Goal: Contribute content: Contribute content

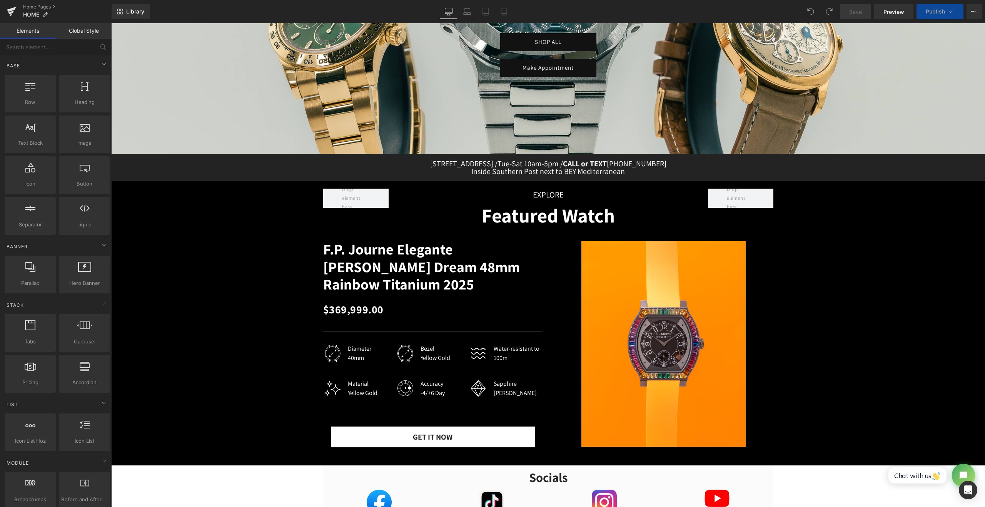
scroll to position [192, 0]
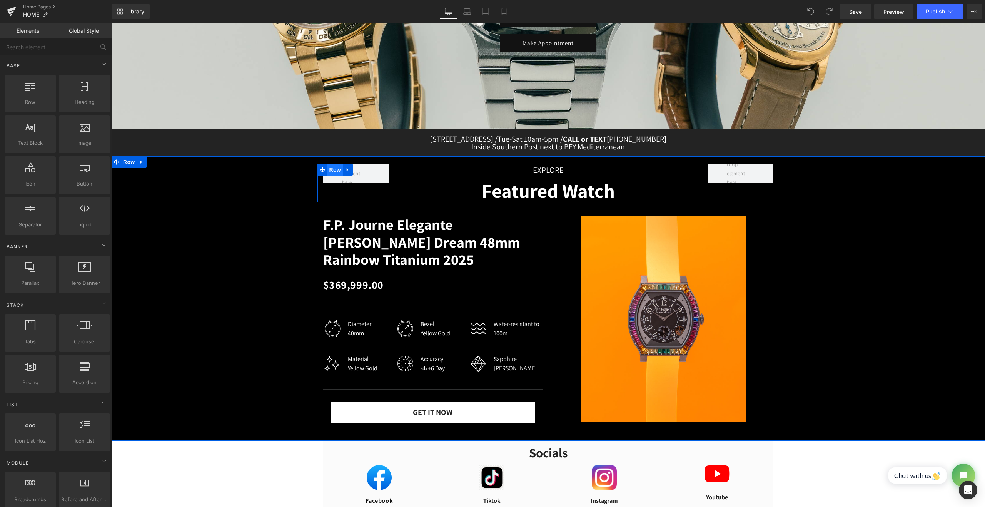
click at [329, 173] on span "Row" at bounding box center [334, 170] width 15 height 12
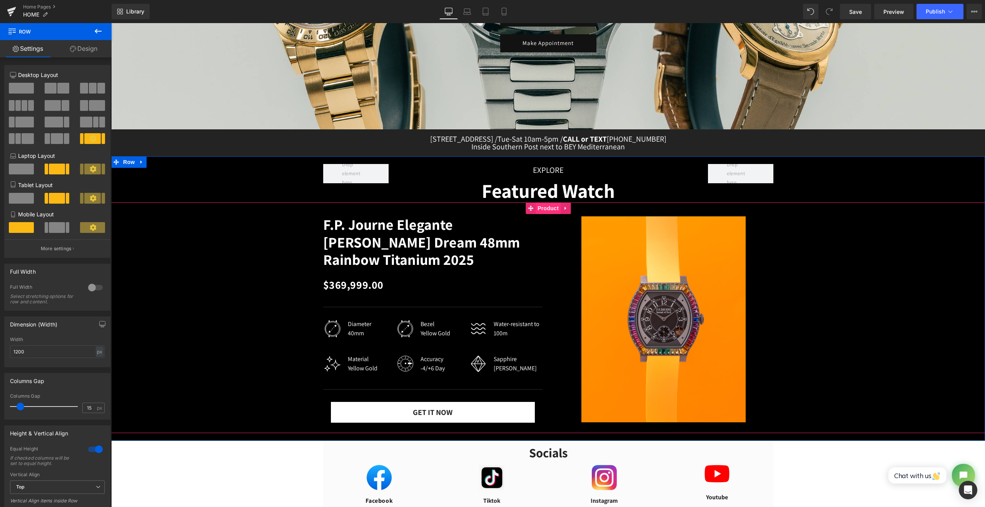
click at [541, 212] on span "Product" at bounding box center [547, 208] width 25 height 12
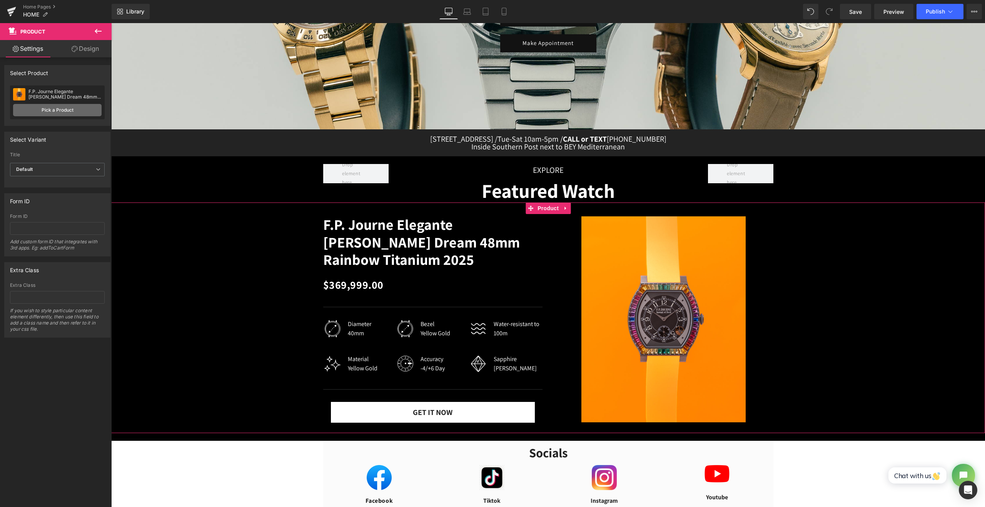
click at [68, 109] on link "Pick a Product" at bounding box center [57, 110] width 88 height 12
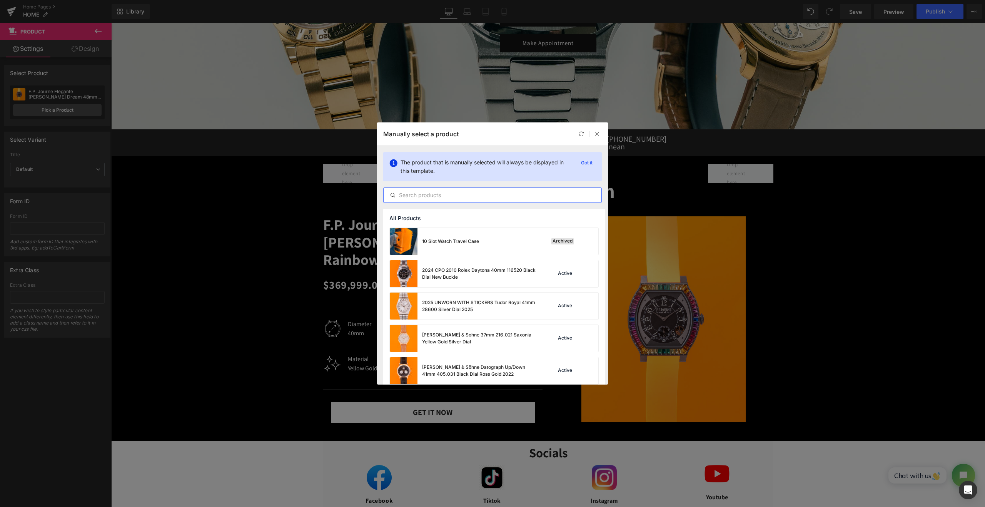
click at [463, 196] on input "text" at bounding box center [492, 194] width 218 height 9
click at [471, 198] on input "text" at bounding box center [492, 194] width 218 height 9
click at [551, 198] on input "text" at bounding box center [492, 194] width 218 height 9
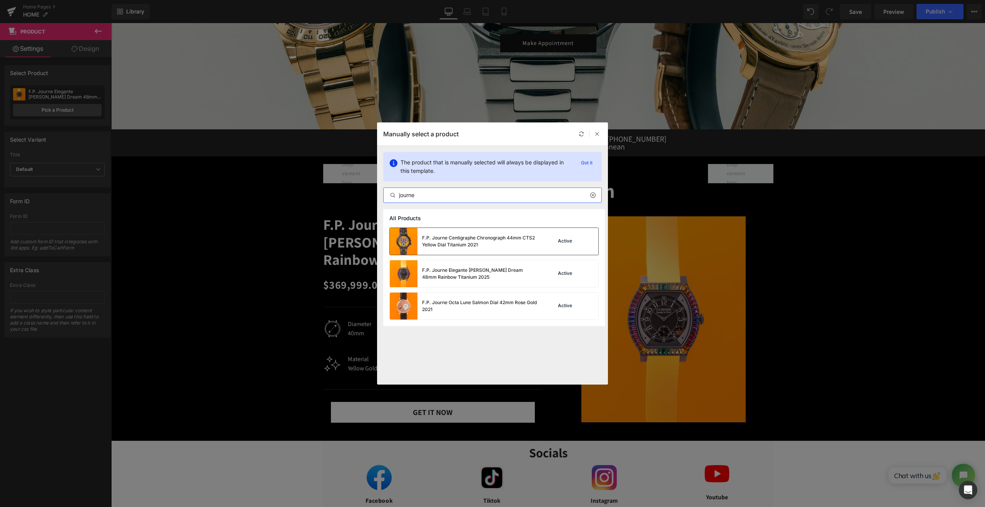
type input "journe"
click at [441, 237] on div "F.P. Journe Centigraphe Chronograph 44mm CTS2 Yellow Dial Titanium 2021" at bounding box center [479, 241] width 115 height 14
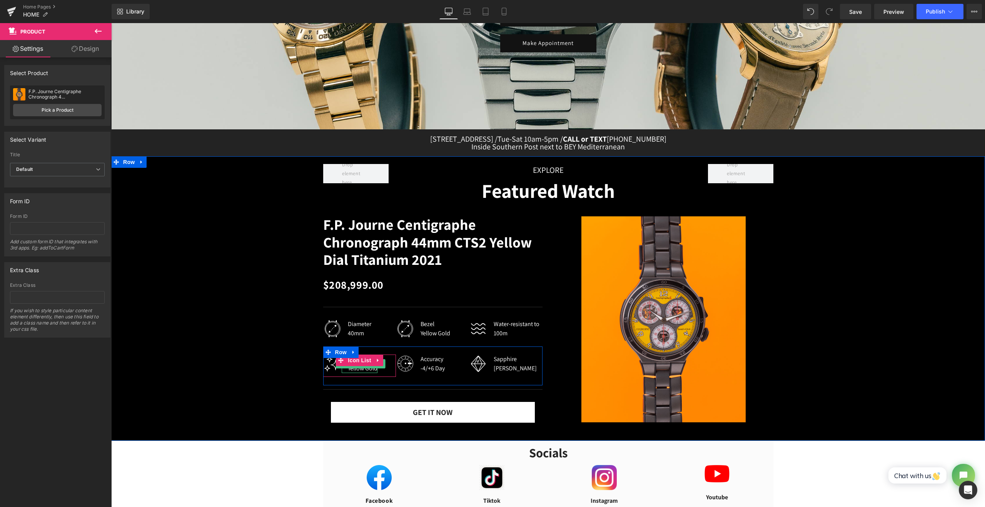
click at [358, 369] on div "Yellow Gold" at bounding box center [363, 367] width 30 height 9
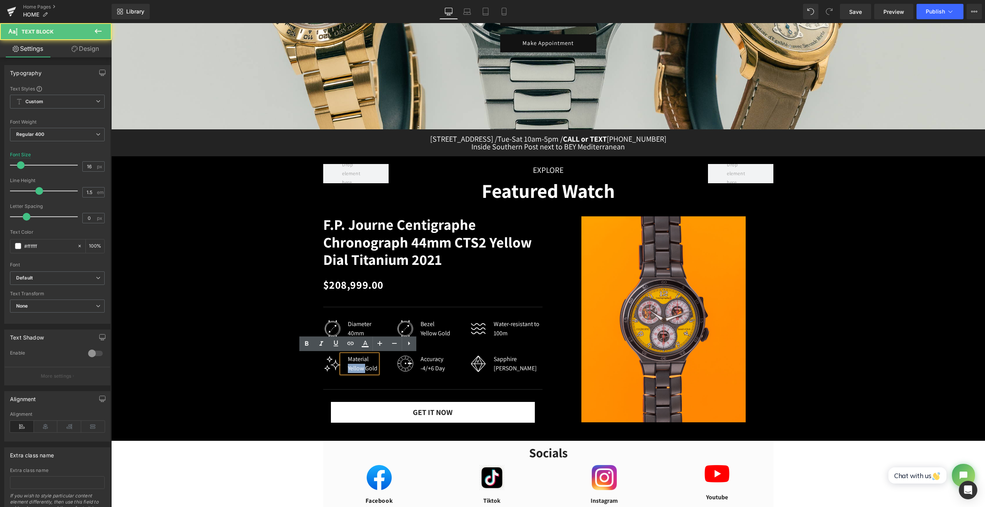
click at [358, 369] on div "Yellow Gold" at bounding box center [363, 367] width 30 height 9
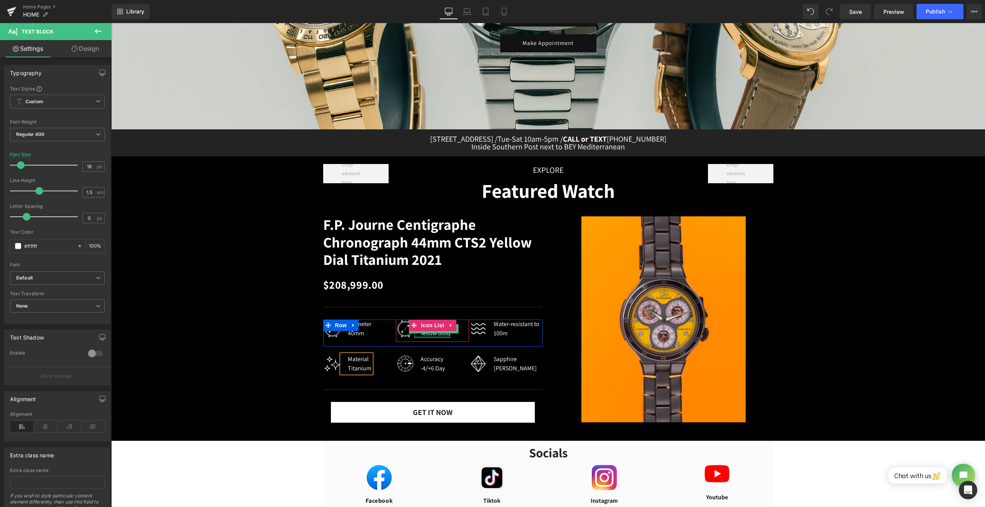
click at [434, 337] on div at bounding box center [432, 337] width 36 height 2
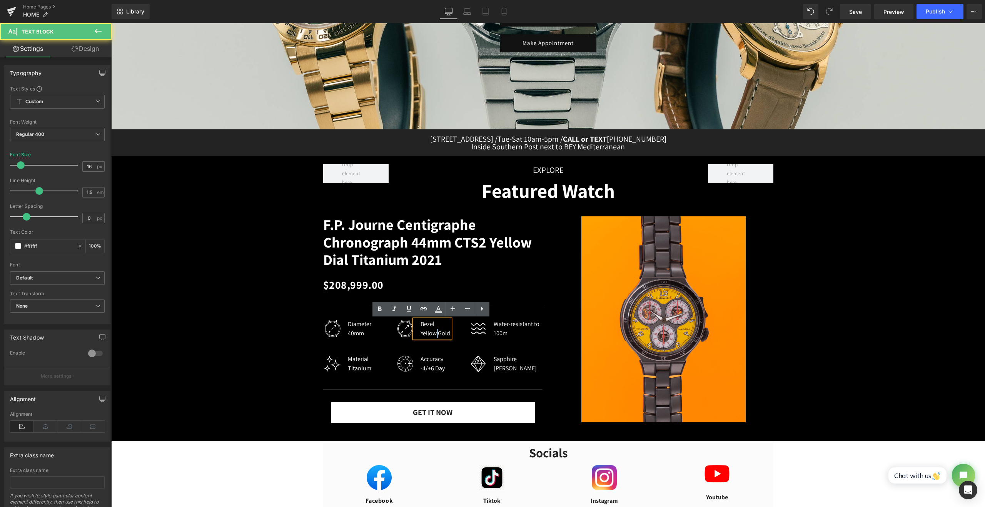
click at [434, 337] on div "Yellow Gold" at bounding box center [435, 332] width 30 height 9
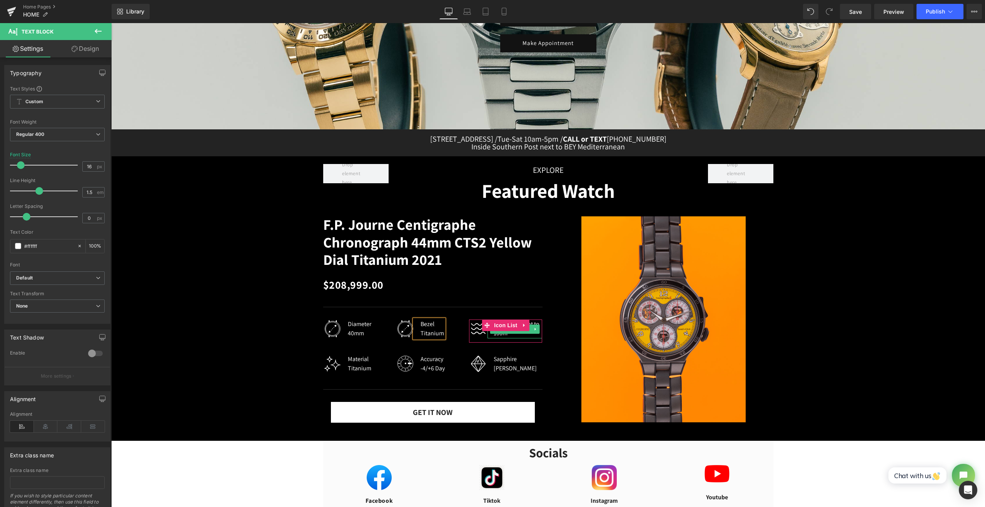
click at [500, 335] on div "Water-resistant to 100m" at bounding box center [517, 328] width 48 height 18
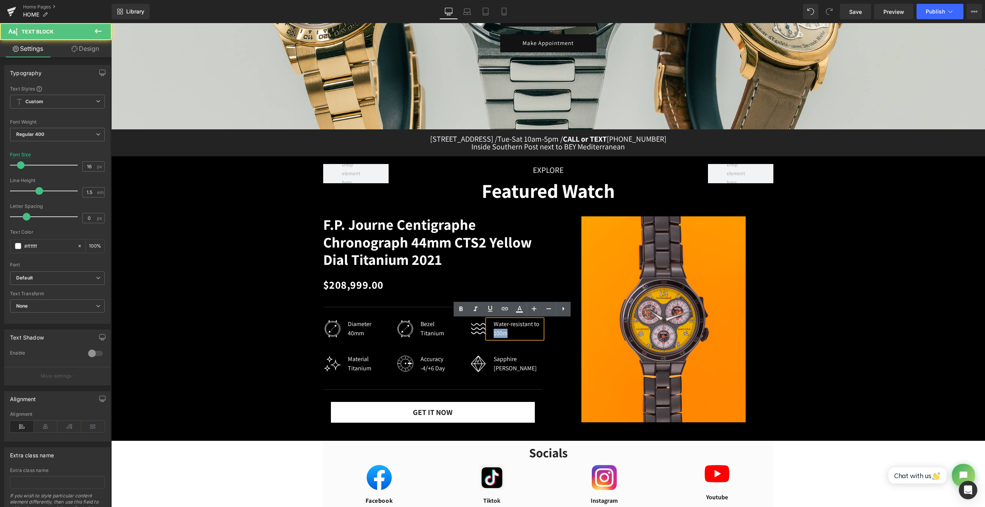
click at [500, 335] on div "Water-resistant to 100m" at bounding box center [517, 328] width 48 height 18
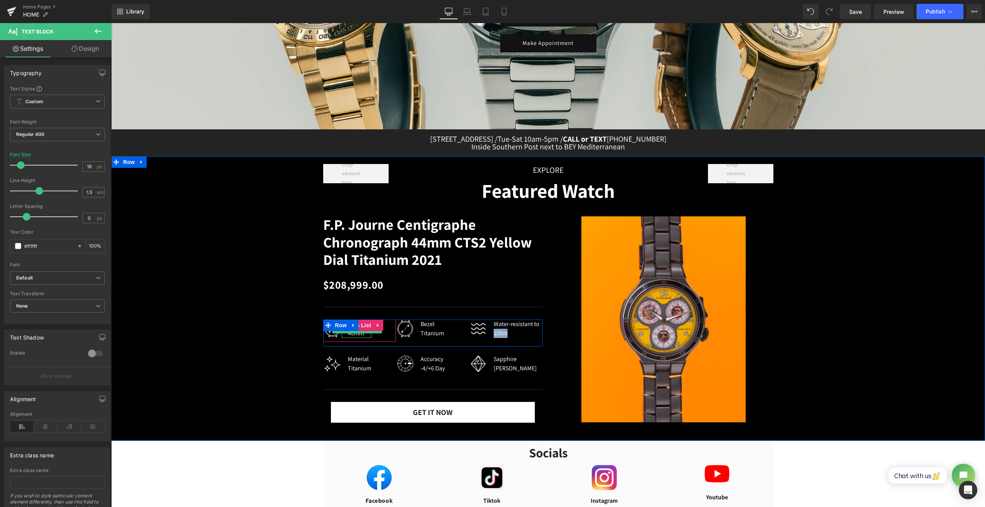
click at [350, 334] on div "40mm" at bounding box center [359, 332] width 23 height 9
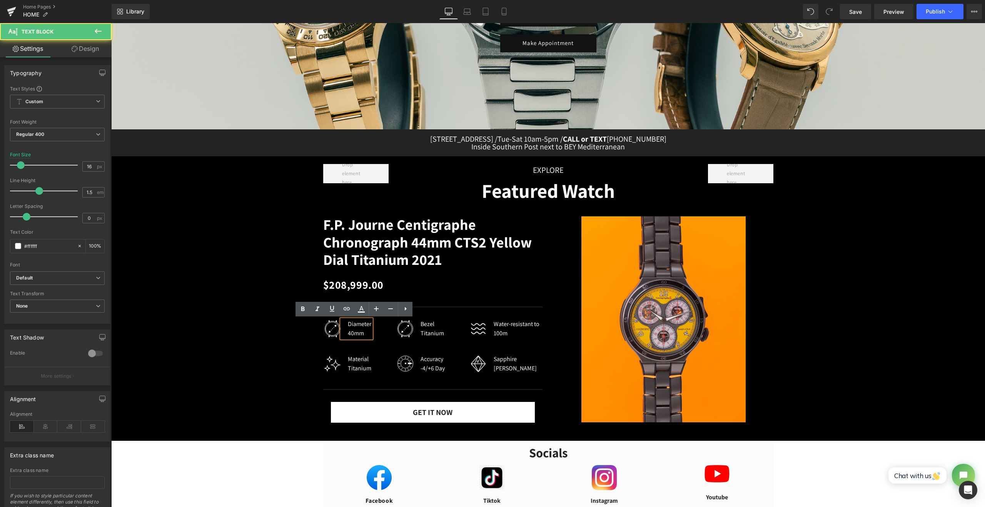
click at [352, 330] on div "40mm" at bounding box center [359, 332] width 23 height 9
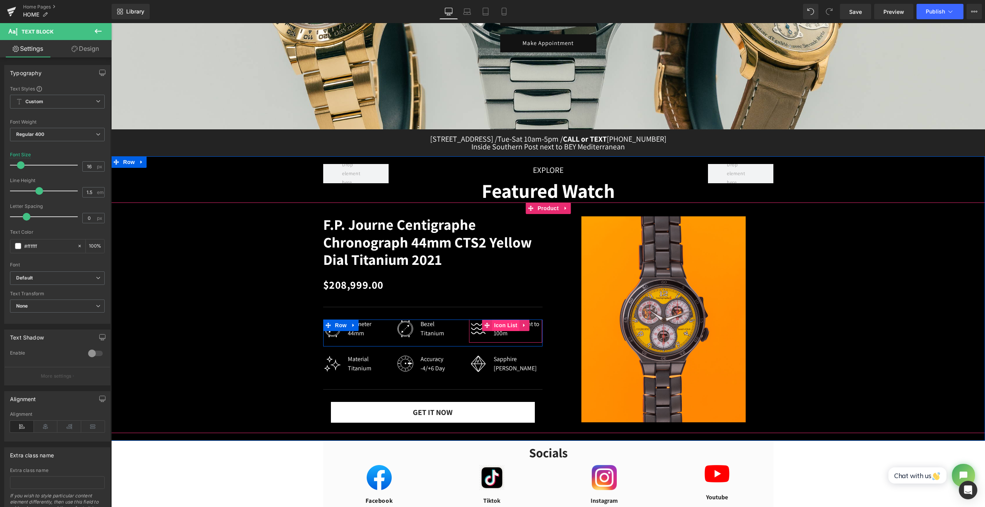
click at [497, 328] on span "Icon List" at bounding box center [505, 325] width 27 height 12
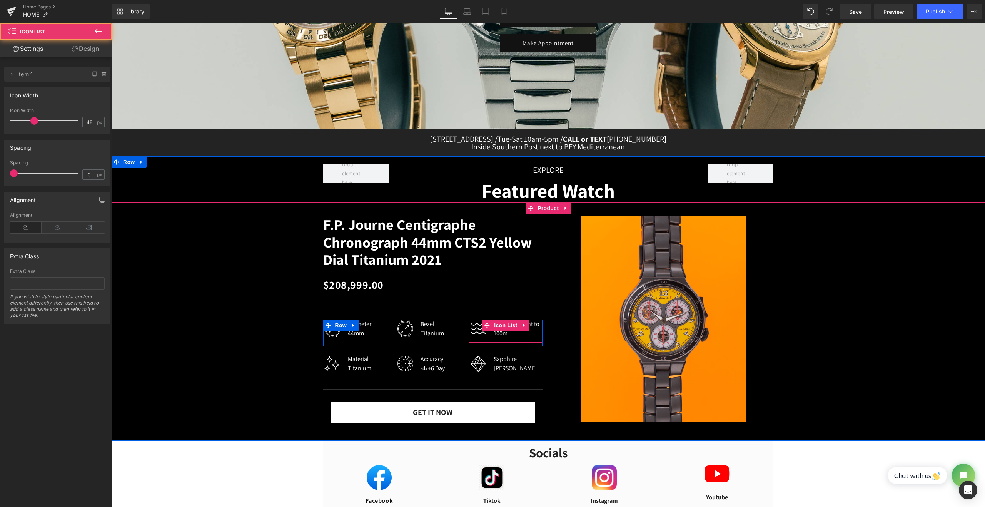
click at [497, 333] on div "Water-resistant to 100m" at bounding box center [517, 328] width 48 height 18
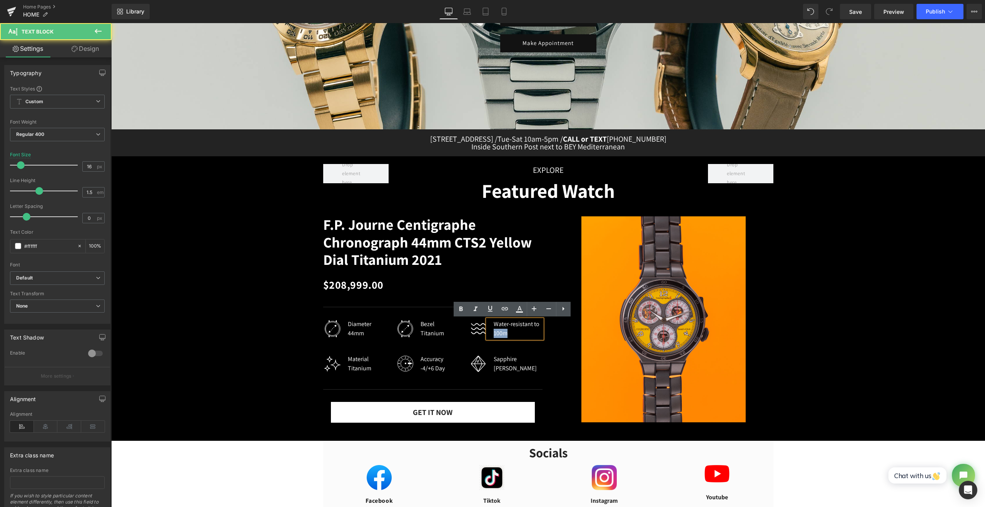
click at [497, 333] on div "Water-resistant to 100m" at bounding box center [517, 328] width 48 height 18
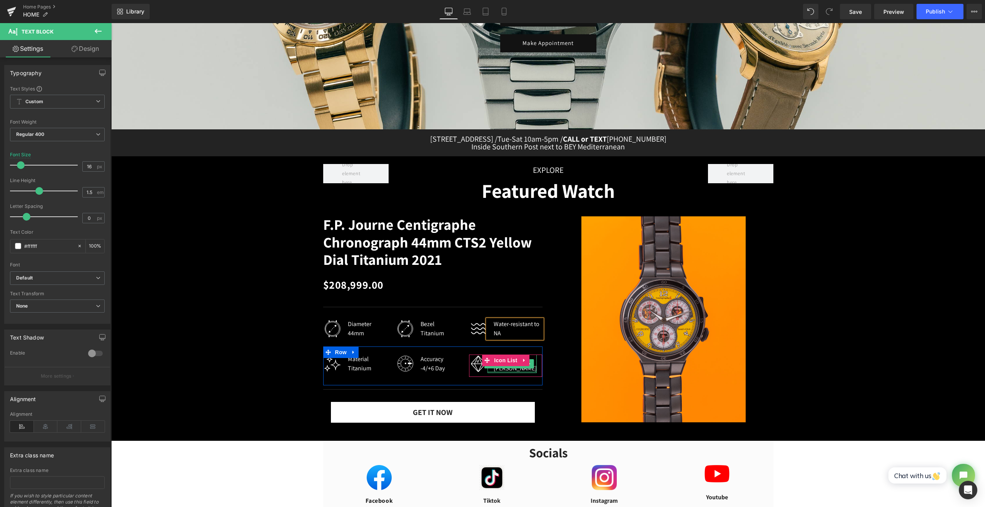
click at [499, 371] on div at bounding box center [511, 372] width 49 height 2
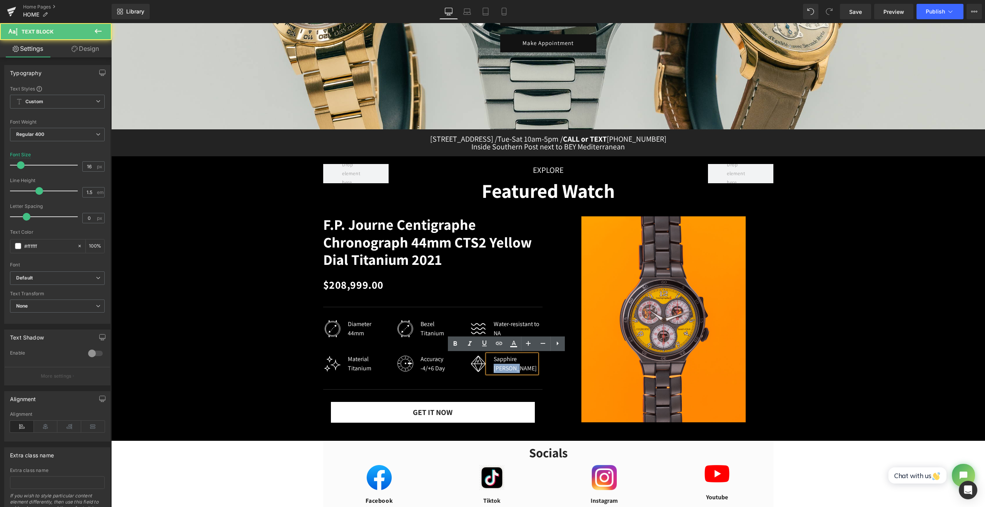
click at [499, 371] on div "Crystal Glass" at bounding box center [514, 367] width 43 height 9
click at [921, 15] on button "Publish" at bounding box center [939, 11] width 47 height 15
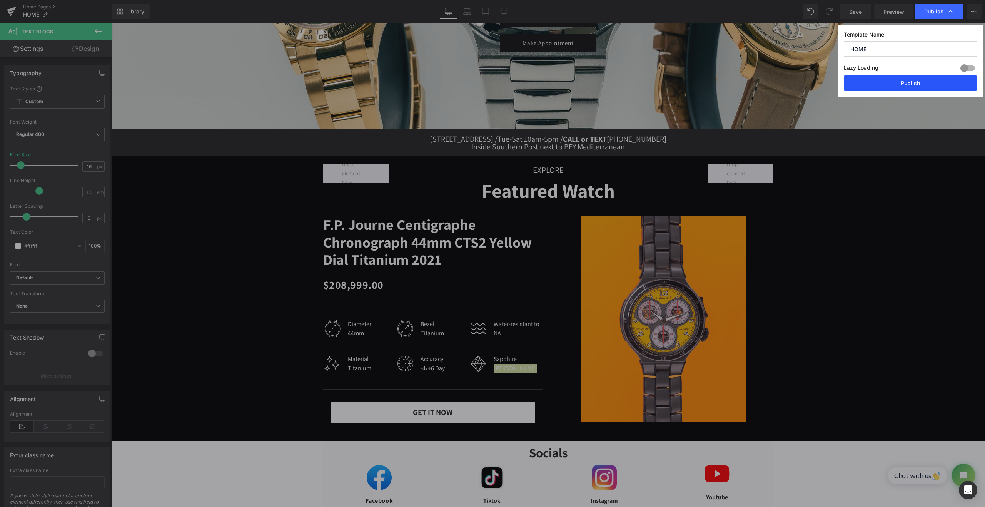
click at [924, 76] on button "Publish" at bounding box center [909, 82] width 133 height 15
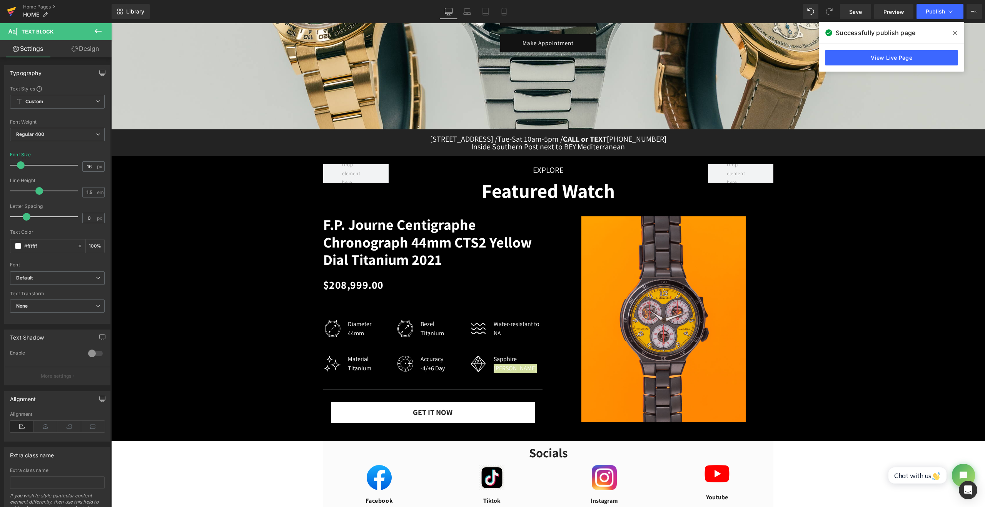
click at [8, 10] on icon at bounding box center [11, 9] width 9 height 5
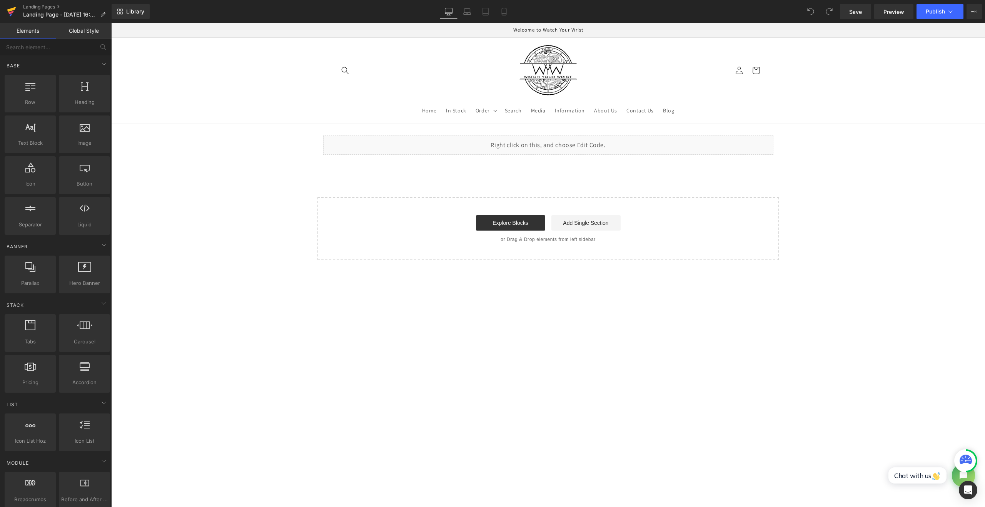
click at [15, 10] on icon at bounding box center [11, 11] width 9 height 19
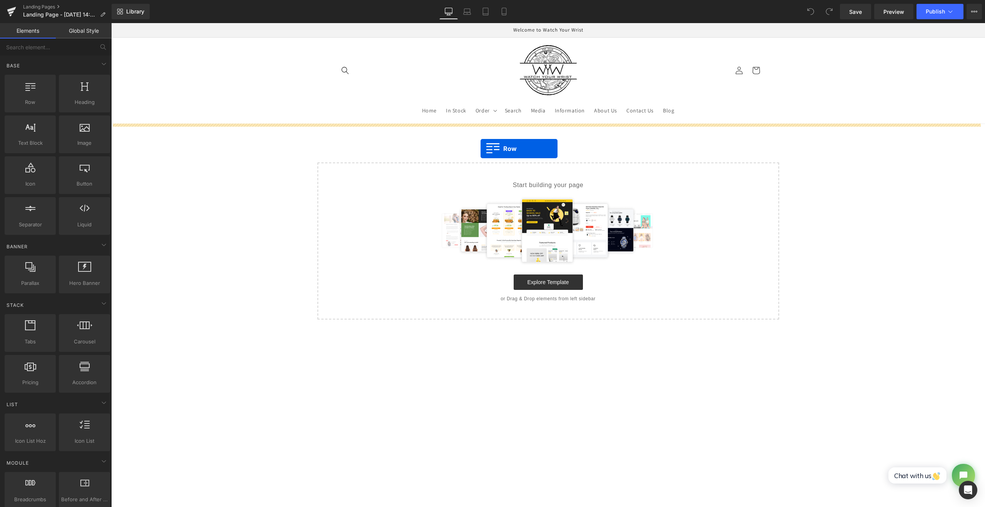
drag, startPoint x: 147, startPoint y: 128, endPoint x: 480, endPoint y: 148, distance: 334.5
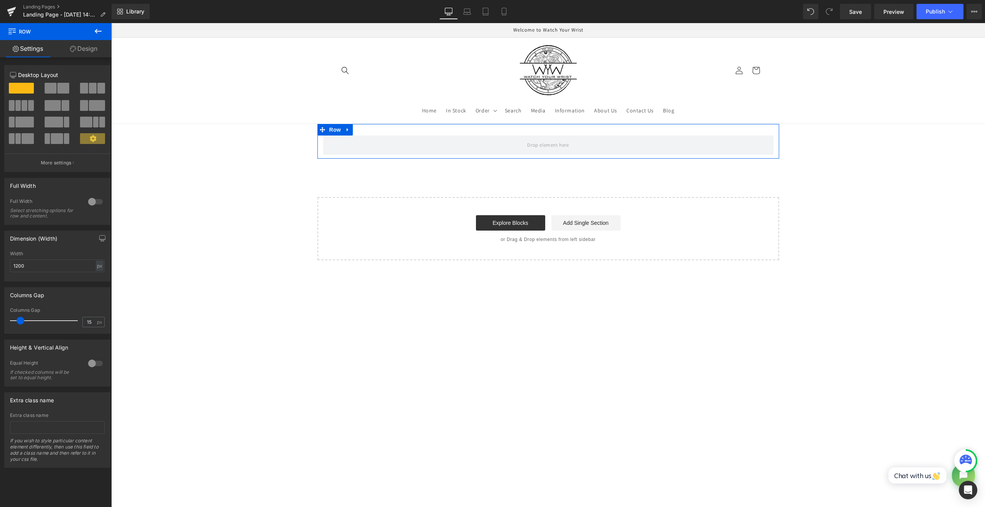
click at [51, 90] on span at bounding box center [51, 88] width 12 height 11
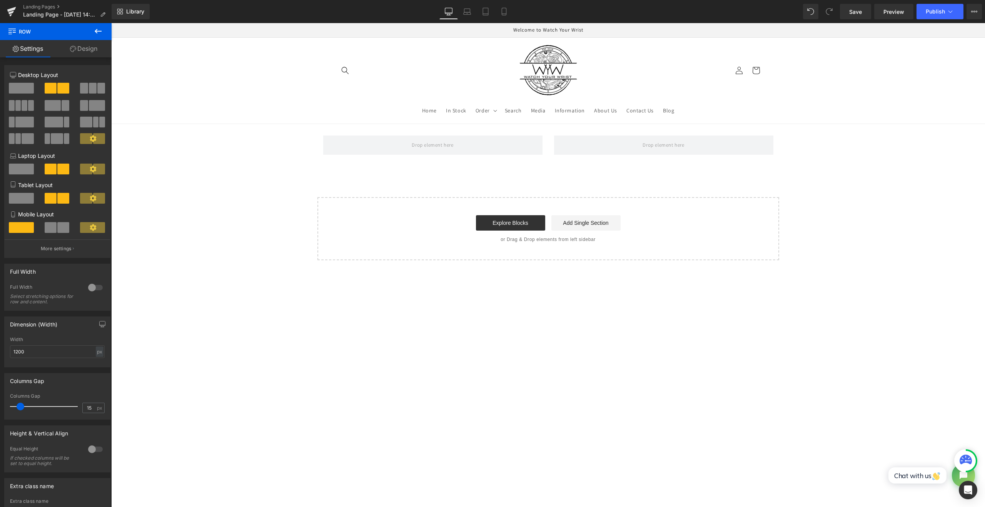
click at [94, 33] on icon at bounding box center [97, 31] width 9 height 9
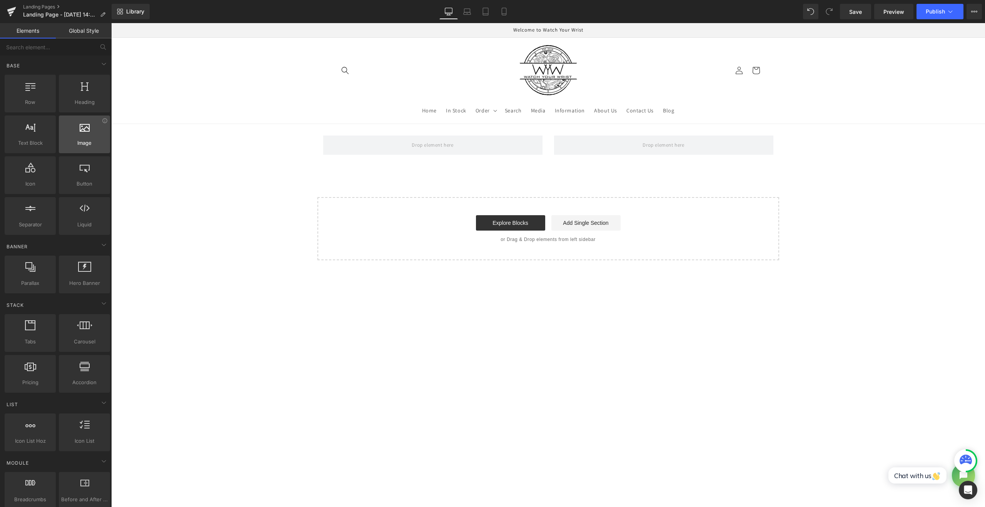
click at [101, 149] on div "Image images, photos, alts, uploads" at bounding box center [84, 134] width 51 height 38
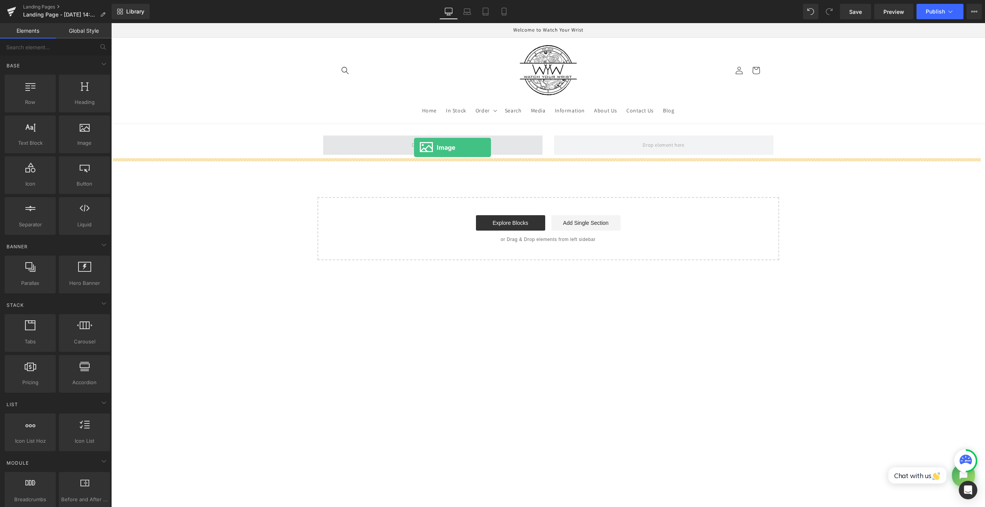
drag, startPoint x: 192, startPoint y: 158, endPoint x: 414, endPoint y: 147, distance: 222.2
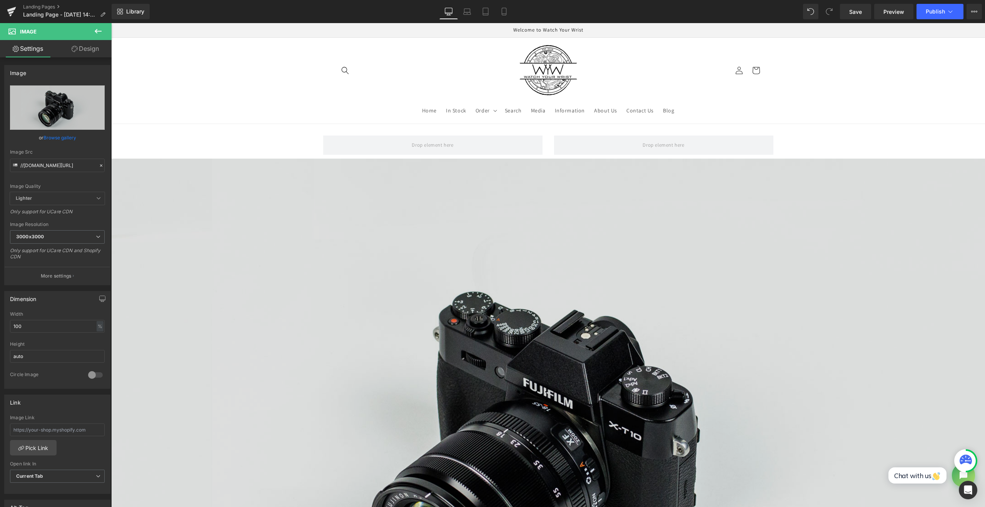
click at [500, 211] on img at bounding box center [547, 447] width 873 height 579
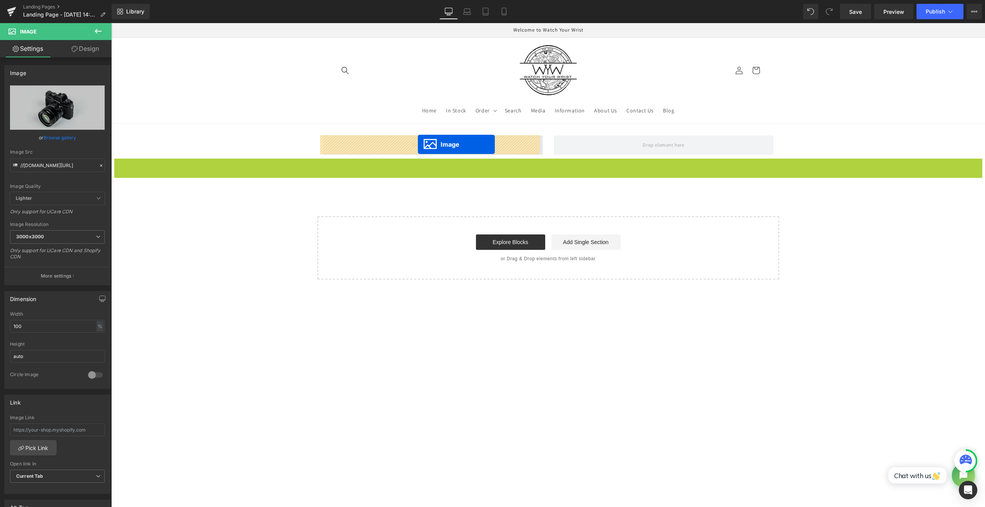
drag, startPoint x: 533, startPoint y: 443, endPoint x: 418, endPoint y: 144, distance: 320.7
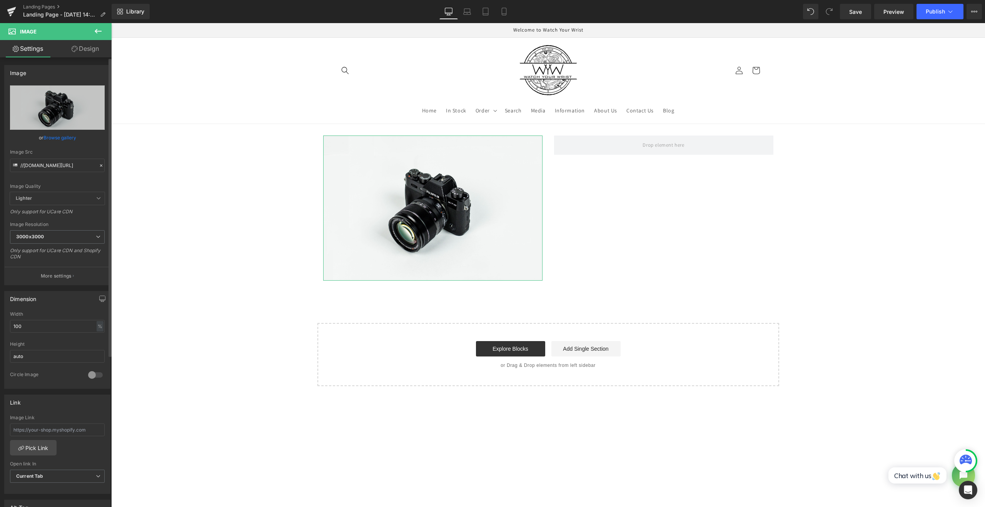
click at [58, 138] on link "Browse gallery" at bounding box center [59, 137] width 33 height 13
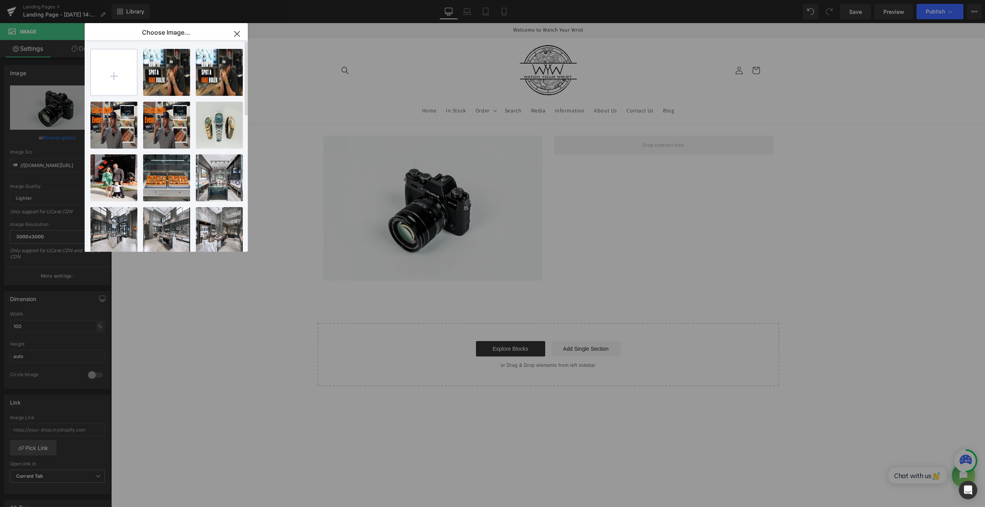
click at [121, 73] on input "file" at bounding box center [114, 72] width 46 height 46
type input "C:\fakepath\hiring.jpg"
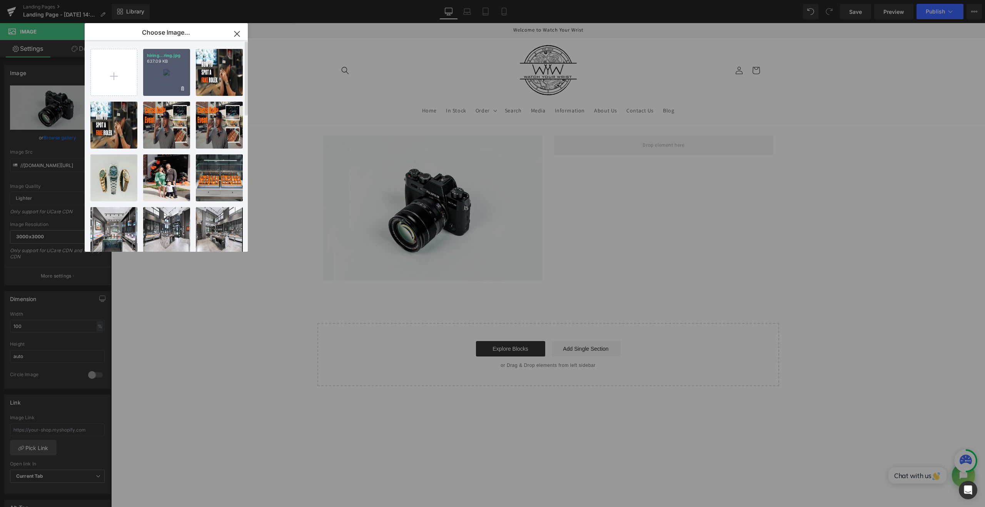
click at [173, 81] on div "hiring...ring.jpg 637.09 KB" at bounding box center [166, 72] width 47 height 47
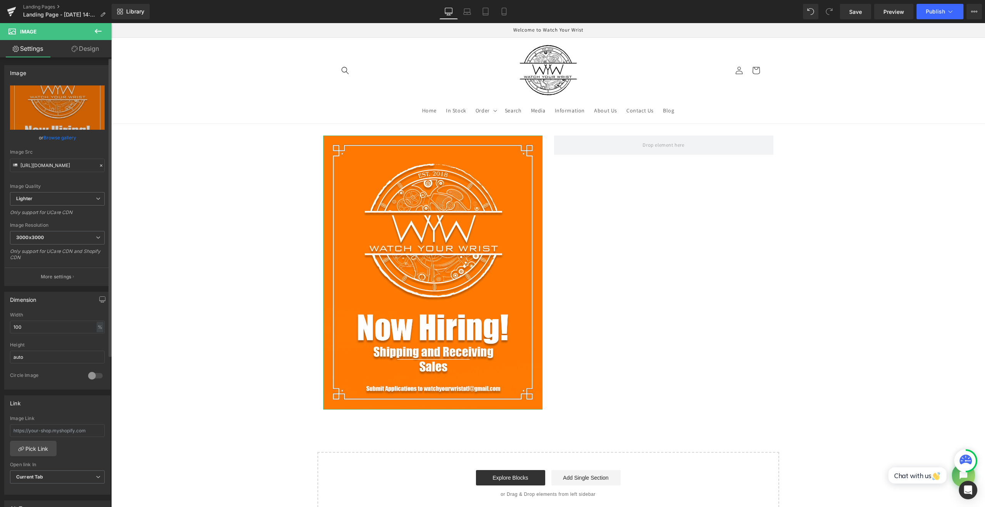
click at [54, 138] on link "Browse gallery" at bounding box center [59, 137] width 33 height 13
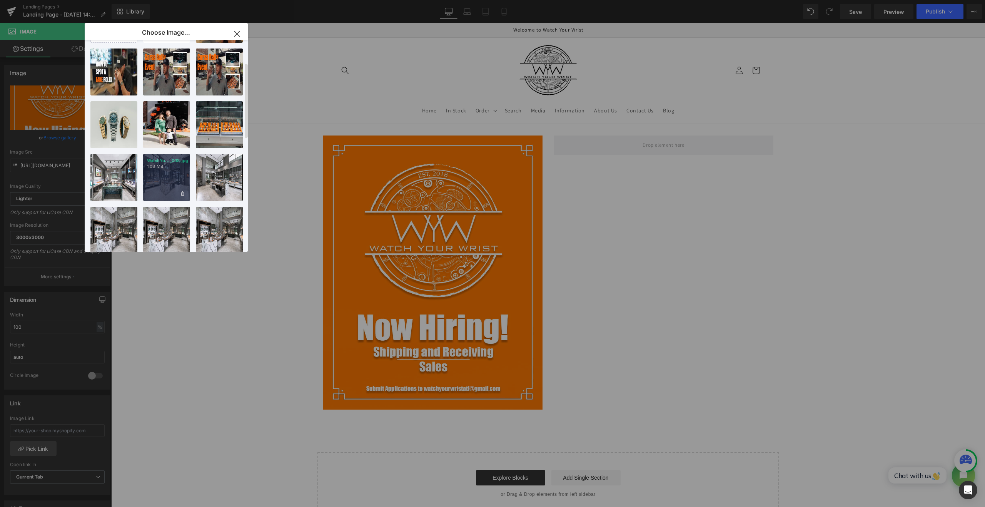
scroll to position [64, 0]
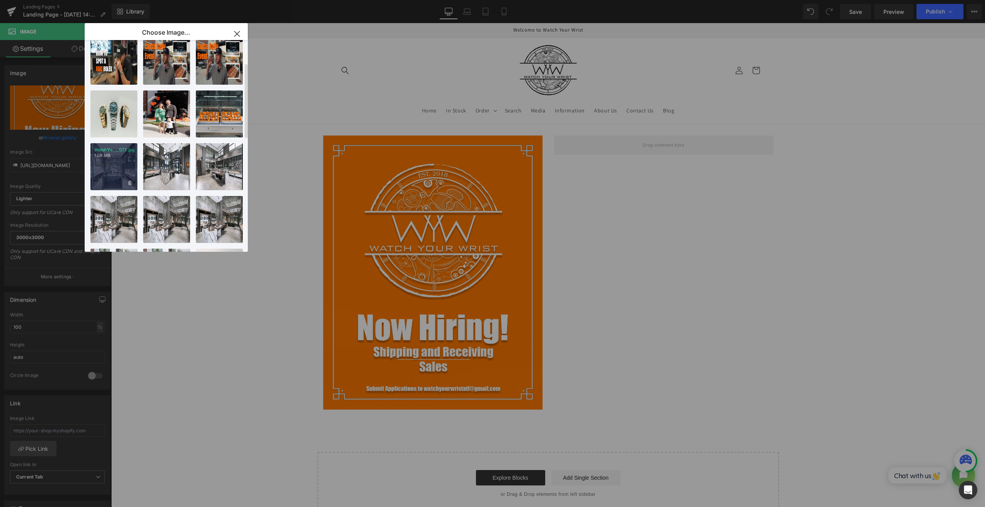
click at [117, 177] on div "WatchYo..._027.jpg 1.08 MB" at bounding box center [113, 166] width 47 height 47
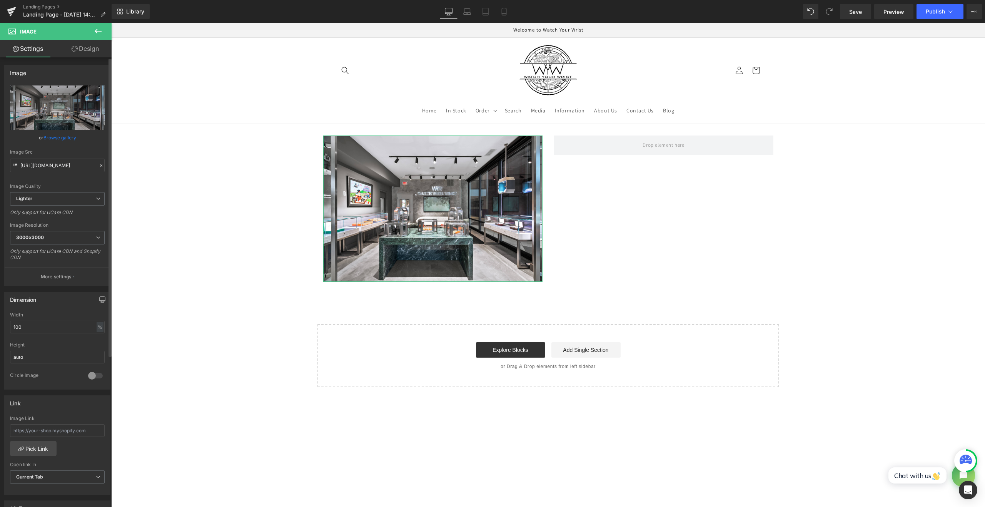
click at [67, 137] on link "Browse gallery" at bounding box center [59, 137] width 33 height 13
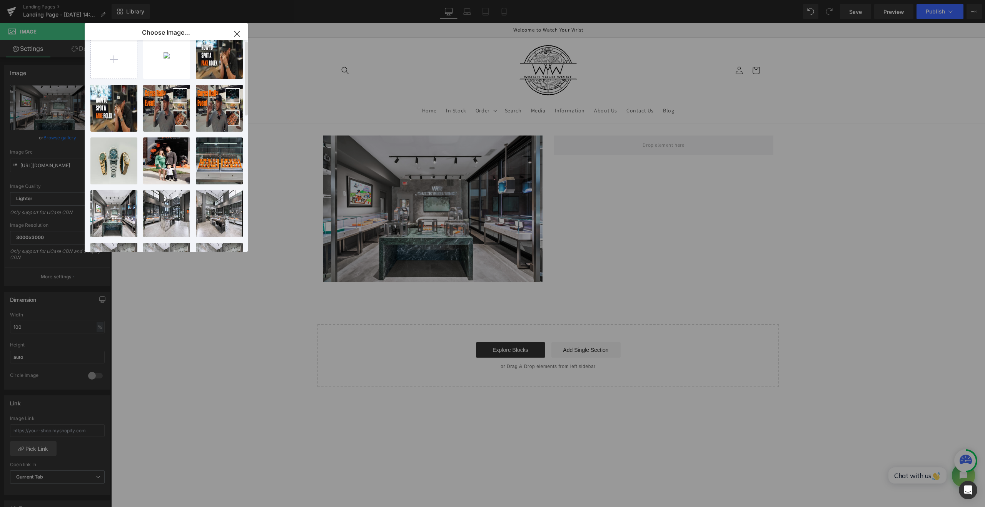
scroll to position [0, 0]
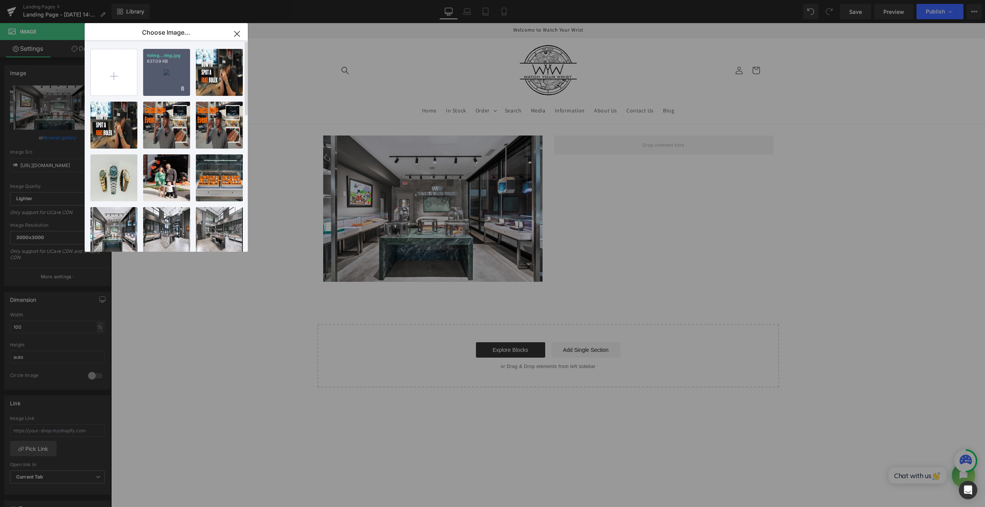
click at [169, 80] on div "hiring...ring.jpg 637.09 KB" at bounding box center [166, 72] width 47 height 47
type input "[URL][DOMAIN_NAME]"
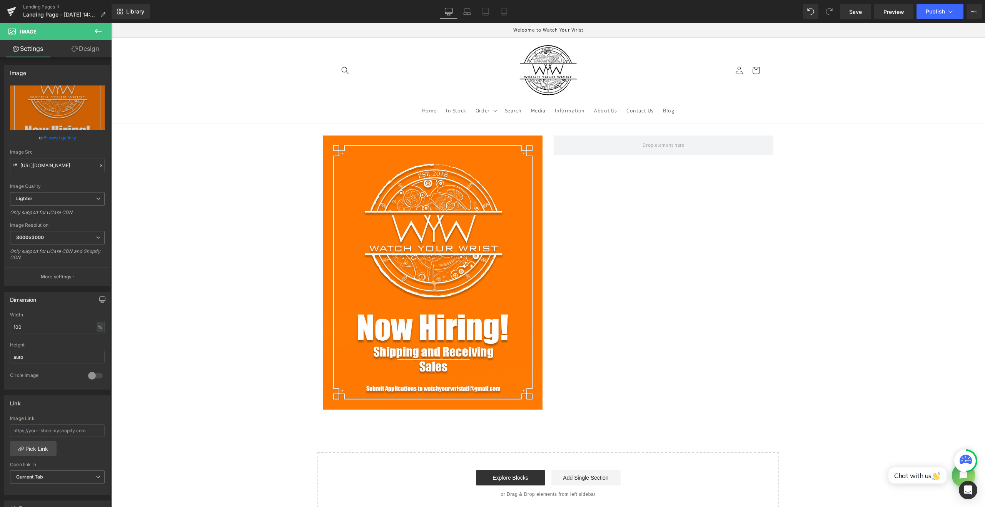
click at [100, 31] on icon at bounding box center [98, 31] width 7 height 5
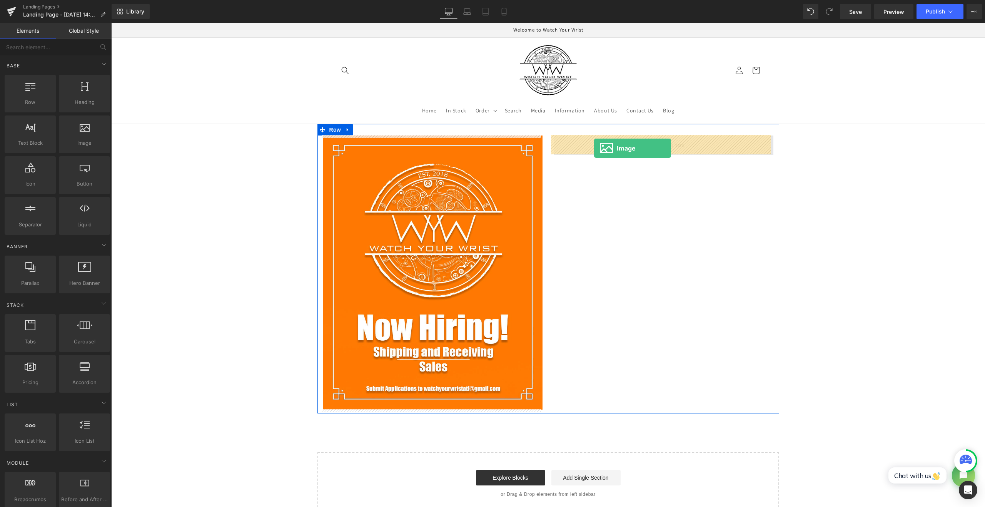
drag, startPoint x: 202, startPoint y: 163, endPoint x: 594, endPoint y: 148, distance: 392.2
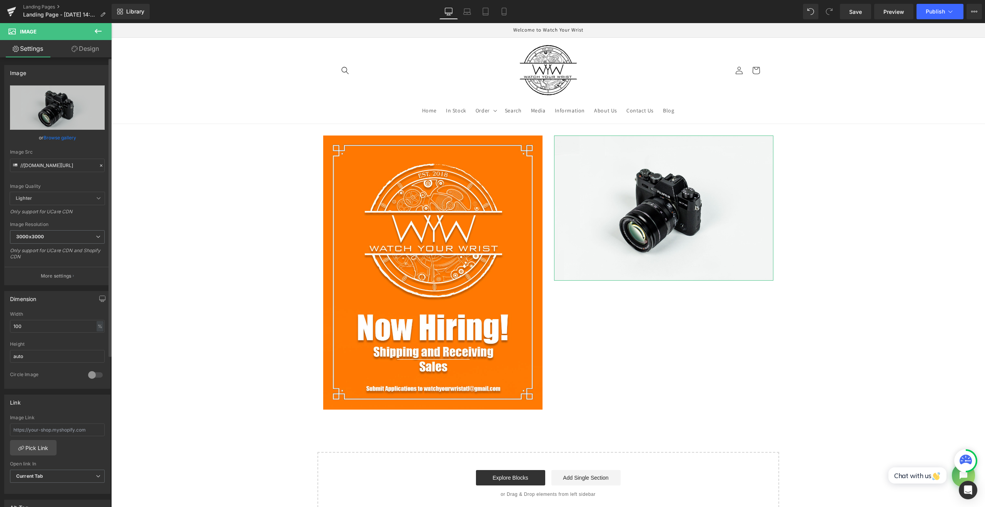
click at [52, 136] on link "Browse gallery" at bounding box center [59, 137] width 33 height 13
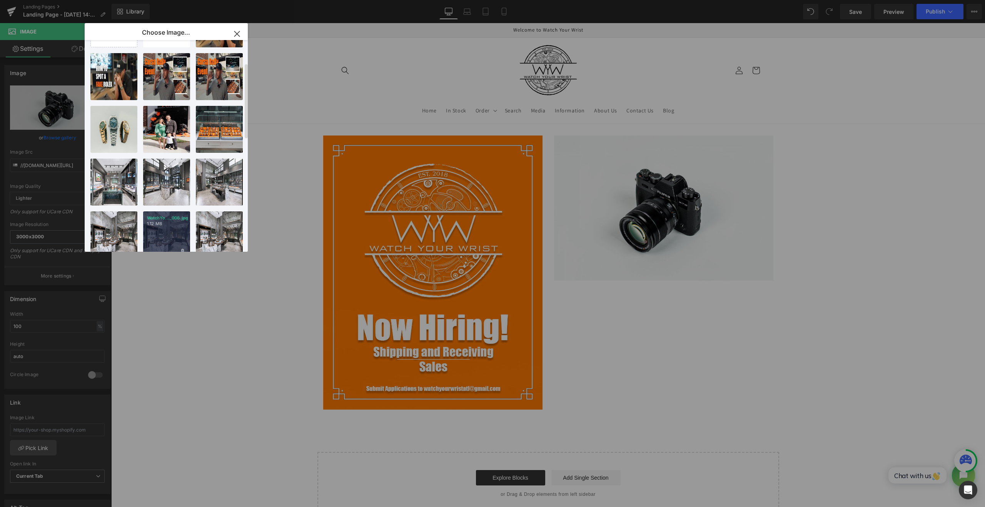
scroll to position [64, 0]
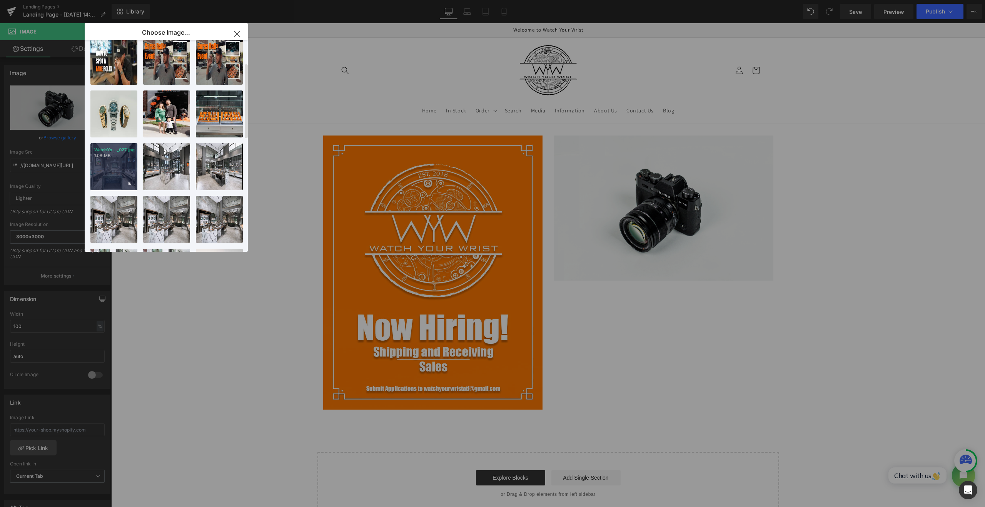
click at [113, 177] on div "WatchYo..._027.jpg 1.08 MB" at bounding box center [113, 166] width 47 height 47
type input "[URL][DOMAIN_NAME]"
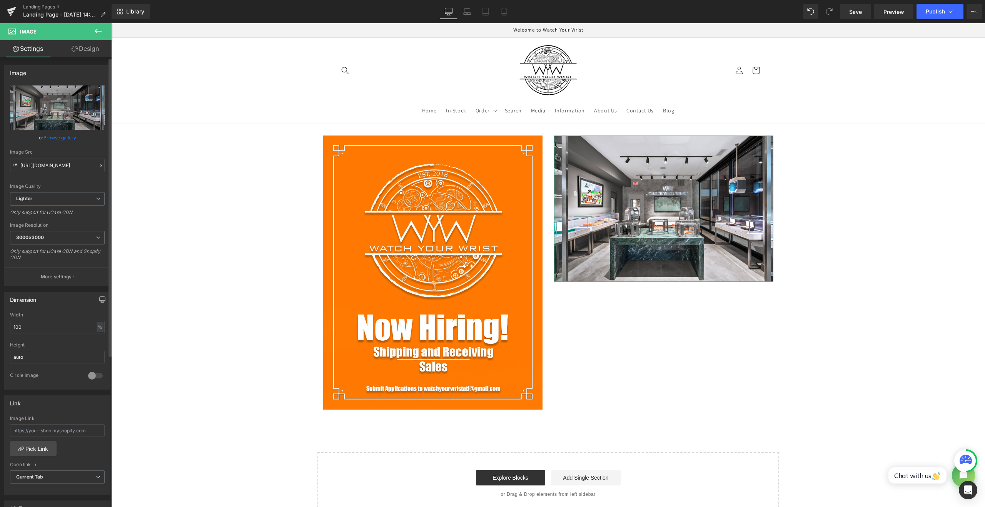
click at [62, 138] on link "Browse gallery" at bounding box center [59, 137] width 33 height 13
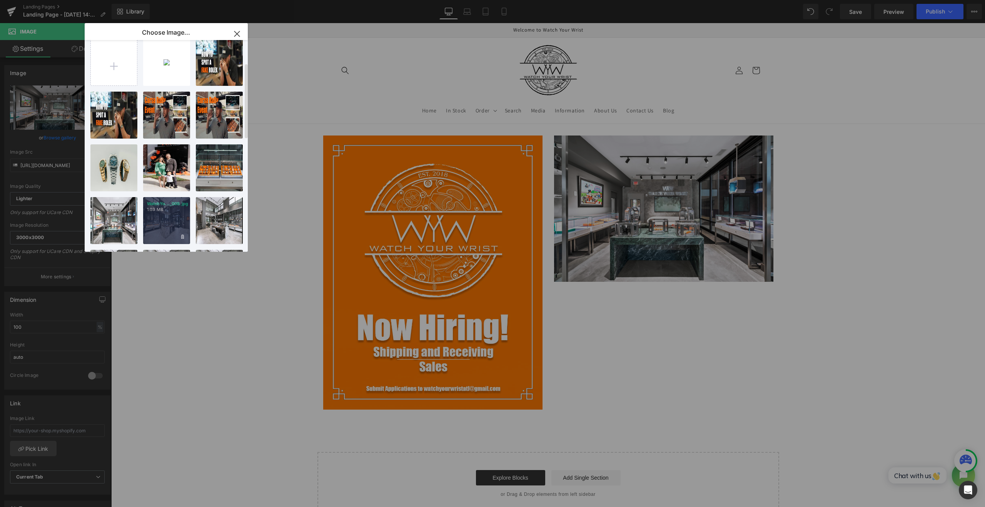
scroll to position [0, 0]
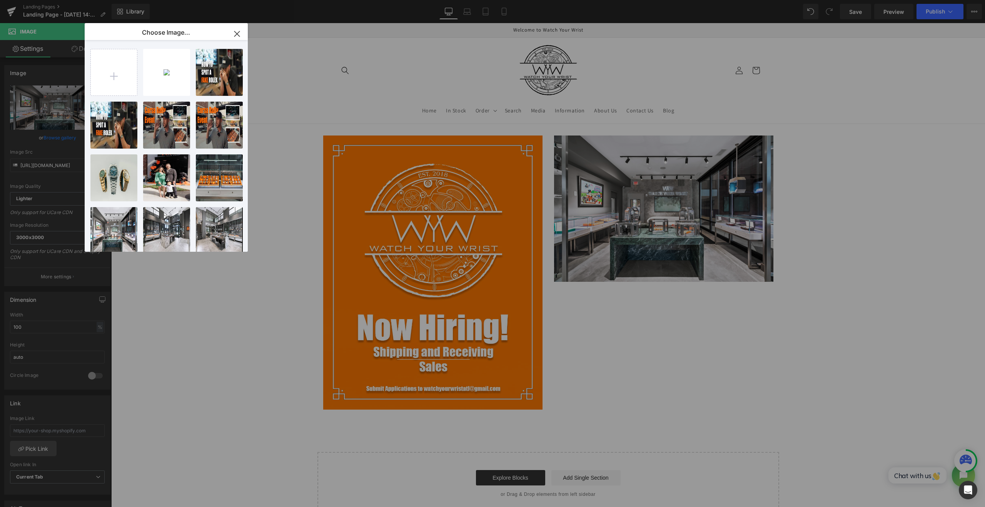
click at [50, 0] on div "Image You are previewing how the will restyle your page. You can not edit Eleme…" at bounding box center [492, 0] width 985 height 0
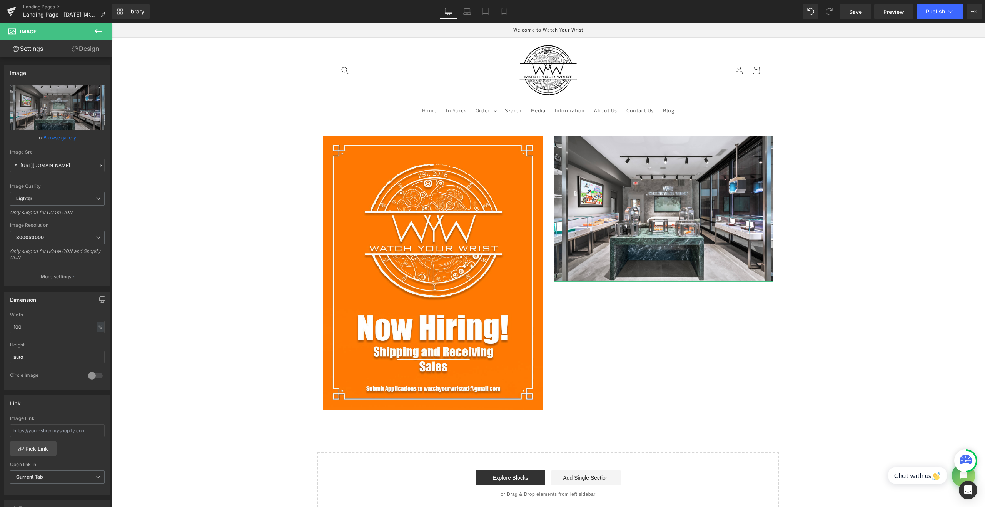
click at [50, 137] on link "Browse gallery" at bounding box center [59, 137] width 33 height 13
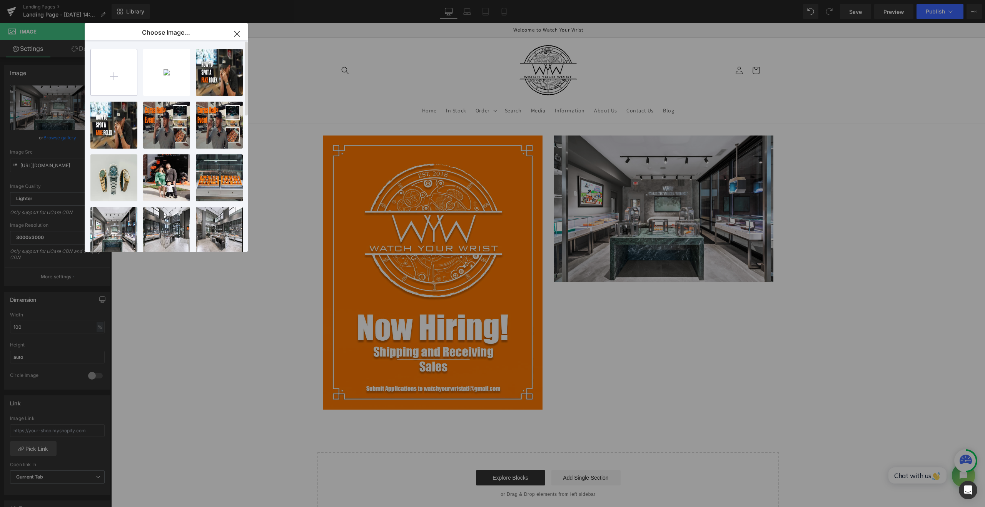
click at [129, 73] on input "file" at bounding box center [114, 72] width 46 height 46
type input "C:\fakepath\WatchYourWrist_TheoryHomes_022.jpg"
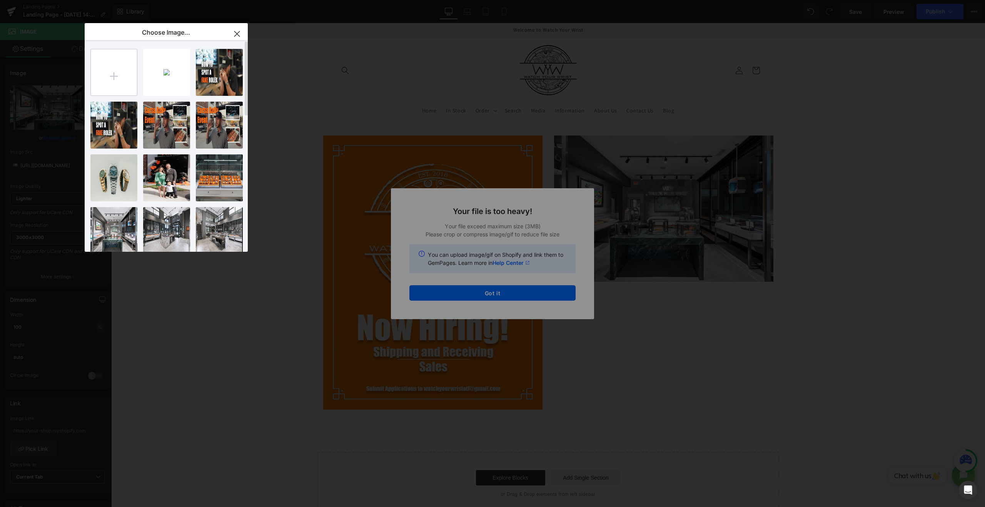
click at [108, 80] on input "file" at bounding box center [114, 72] width 46 height 46
click at [444, 0] on div "Text Color Highlight Color #333333 Choose Image... Back to Library Insert hirin…" at bounding box center [492, 0] width 985 height 0
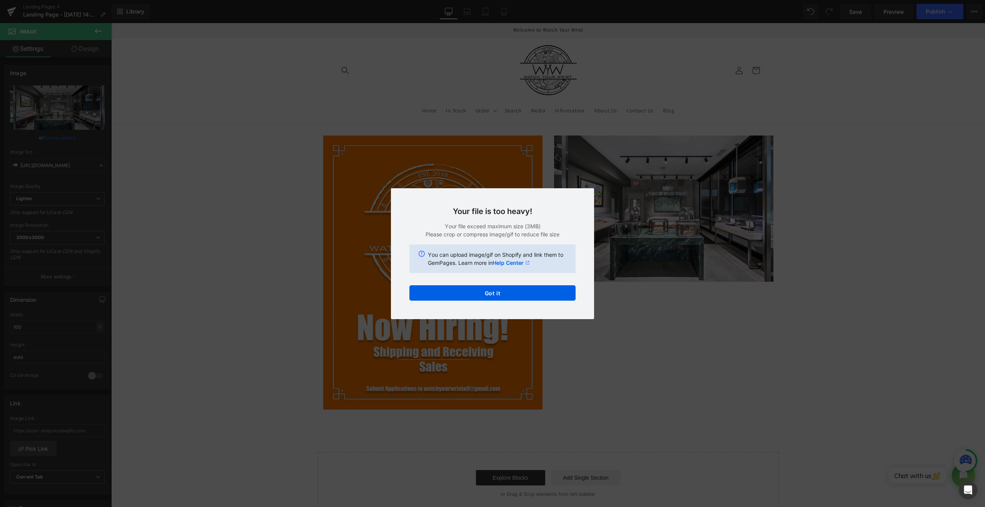
drag, startPoint x: 295, startPoint y: 228, endPoint x: 301, endPoint y: 229, distance: 6.6
click at [295, 228] on div "Back to Library Insert Your file is too heavy! Your file exceed maximum size (3…" at bounding box center [492, 253] width 985 height 507
drag, startPoint x: 500, startPoint y: 288, endPoint x: 388, endPoint y: 266, distance: 114.1
click at [500, 288] on button "Got it" at bounding box center [492, 292] width 166 height 15
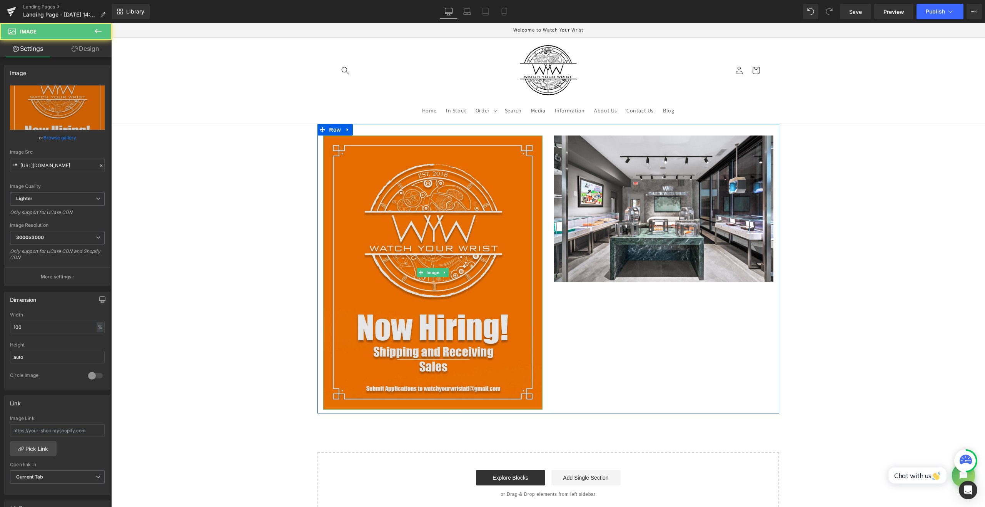
click at [347, 193] on img at bounding box center [432, 272] width 219 height 274
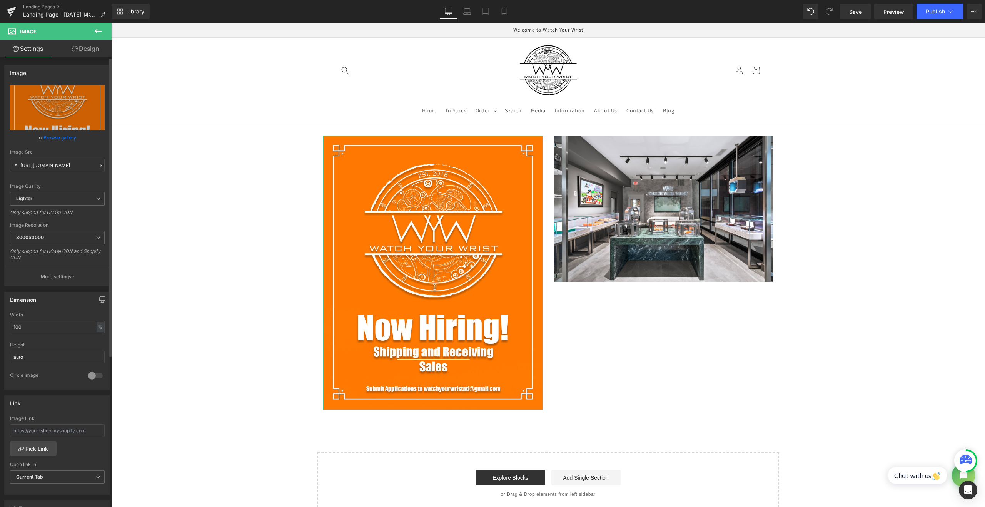
click at [65, 138] on link "Browse gallery" at bounding box center [59, 137] width 33 height 13
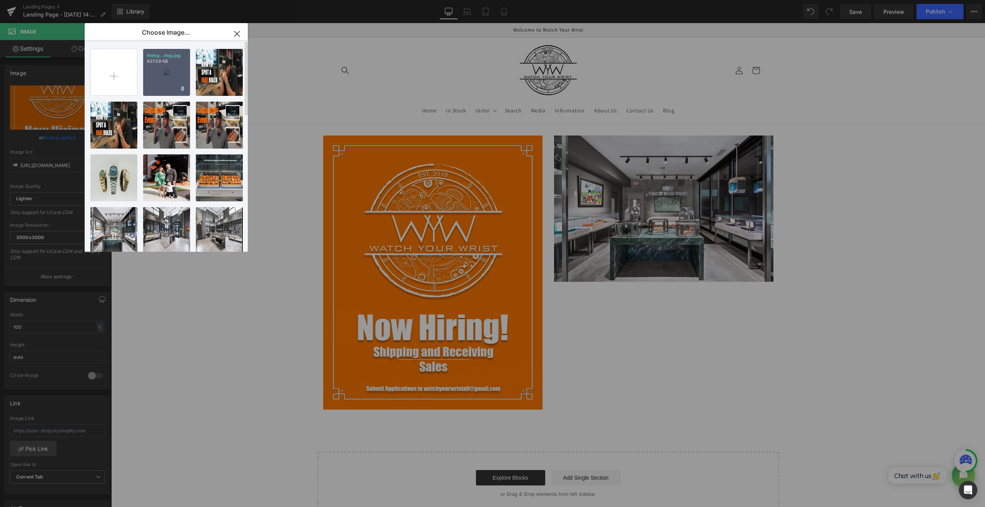
click at [160, 86] on div "hiring...ring.jpg 637.09 KB" at bounding box center [166, 72] width 47 height 47
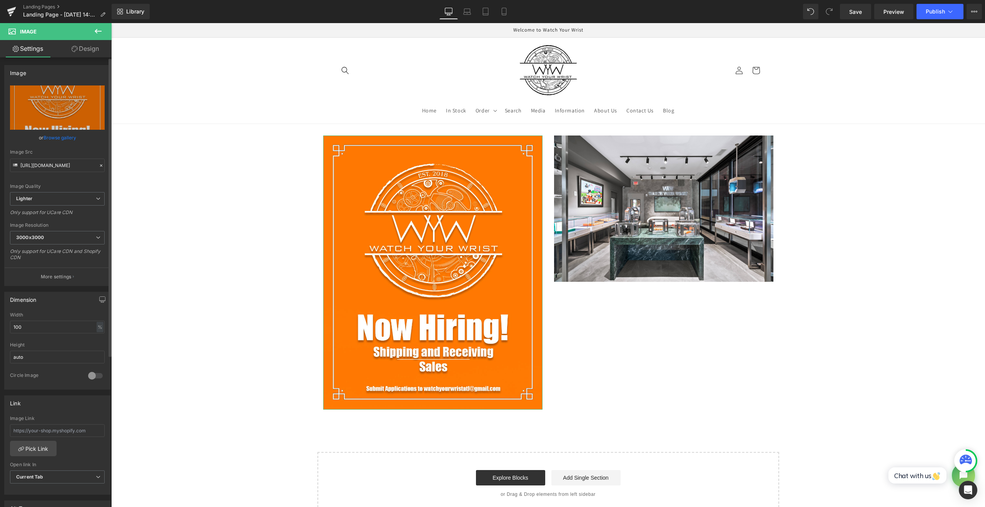
click at [65, 138] on link "Browse gallery" at bounding box center [59, 137] width 33 height 13
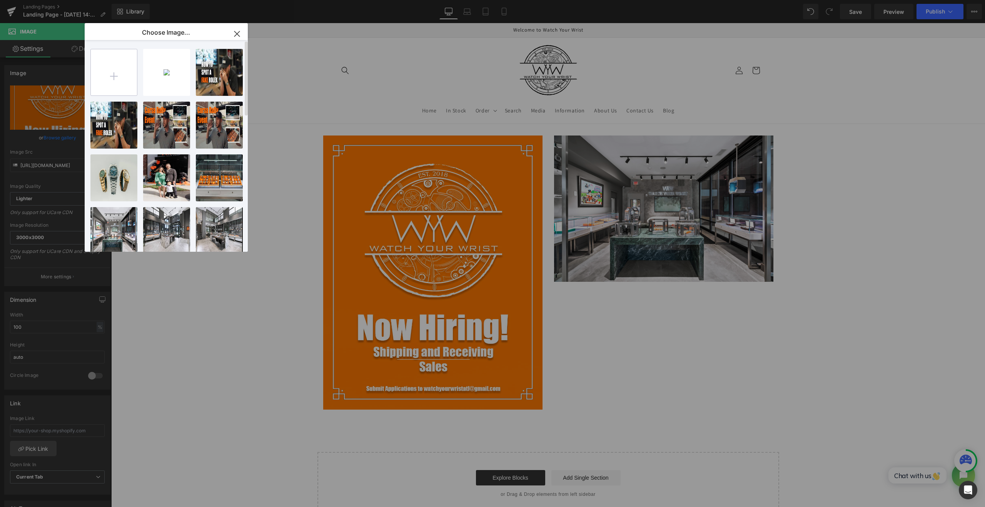
click at [113, 65] on input "file" at bounding box center [114, 72] width 46 height 46
type input "C:\fakepath\hiring.jpg"
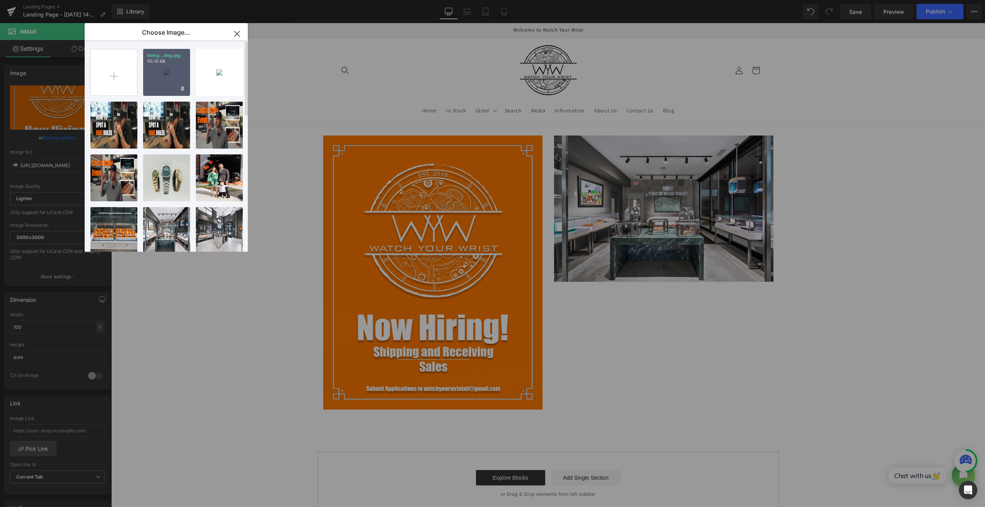
click at [162, 82] on div "hiring...ring.jpg 113.10 KB" at bounding box center [166, 72] width 47 height 47
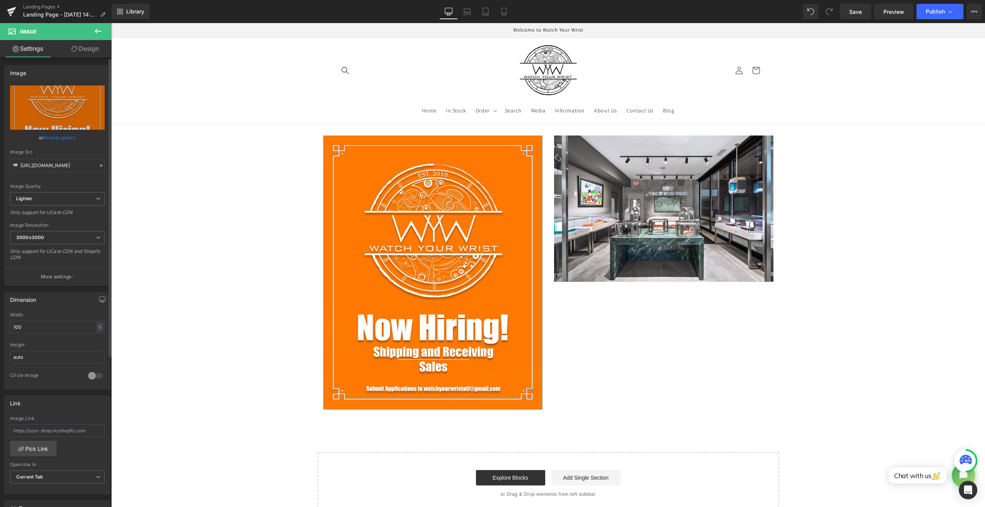
click at [48, 135] on link "Browse gallery" at bounding box center [59, 137] width 33 height 13
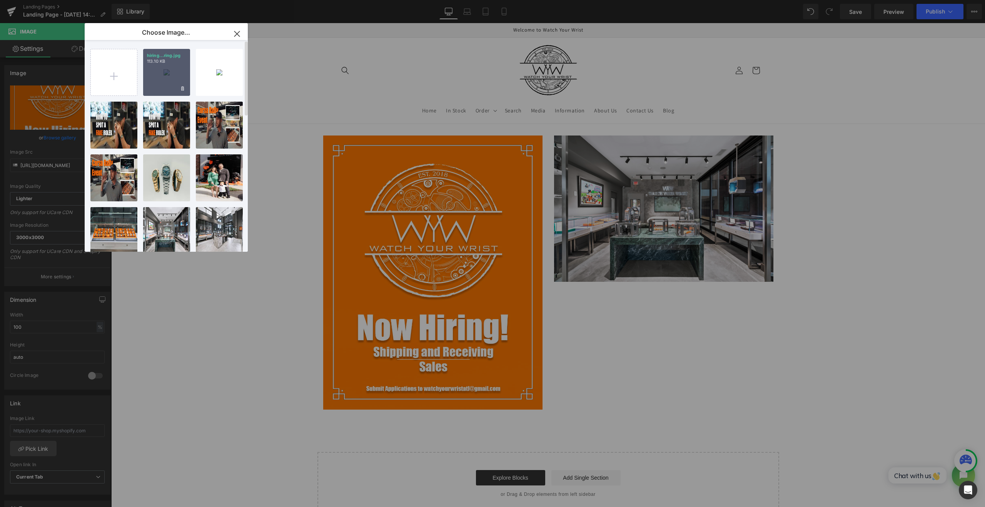
click at [168, 83] on div "hiring...ring.jpg 113.10 KB" at bounding box center [166, 72] width 47 height 47
type input "[URL][DOMAIN_NAME]"
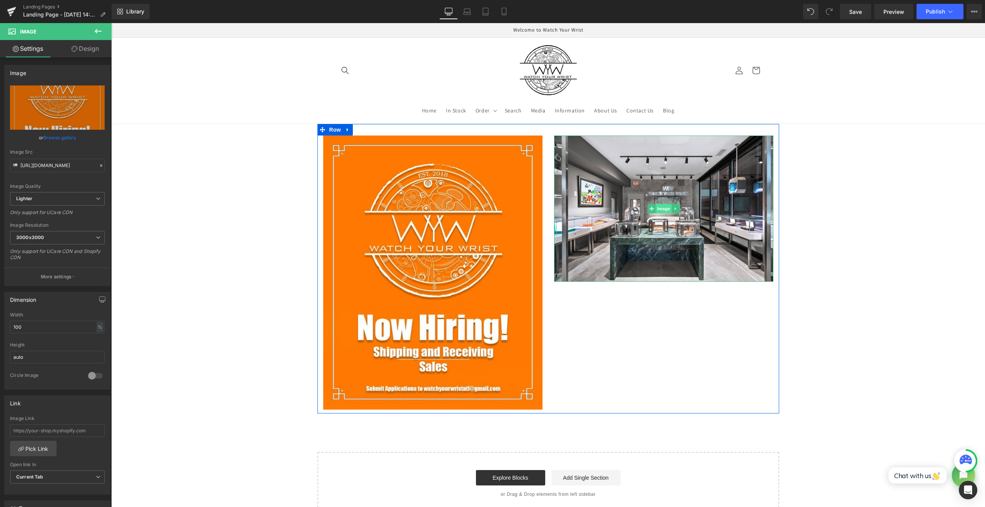
click at [664, 207] on span "Image" at bounding box center [663, 208] width 16 height 9
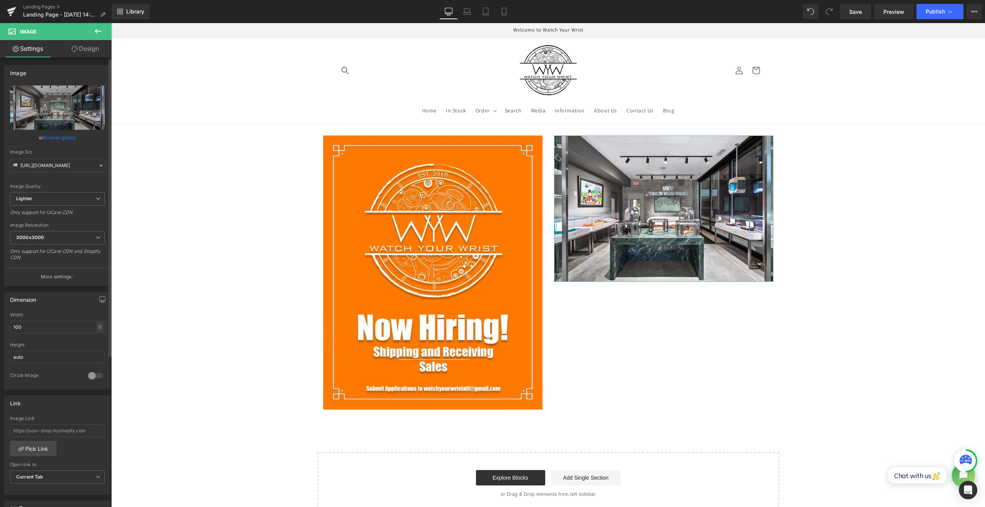
click at [58, 135] on link "Browse gallery" at bounding box center [59, 137] width 33 height 13
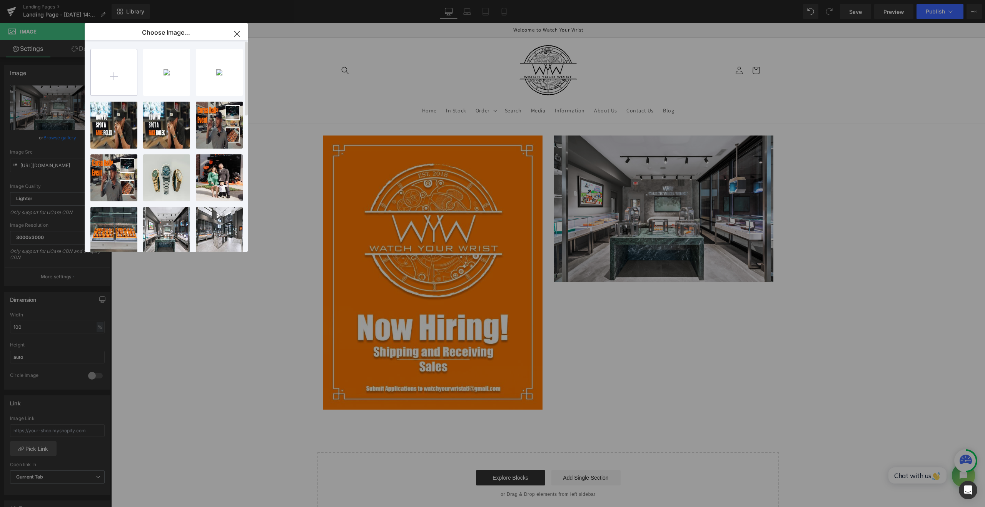
click at [120, 77] on input "file" at bounding box center [114, 72] width 46 height 46
type input "C:\fakepath\WatchYourWrist_TheoryHomes_022.png"
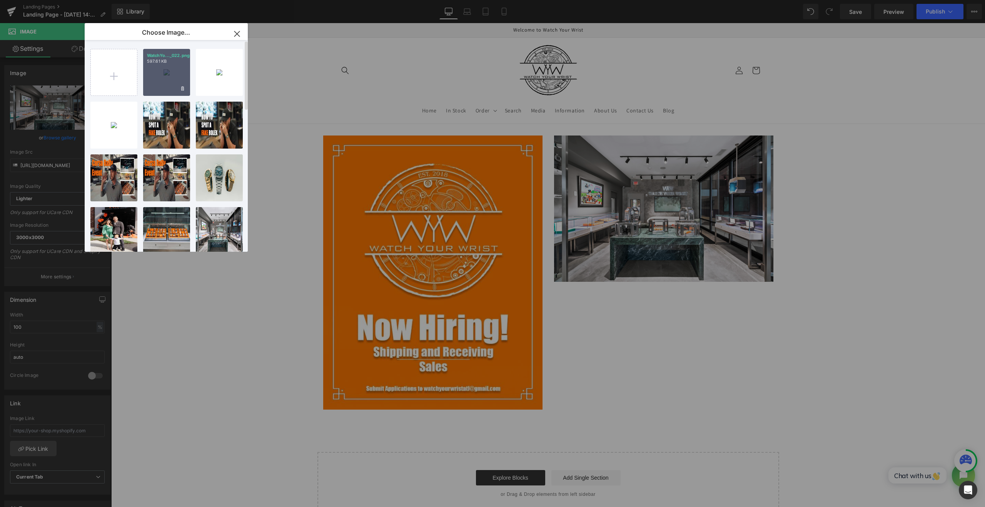
click at [166, 81] on div "WatchYo..._022.png 597.61 KB" at bounding box center [166, 72] width 47 height 47
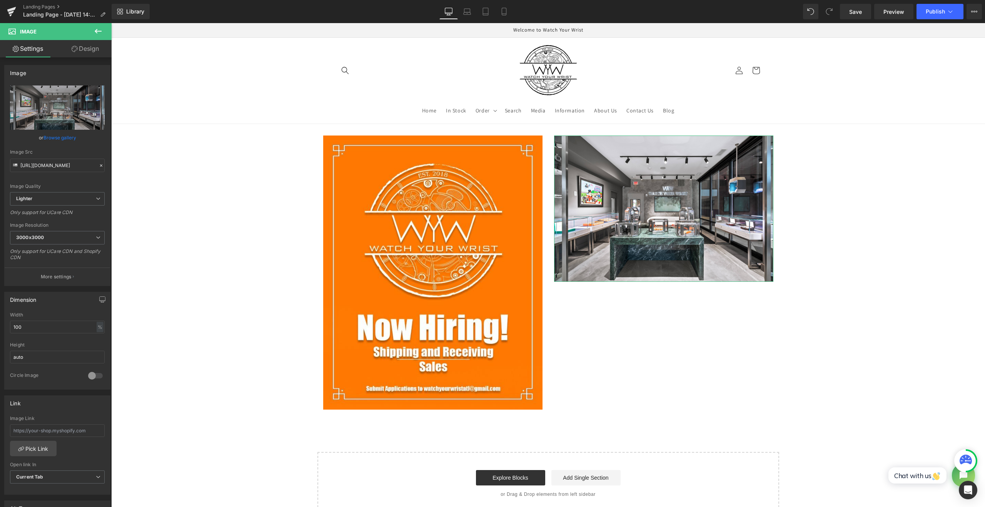
click at [72, 135] on link "Browse gallery" at bounding box center [59, 137] width 33 height 13
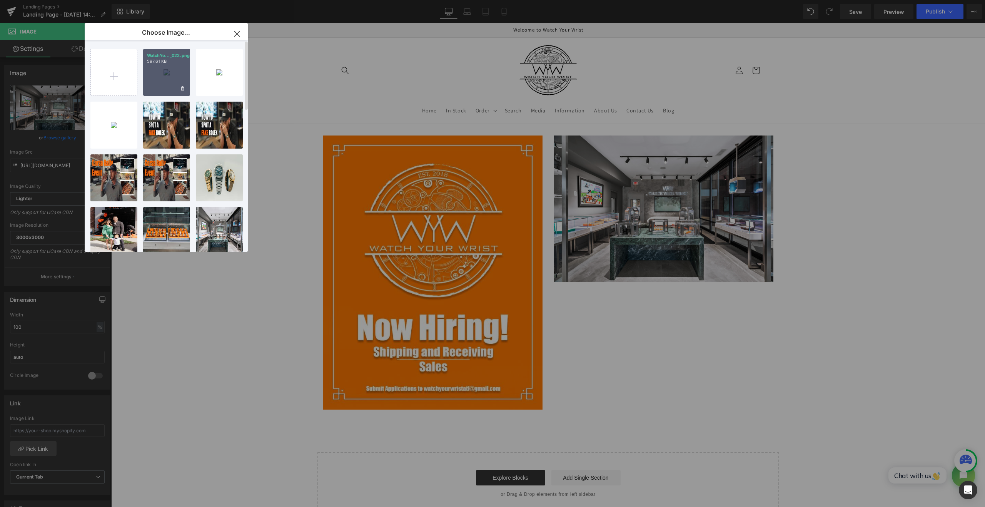
click at [162, 83] on div "WatchYo..._022.png 597.61 KB" at bounding box center [166, 72] width 47 height 47
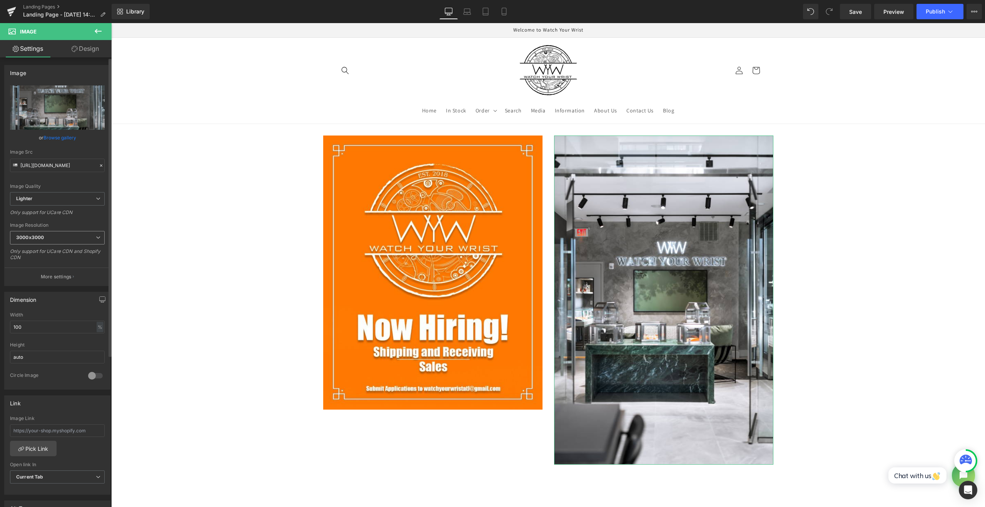
click at [60, 233] on span "3000x3000" at bounding box center [57, 237] width 95 height 13
click at [60, 298] on li "1440x1440" at bounding box center [57, 303] width 95 height 12
type input "[URL][DOMAIN_NAME]"
click at [66, 326] on input "100" at bounding box center [57, 326] width 95 height 13
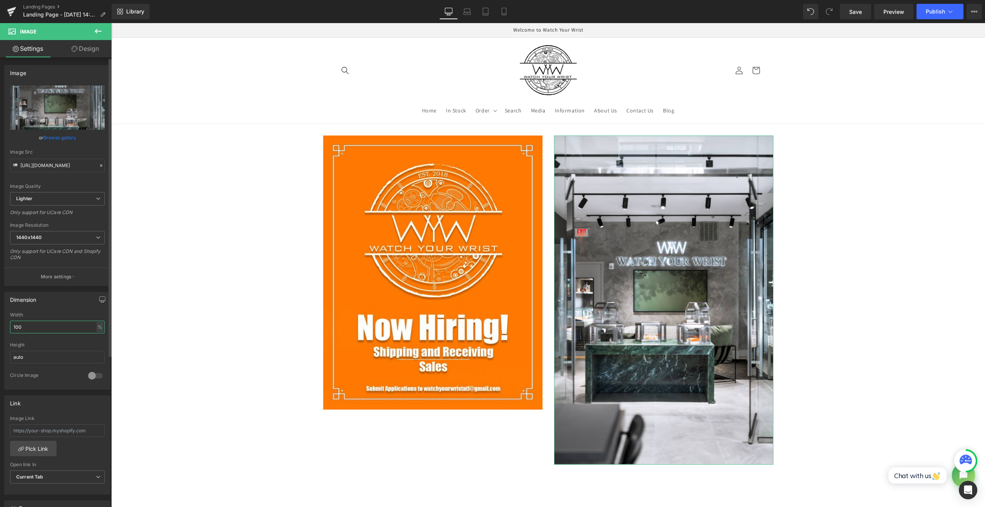
click at [66, 326] on input "100" at bounding box center [57, 326] width 95 height 13
click at [64, 350] on input "auto" at bounding box center [57, 356] width 95 height 13
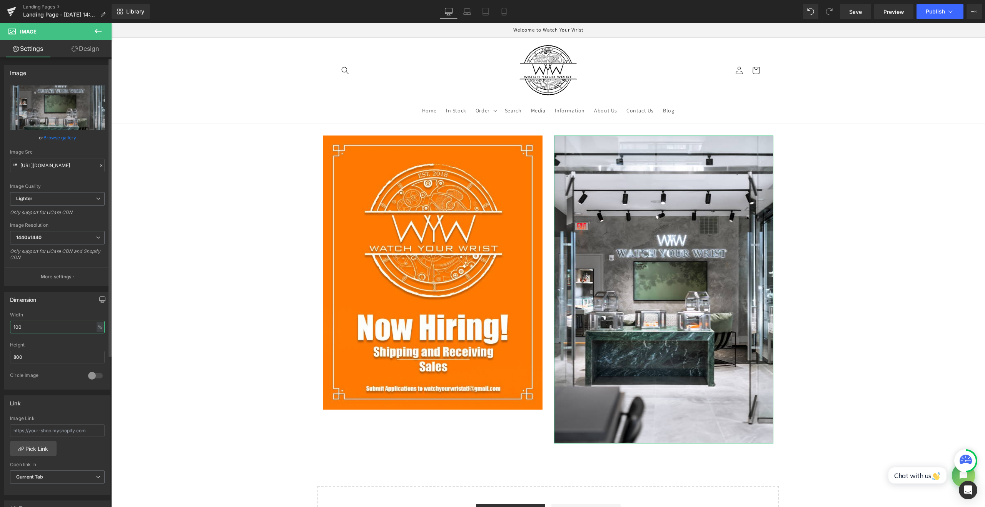
click at [59, 326] on input "100" at bounding box center [57, 326] width 95 height 13
click at [60, 352] on input "800" at bounding box center [57, 356] width 95 height 13
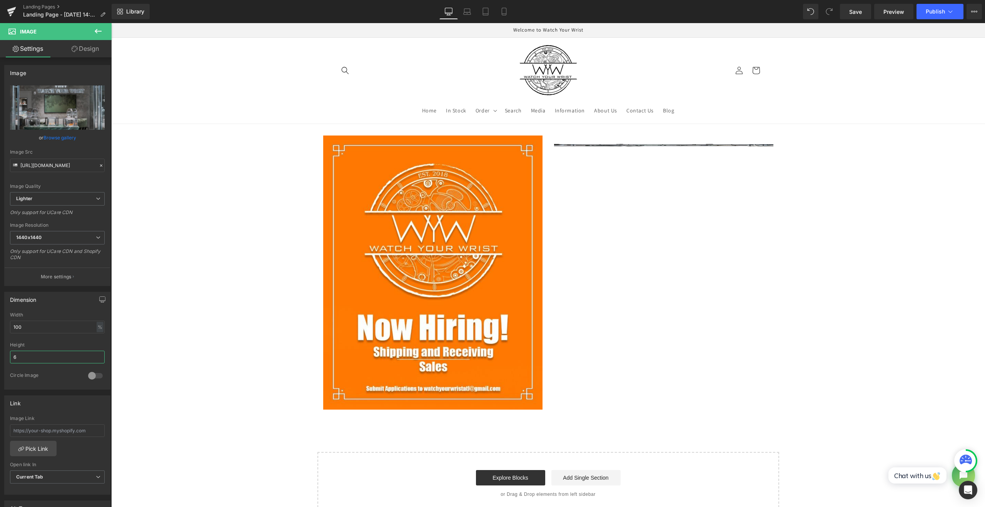
type input "800"
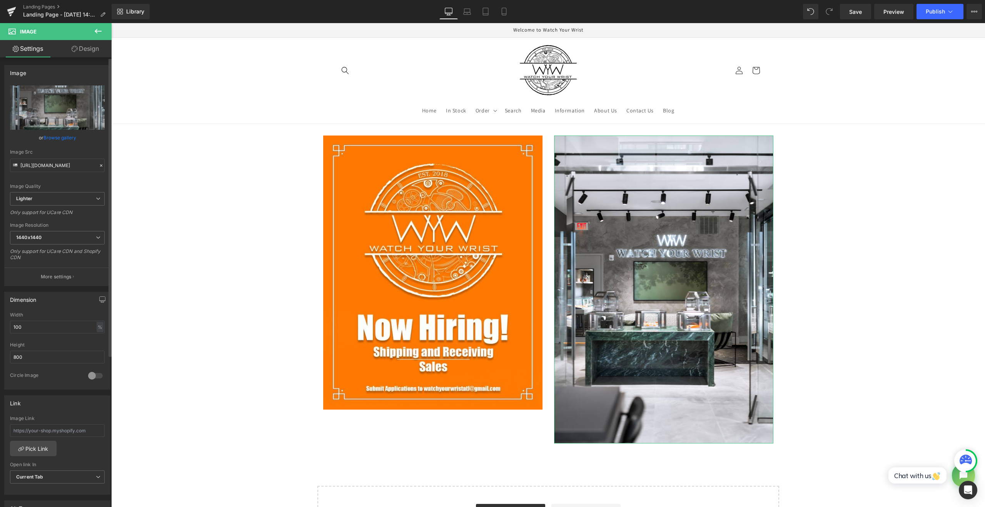
click at [95, 373] on div at bounding box center [95, 375] width 18 height 12
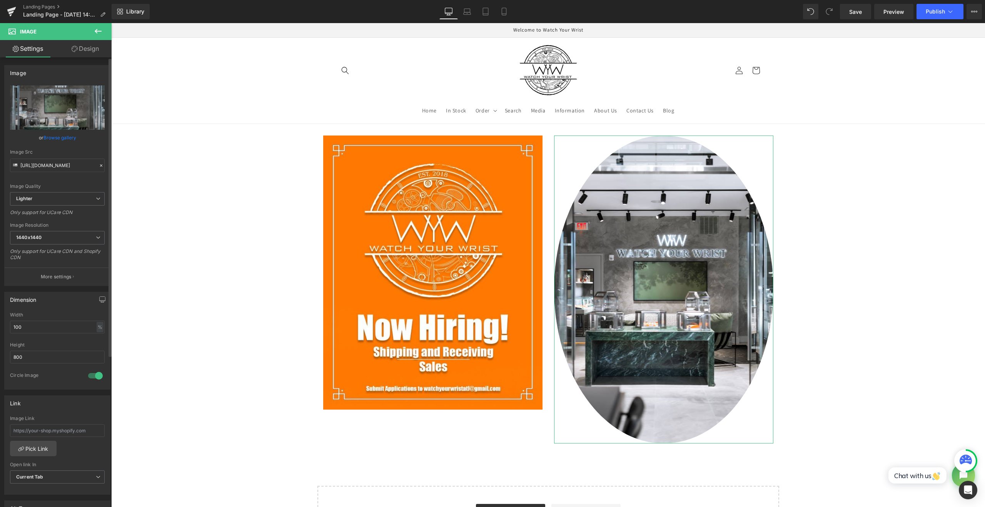
click at [94, 373] on div at bounding box center [95, 375] width 18 height 12
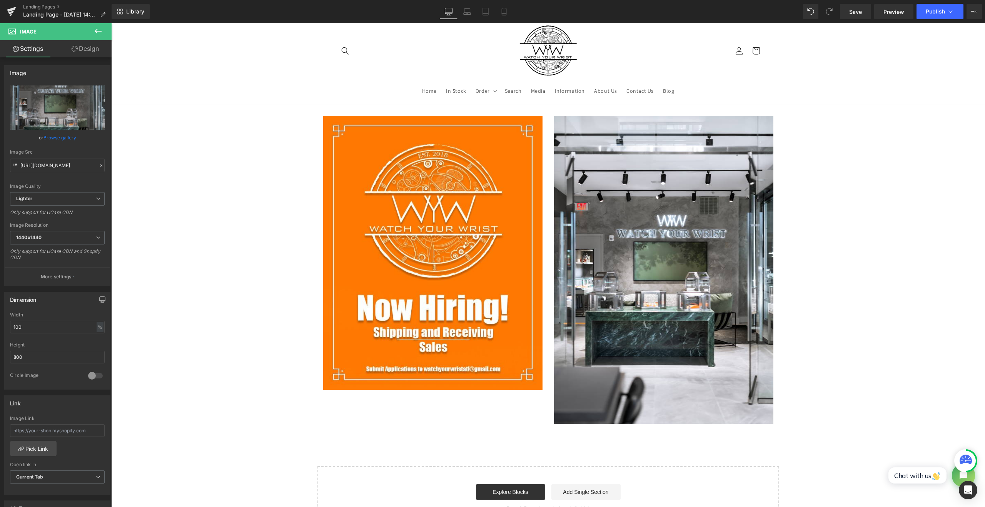
scroll to position [0, 0]
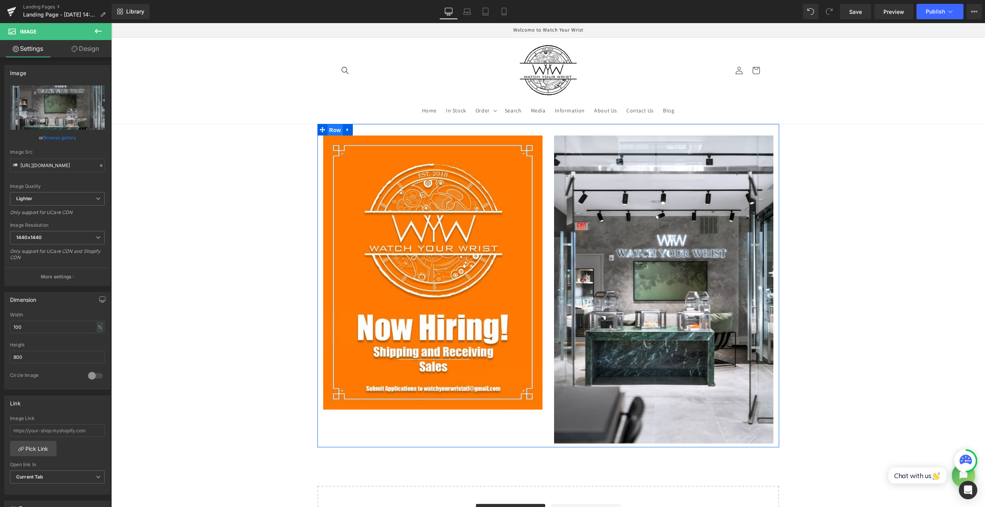
click at [331, 130] on span "Row" at bounding box center [334, 130] width 15 height 12
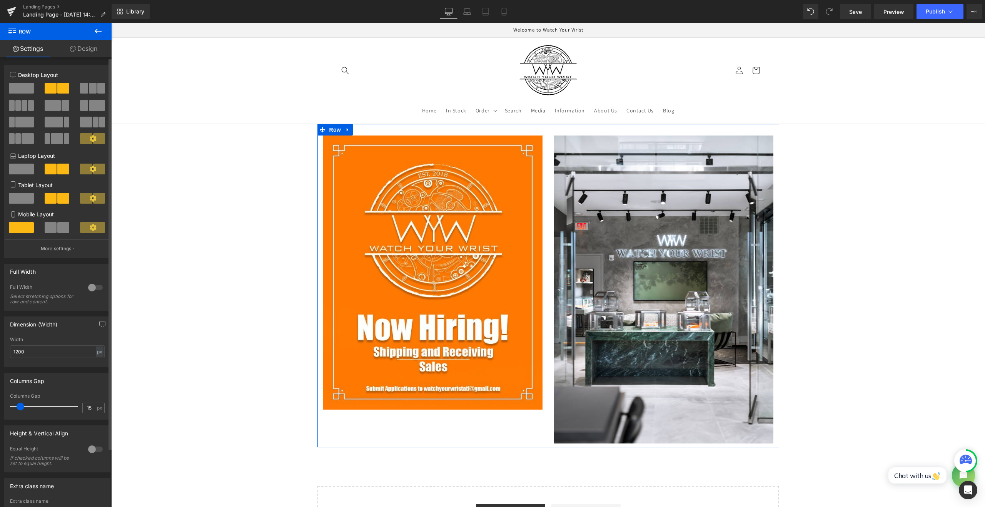
click at [62, 107] on span at bounding box center [66, 105] width 8 height 11
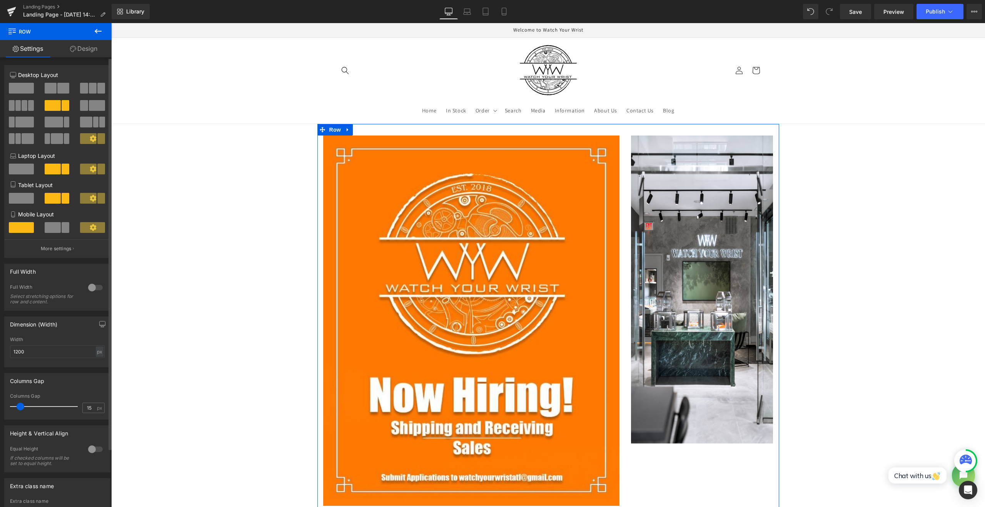
click at [62, 93] on span at bounding box center [63, 88] width 12 height 11
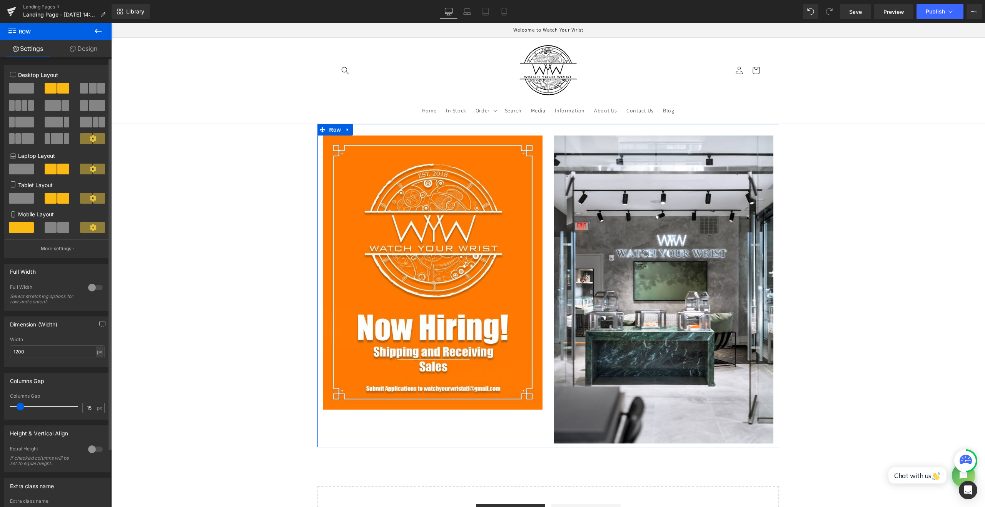
click at [85, 143] on span at bounding box center [86, 138] width 12 height 11
click at [90, 138] on icon at bounding box center [93, 138] width 7 height 7
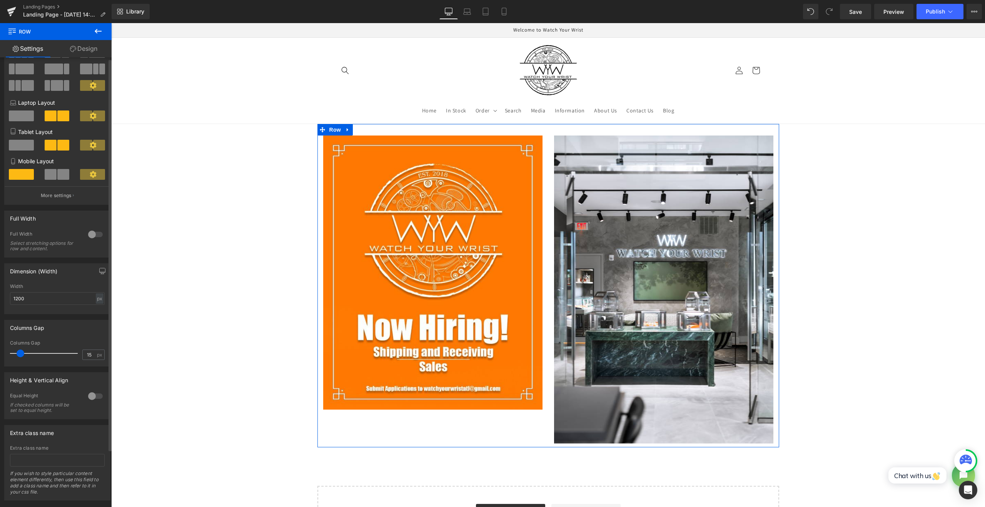
scroll to position [64, 0]
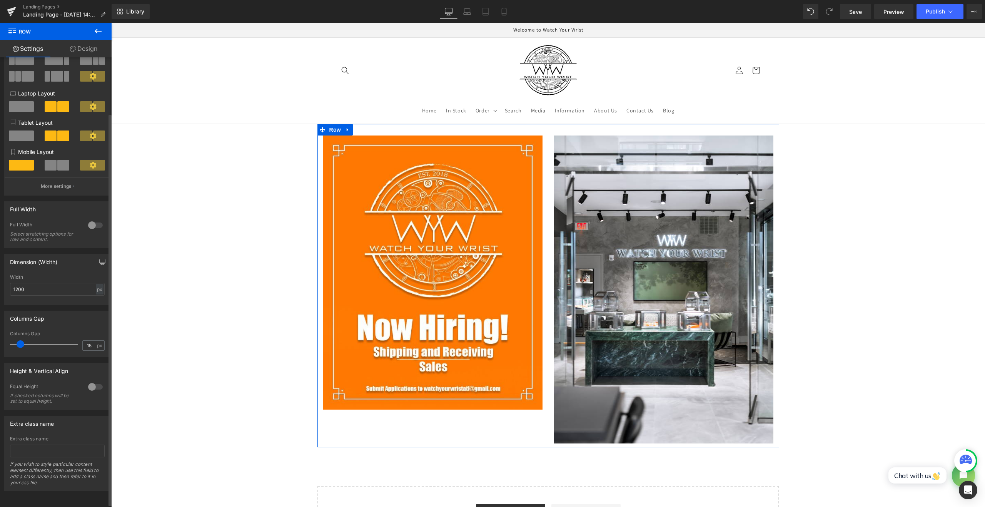
click at [92, 231] on div "Full Width Select stretching options for row and content." at bounding box center [57, 235] width 95 height 26
click at [92, 226] on div at bounding box center [95, 225] width 18 height 12
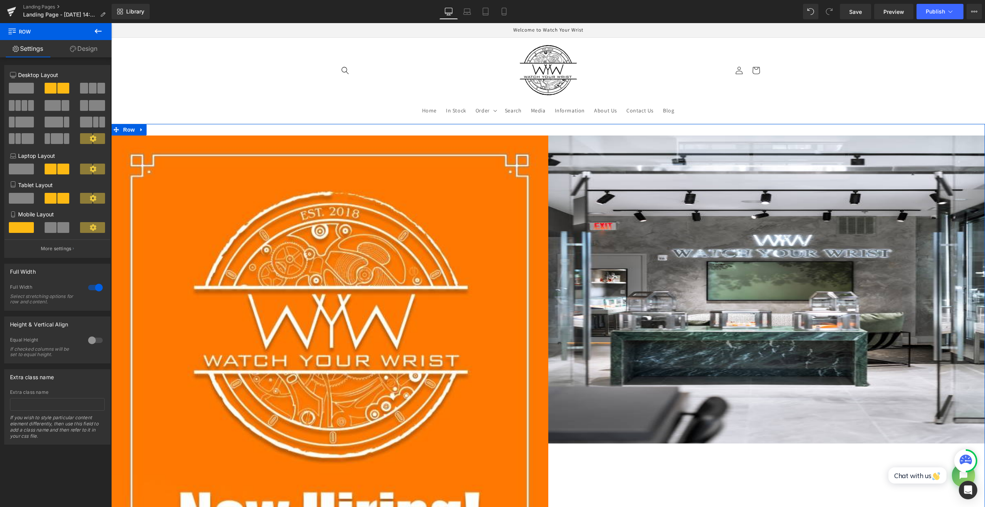
click at [96, 290] on div at bounding box center [95, 287] width 18 height 12
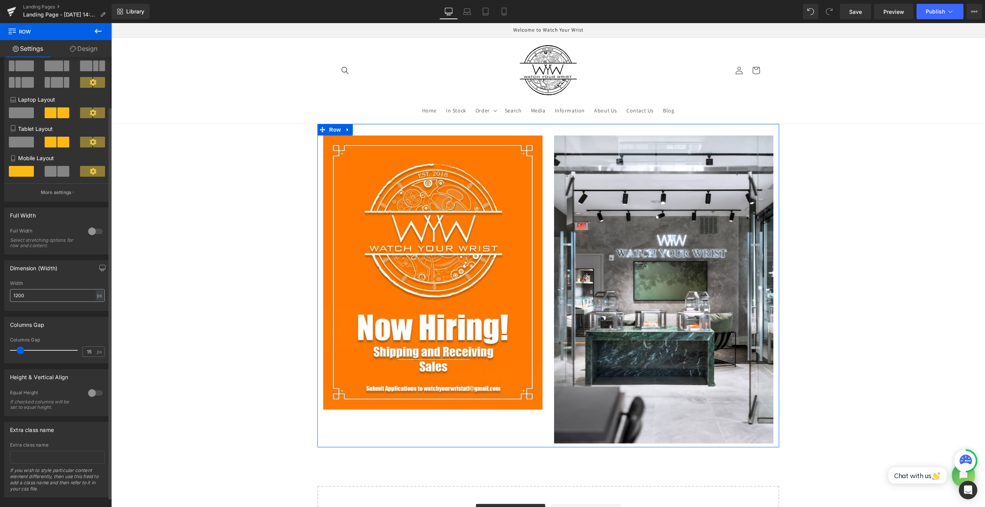
scroll to position [64, 0]
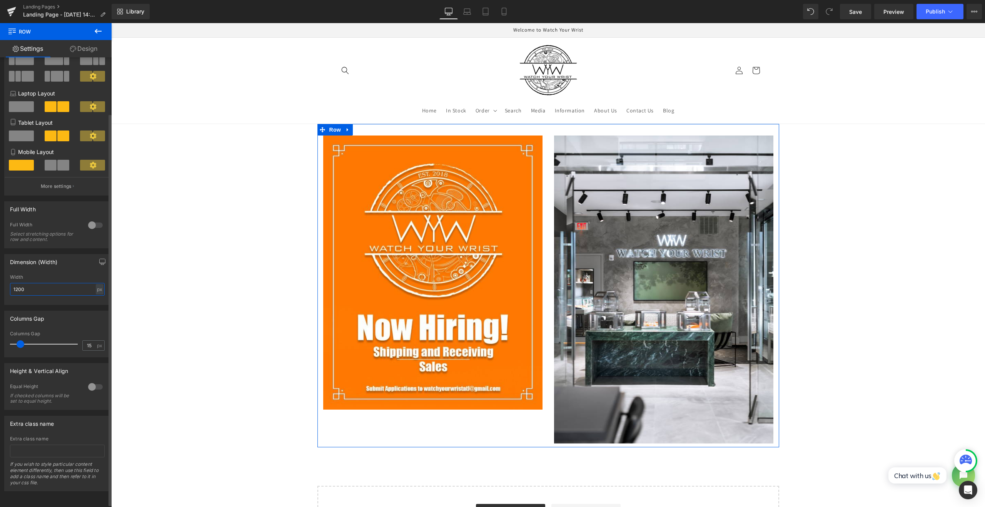
click at [68, 288] on input "1200" at bounding box center [57, 289] width 95 height 13
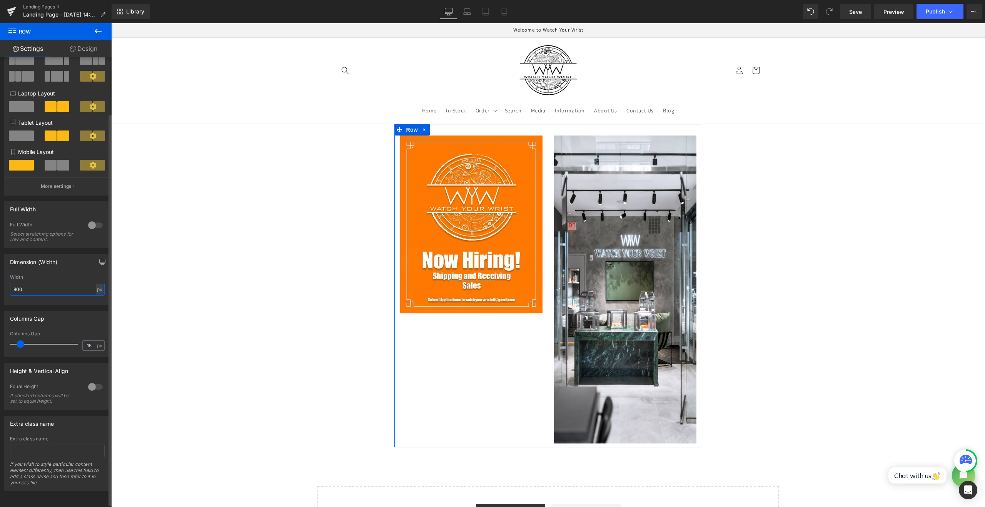
click at [61, 286] on input "800" at bounding box center [57, 289] width 95 height 13
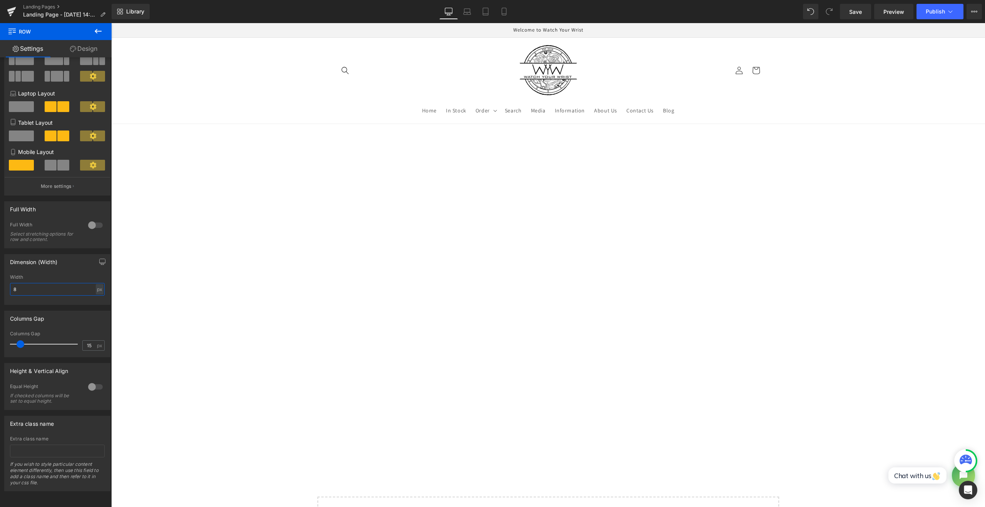
type input "1200"
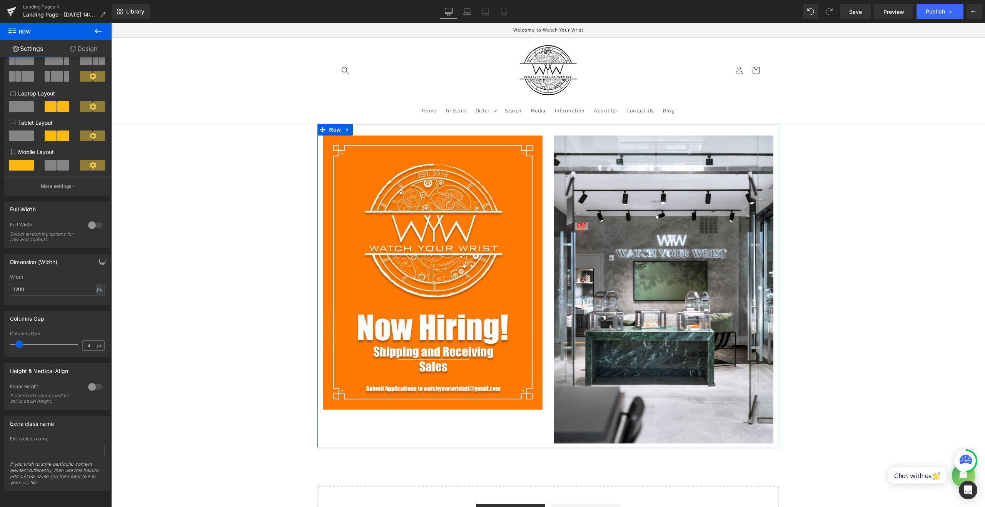
type input "0"
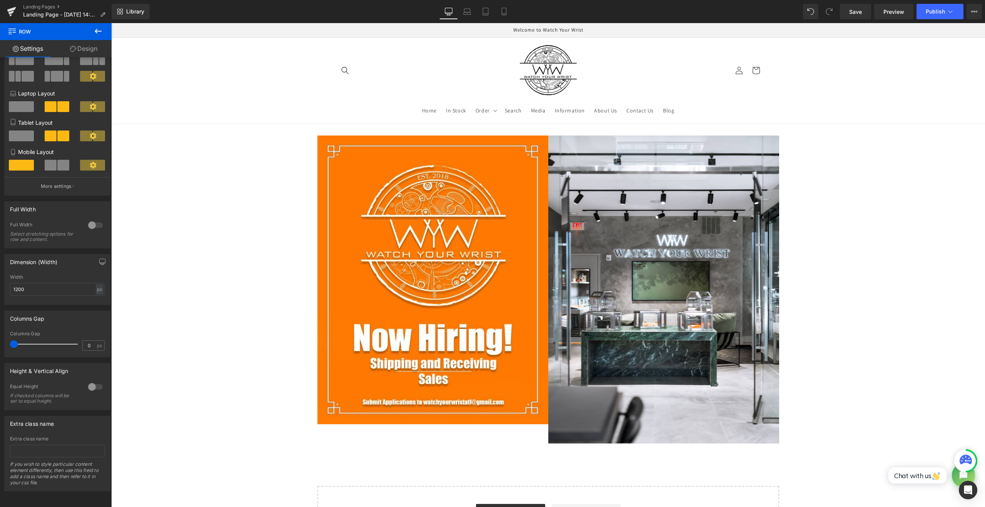
drag, startPoint x: 19, startPoint y: 347, endPoint x: -26, endPoint y: 341, distance: 45.3
click at [0, 341] on html "Row You are previewing how the will restyle your page. You can not edit Element…" at bounding box center [492, 253] width 985 height 507
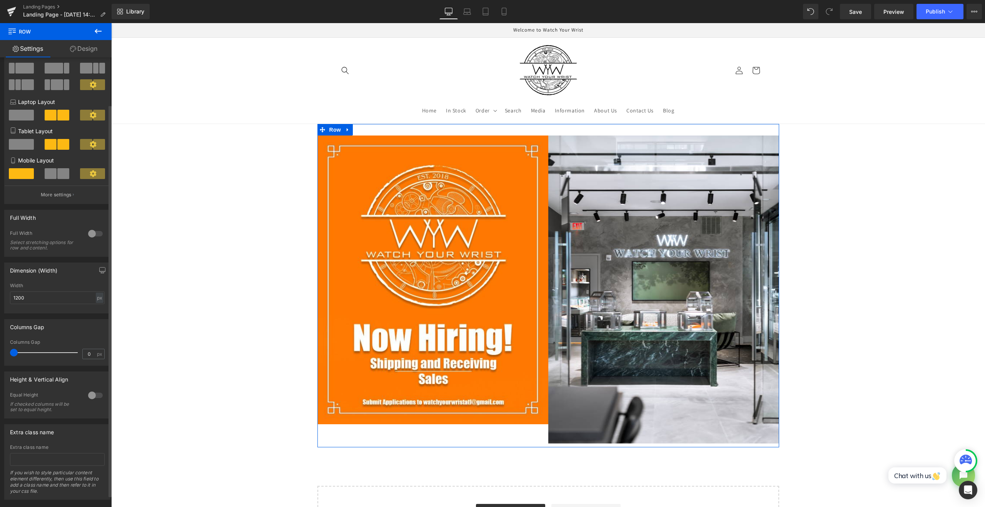
scroll to position [67, 0]
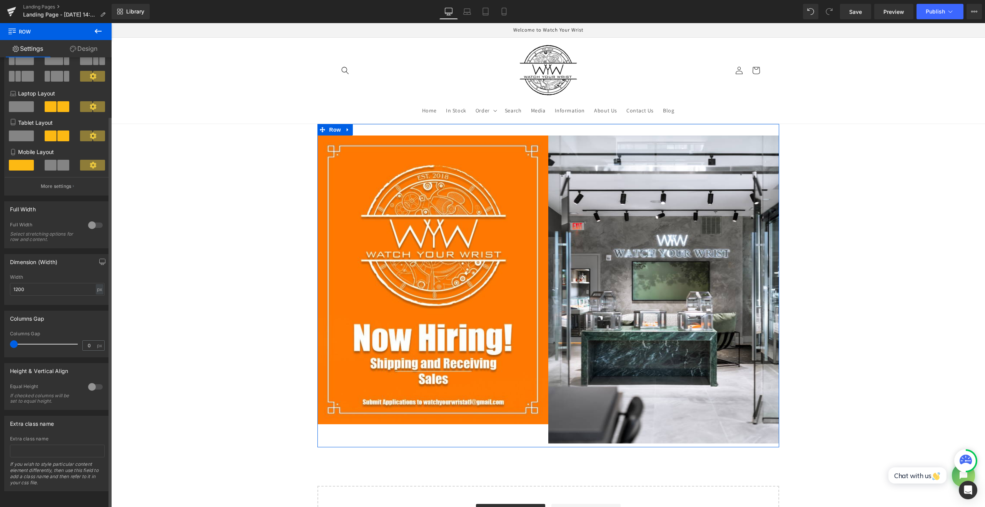
click at [95, 385] on div at bounding box center [95, 386] width 18 height 12
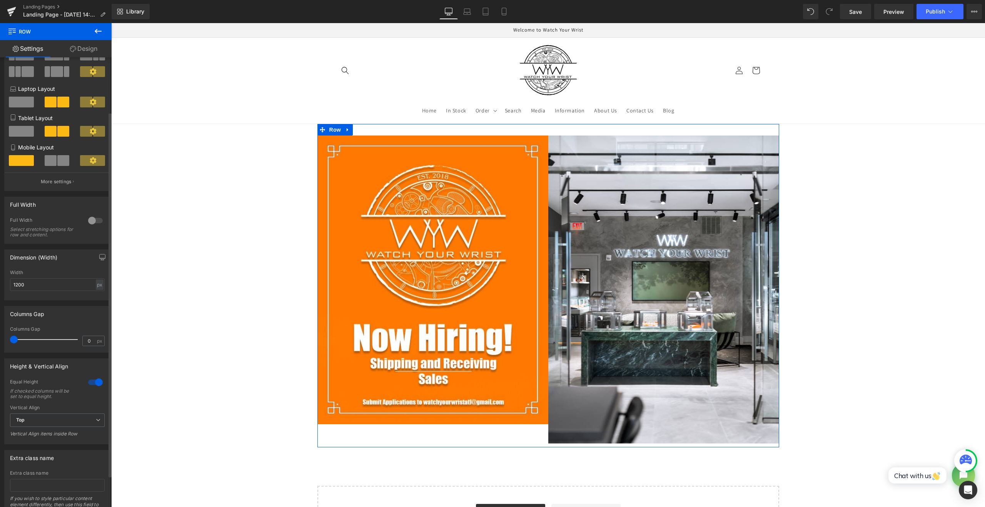
click at [90, 383] on div at bounding box center [95, 382] width 18 height 12
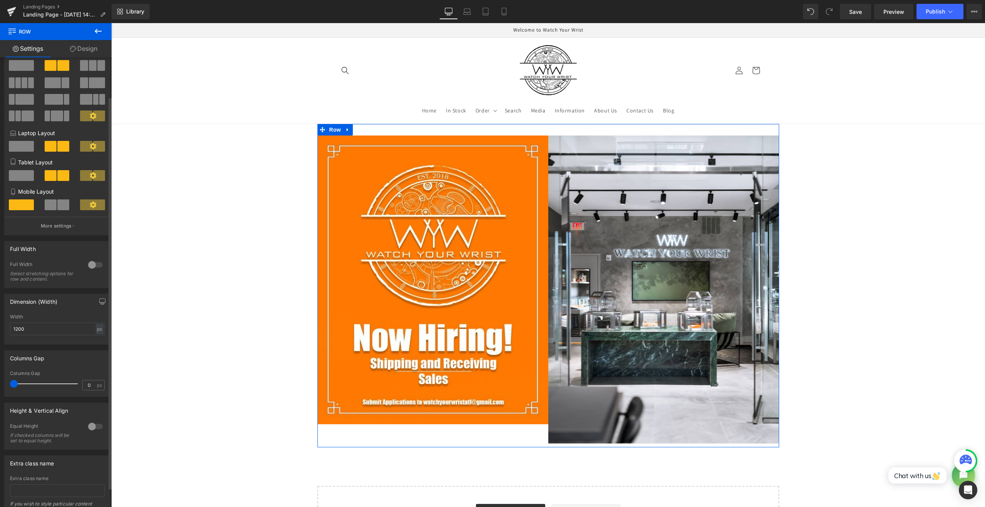
scroll to position [3, 0]
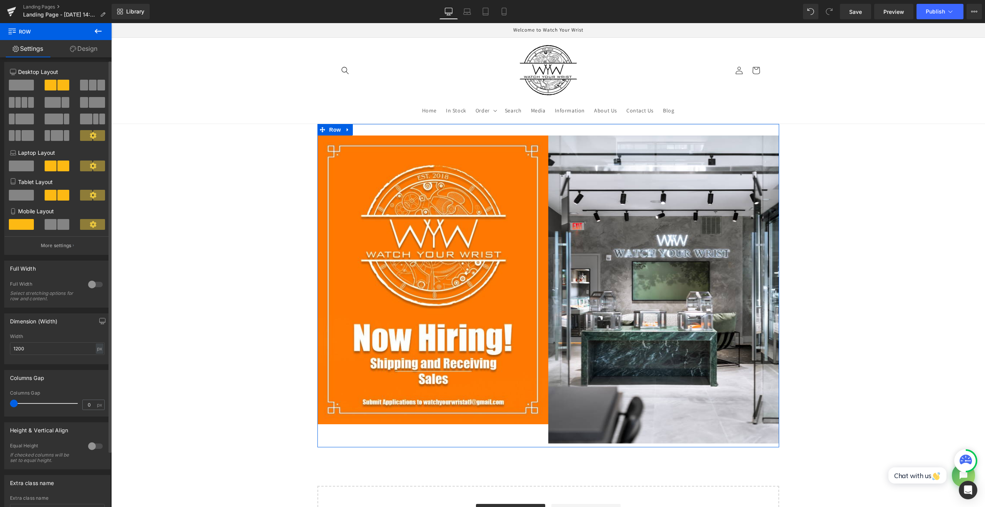
click at [90, 289] on div at bounding box center [95, 284] width 18 height 12
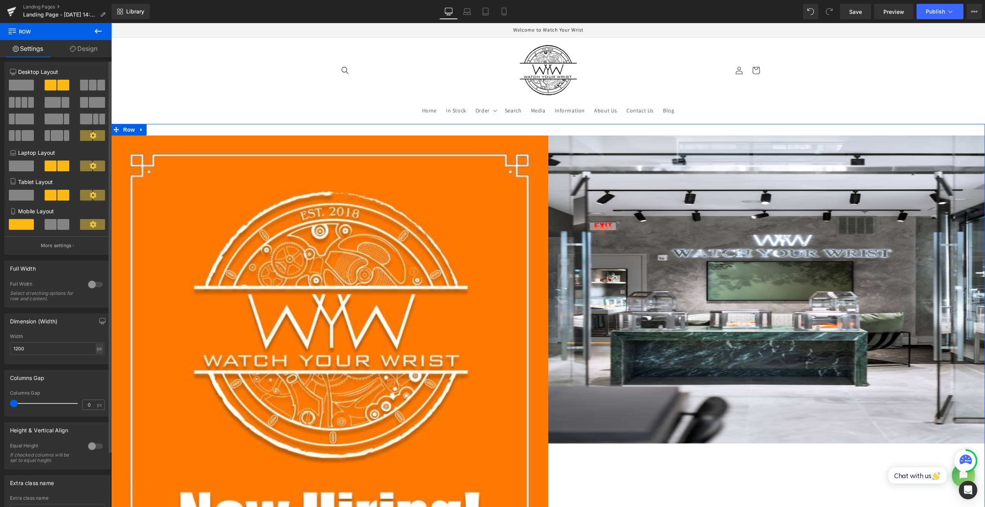
scroll to position [0, 0]
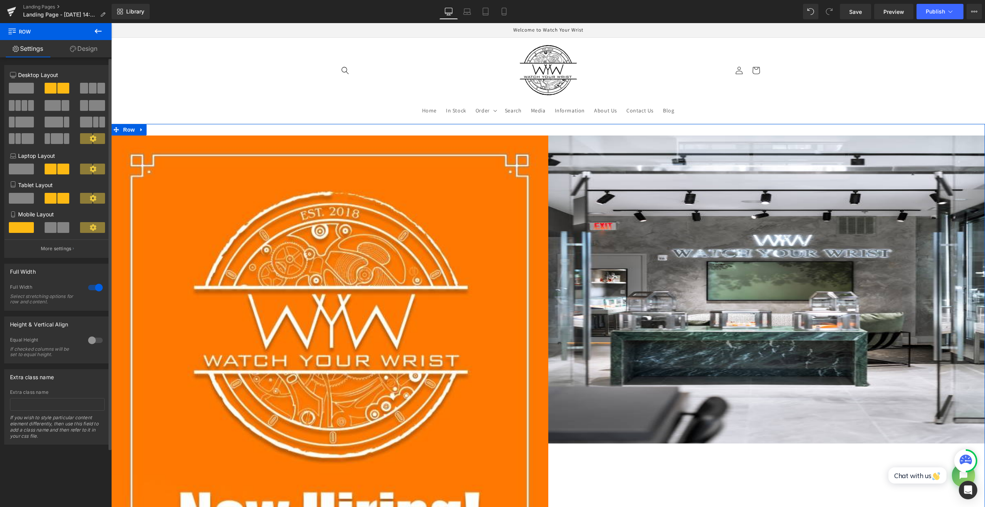
click at [90, 289] on div at bounding box center [95, 287] width 18 height 12
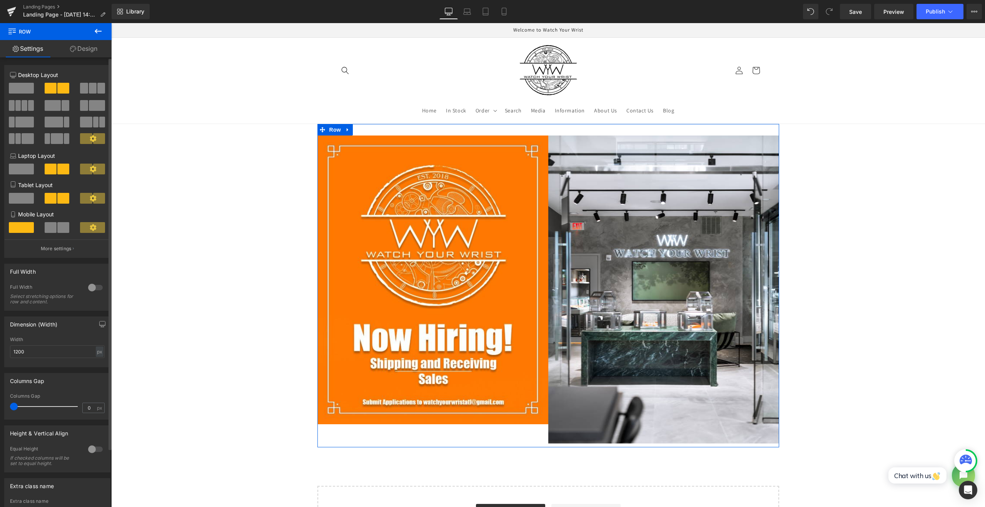
click at [58, 230] on span at bounding box center [63, 227] width 12 height 11
type input "100"
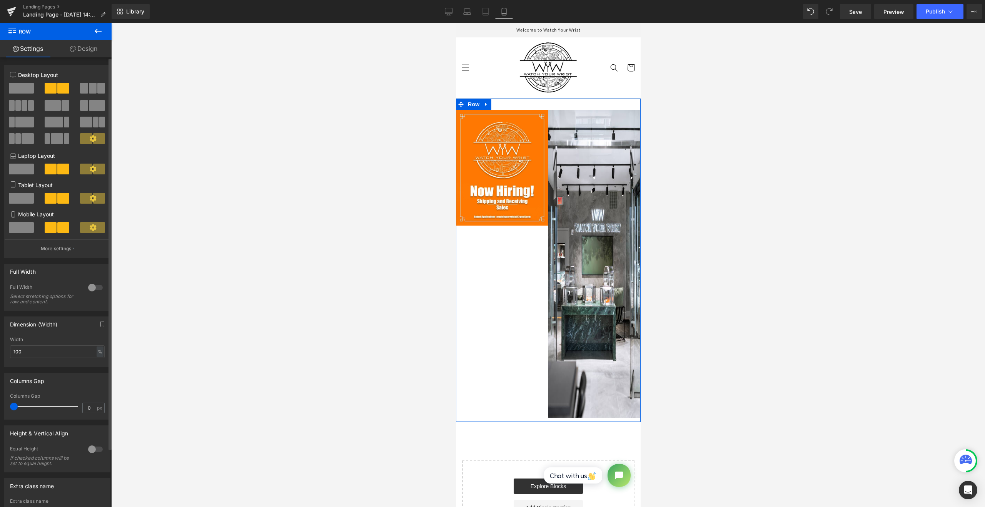
click at [9, 230] on span at bounding box center [21, 227] width 25 height 11
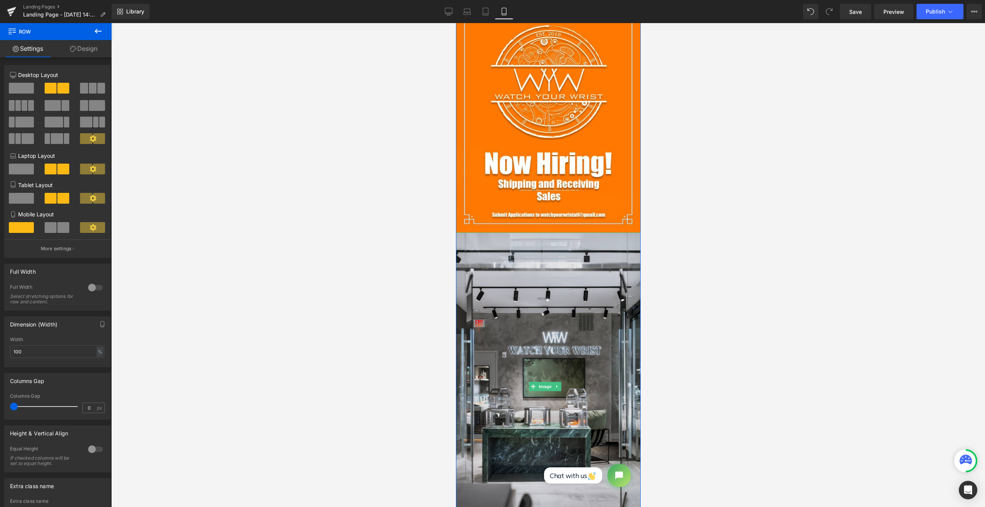
scroll to position [192, 0]
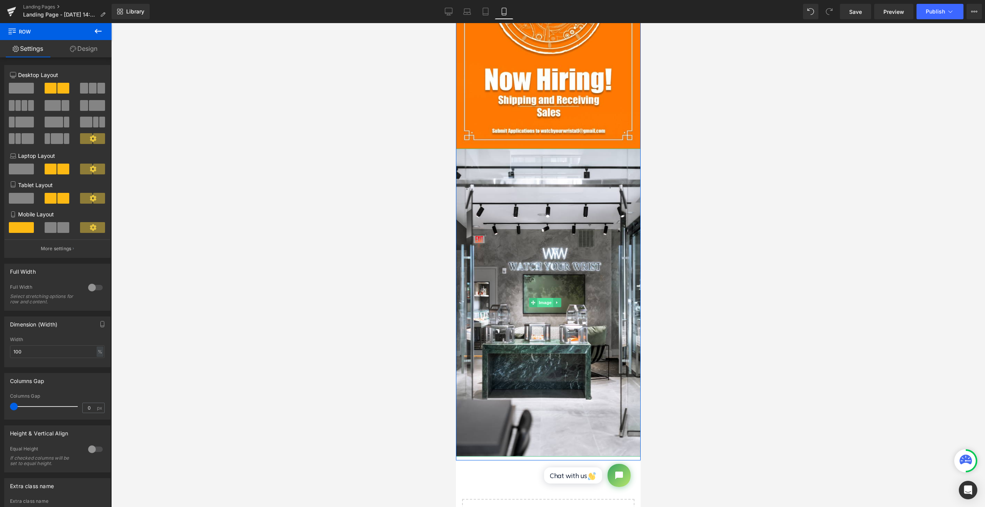
click at [540, 298] on span "Image" at bounding box center [545, 302] width 16 height 9
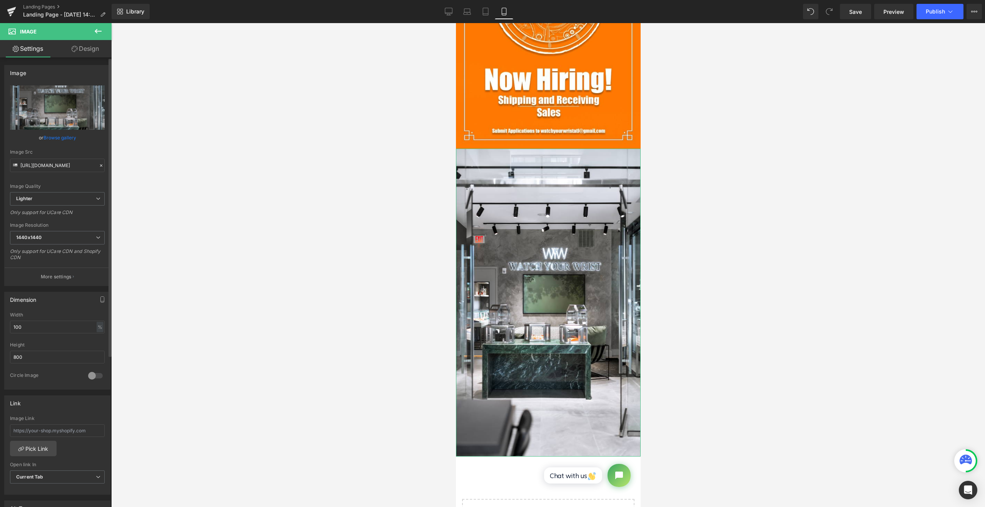
click at [50, 141] on link "Browse gallery" at bounding box center [59, 137] width 33 height 13
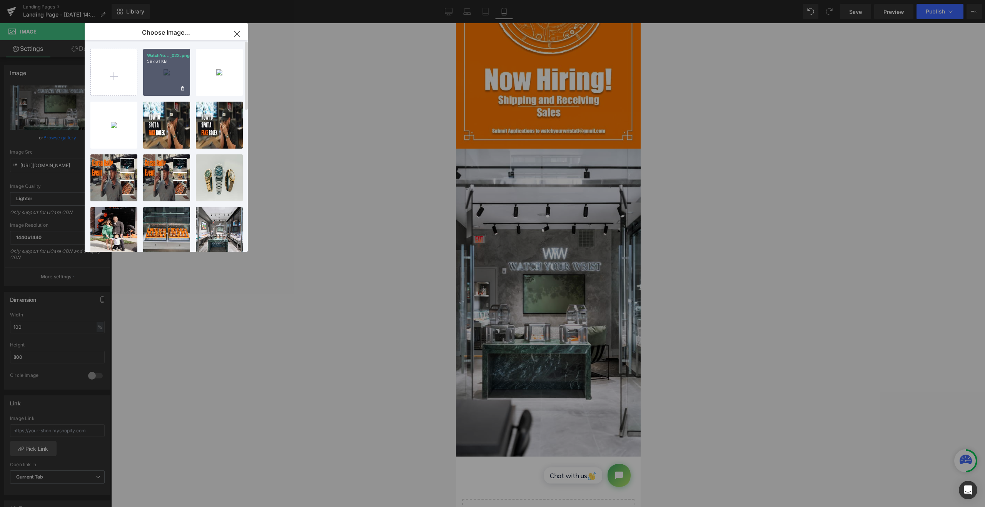
click at [162, 82] on div "WatchYo..._022.png 597.61 KB" at bounding box center [166, 72] width 47 height 47
type input "[URL][DOMAIN_NAME]"
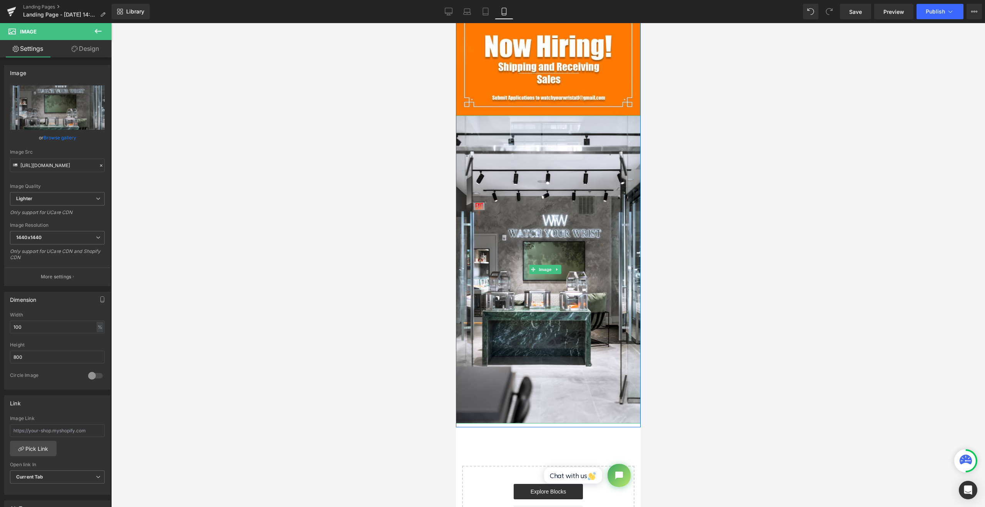
scroll to position [256, 0]
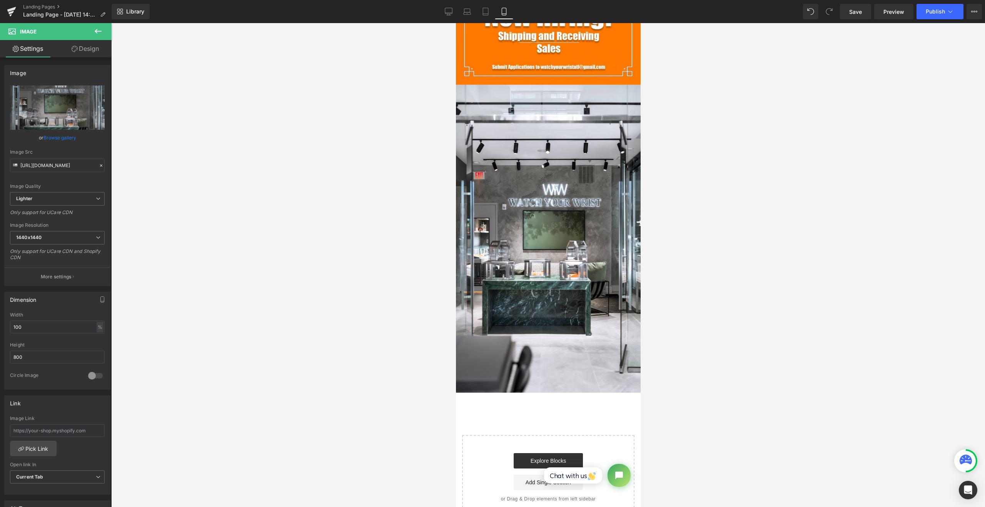
click at [93, 30] on button at bounding box center [98, 31] width 27 height 17
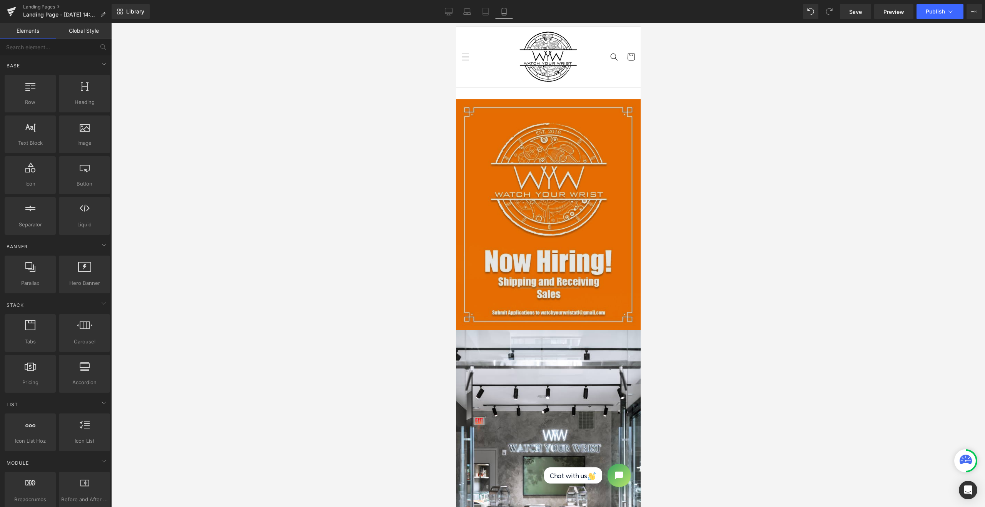
scroll to position [0, 0]
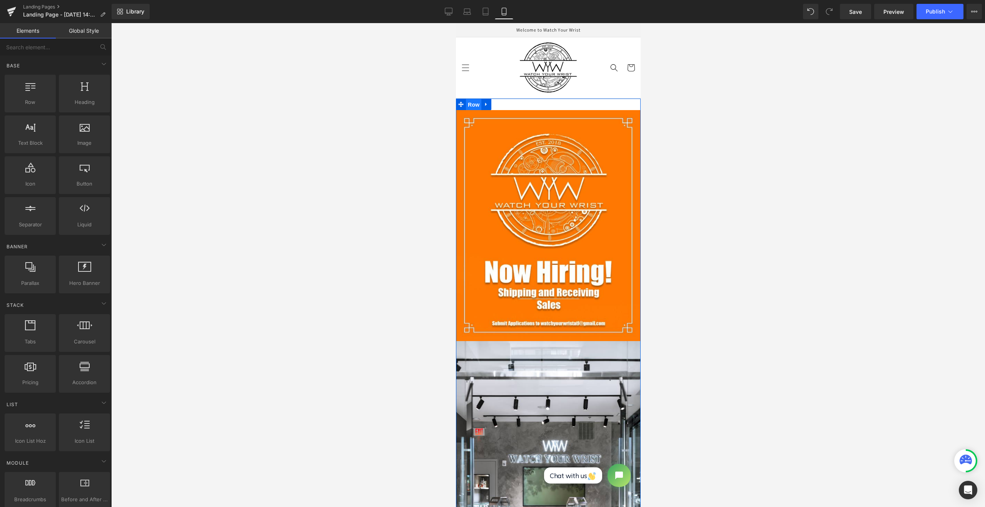
click at [469, 102] on span "Row" at bounding box center [472, 105] width 15 height 12
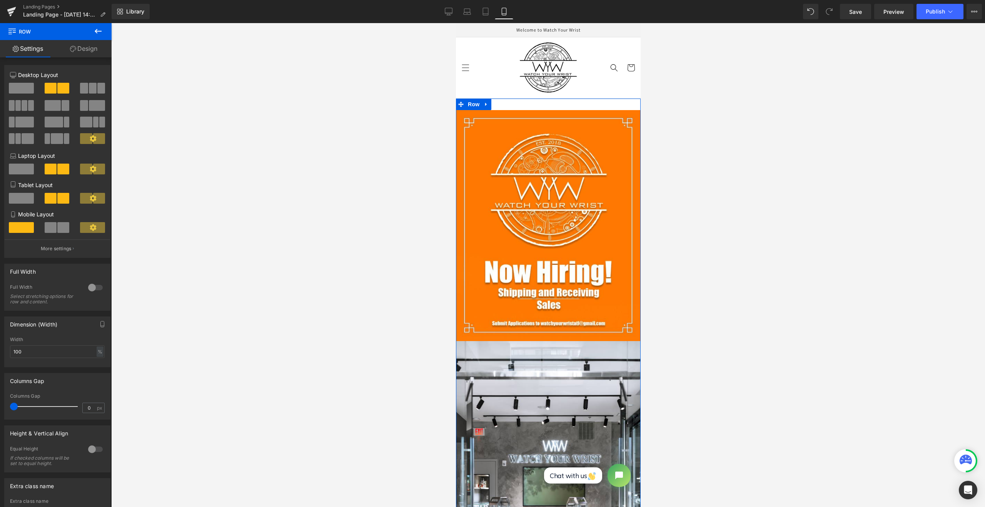
click at [100, 46] on link "Design" at bounding box center [84, 48] width 56 height 17
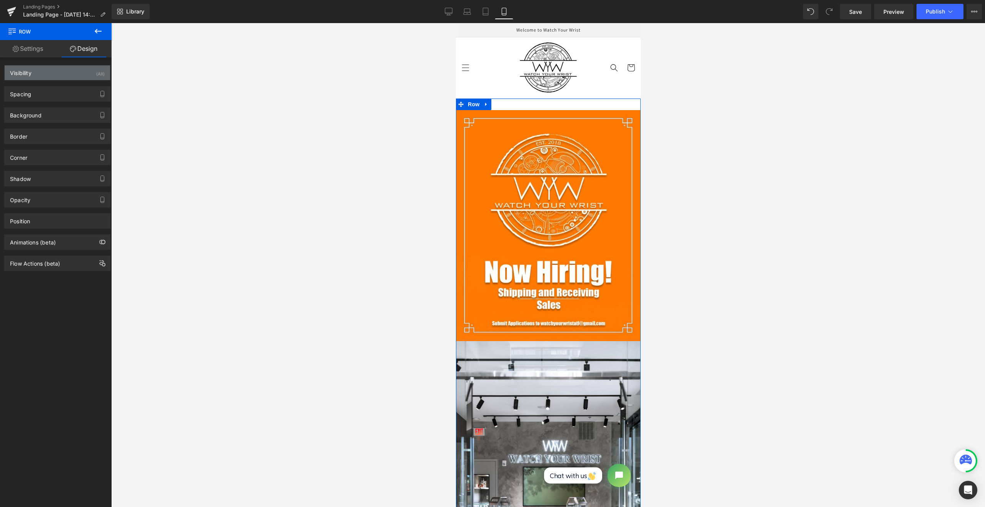
click at [66, 77] on div "Visibility (All)" at bounding box center [57, 72] width 105 height 15
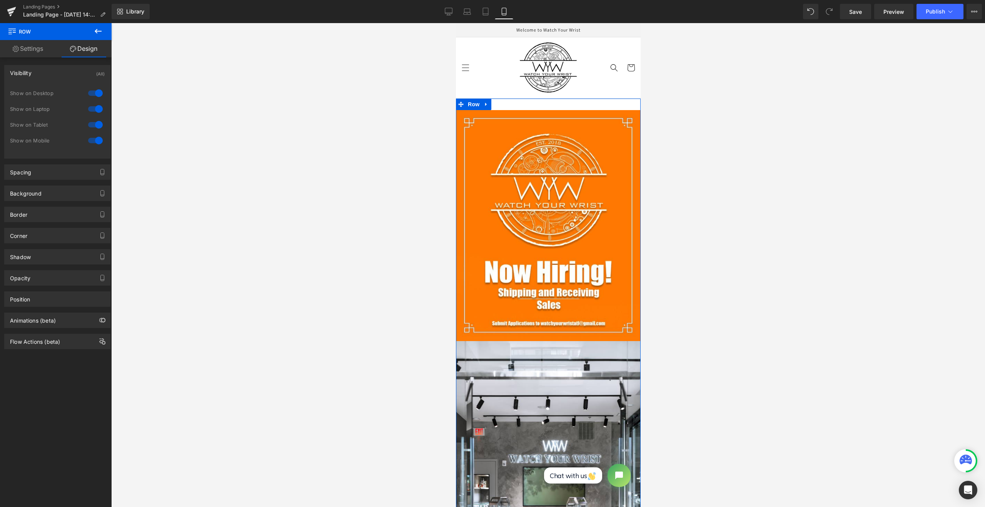
click at [68, 72] on div "Visibility (All)" at bounding box center [57, 72] width 105 height 15
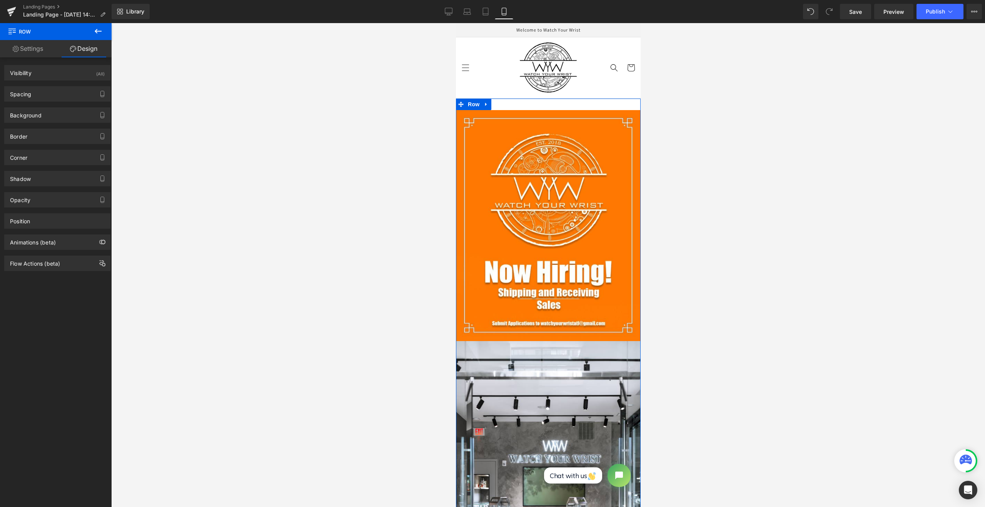
click at [52, 52] on link "Settings" at bounding box center [28, 48] width 56 height 17
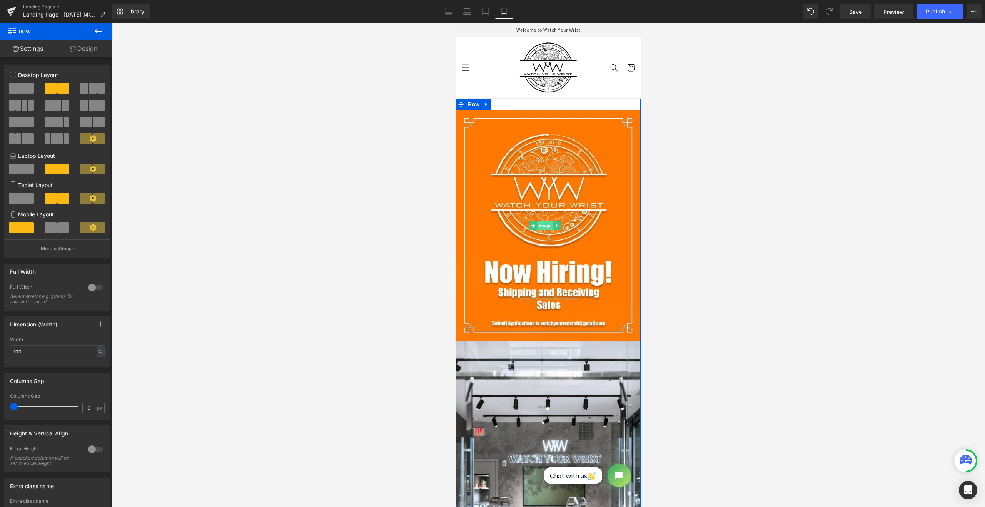
click at [543, 222] on span "Image" at bounding box center [545, 225] width 16 height 9
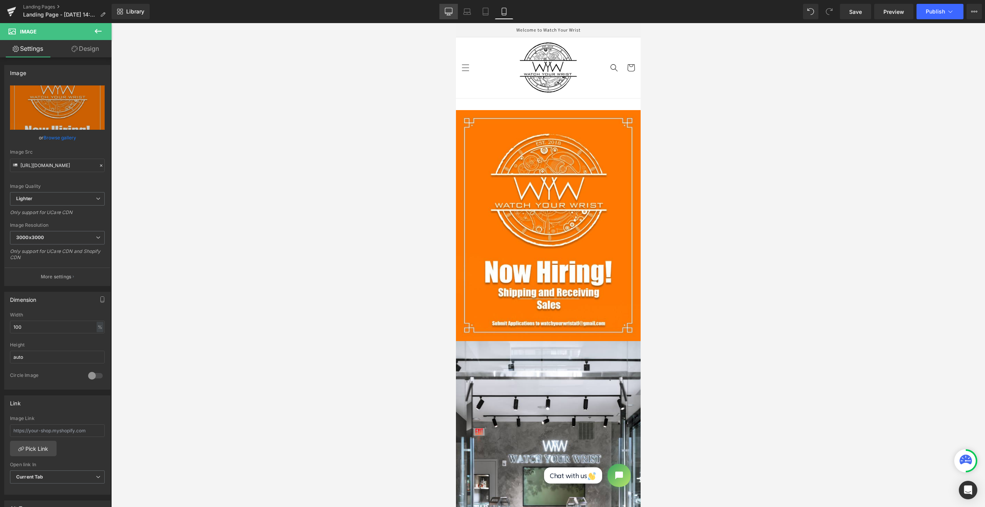
click at [448, 9] on icon at bounding box center [449, 12] width 8 height 8
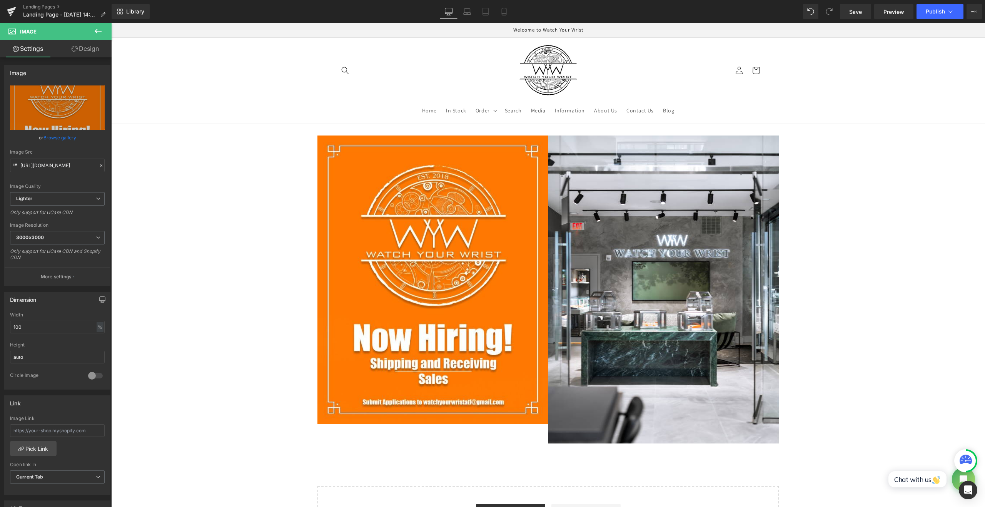
scroll to position [25, 0]
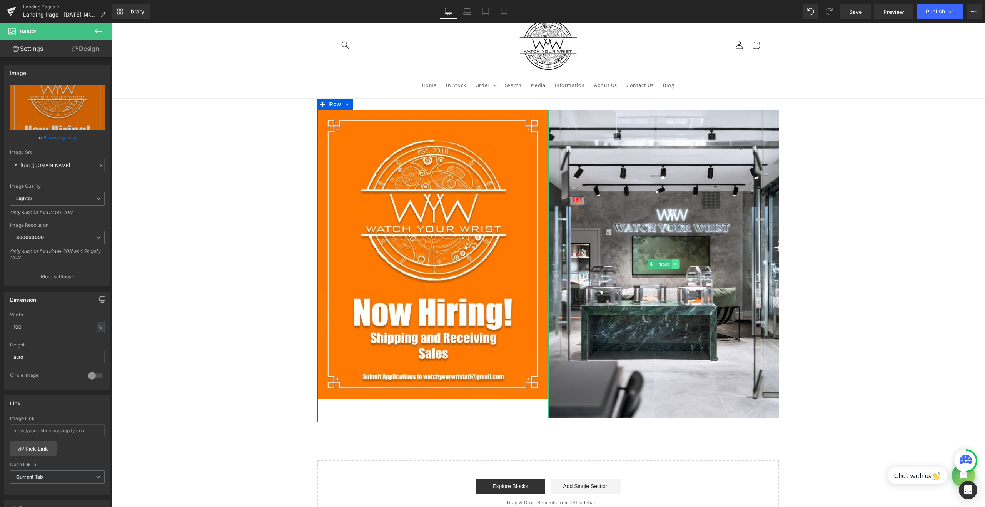
click at [673, 260] on link at bounding box center [675, 263] width 8 height 9
click at [675, 263] on link at bounding box center [679, 263] width 8 height 9
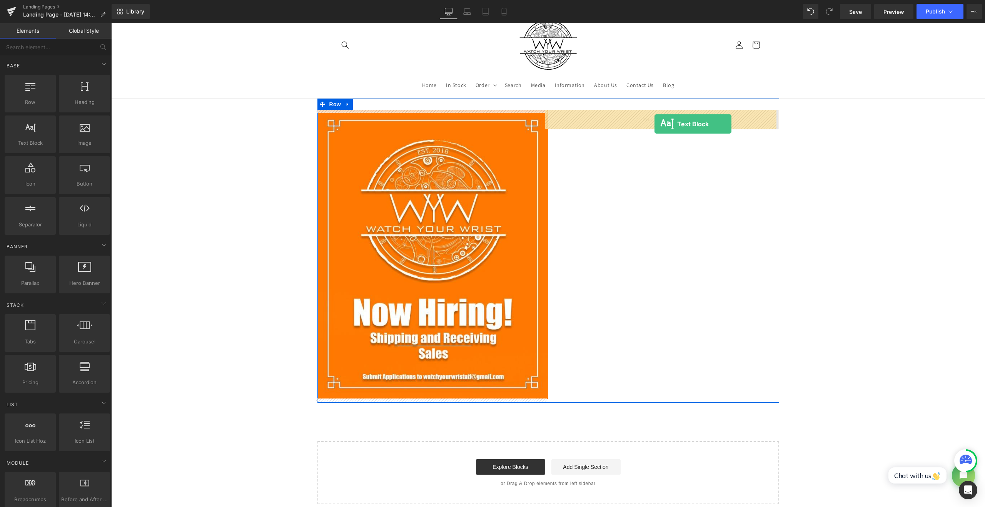
drag, startPoint x: 534, startPoint y: 195, endPoint x: 654, endPoint y: 124, distance: 139.8
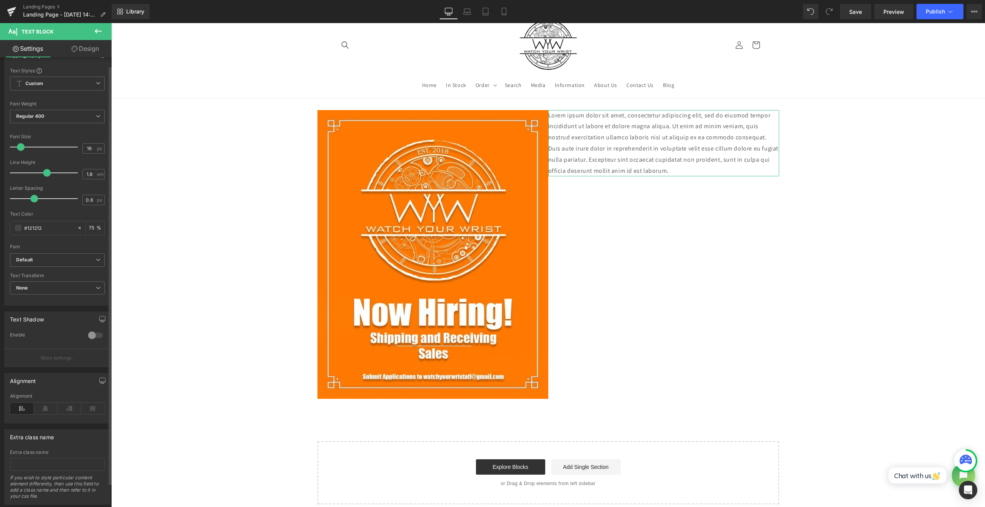
scroll to position [0, 0]
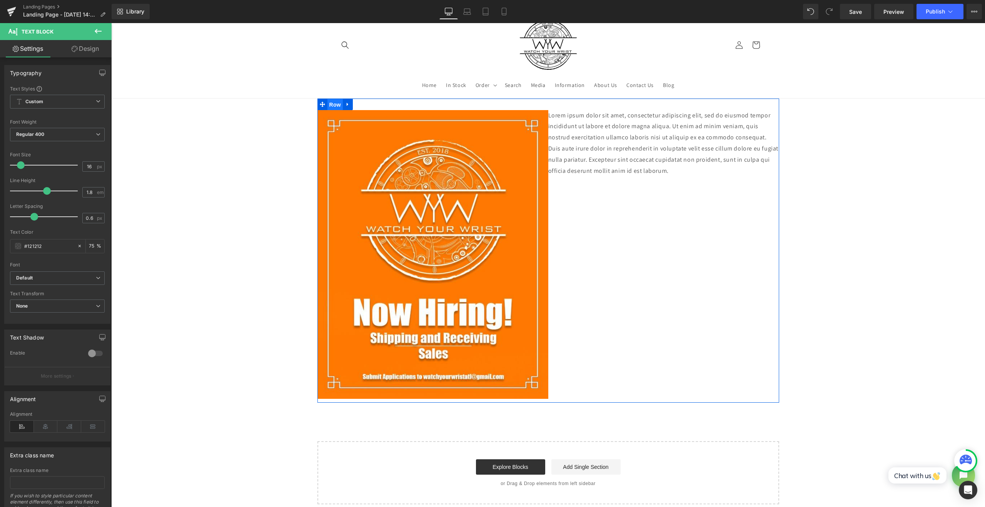
click at [327, 103] on span "Row" at bounding box center [334, 105] width 15 height 12
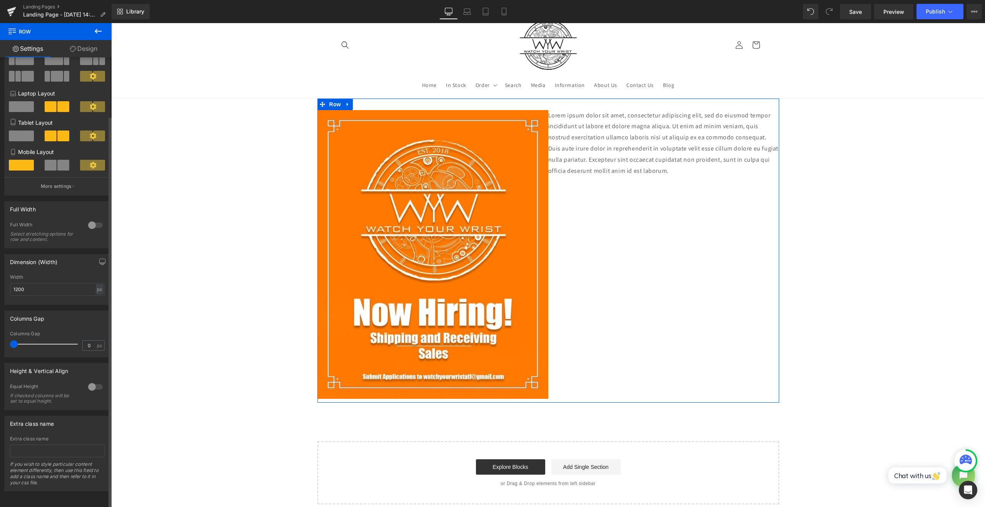
scroll to position [67, 0]
click at [574, 150] on p "Lorem ipsum dolor sit amet, consectetur adipiscing elit, sed do eiusmod tempor …" at bounding box center [663, 143] width 231 height 67
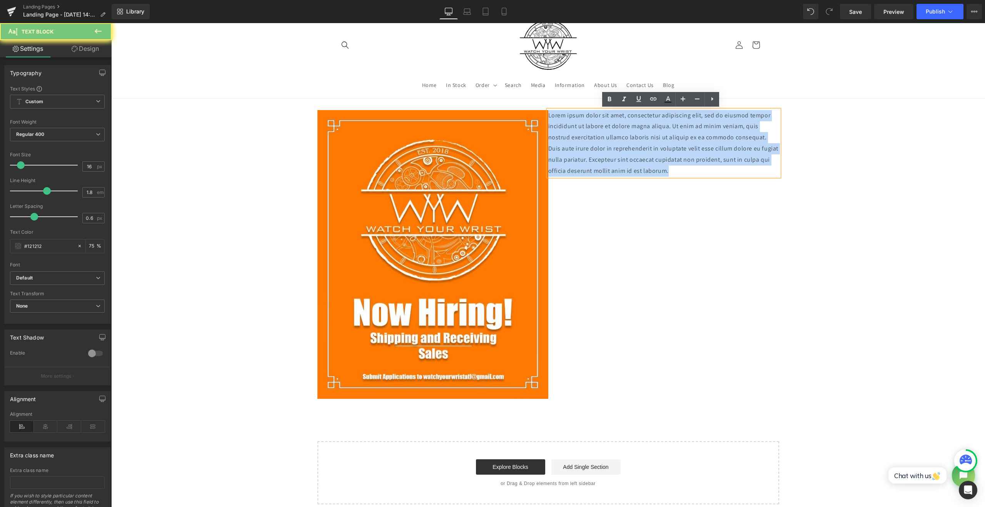
click at [574, 150] on p "Lorem ipsum dolor sit amet, consectetur adipiscing elit, sed do eiusmod tempor …" at bounding box center [663, 143] width 231 height 67
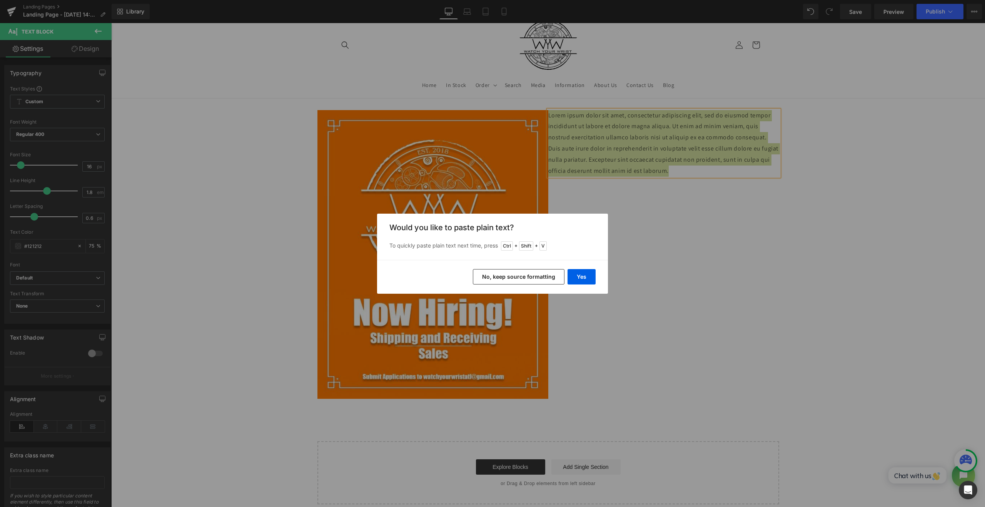
click at [545, 276] on button "No, keep source formatting" at bounding box center [519, 276] width 92 height 15
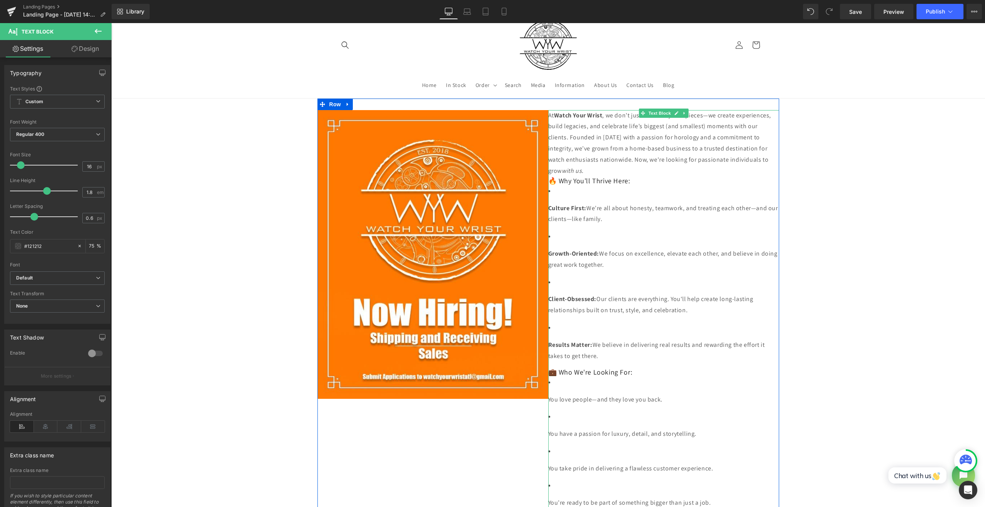
click at [608, 194] on li "Culture First: We’re all about honesty, teamwork, and treating each other—and o…" at bounding box center [663, 204] width 231 height 39
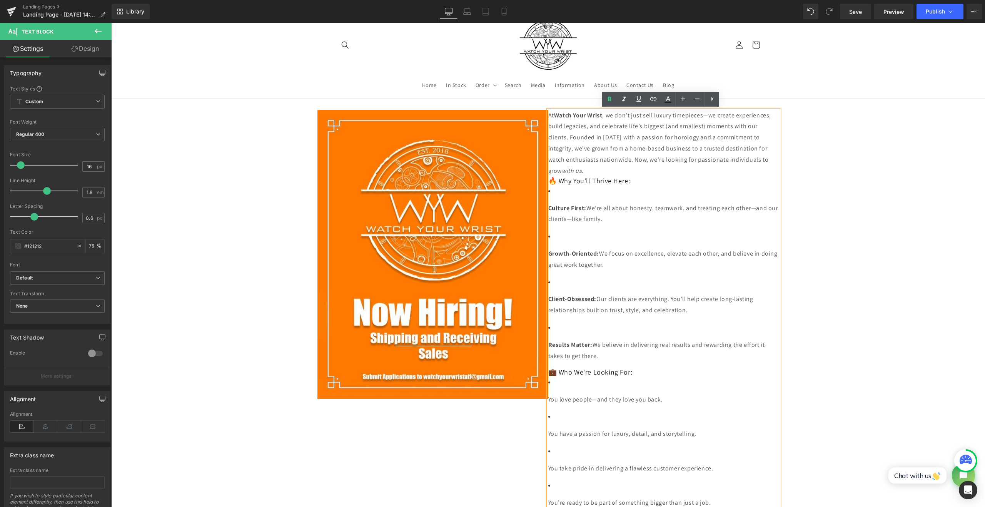
click at [640, 181] on h3 "🔥 Why You’ll Thrive Here:" at bounding box center [663, 180] width 231 height 9
click at [593, 190] on li "Culture First: We’re all about honesty, teamwork, and treating each other—and o…" at bounding box center [663, 204] width 231 height 39
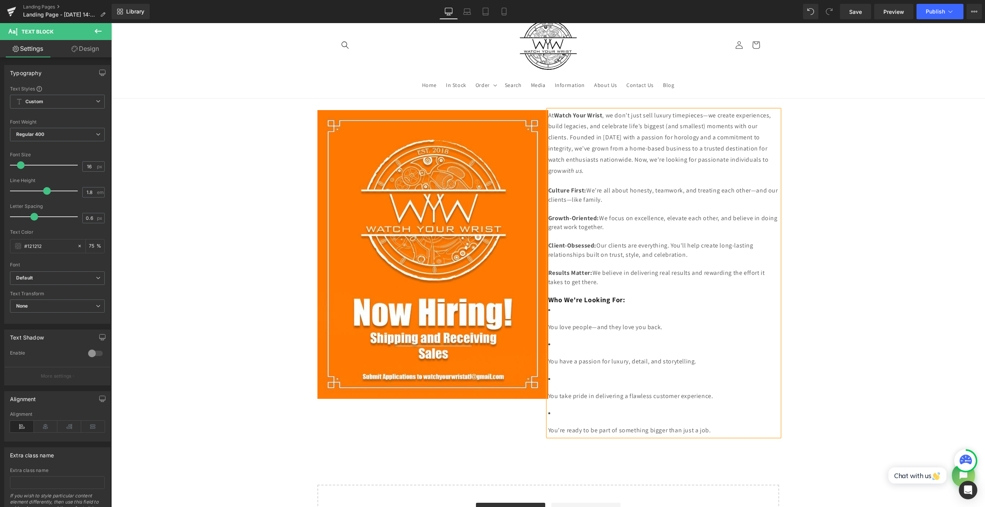
scroll to position [10, 0]
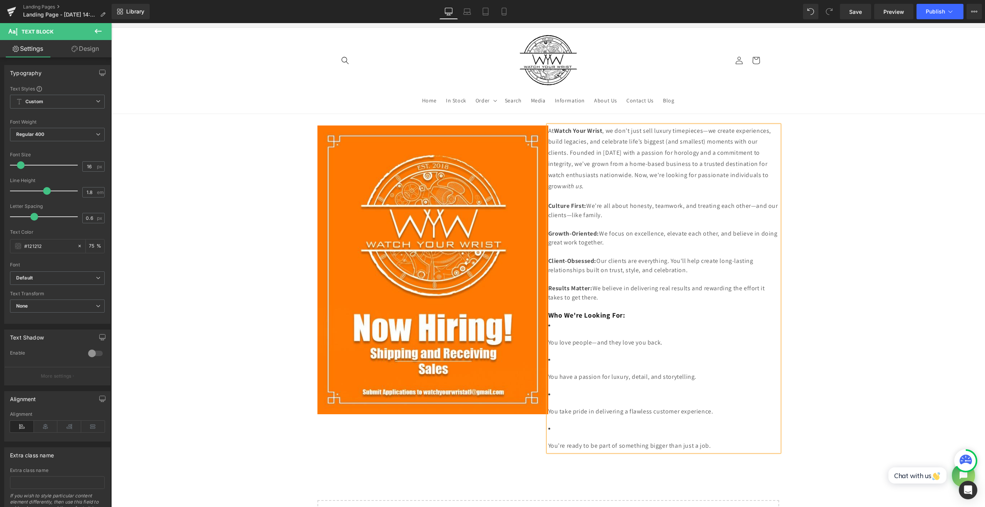
click at [684, 190] on p "At Watch Your Wrist , we don’t just sell luxury timepieces—we create experience…" at bounding box center [663, 158] width 231 height 67
click at [559, 196] on h3 at bounding box center [663, 196] width 231 height 9
click at [643, 312] on h3 "Who We're Looking For:" at bounding box center [663, 314] width 231 height 9
click at [576, 193] on h3 at bounding box center [663, 196] width 231 height 9
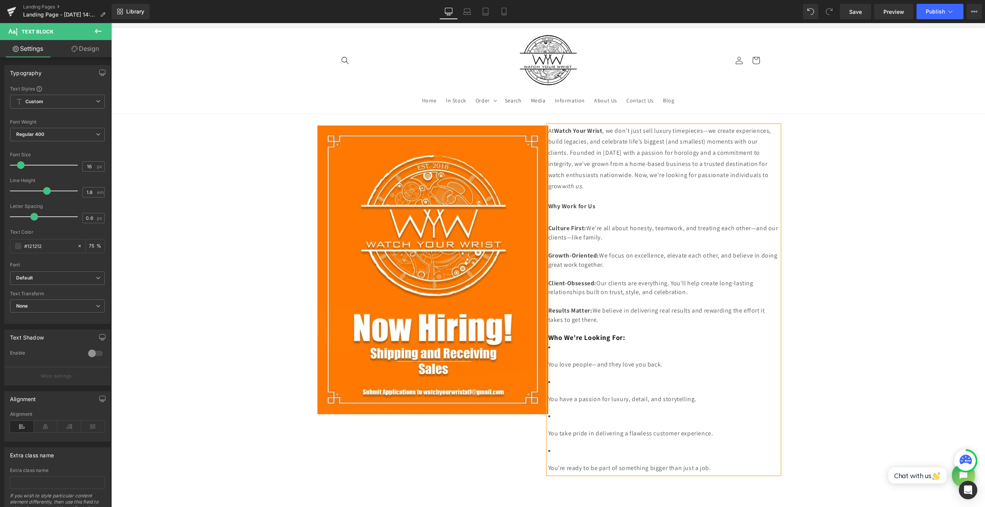
click at [604, 338] on strong "Who We're Looking For:" at bounding box center [586, 337] width 77 height 9
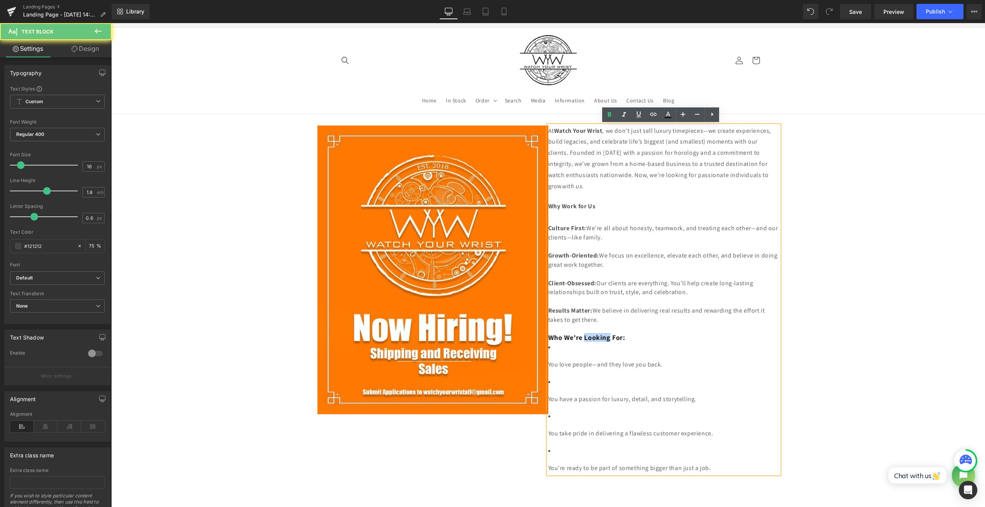
click at [604, 338] on strong "Who We're Looking For:" at bounding box center [586, 337] width 77 height 9
copy div "Who We're Looking For:"
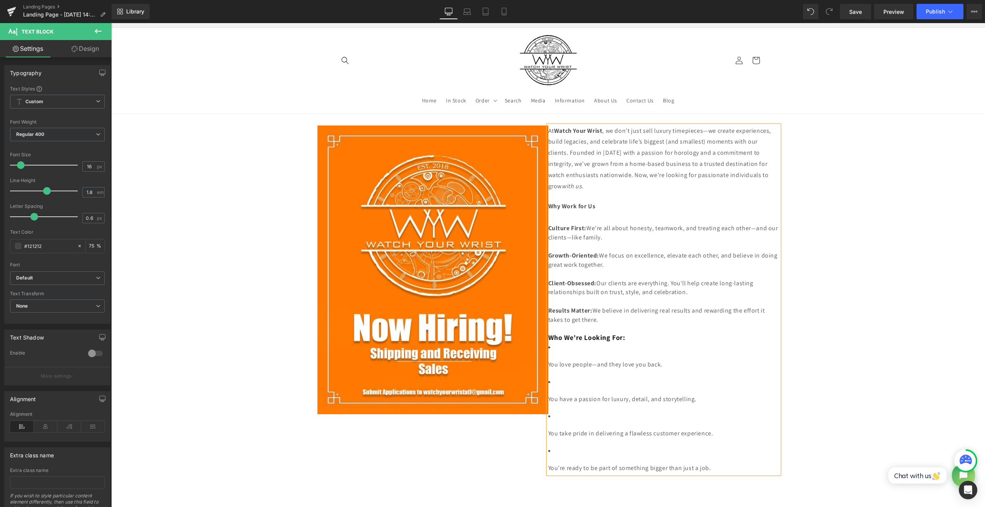
click at [560, 208] on strong "Why Work for Us" at bounding box center [571, 206] width 47 height 8
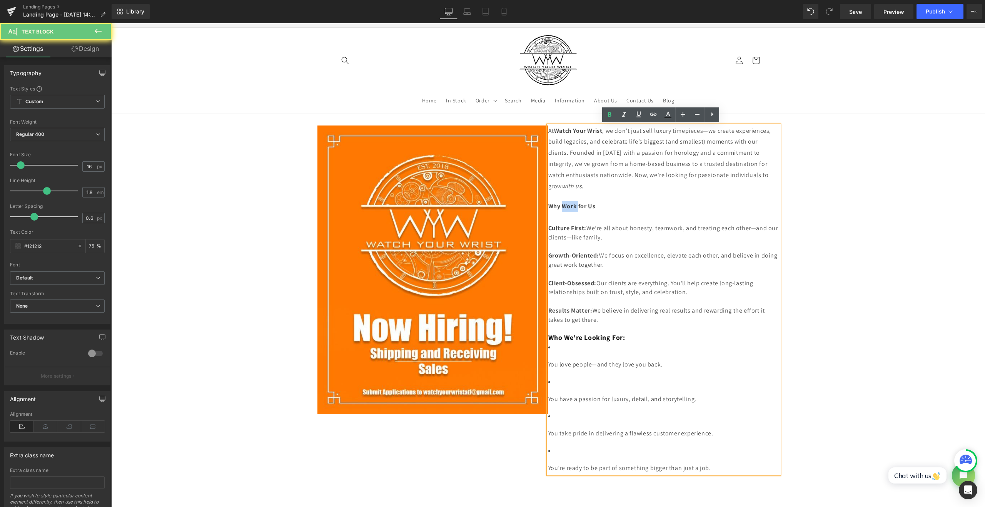
click at [560, 208] on strong "Why Work for Us" at bounding box center [571, 206] width 47 height 8
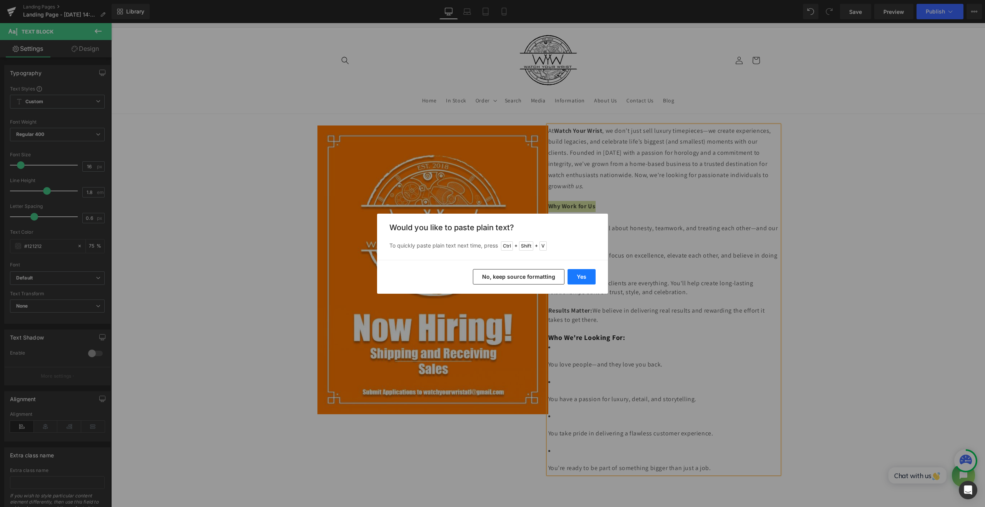
drag, startPoint x: 586, startPoint y: 277, endPoint x: 475, endPoint y: 252, distance: 113.6
click at [586, 277] on button "Yes" at bounding box center [581, 276] width 28 height 15
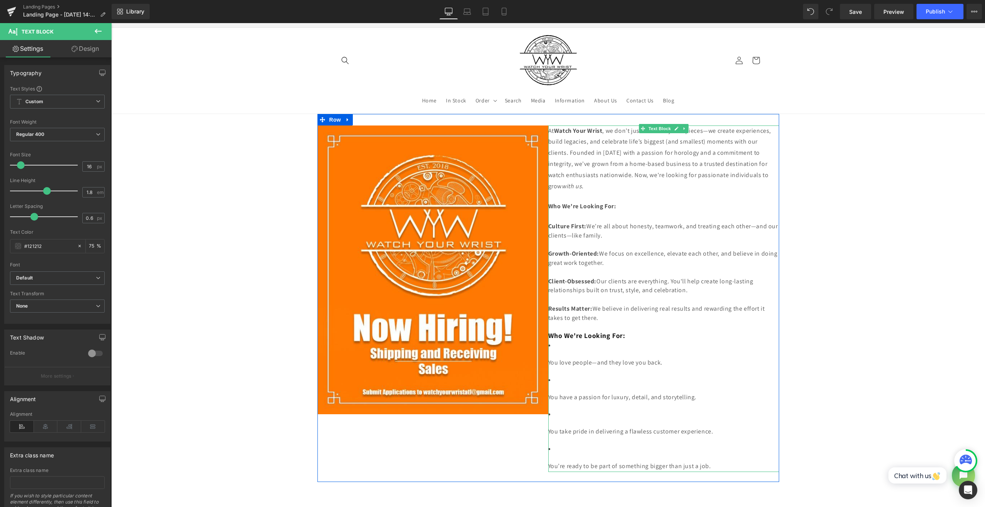
click at [595, 206] on strong "Who We're Looking For:" at bounding box center [582, 206] width 68 height 8
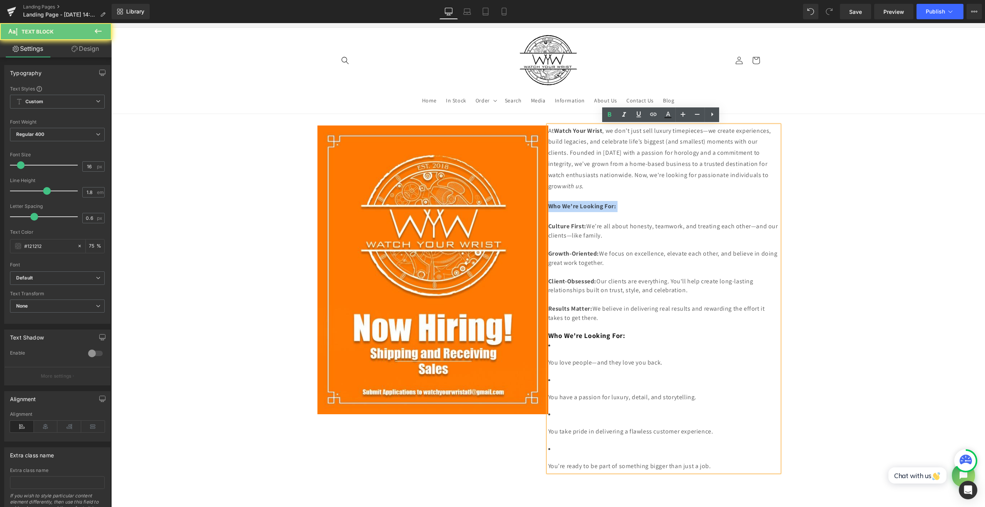
click at [595, 206] on strong "Who We're Looking For:" at bounding box center [582, 206] width 68 height 8
click at [572, 205] on strong "Why Work for Us" at bounding box center [571, 206] width 47 height 8
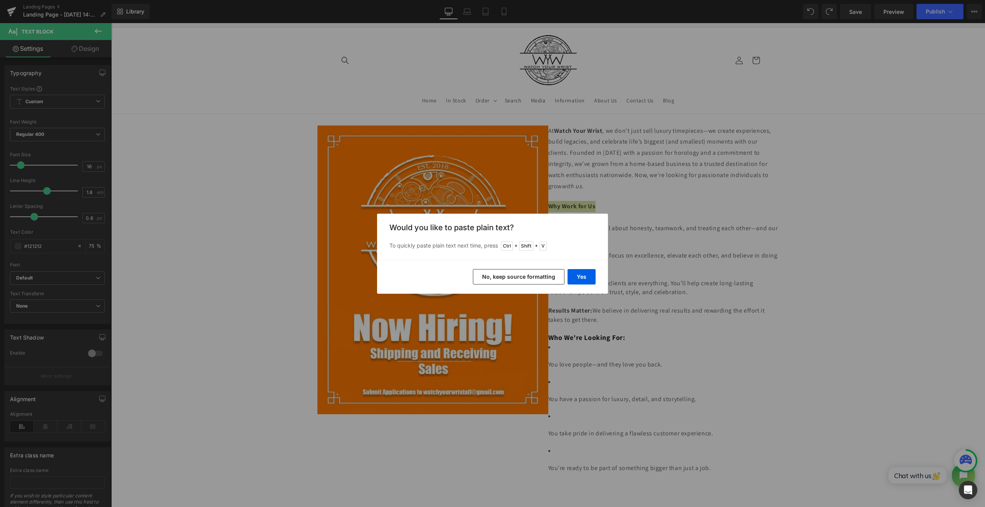
click at [543, 270] on button "No, keep source formatting" at bounding box center [519, 276] width 92 height 15
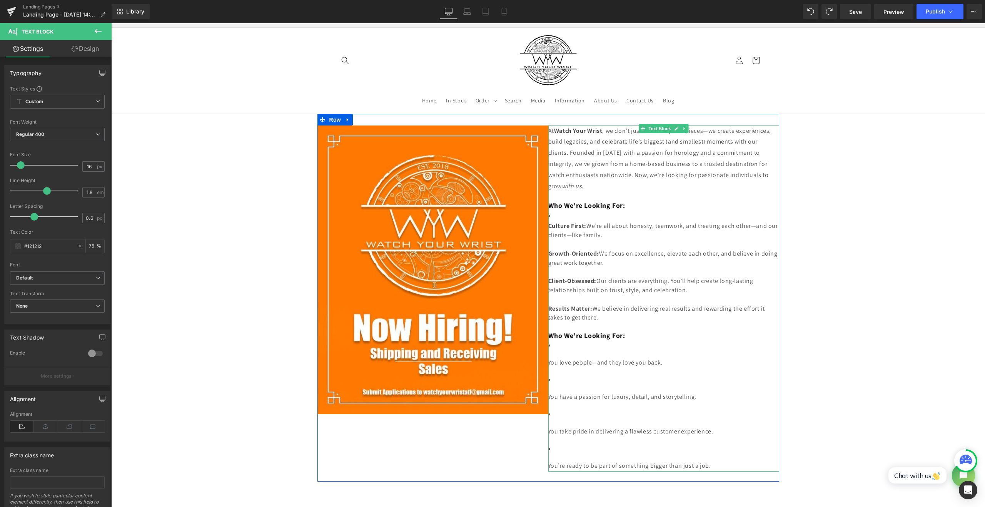
click at [634, 210] on li at bounding box center [663, 215] width 231 height 11
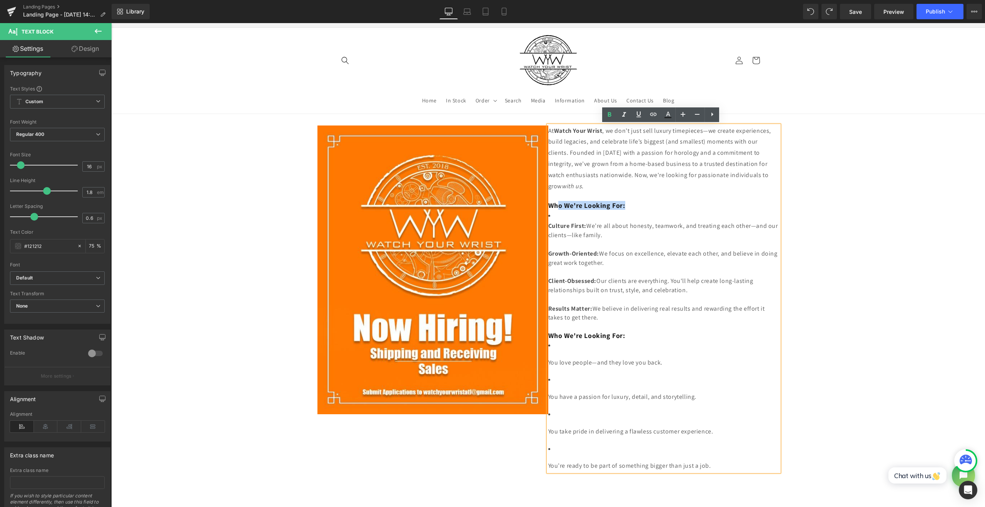
drag, startPoint x: 632, startPoint y: 206, endPoint x: 558, endPoint y: 203, distance: 73.5
click at [558, 203] on h3 "Who We're Looking For:" at bounding box center [663, 205] width 231 height 9
click at [651, 333] on h3 "Who We're Looking For:" at bounding box center [663, 335] width 231 height 9
click at [562, 229] on h3 "Culture First: We’re all about honesty, teamwork, and treating each other—and o…" at bounding box center [663, 230] width 231 height 18
click at [672, 118] on link at bounding box center [667, 114] width 15 height 15
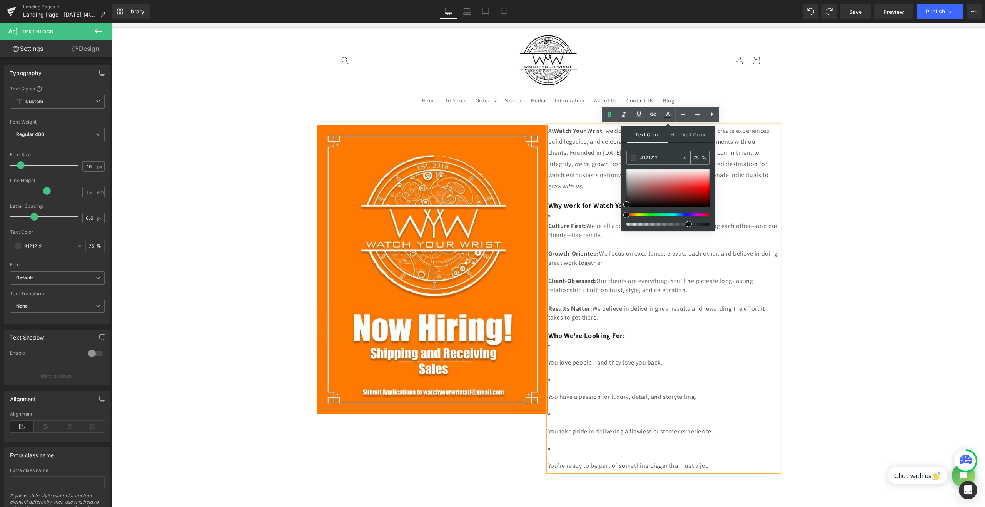
click at [650, 154] on input "#121212" at bounding box center [661, 157] width 42 height 8
click at [574, 233] on span "We’re all about honesty, teamwork, and treating each other—and our clients—like…" at bounding box center [663, 230] width 230 height 17
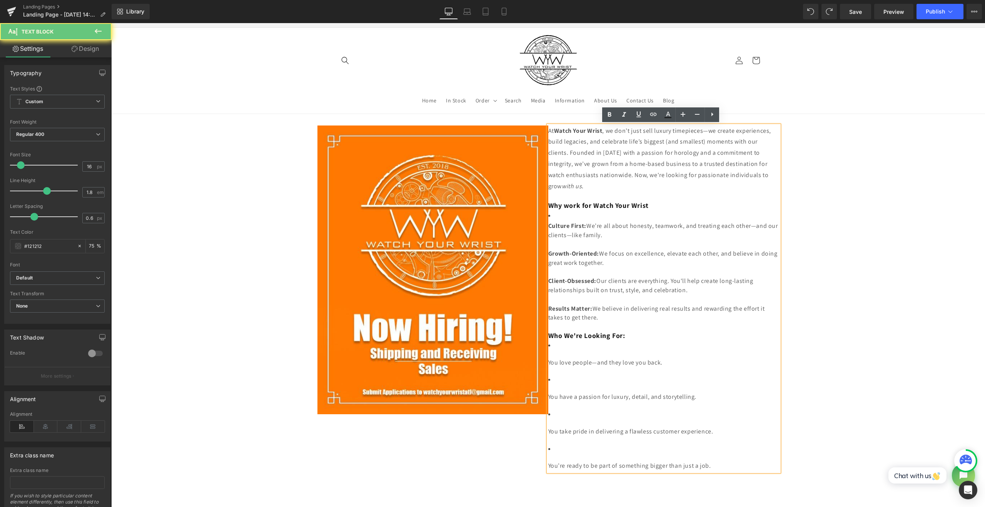
click at [579, 205] on strong "Why work for Watch Your Wrist" at bounding box center [598, 205] width 100 height 9
drag, startPoint x: 670, startPoint y: 114, endPoint x: 559, endPoint y: 109, distance: 110.5
click at [670, 114] on icon at bounding box center [667, 114] width 9 height 9
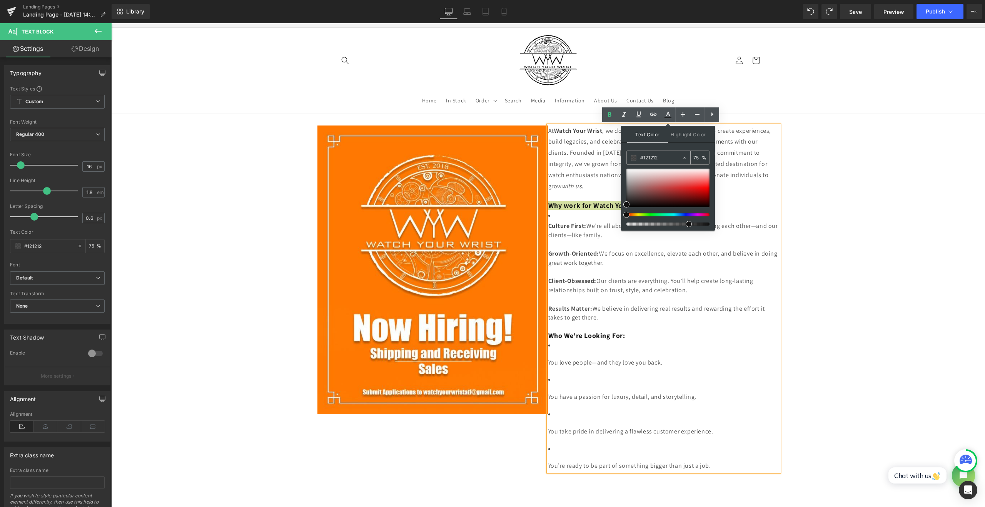
click at [653, 156] on input "#121212" at bounding box center [661, 157] width 42 height 8
click at [613, 258] on span "We focus on excellence, elevate each other, and believe in doing great work tog…" at bounding box center [662, 257] width 229 height 17
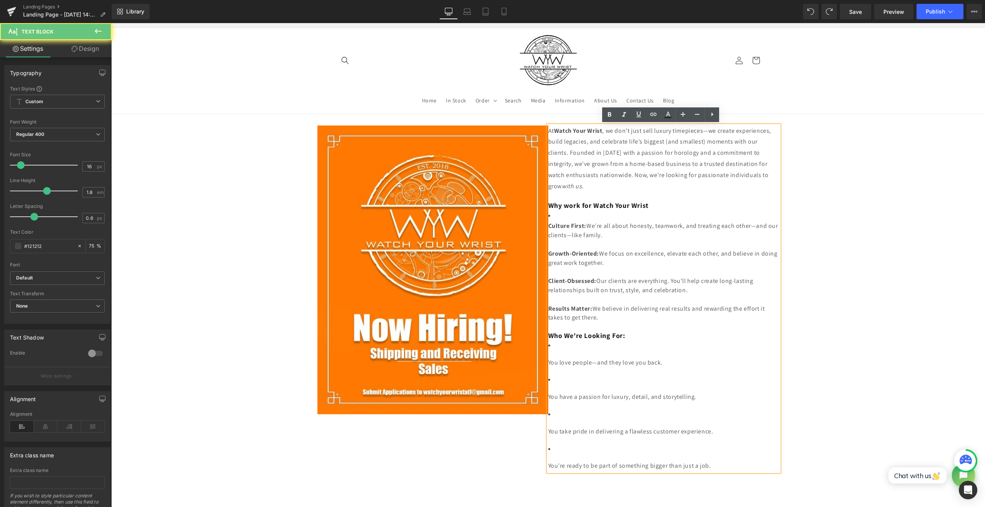
click at [581, 251] on strong "Growth-Oriented:" at bounding box center [573, 253] width 51 height 8
click at [665, 116] on icon at bounding box center [667, 114] width 9 height 9
type input "75"
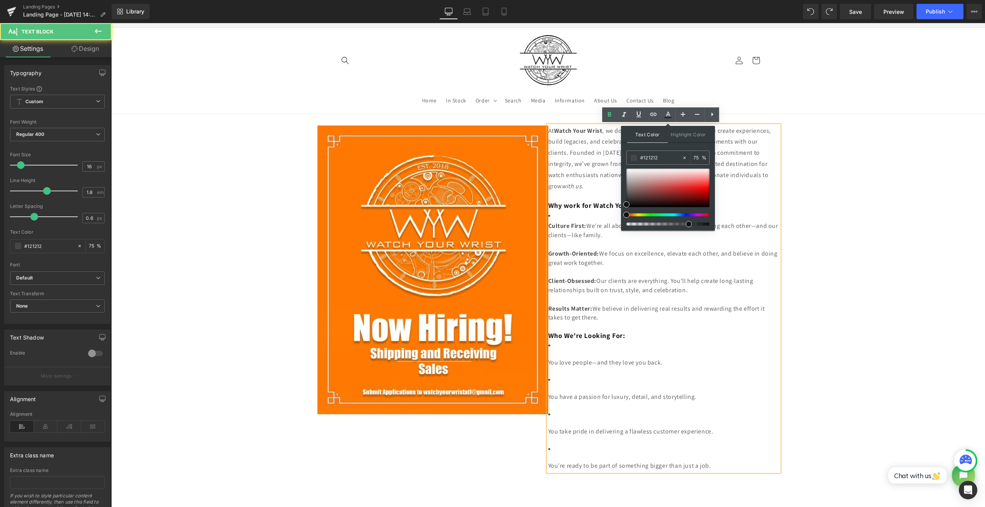
click at [572, 205] on strong "Why work for Watch Your Wrist" at bounding box center [598, 205] width 100 height 9
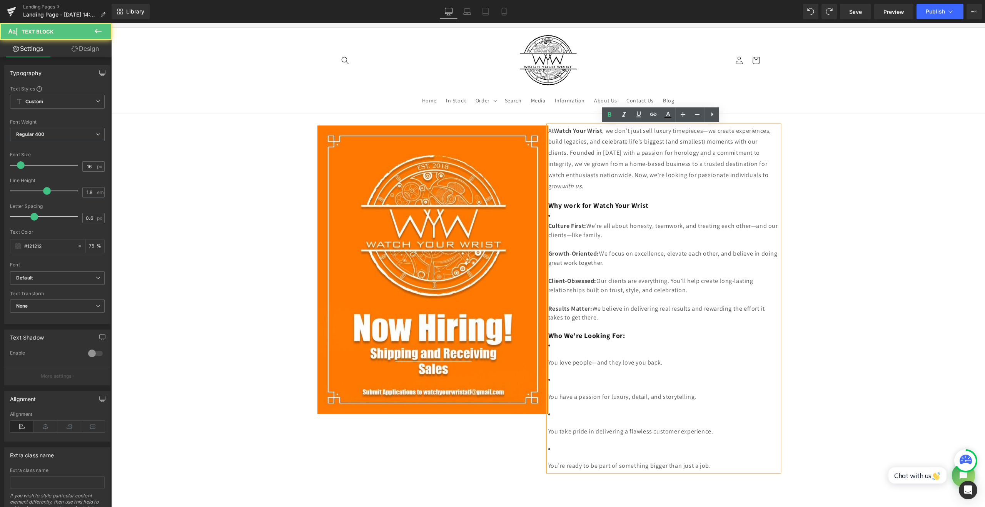
click at [591, 215] on li at bounding box center [663, 215] width 231 height 11
click at [651, 418] on li "You take pride in delivering a flawless customer experience." at bounding box center [663, 422] width 231 height 28
click at [583, 387] on li "You have a passion for luxury, detail, and storytelling." at bounding box center [663, 388] width 231 height 28
click at [578, 377] on li "You have a passion for luxury, detail, and storytelling." at bounding box center [663, 388] width 231 height 28
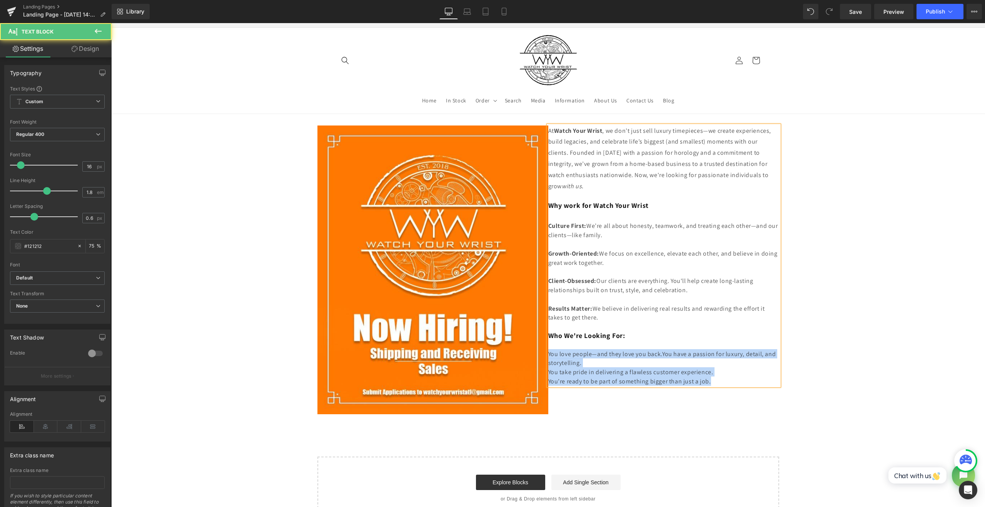
click at [644, 359] on h3 "You love people—and they love you back. You have a passion for luxury, detail, …" at bounding box center [663, 358] width 231 height 18
click at [682, 362] on h3 "You love people—and they love you back. You have a passion for luxury, detail, …" at bounding box center [663, 358] width 231 height 18
drag, startPoint x: 725, startPoint y: 376, endPoint x: 546, endPoint y: 353, distance: 180.0
click at [548, 353] on div "At Watch Your Wrist , we don’t just sell luxury timepieces—we create experience…" at bounding box center [663, 255] width 231 height 260
click at [639, 413] on div "Image At Watch Your Wrist , we don’t just sell luxury timepieces—we create expe…" at bounding box center [548, 266] width 462 height 304
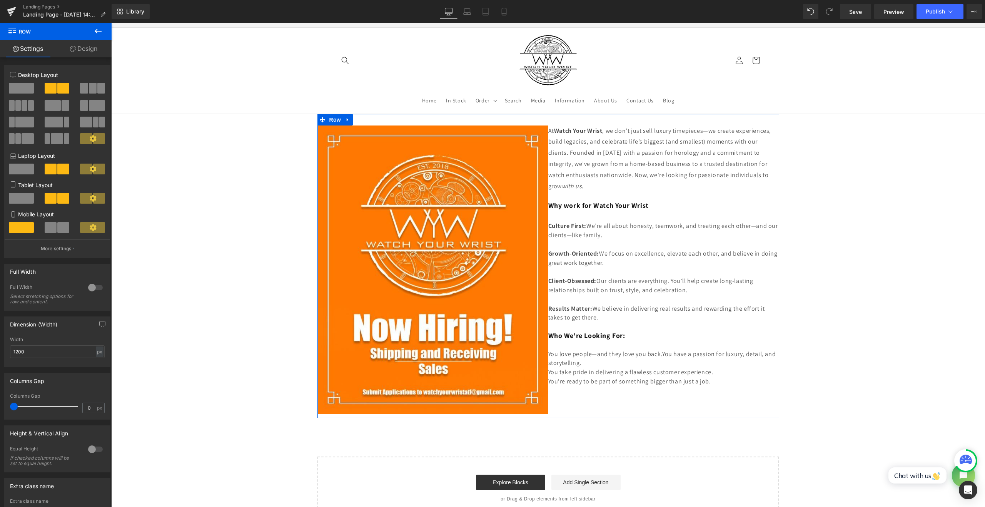
click at [100, 39] on button at bounding box center [98, 31] width 27 height 17
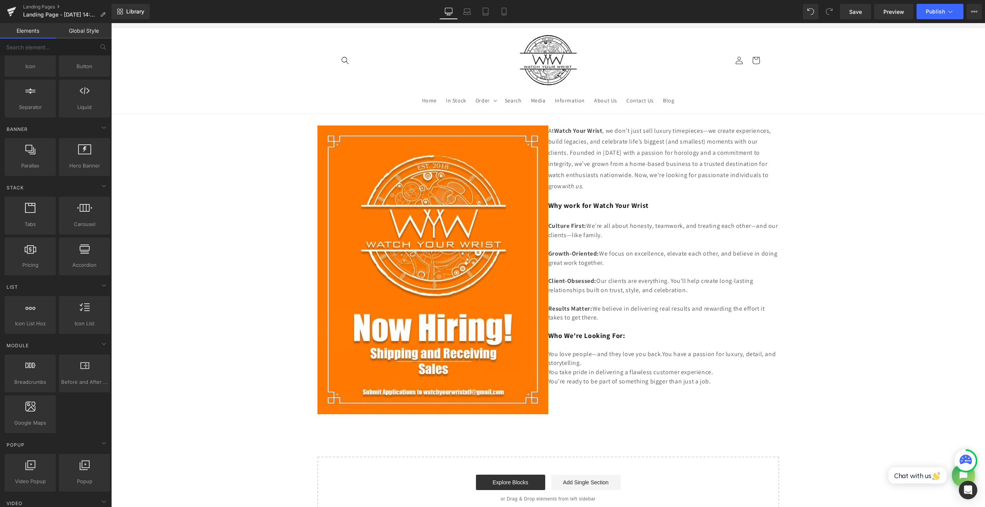
scroll to position [128, 0]
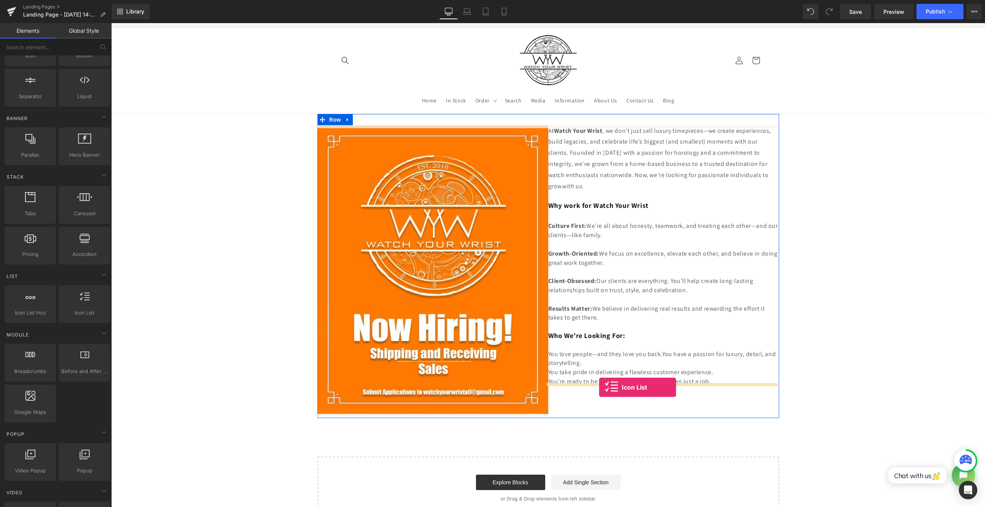
drag, startPoint x: 176, startPoint y: 332, endPoint x: 599, endPoint y: 387, distance: 426.2
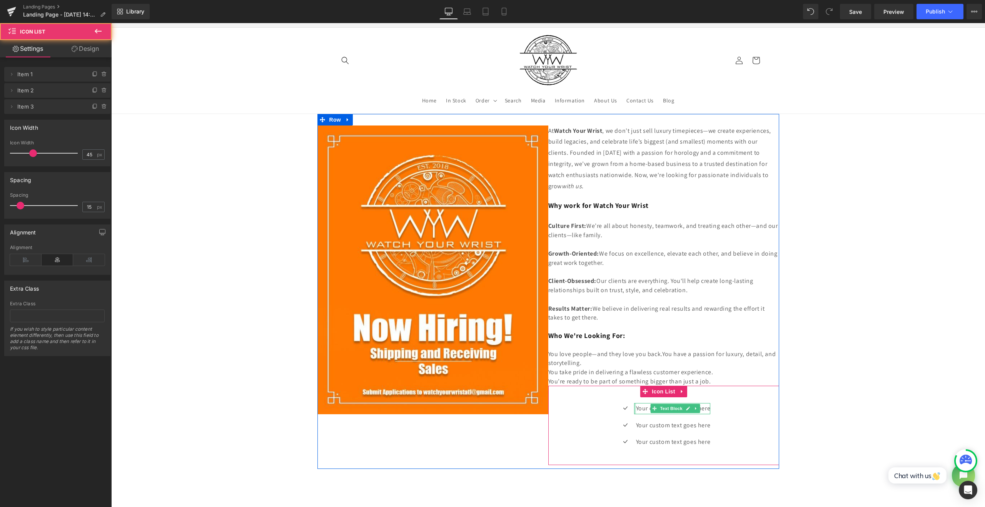
click at [634, 409] on div at bounding box center [635, 408] width 2 height 11
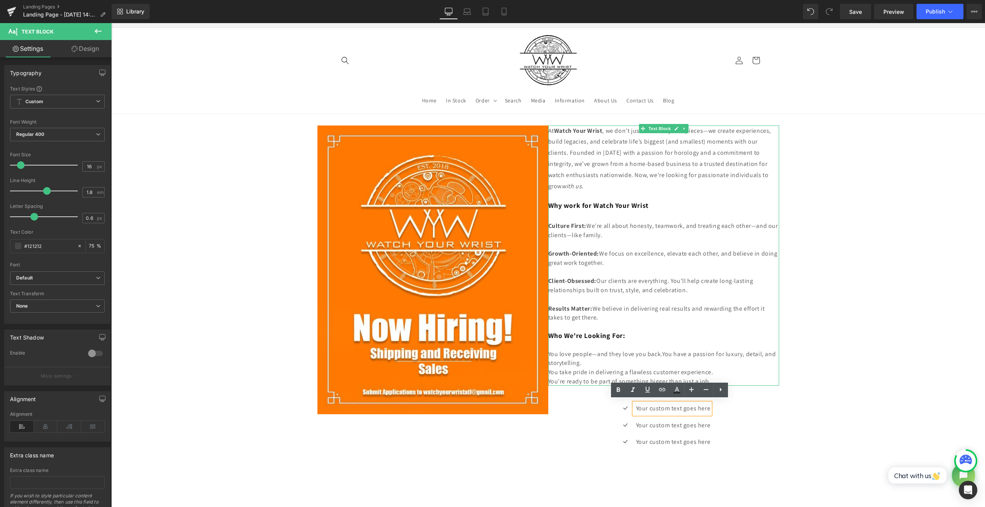
click at [615, 324] on h3 at bounding box center [663, 326] width 231 height 9
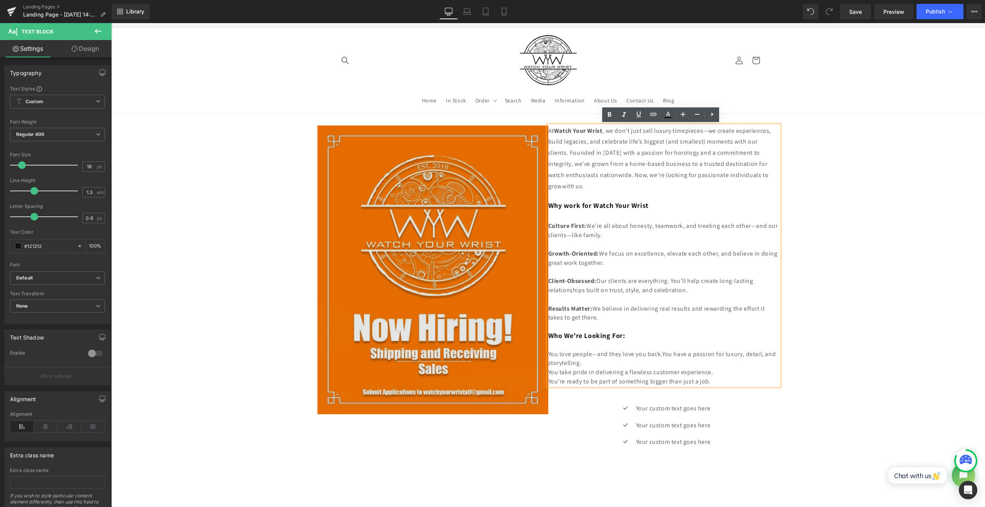
drag, startPoint x: 612, startPoint y: 313, endPoint x: 540, endPoint y: 223, distance: 115.0
click at [540, 223] on div "Image At Watch Your Wrist , we don’t just sell luxury timepieces—we create expe…" at bounding box center [548, 291] width 462 height 355
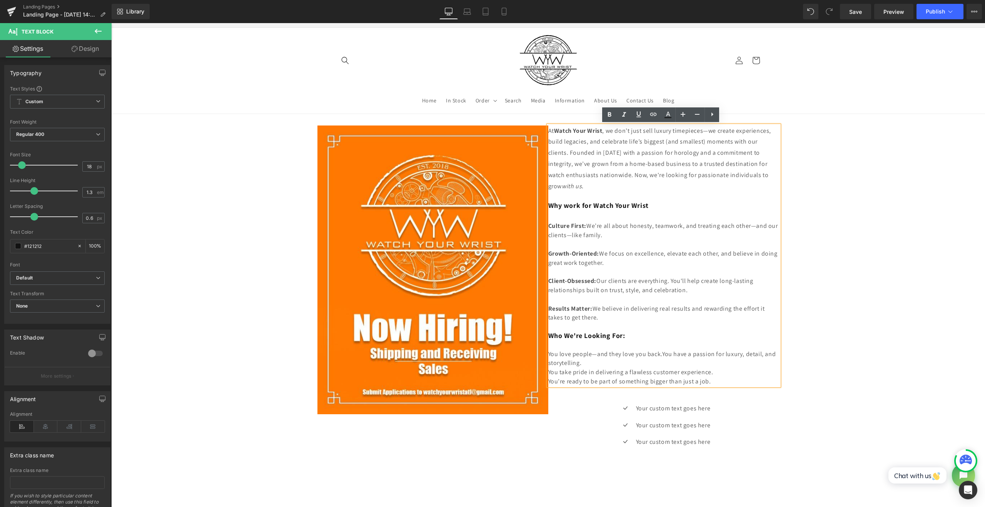
click at [559, 235] on span "We’re all about honesty, teamwork, and treating each other—and our clients—like…" at bounding box center [663, 230] width 230 height 17
click at [566, 233] on span "We’re all about honesty, teamwork, and treating each other—and our clients—like…" at bounding box center [663, 230] width 230 height 17
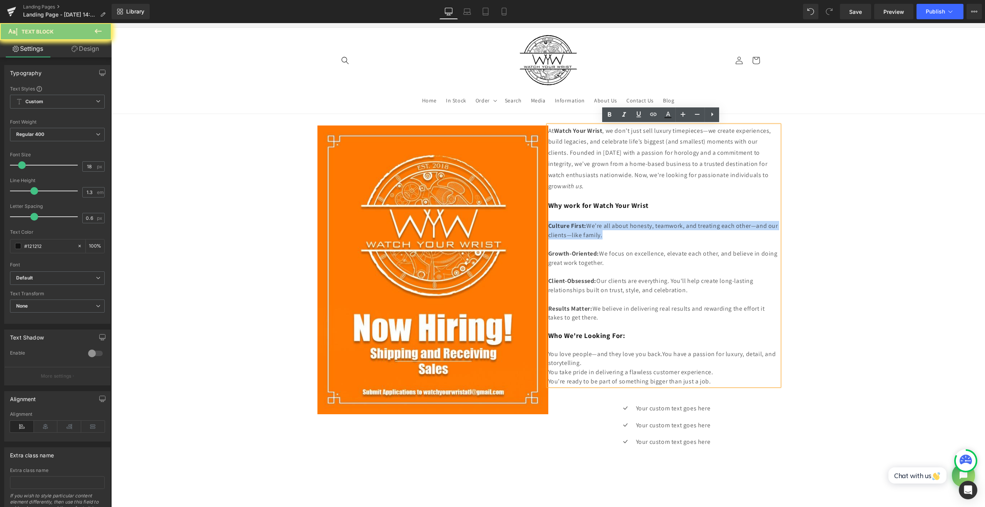
click at [566, 233] on span "We’re all about honesty, teamwork, and treating each other—and our clients—like…" at bounding box center [663, 230] width 230 height 17
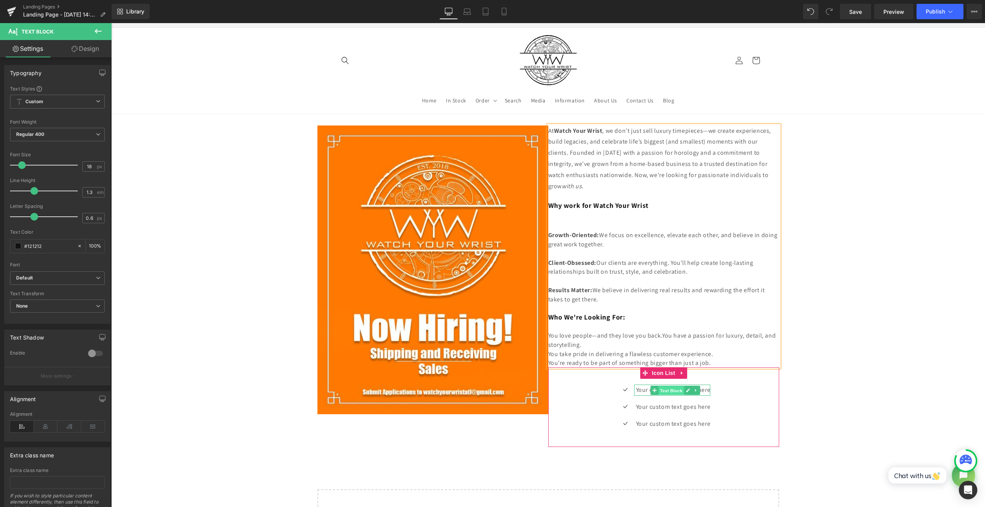
click at [658, 387] on span "Text Block" at bounding box center [670, 389] width 25 height 9
click at [692, 422] on link at bounding box center [696, 423] width 8 height 9
click at [690, 422] on icon at bounding box center [692, 424] width 4 height 4
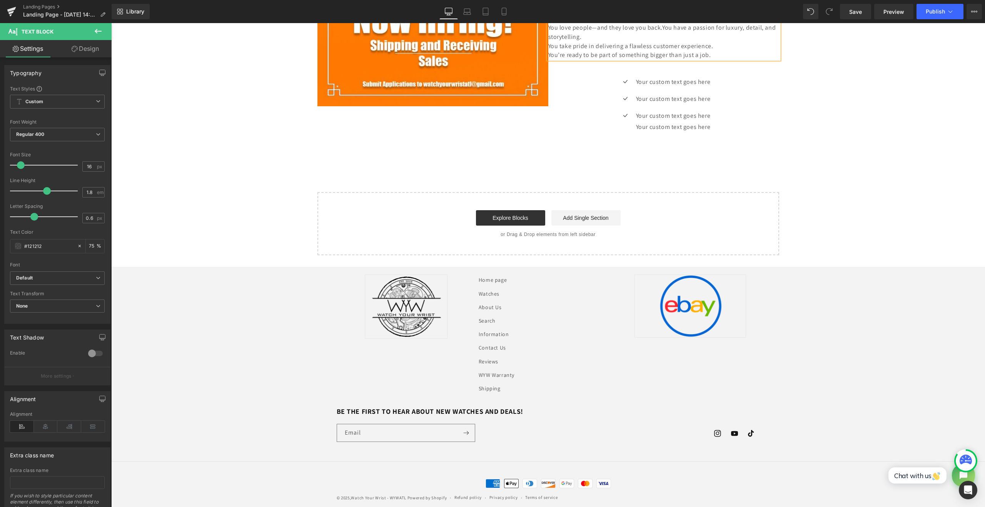
scroll to position [125, 0]
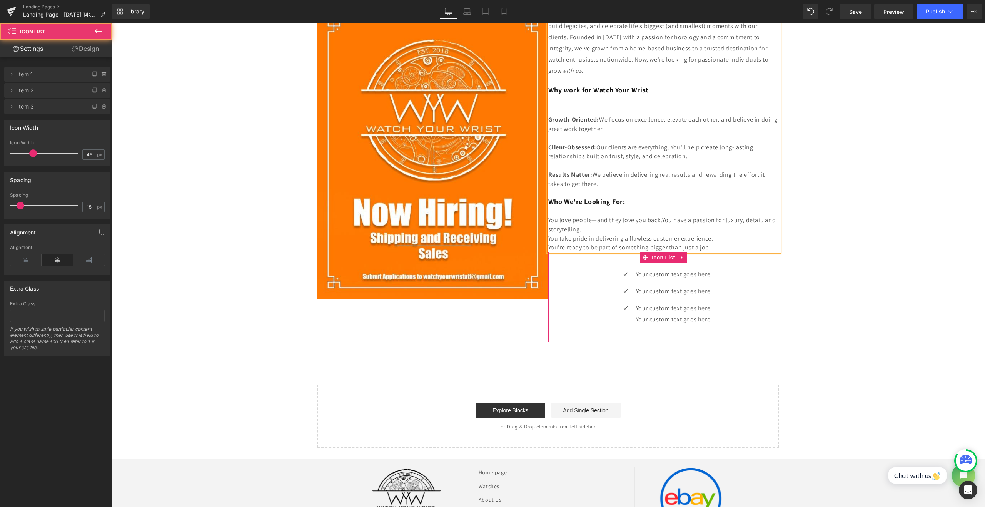
click at [715, 308] on div "Icon Your custom text goes here Text Block Icon Your custom text goes here Text…" at bounding box center [663, 300] width 231 height 62
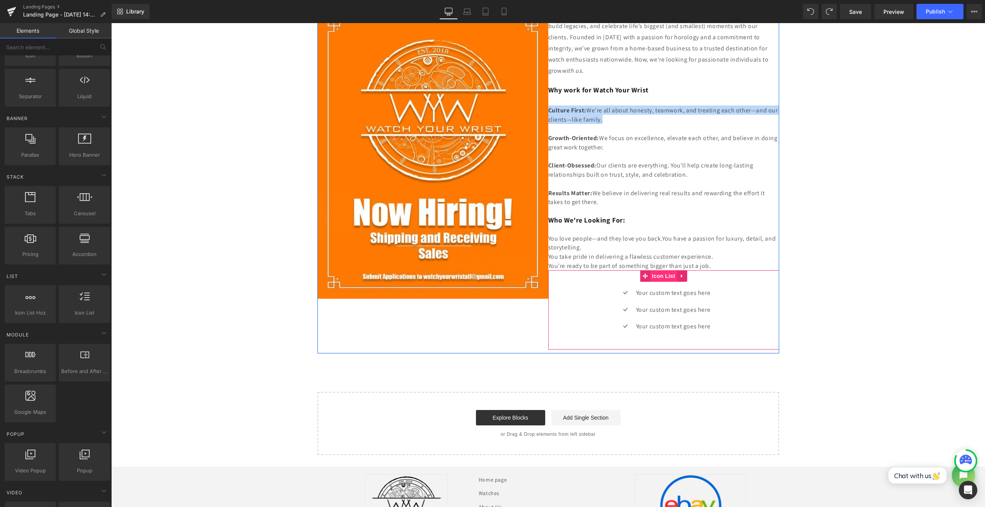
click at [668, 277] on span "Icon List" at bounding box center [663, 276] width 27 height 12
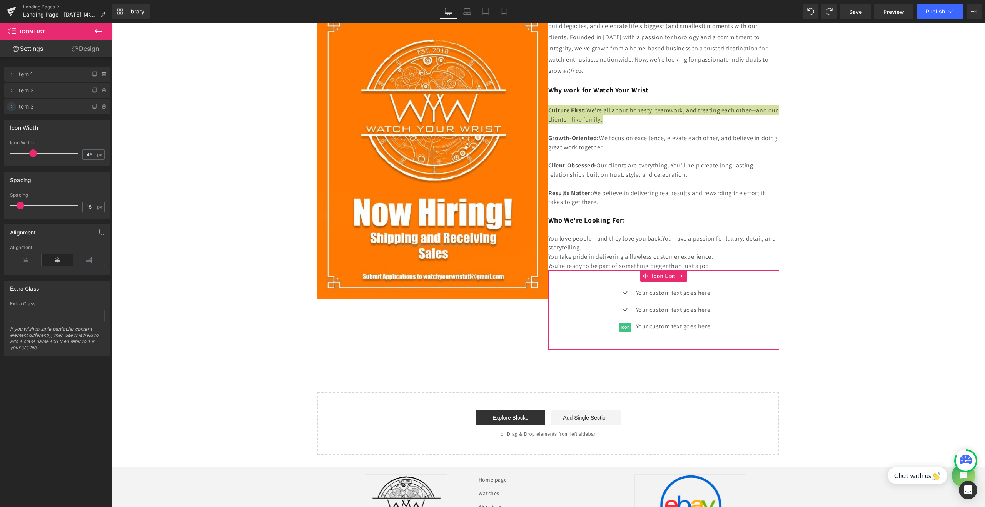
click at [13, 110] on span at bounding box center [11, 106] width 9 height 9
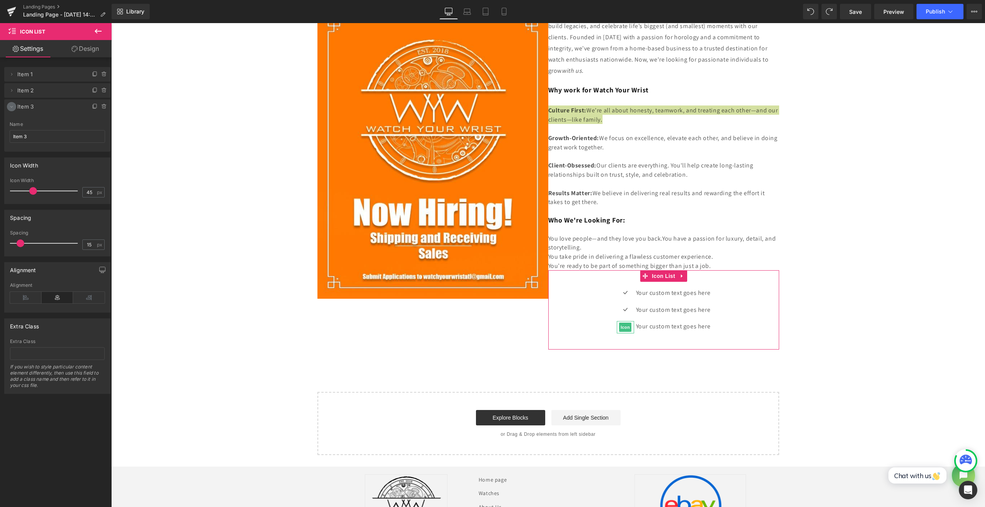
click at [13, 110] on span at bounding box center [11, 106] width 9 height 9
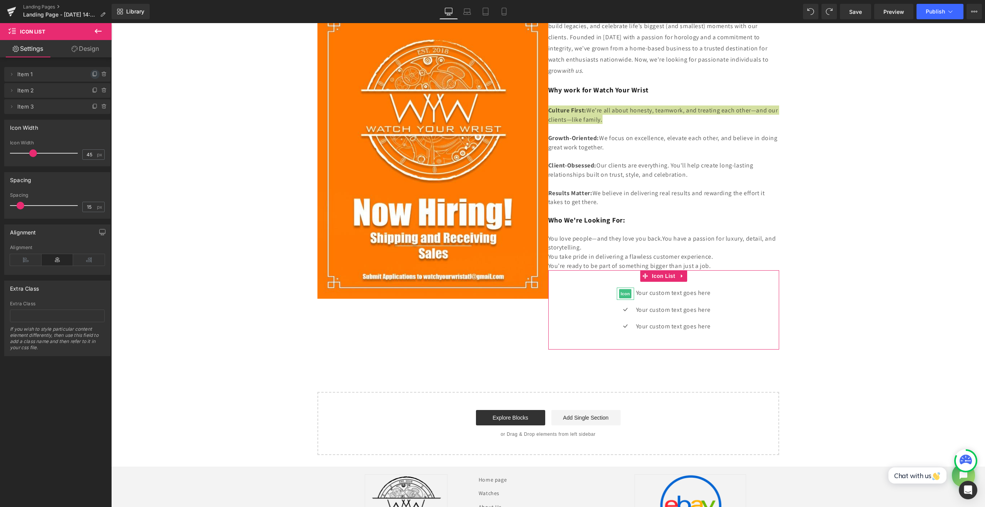
click at [93, 76] on icon at bounding box center [95, 74] width 6 height 6
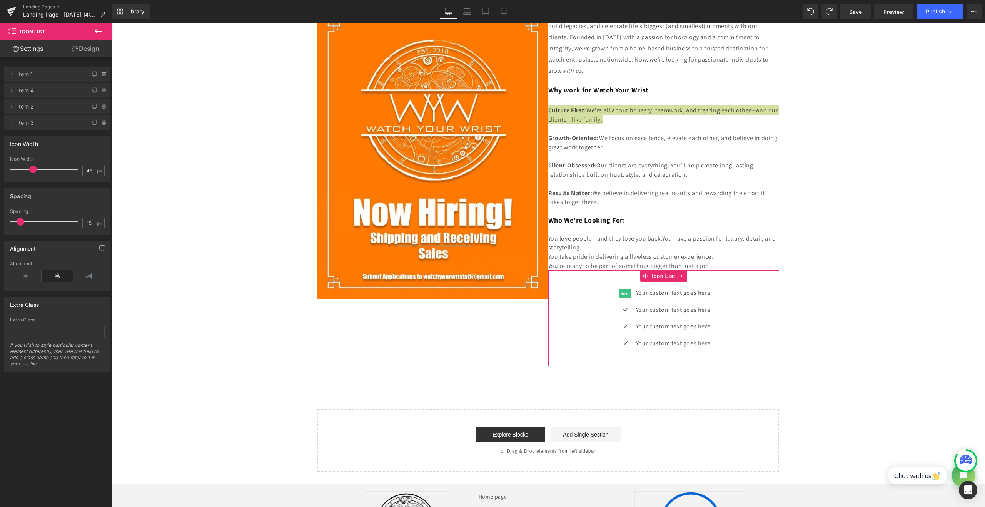
click at [93, 76] on icon at bounding box center [95, 74] width 6 height 6
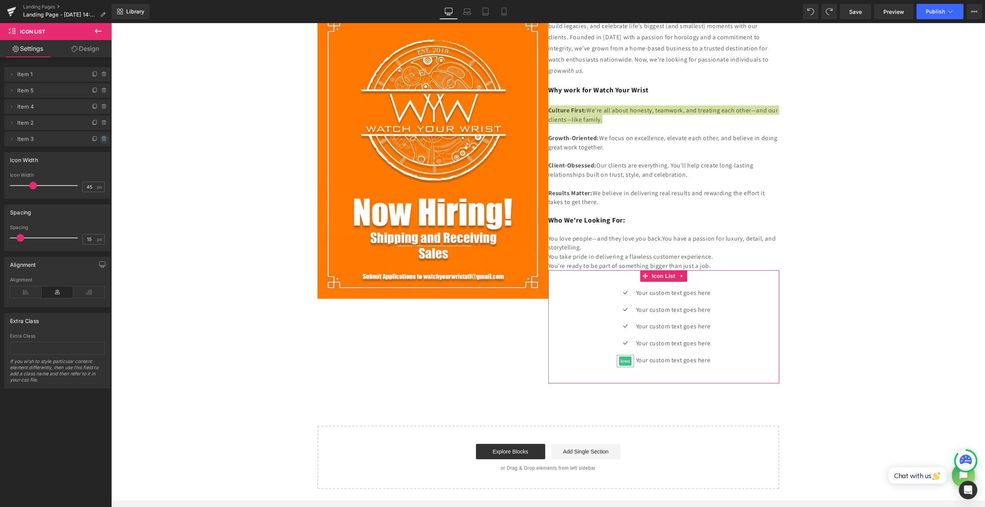
click at [103, 139] on icon at bounding box center [104, 139] width 6 height 6
click at [91, 138] on button "Delete" at bounding box center [96, 139] width 24 height 10
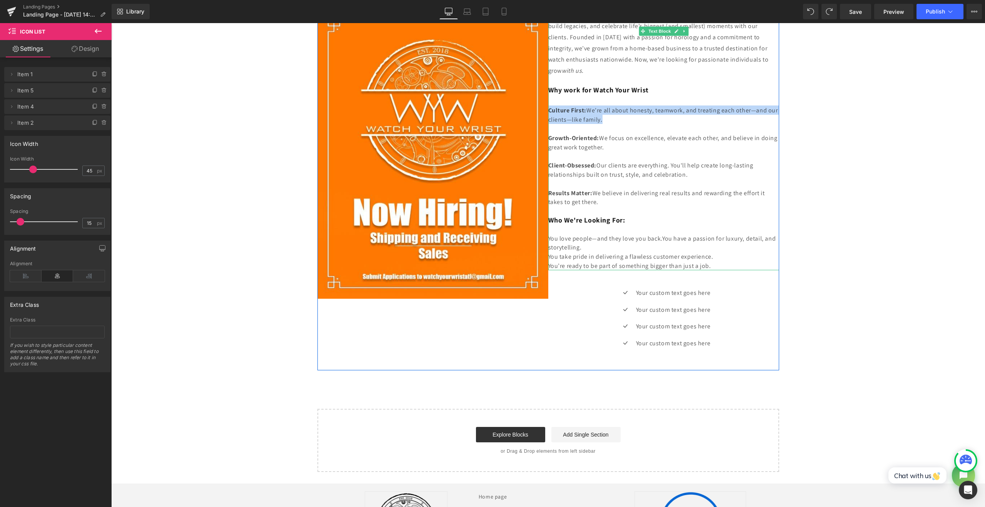
click at [642, 117] on h3 "Culture First: We’re all about honesty, teamwork, and treating each other—and o…" at bounding box center [663, 114] width 231 height 18
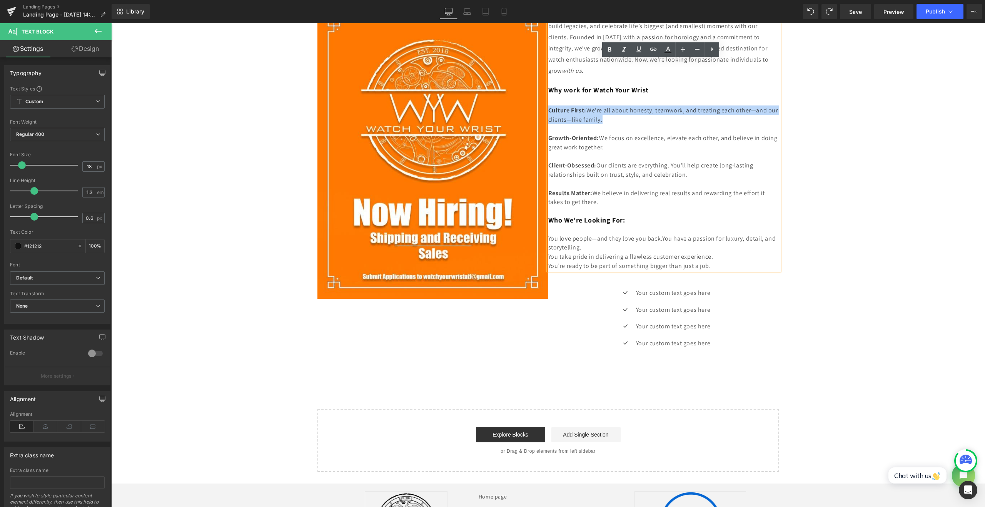
drag, startPoint x: 641, startPoint y: 117, endPoint x: 548, endPoint y: 104, distance: 93.9
click at [548, 104] on div "At Watch Your Wrist , we don’t just sell luxury timepieces—we create experience…" at bounding box center [663, 140] width 231 height 260
copy div "Culture First: We’re all about honesty, teamwork, and treating each other—and o…"
click at [658, 288] on span "Text Block" at bounding box center [670, 292] width 25 height 9
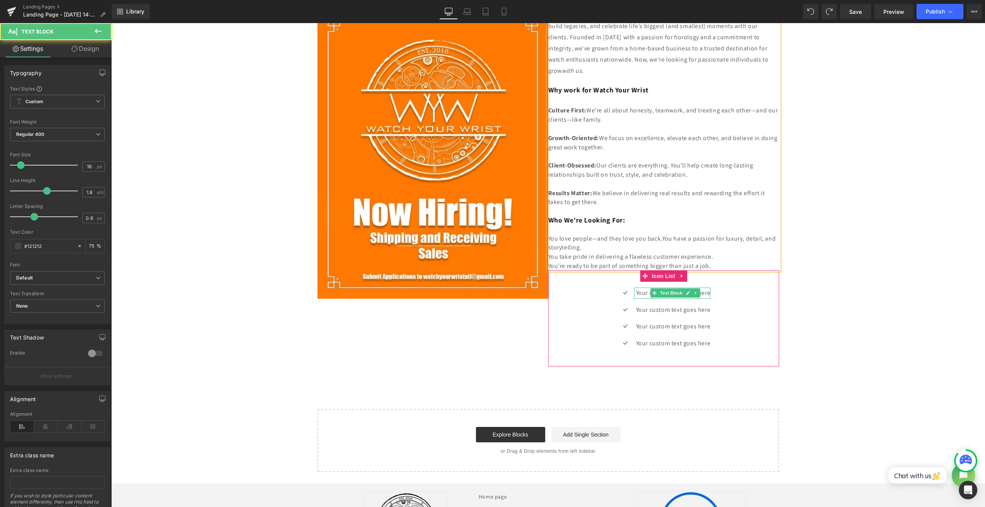
click at [637, 292] on p "Your custom text goes here" at bounding box center [673, 292] width 75 height 11
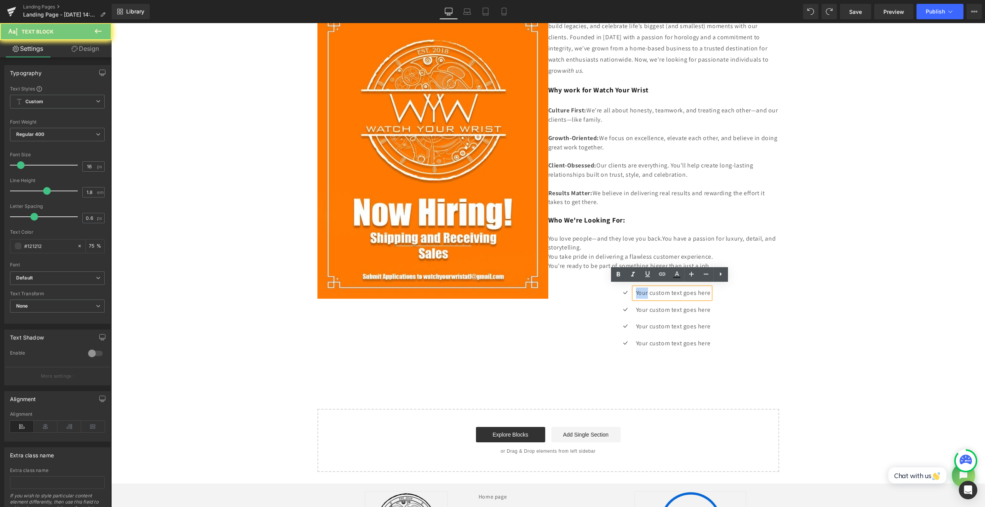
click at [636, 292] on p "Your custom text goes here" at bounding box center [673, 292] width 75 height 11
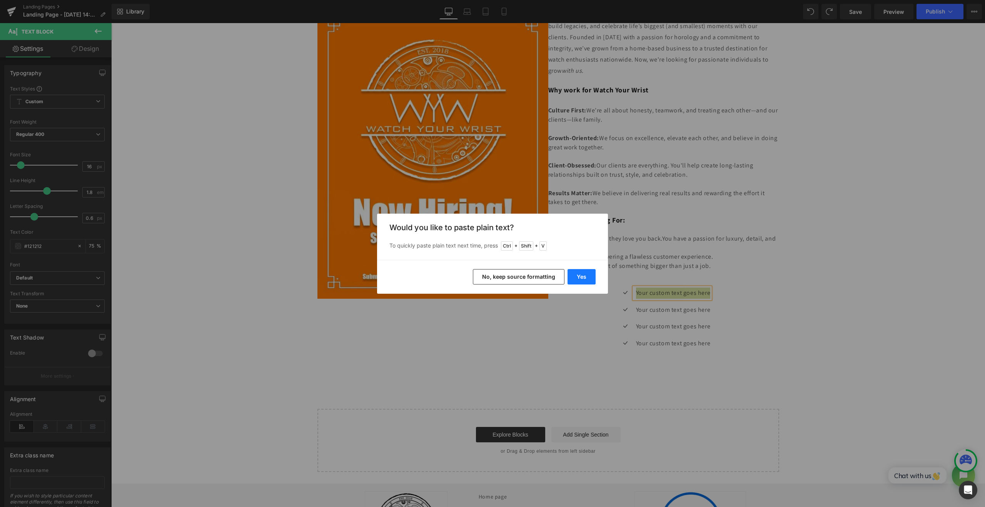
drag, startPoint x: 576, startPoint y: 279, endPoint x: 466, endPoint y: 255, distance: 112.6
click at [577, 278] on button "Yes" at bounding box center [581, 276] width 28 height 15
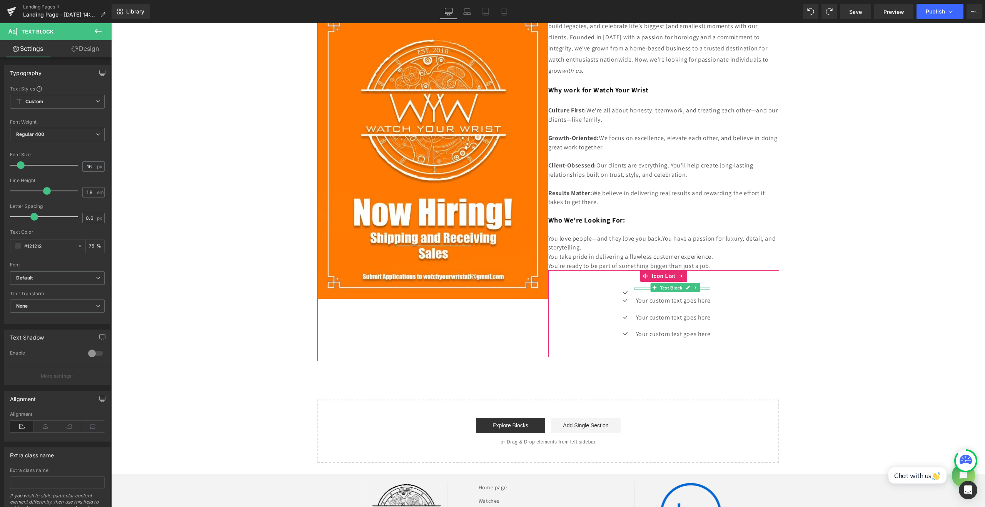
click at [658, 286] on span "Text Block" at bounding box center [670, 287] width 25 height 9
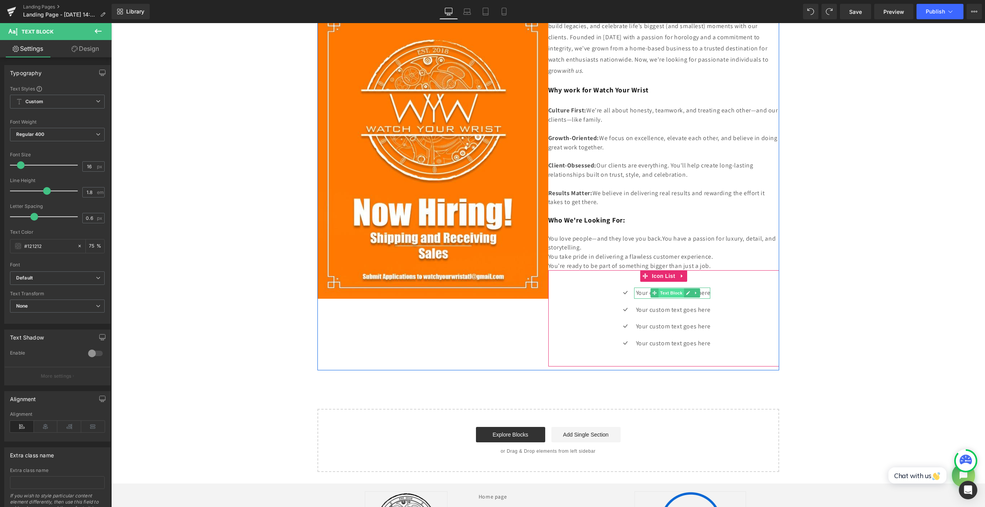
click at [667, 293] on span "Text Block" at bounding box center [670, 292] width 25 height 9
click at [639, 292] on p "Your custom text goes here" at bounding box center [673, 292] width 75 height 11
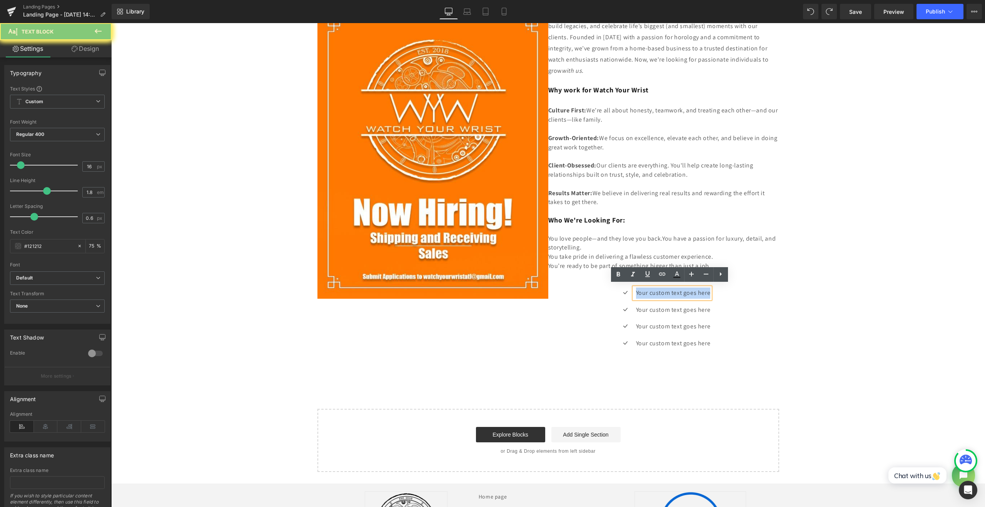
click at [639, 292] on p "Your custom text goes here" at bounding box center [673, 292] width 75 height 11
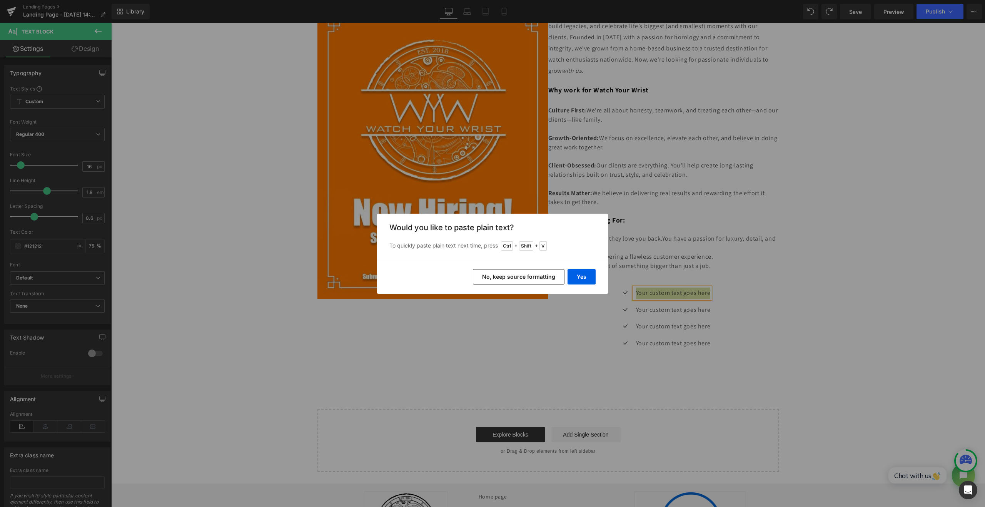
click at [547, 278] on button "No, keep source formatting" at bounding box center [519, 276] width 92 height 15
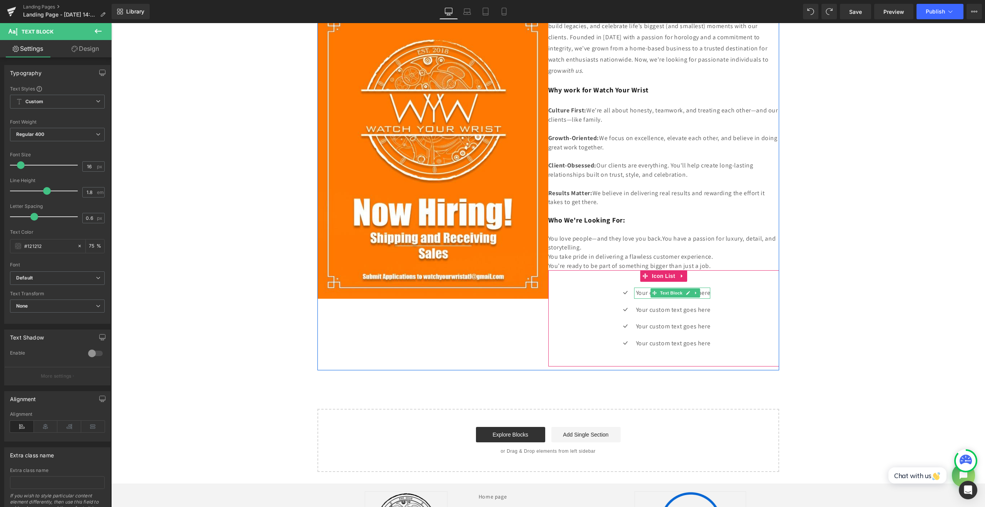
click at [652, 291] on icon at bounding box center [654, 293] width 4 height 4
click at [638, 290] on p "Your custom text goes here" at bounding box center [673, 292] width 75 height 11
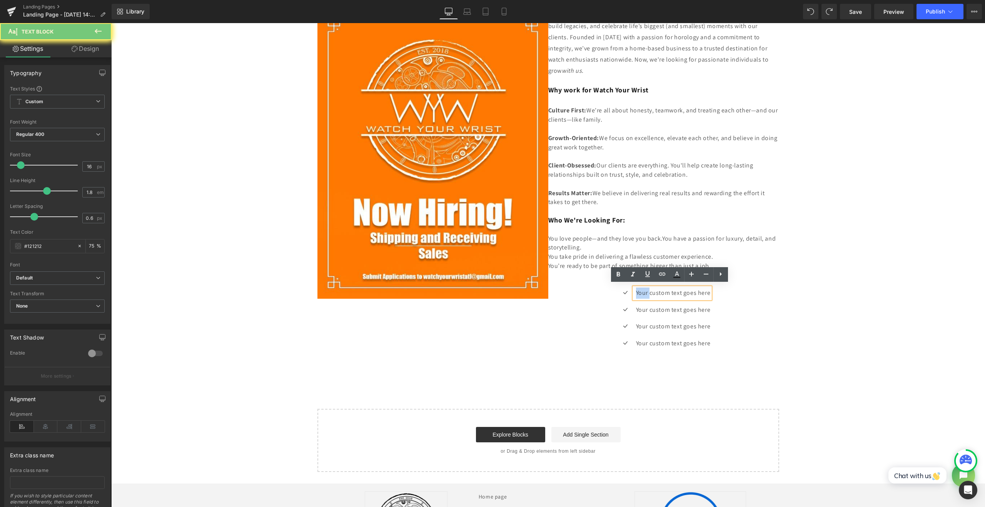
click at [638, 290] on p "Your custom text goes here" at bounding box center [673, 292] width 75 height 11
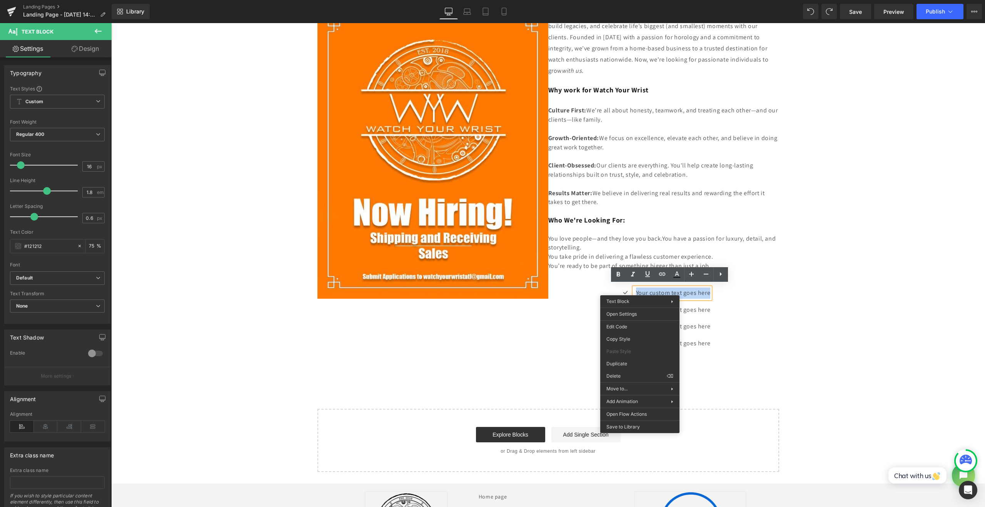
click at [645, 287] on div "Your custom text goes here" at bounding box center [672, 292] width 77 height 11
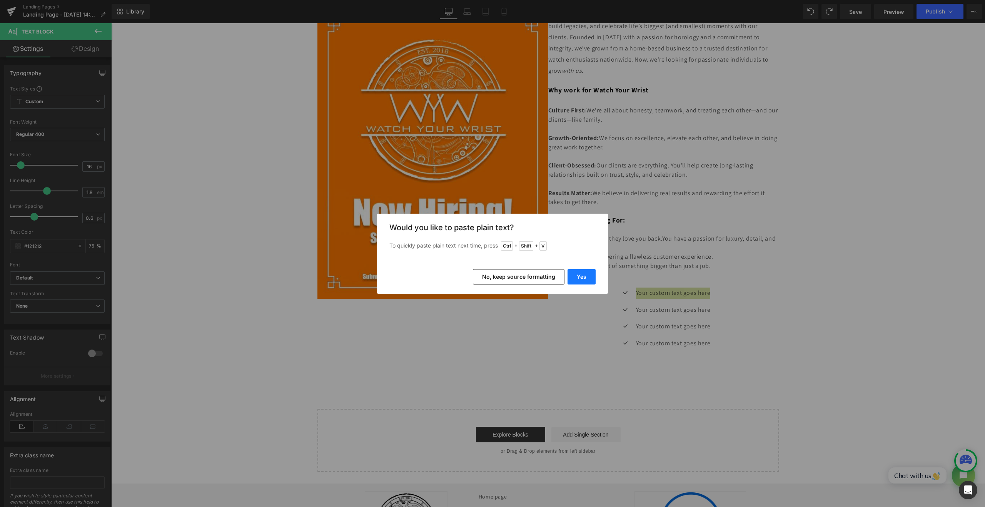
click at [582, 281] on button "Yes" at bounding box center [581, 276] width 28 height 15
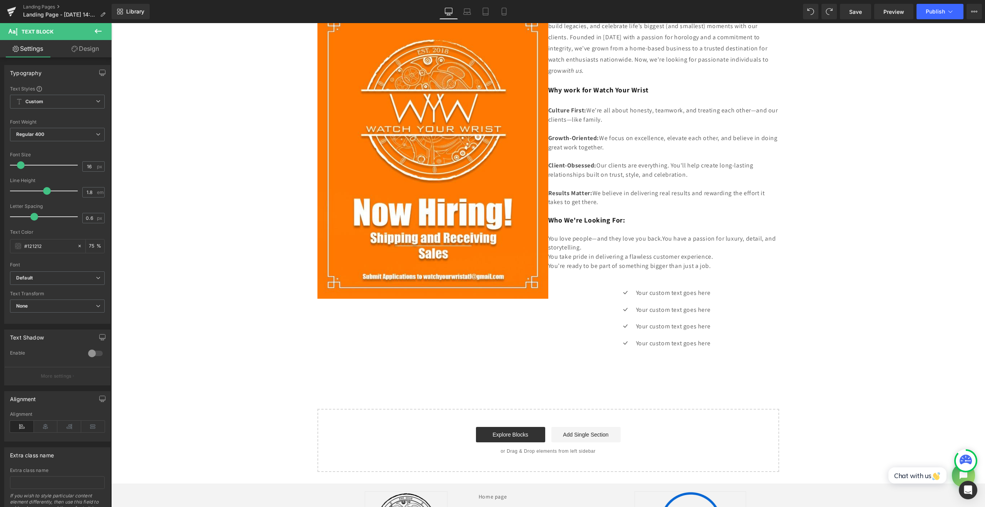
click at [103, 36] on button at bounding box center [98, 31] width 27 height 17
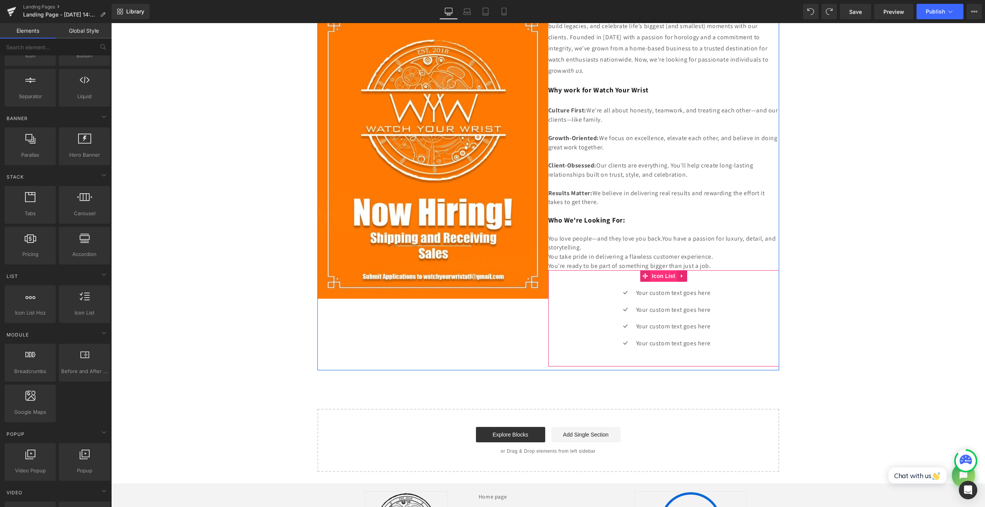
click at [660, 276] on span "Icon List" at bounding box center [663, 276] width 27 height 12
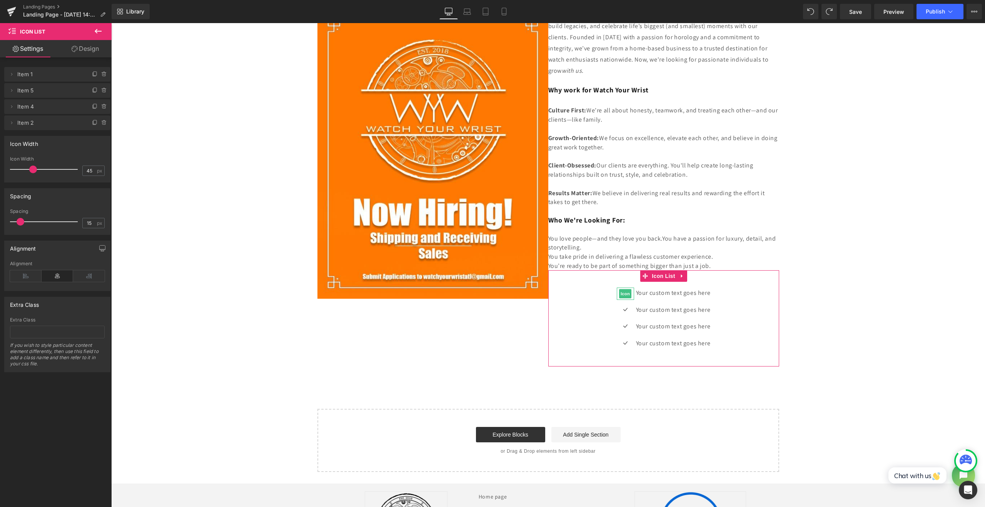
click at [28, 72] on span "Item 1" at bounding box center [49, 74] width 65 height 15
click at [13, 75] on icon at bounding box center [11, 74] width 6 height 6
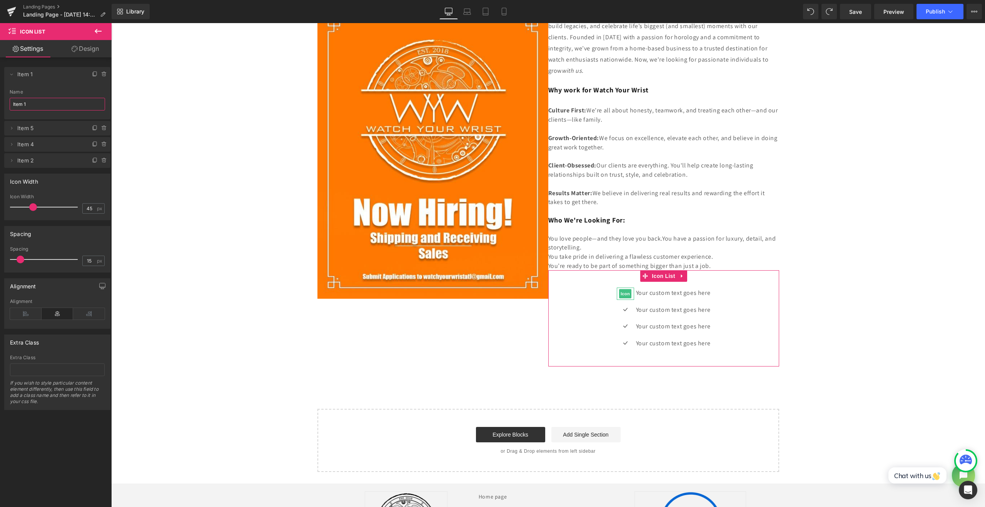
click at [45, 100] on input "Item 1" at bounding box center [57, 104] width 95 height 13
paste input "Culture First: We’re all about honesty, teamwork, and treating each other—and o…"
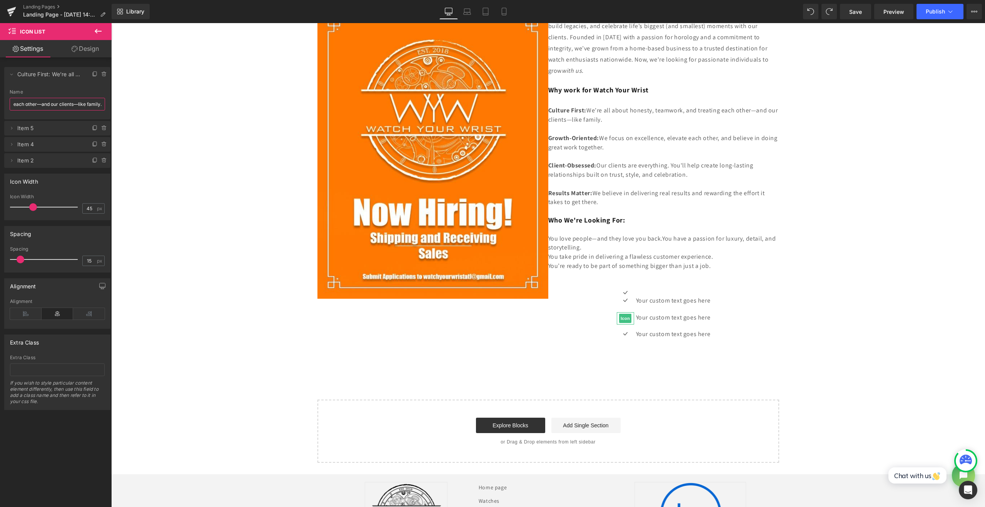
type input "Culture First: We’re all about honesty, teamwork, and treating each other—and o…"
click at [77, 105] on input "Culture First: We’re all about honesty, teamwork, and treating each other—and o…" at bounding box center [57, 104] width 95 height 13
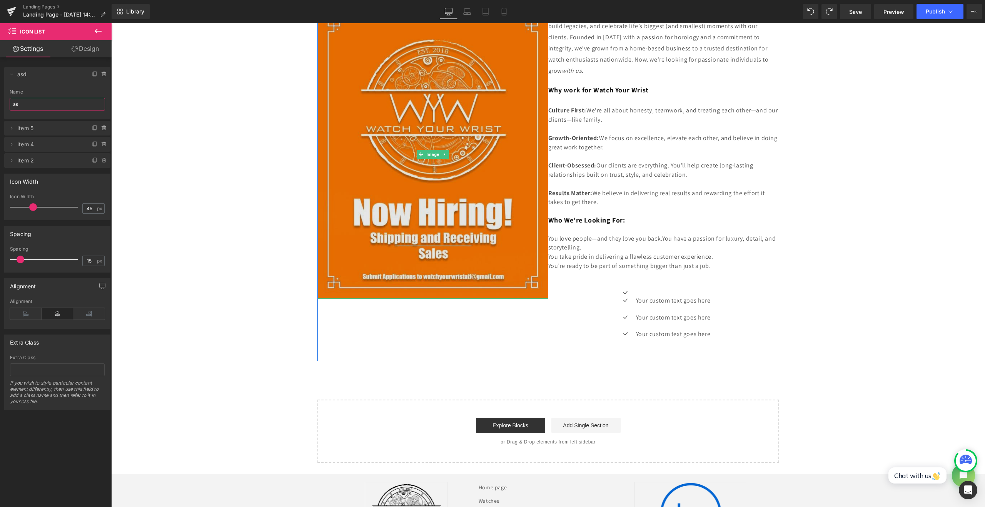
type input "a"
type input "Item 1"
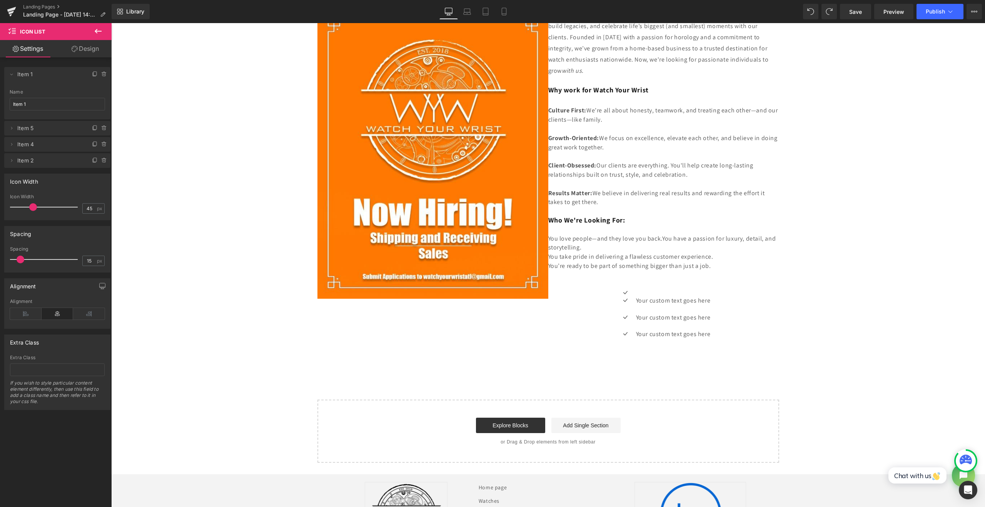
click at [178, 177] on div "Image At Watch Your Wrist , we don’t just sell luxury timepieces—we create expe…" at bounding box center [547, 230] width 873 height 464
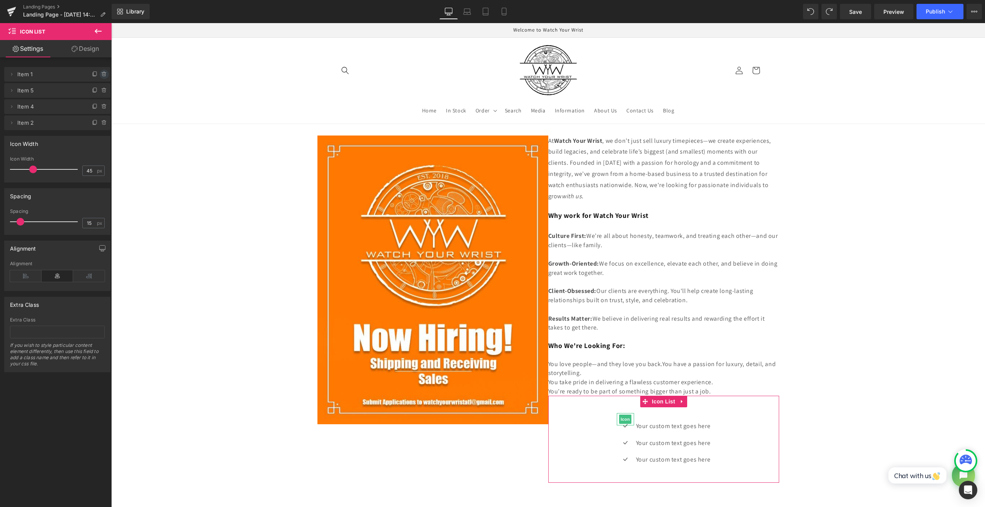
click at [102, 76] on icon at bounding box center [103, 74] width 3 height 3
click at [91, 77] on button "Delete" at bounding box center [96, 75] width 24 height 10
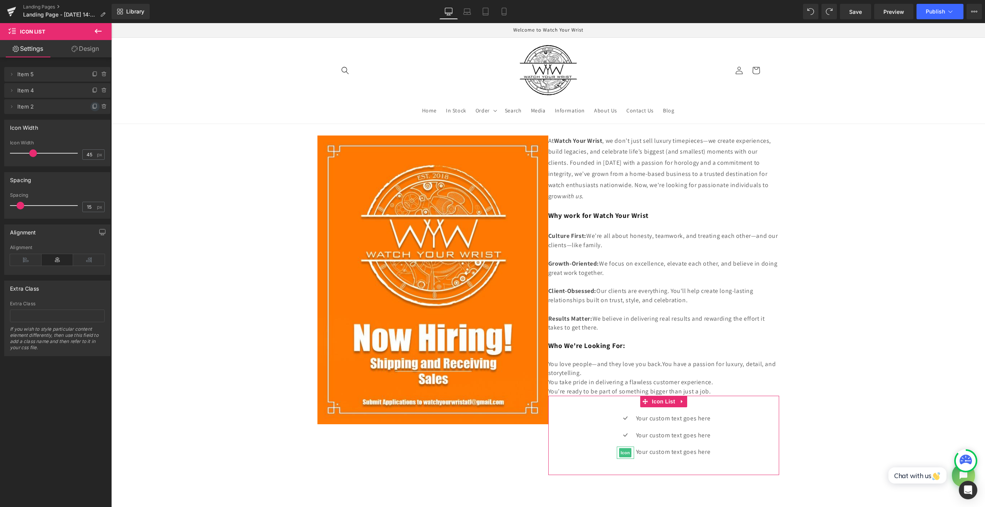
click at [92, 107] on icon at bounding box center [95, 106] width 6 height 6
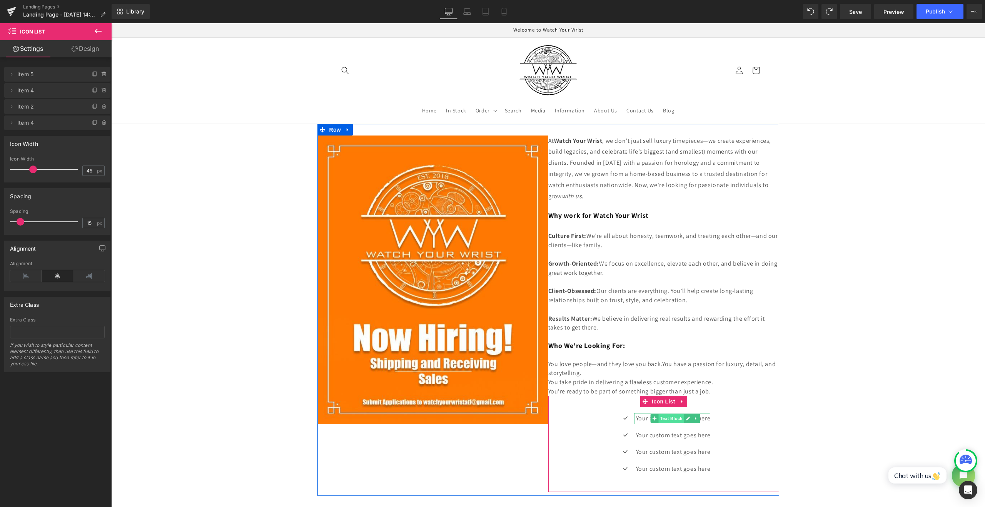
click at [674, 416] on span "Text Block" at bounding box center [670, 417] width 25 height 9
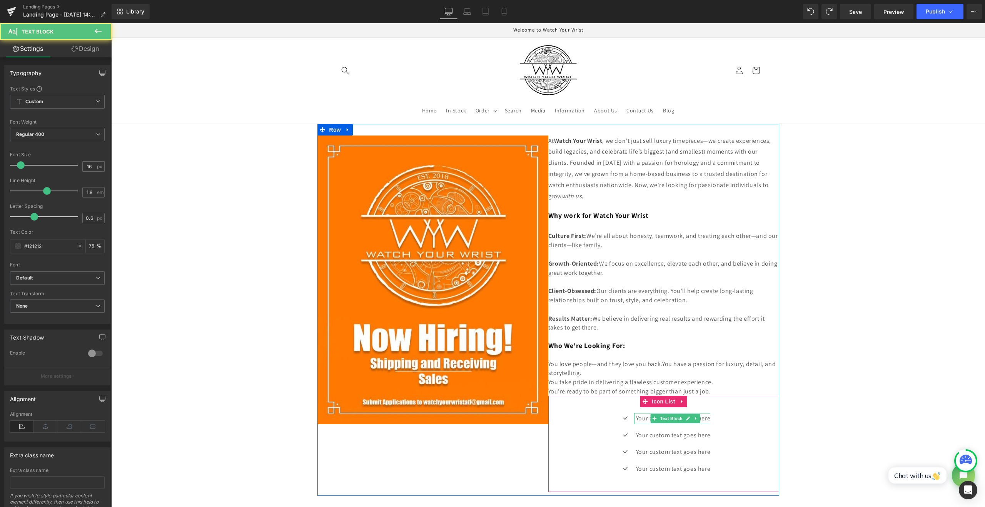
click at [640, 413] on p "Your custom text goes here" at bounding box center [673, 418] width 75 height 11
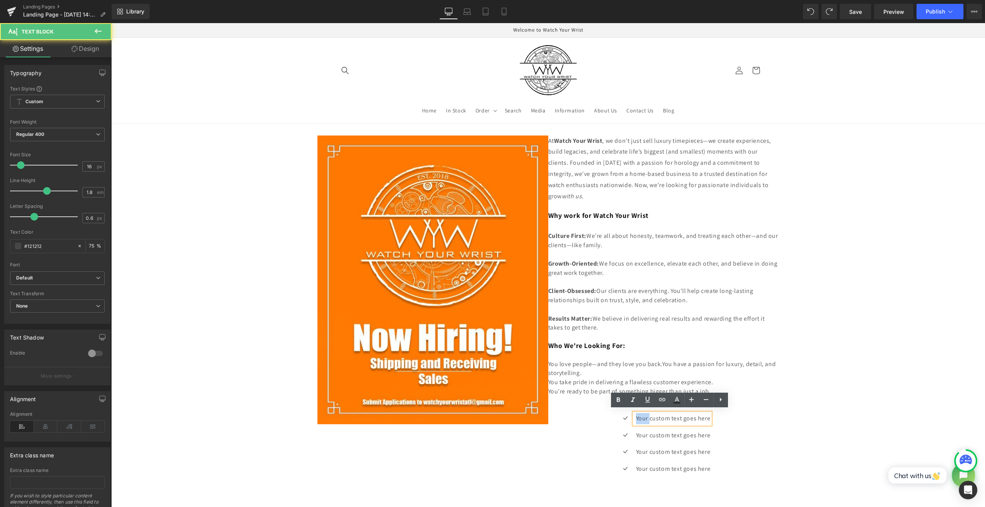
click at [640, 413] on p "Your custom text goes here" at bounding box center [673, 418] width 75 height 11
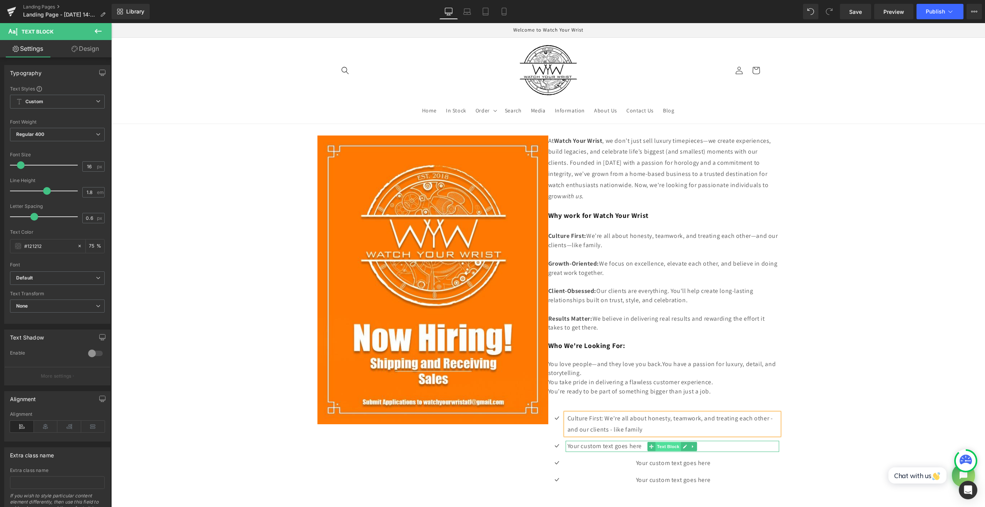
click at [661, 446] on span "Text Block" at bounding box center [667, 446] width 25 height 9
click at [617, 440] on p "Your custom text goes here" at bounding box center [673, 445] width 212 height 11
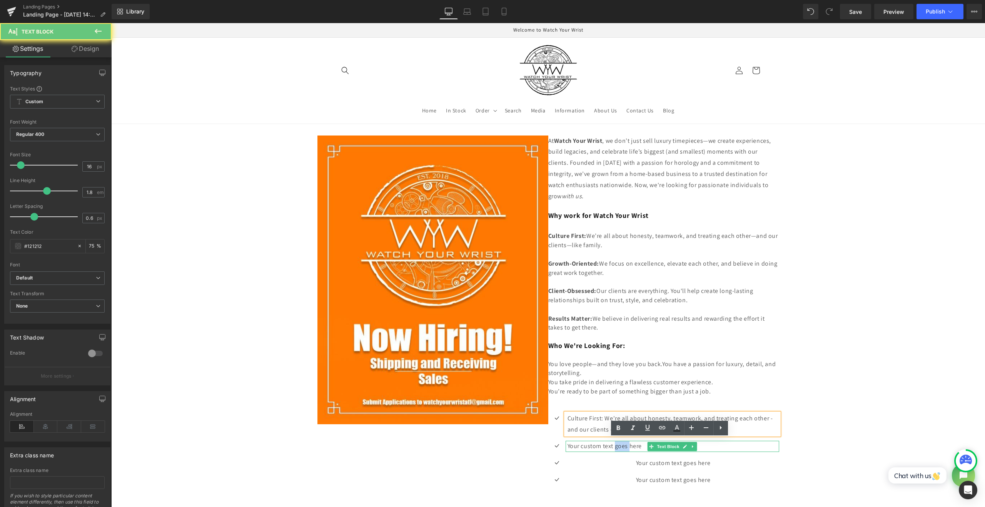
click at [617, 440] on p "Your custom text goes here" at bounding box center [673, 445] width 212 height 11
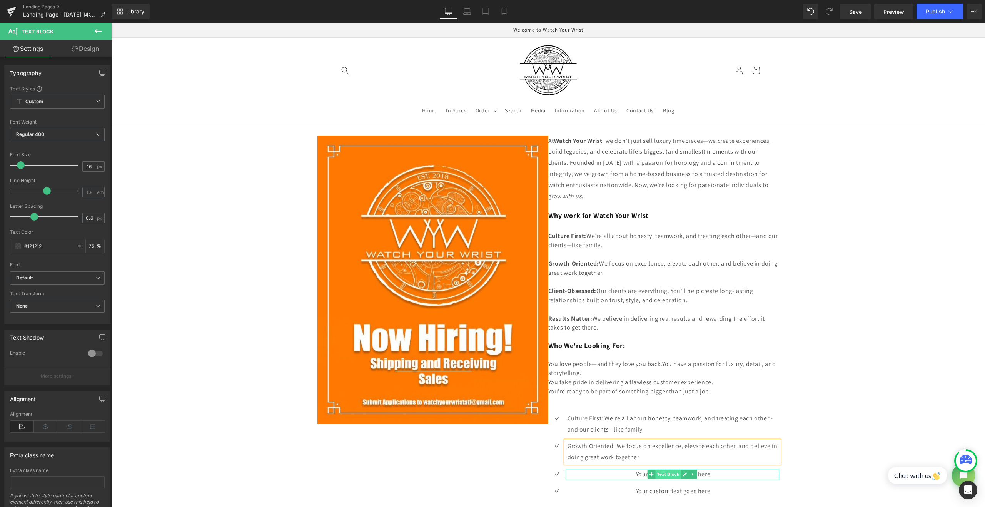
click at [668, 471] on span "Text Block" at bounding box center [667, 473] width 25 height 9
click at [638, 472] on p "Your custom text goes here" at bounding box center [673, 473] width 212 height 11
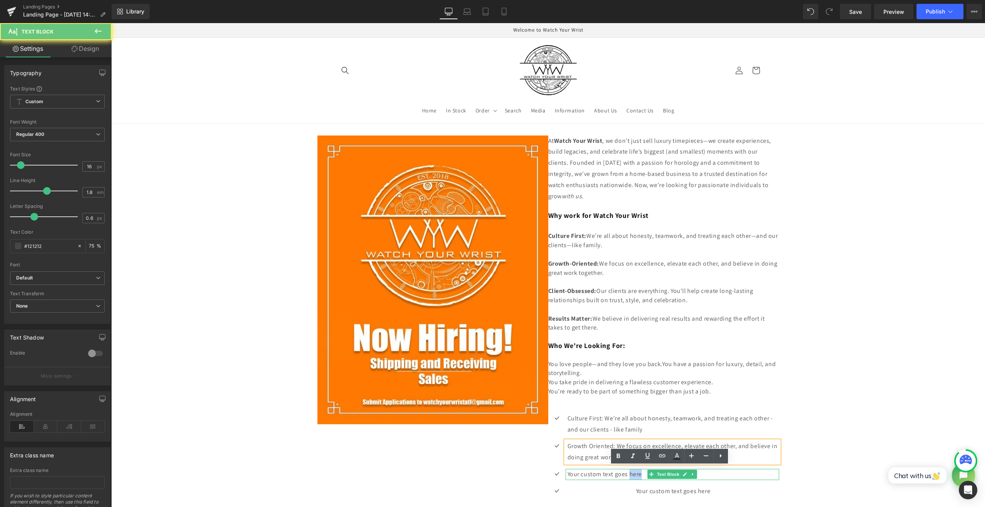
click at [638, 472] on p "Your custom text goes here" at bounding box center [673, 473] width 212 height 11
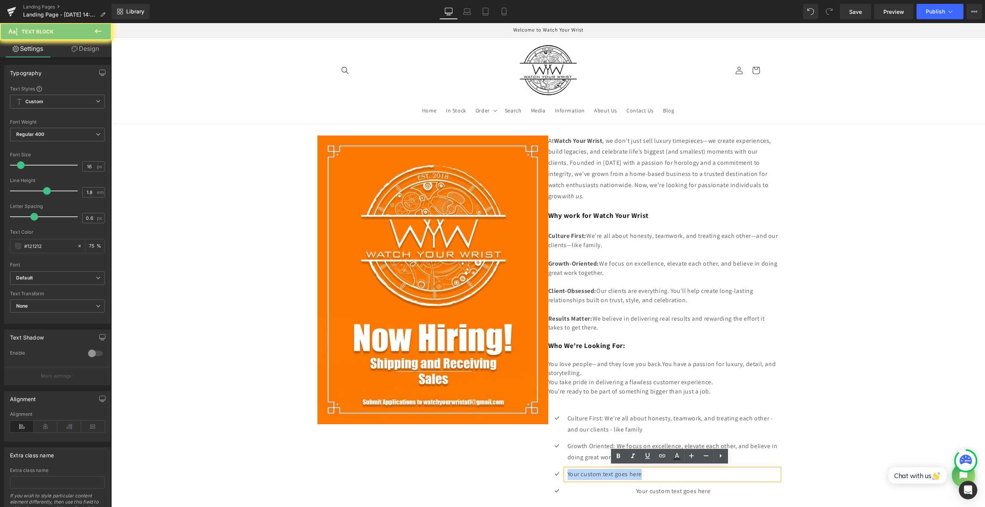
click at [638, 472] on p "Your custom text goes here" at bounding box center [673, 473] width 212 height 11
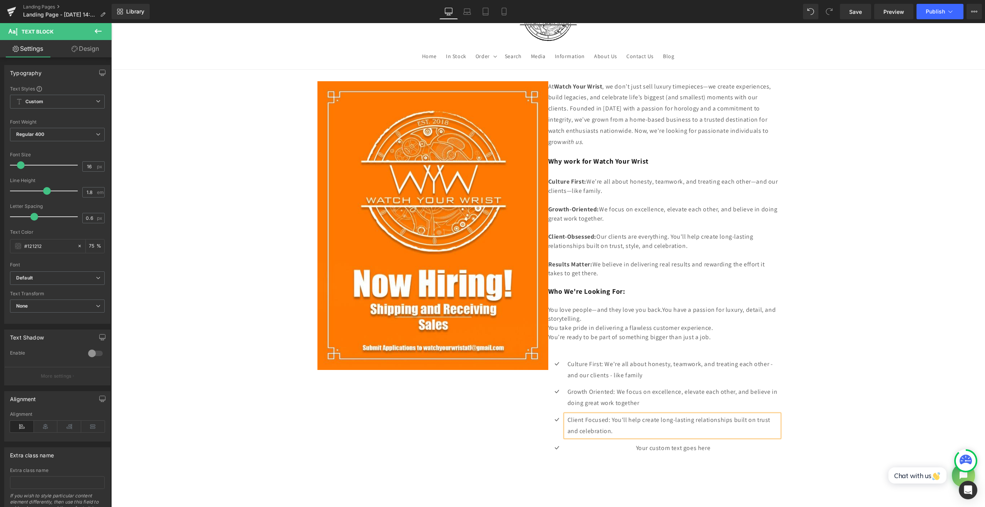
scroll to position [128, 0]
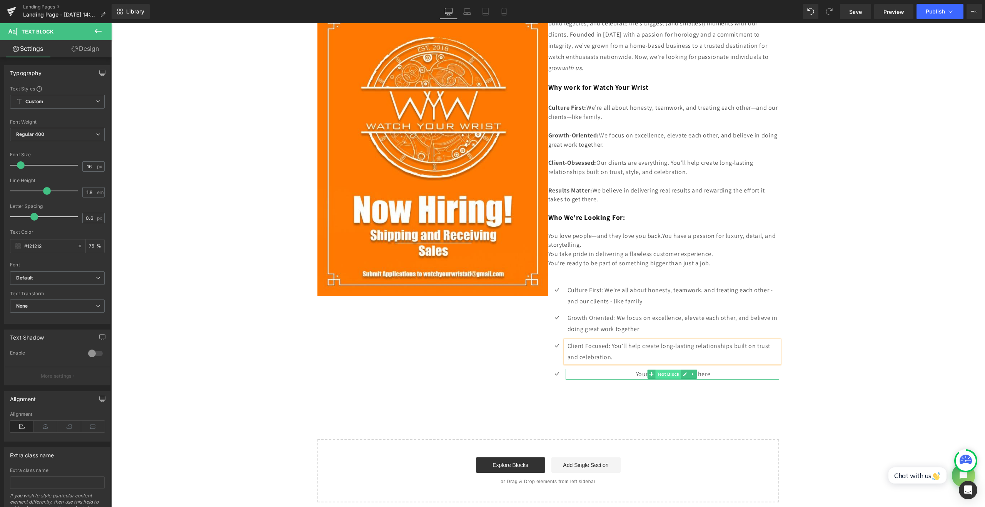
click at [661, 373] on span "Text Block" at bounding box center [667, 373] width 25 height 9
click at [627, 370] on p "Your custom text goes here" at bounding box center [673, 373] width 212 height 11
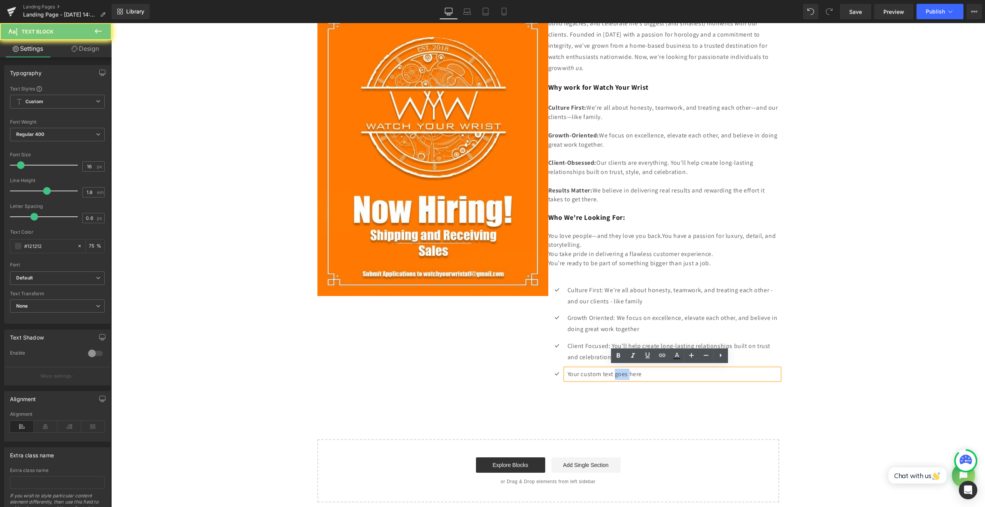
click at [627, 370] on p "Your custom text goes here" at bounding box center [673, 373] width 212 height 11
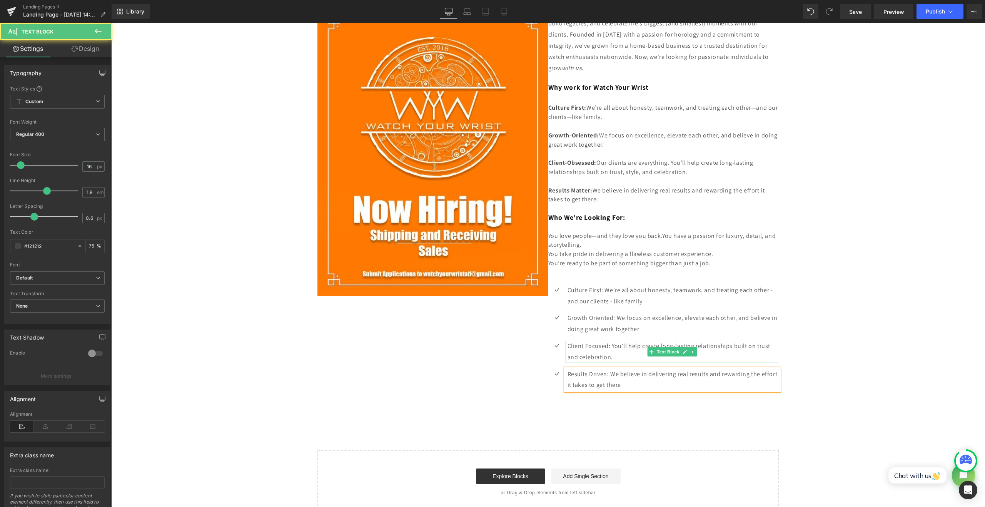
click at [630, 356] on p "Client Focused: You'll help create long-lasting relationships built on trust an…" at bounding box center [673, 351] width 212 height 22
drag, startPoint x: 603, startPoint y: 290, endPoint x: 558, endPoint y: 286, distance: 45.5
click at [558, 287] on li "Icon Culture First: We're all about honesty, teamwork, and treating each other …" at bounding box center [663, 296] width 231 height 22
drag, startPoint x: 600, startPoint y: 286, endPoint x: 552, endPoint y: 287, distance: 47.3
click at [552, 287] on li "Icon Culture First: We're all about honesty, teamwork, and treating each other …" at bounding box center [663, 296] width 231 height 22
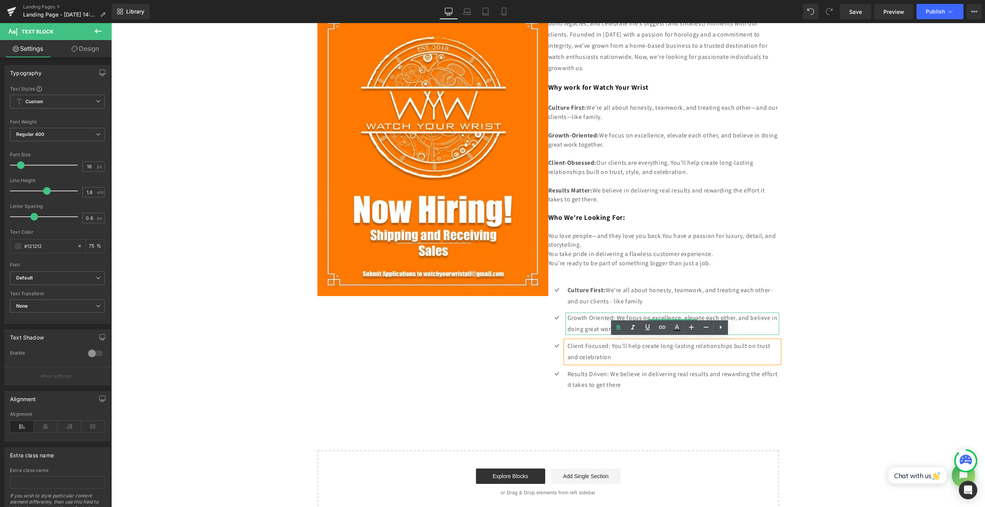
click at [587, 317] on p "Growth Oriented: We focus on excellence, elevate each other, and believe in doi…" at bounding box center [673, 323] width 212 height 22
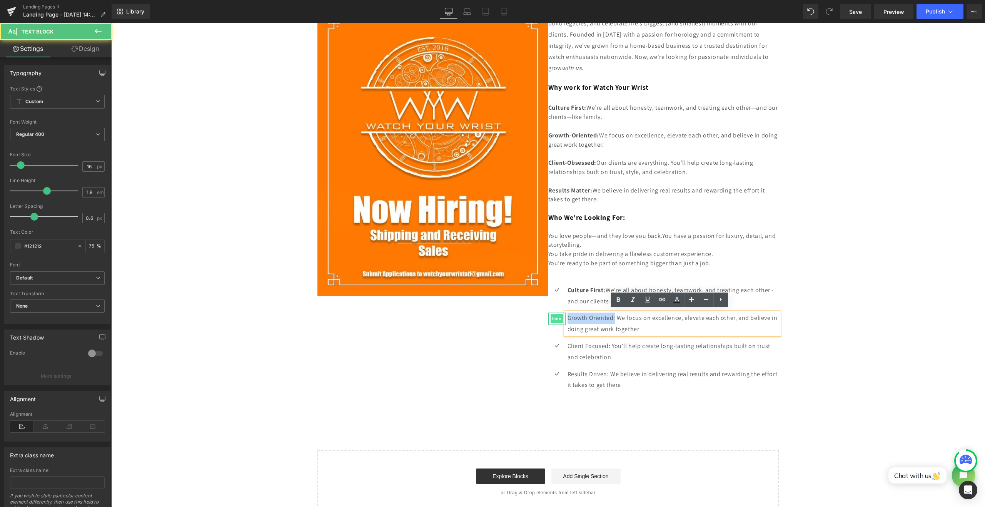
drag, startPoint x: 615, startPoint y: 315, endPoint x: 556, endPoint y: 312, distance: 59.3
click at [556, 312] on li "Icon Growth Oriented: We focus on excellence, elevate each other, and believe i…" at bounding box center [663, 323] width 231 height 22
drag, startPoint x: 610, startPoint y: 342, endPoint x: 548, endPoint y: 339, distance: 62.0
click at [548, 340] on li "Icon Client Focused: You'll help create long-lasting relationships built on tru…" at bounding box center [663, 351] width 231 height 22
drag, startPoint x: 609, startPoint y: 369, endPoint x: 559, endPoint y: 366, distance: 50.1
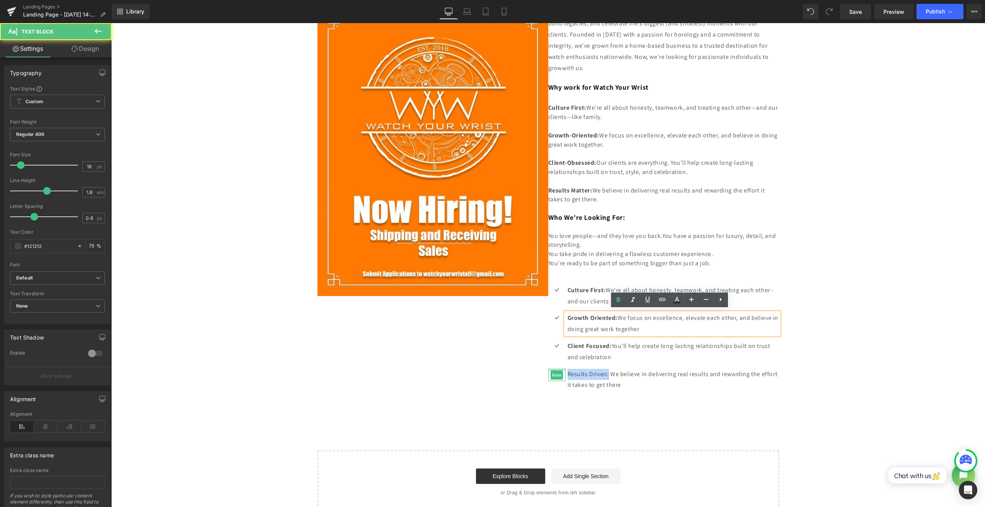
click at [559, 368] on li "Icon Results Driven: We believe in delivering real results and rewarding the ef…" at bounding box center [663, 379] width 231 height 22
click at [856, 313] on div "Image At Watch Your Wrist , we don’t just sell luxury timepieces—we create expe…" at bounding box center [547, 255] width 873 height 518
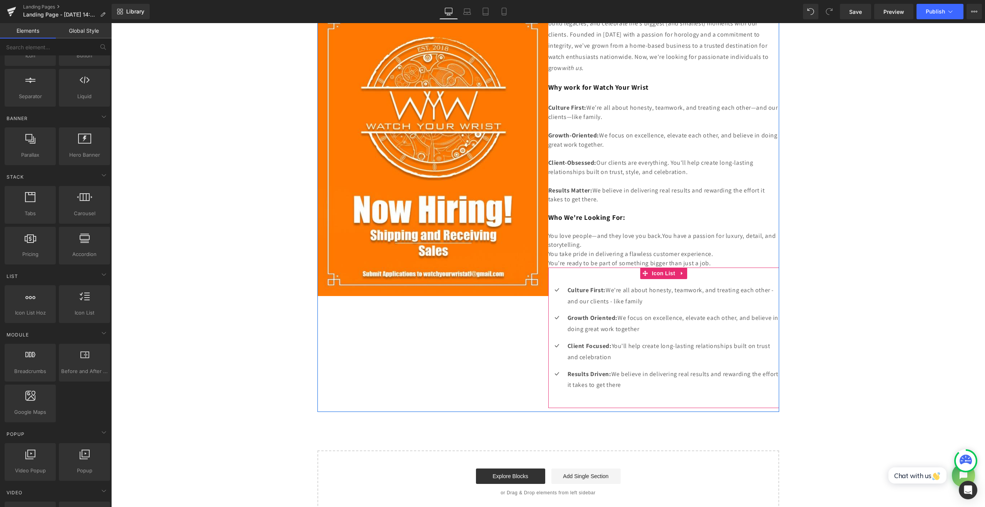
scroll to position [64, 0]
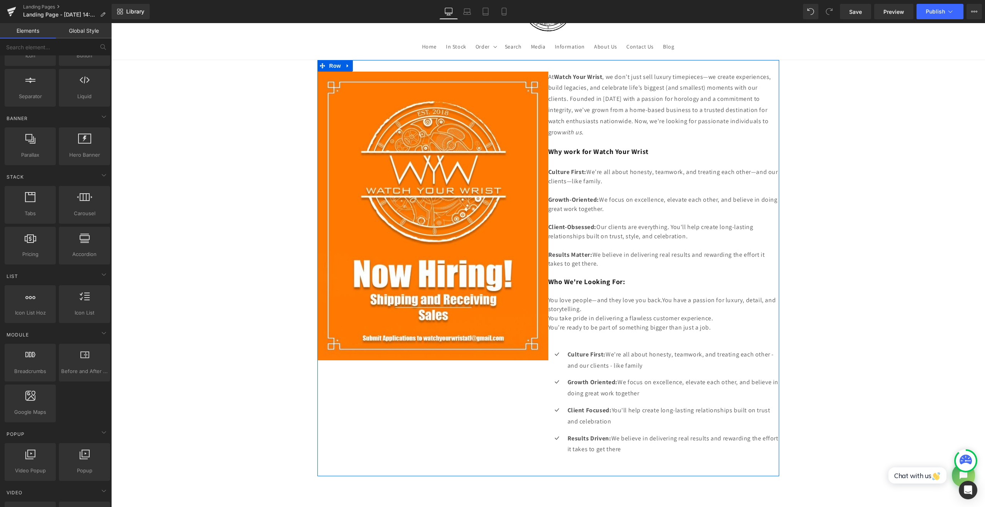
click at [612, 199] on span "We focus on excellence, elevate each other, and believe in doing great work tog…" at bounding box center [662, 203] width 229 height 17
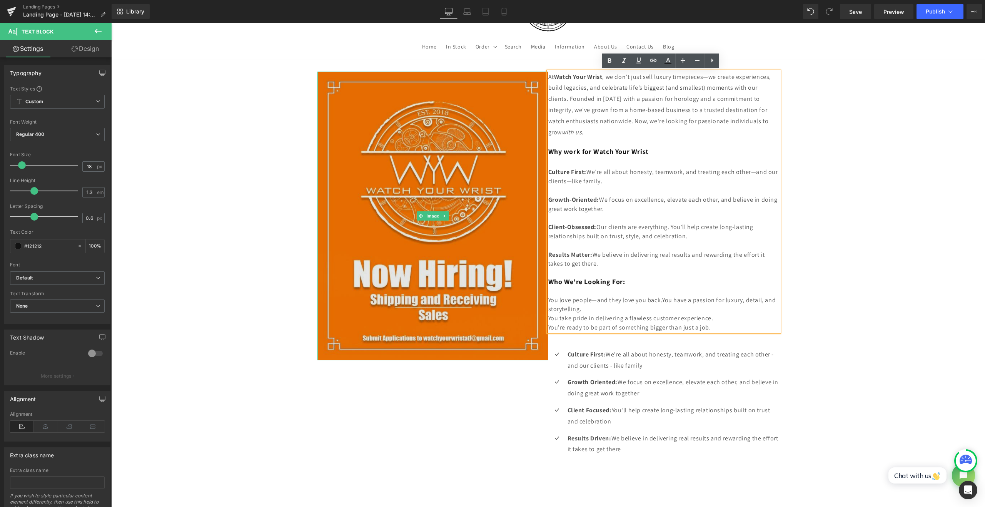
drag, startPoint x: 632, startPoint y: 260, endPoint x: 542, endPoint y: 151, distance: 141.8
click at [542, 151] on div "Image At Watch Your Wrist , we don’t just sell luxury timepieces—we create expe…" at bounding box center [548, 268] width 462 height 416
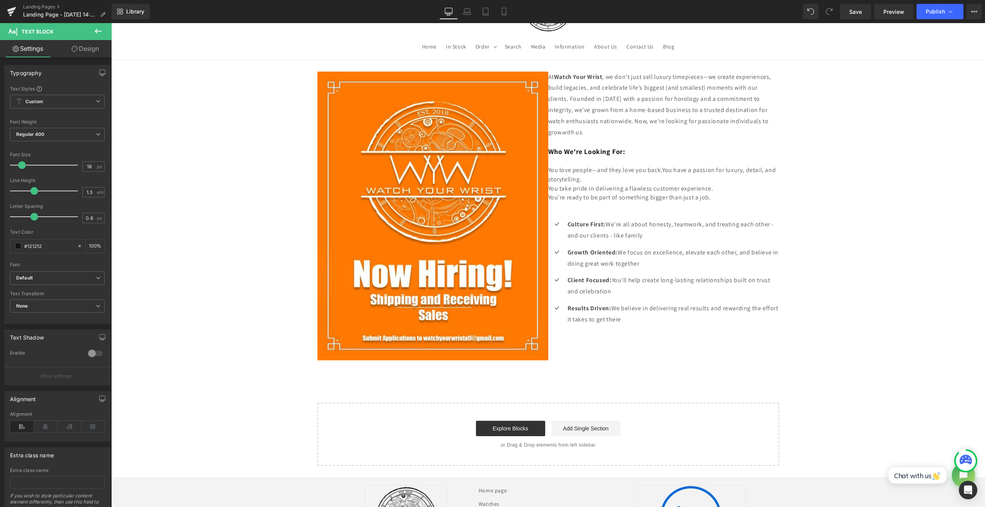
click at [97, 32] on icon at bounding box center [97, 31] width 9 height 9
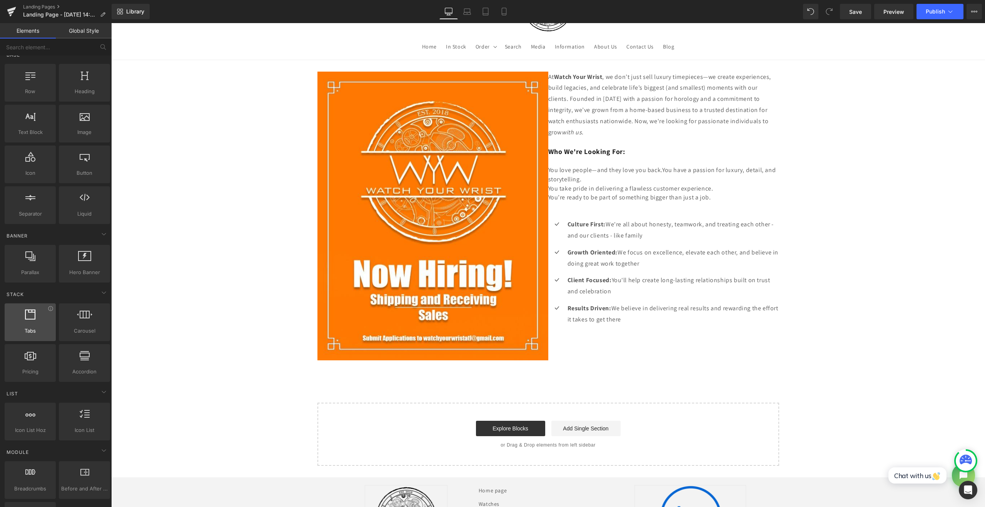
scroll to position [0, 0]
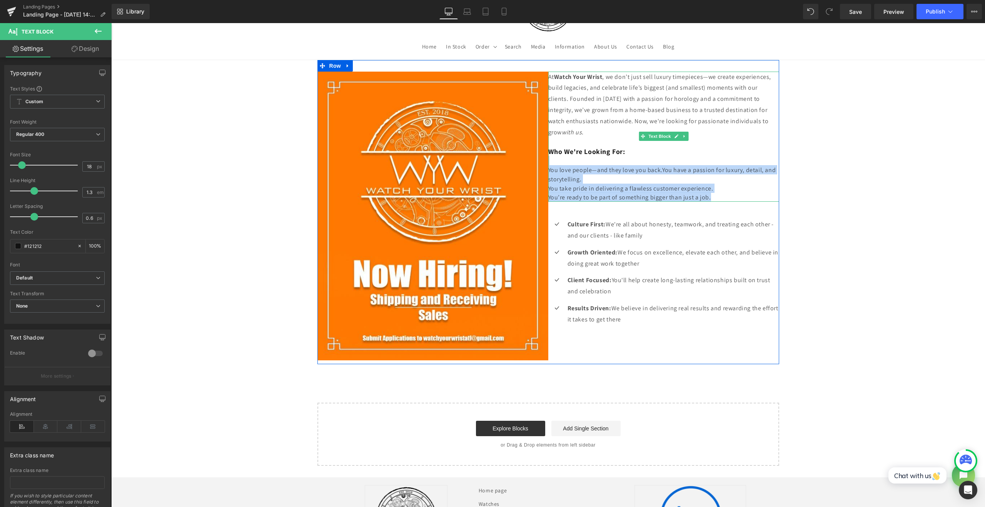
drag, startPoint x: 725, startPoint y: 198, endPoint x: 553, endPoint y: 157, distance: 176.6
click at [553, 157] on div "At Watch Your Wrist , we don’t just sell luxury timepieces—we create experience…" at bounding box center [663, 137] width 231 height 130
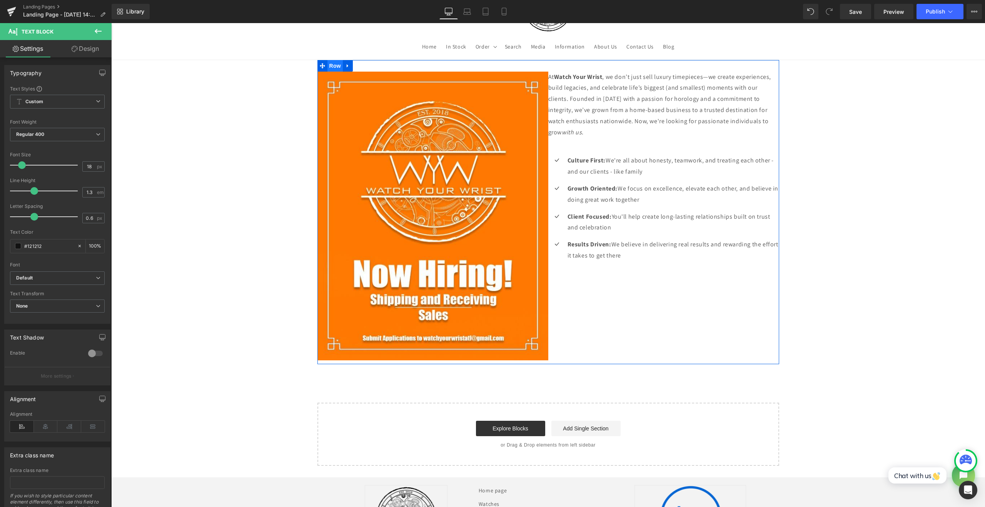
click at [335, 63] on span "Row" at bounding box center [334, 66] width 15 height 12
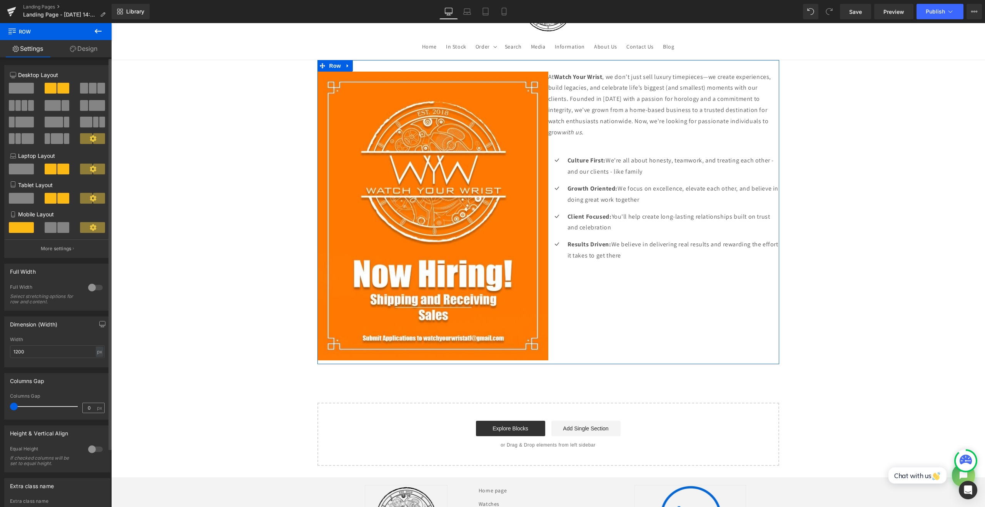
click at [91, 411] on input "0" at bounding box center [89, 408] width 13 height 10
click at [89, 410] on input "0" at bounding box center [89, 408] width 13 height 10
type input "15"
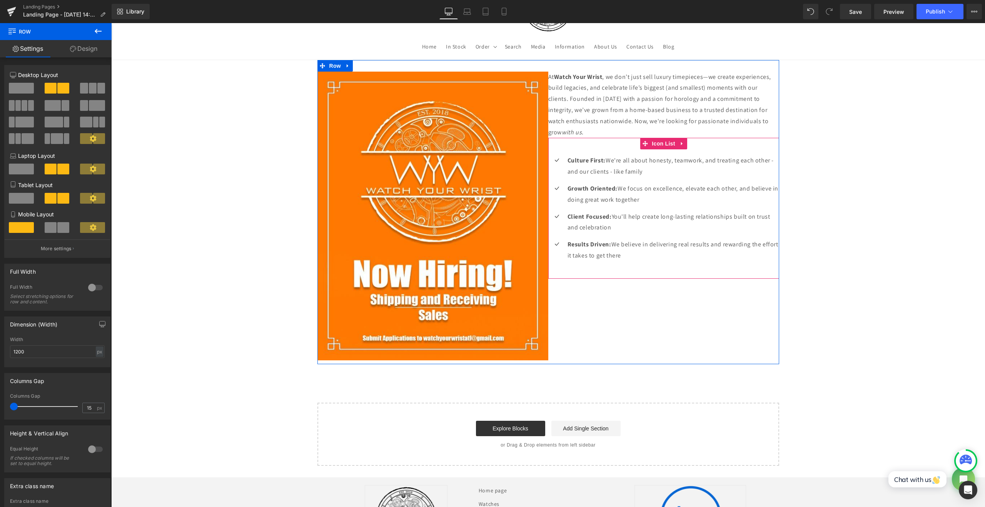
scroll to position [67, 0]
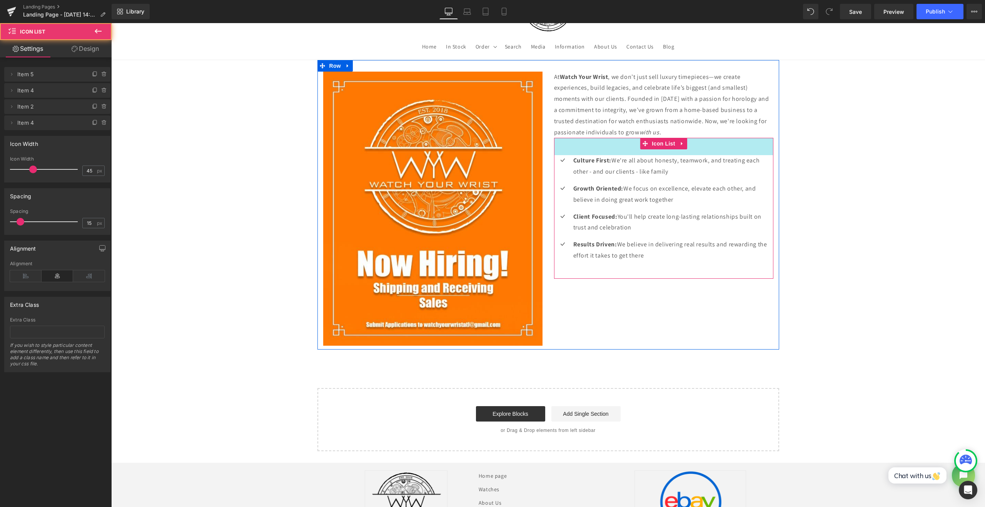
click at [617, 150] on div "45px" at bounding box center [663, 146] width 219 height 17
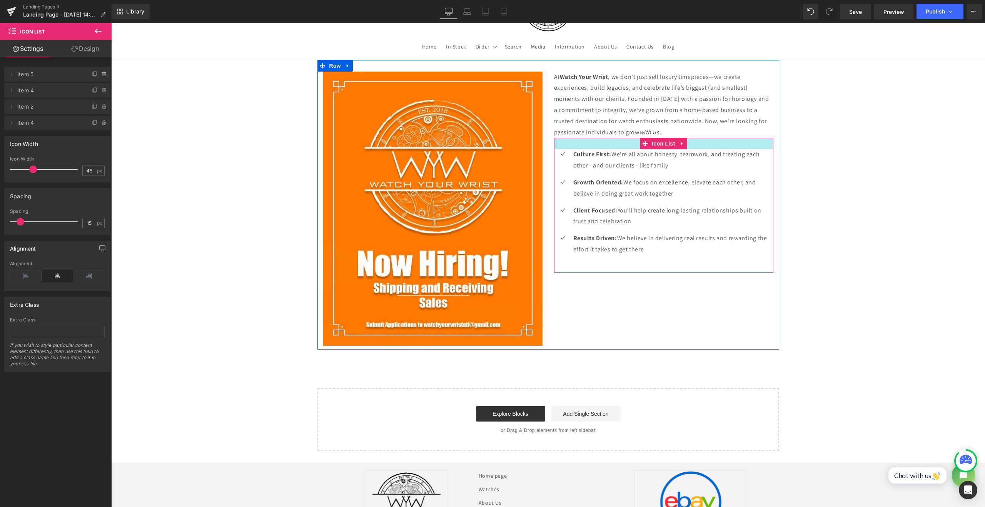
drag, startPoint x: 618, startPoint y: 150, endPoint x: 618, endPoint y: 142, distance: 8.1
click at [618, 142] on div at bounding box center [663, 143] width 219 height 11
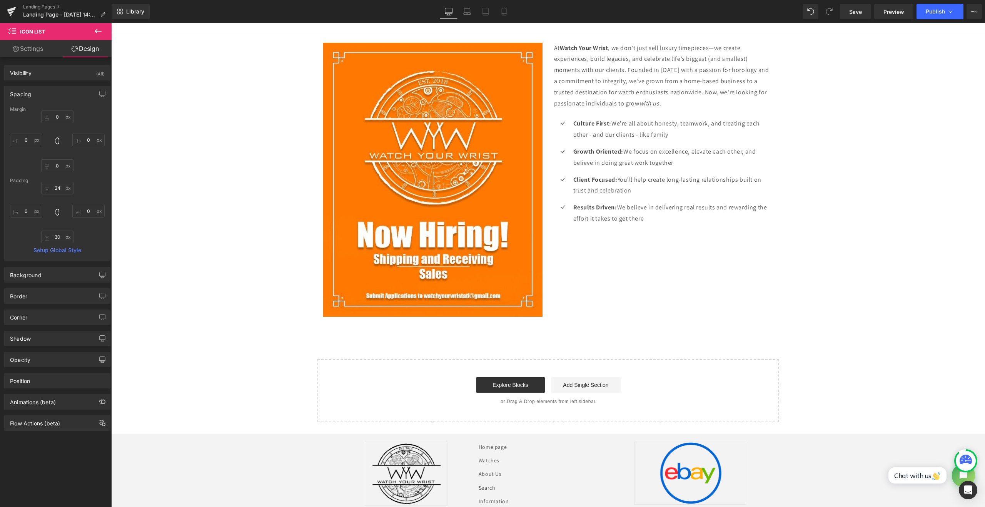
scroll to position [64, 0]
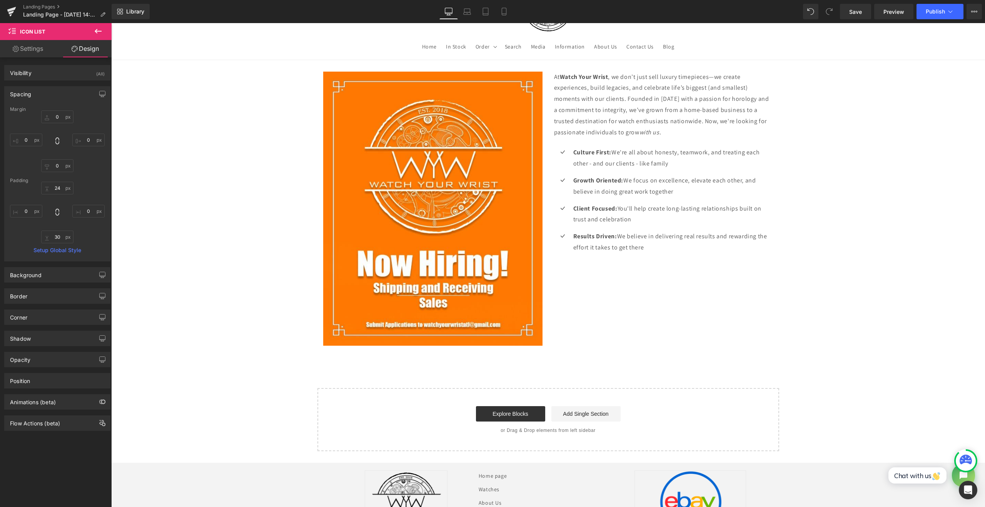
click at [98, 29] on icon at bounding box center [97, 31] width 9 height 9
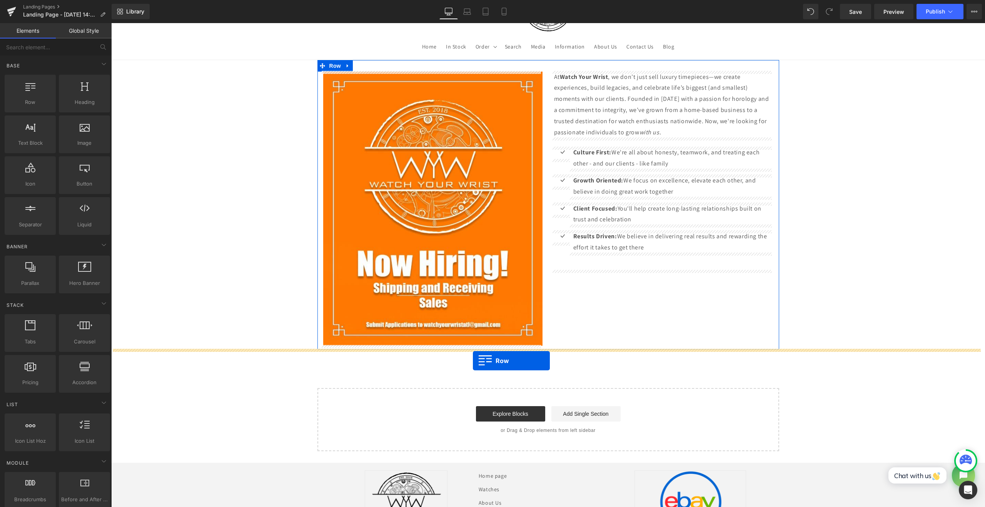
drag, startPoint x: 156, startPoint y: 118, endPoint x: 473, endPoint y: 360, distance: 399.0
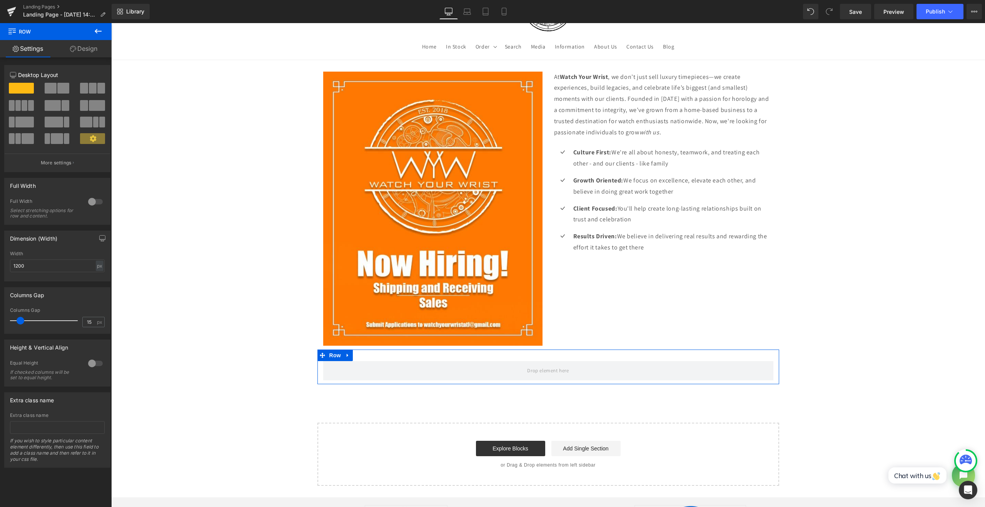
click at [63, 91] on span at bounding box center [63, 88] width 12 height 11
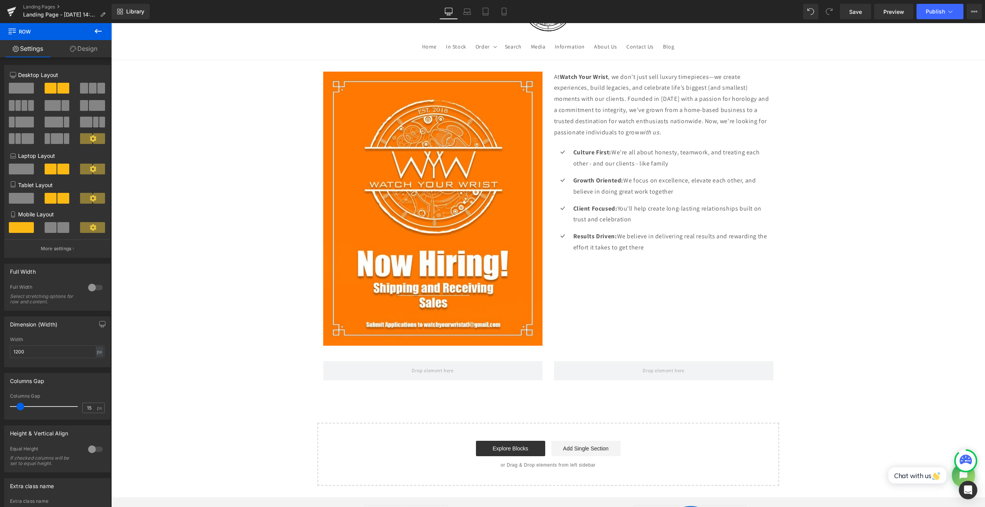
click at [96, 36] on button at bounding box center [98, 31] width 27 height 17
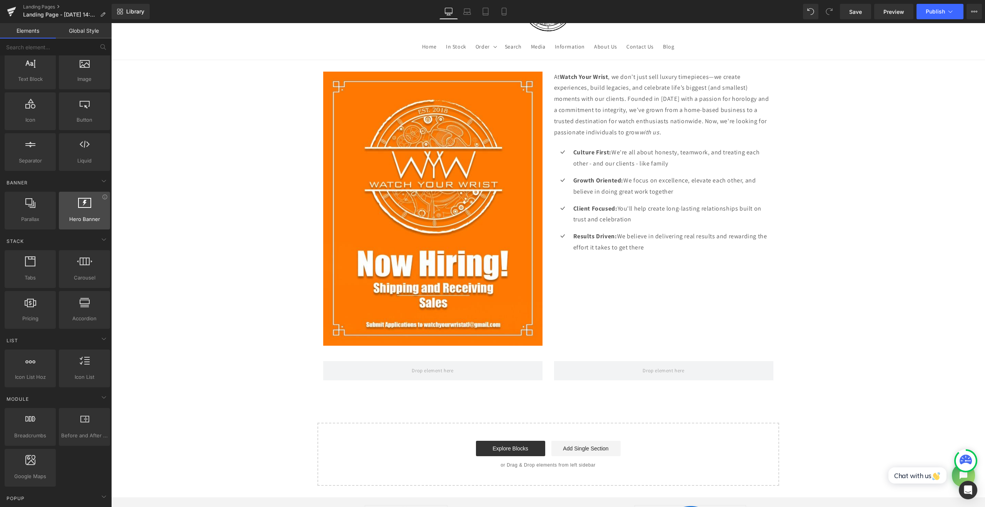
scroll to position [0, 0]
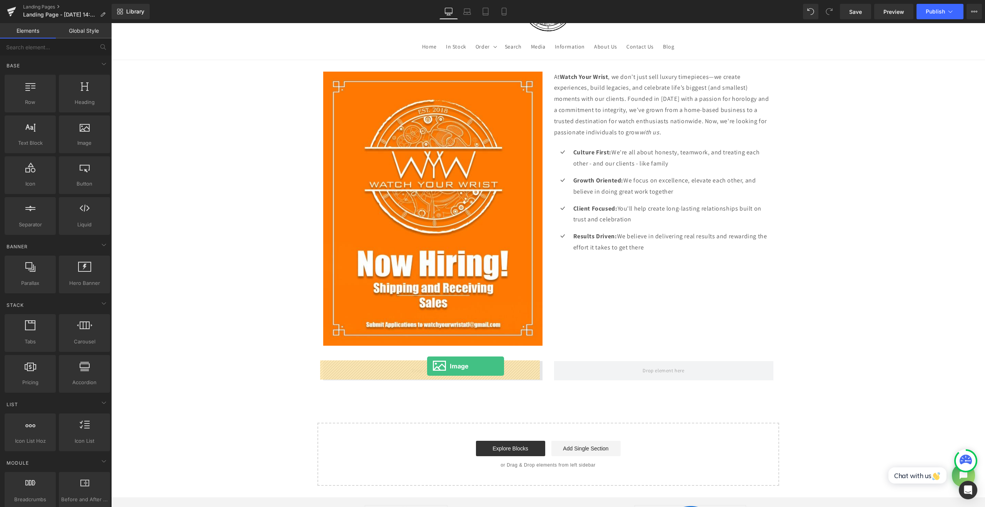
drag, startPoint x: 367, startPoint y: 290, endPoint x: 427, endPoint y: 366, distance: 96.7
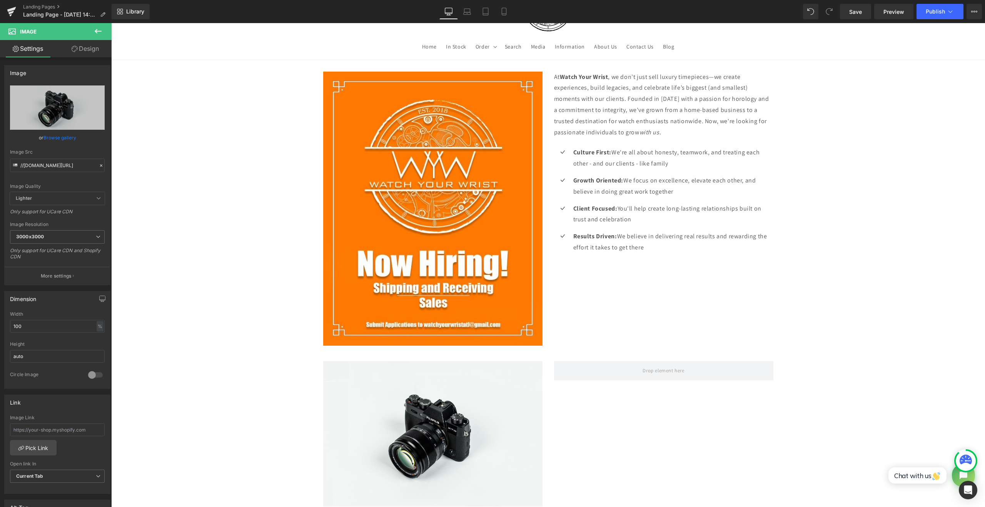
click at [94, 34] on icon at bounding box center [97, 31] width 9 height 9
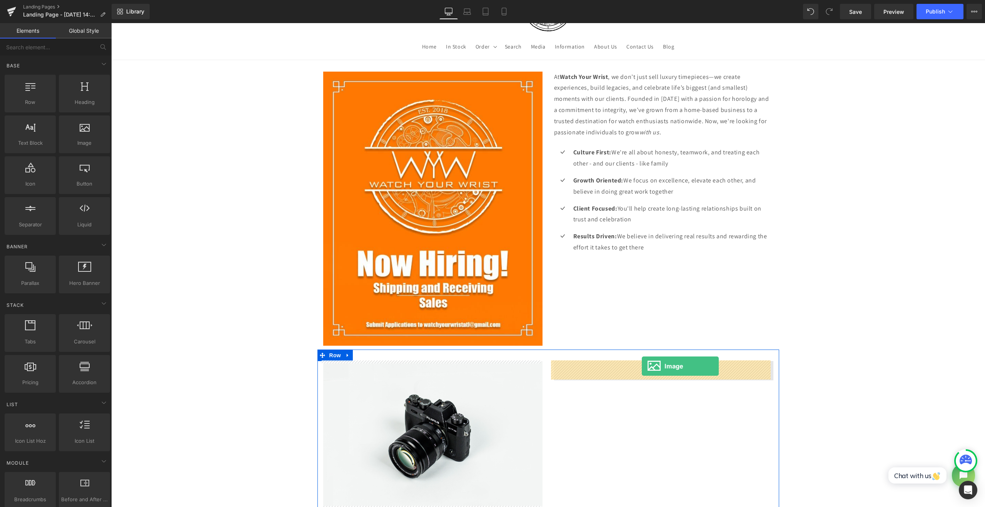
drag, startPoint x: 523, startPoint y: 298, endPoint x: 642, endPoint y: 366, distance: 136.3
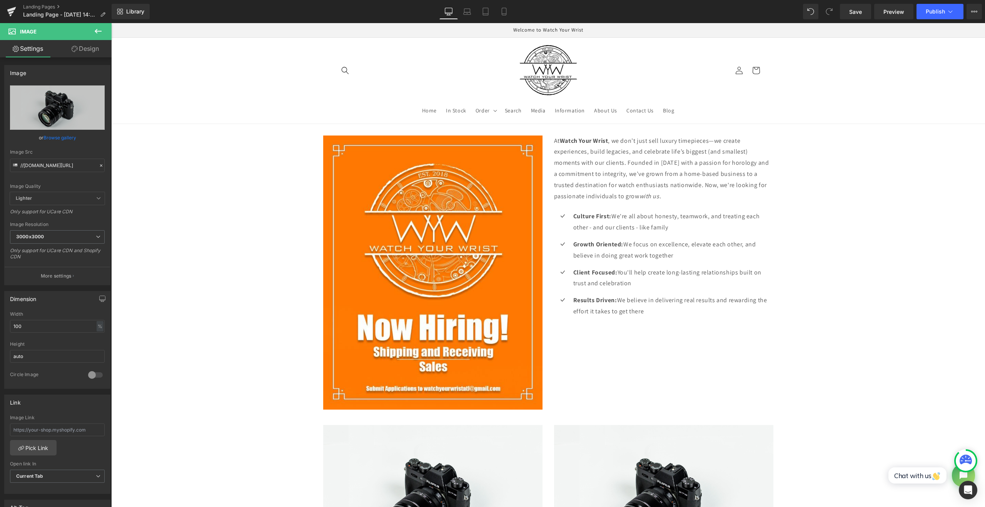
click at [94, 33] on icon at bounding box center [97, 31] width 9 height 9
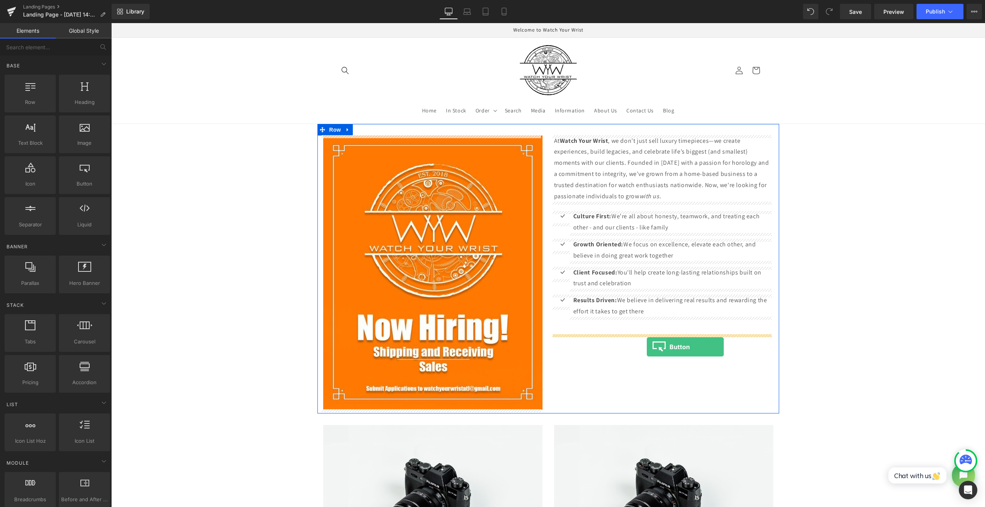
drag, startPoint x: 192, startPoint y: 205, endPoint x: 646, endPoint y: 347, distance: 476.2
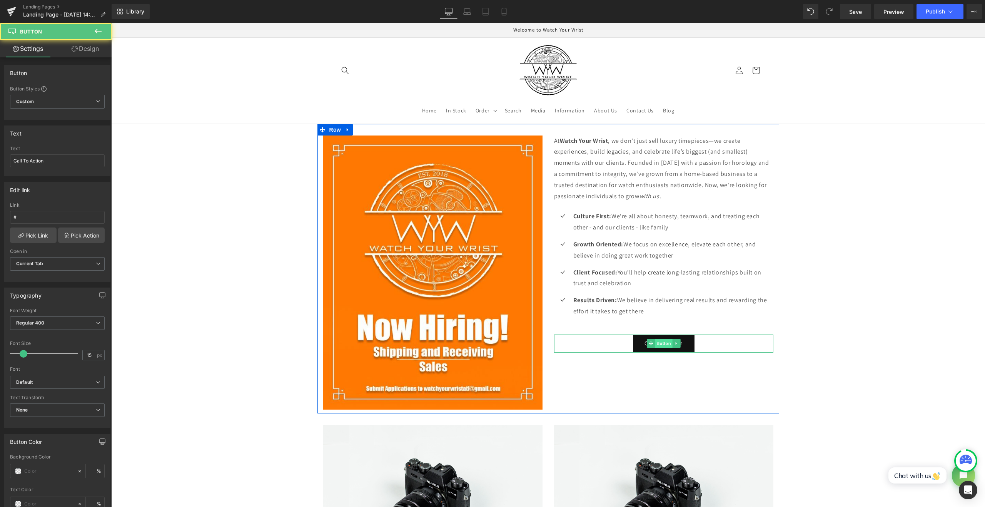
click at [655, 345] on span "Button" at bounding box center [664, 342] width 18 height 9
click at [51, 161] on input "Call To Action" at bounding box center [57, 160] width 95 height 13
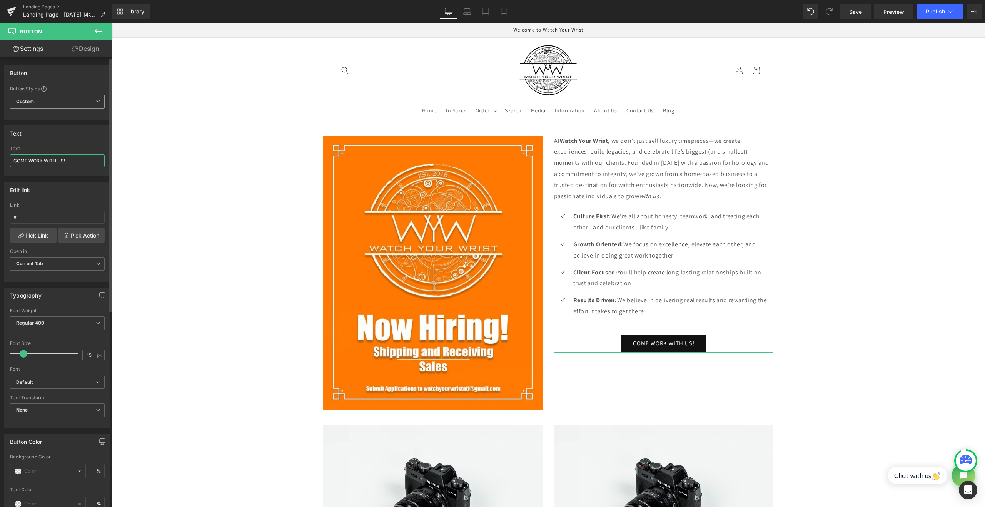
type input "COME WORK WITH US!"
click at [56, 102] on span "Custom Setup Global Style" at bounding box center [57, 102] width 95 height 14
click at [56, 102] on span "Custom Setup Global Style" at bounding box center [56, 102] width 92 height 14
click at [62, 260] on span "Current Tab" at bounding box center [57, 263] width 95 height 13
click at [60, 263] on span "Current Tab" at bounding box center [56, 263] width 92 height 13
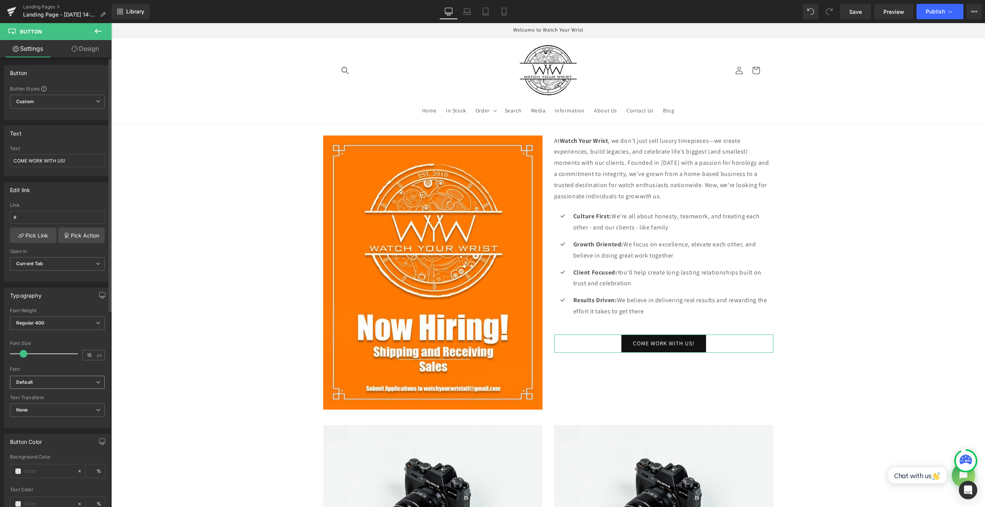
click at [66, 383] on span "Default" at bounding box center [57, 381] width 95 height 13
click at [66, 383] on span "Default" at bounding box center [56, 381] width 92 height 13
click at [58, 320] on span "Regular 400" at bounding box center [57, 322] width 95 height 13
click at [50, 353] on li "Boldest 900" at bounding box center [57, 353] width 95 height 12
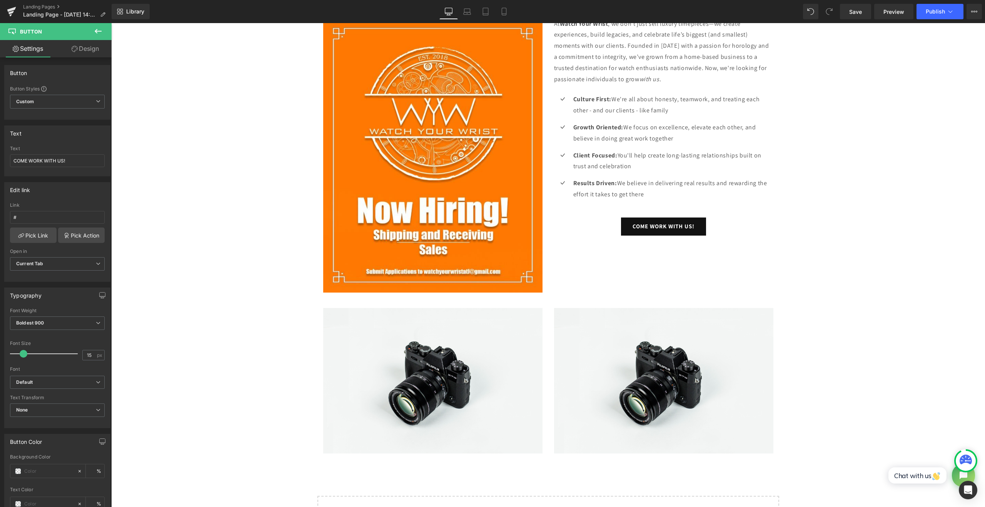
scroll to position [128, 0]
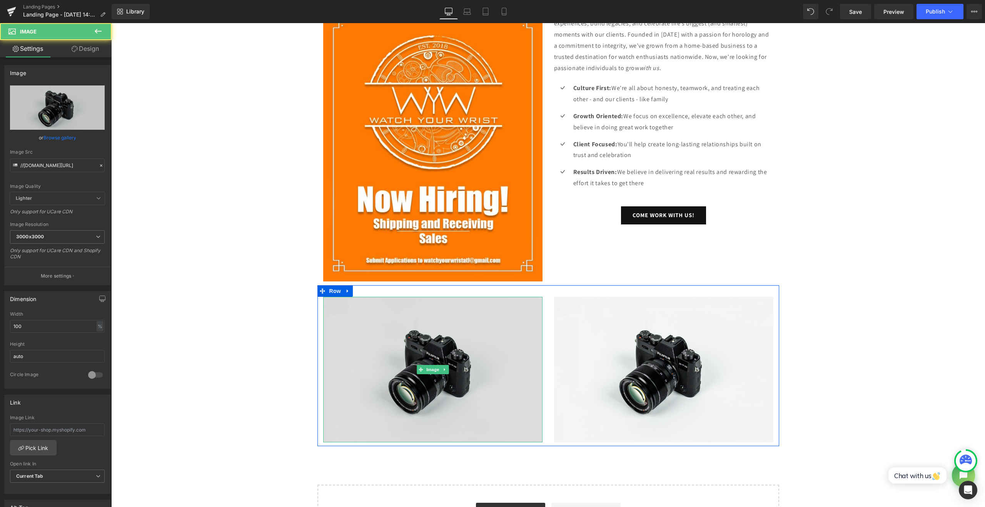
click at [422, 342] on img at bounding box center [432, 369] width 219 height 145
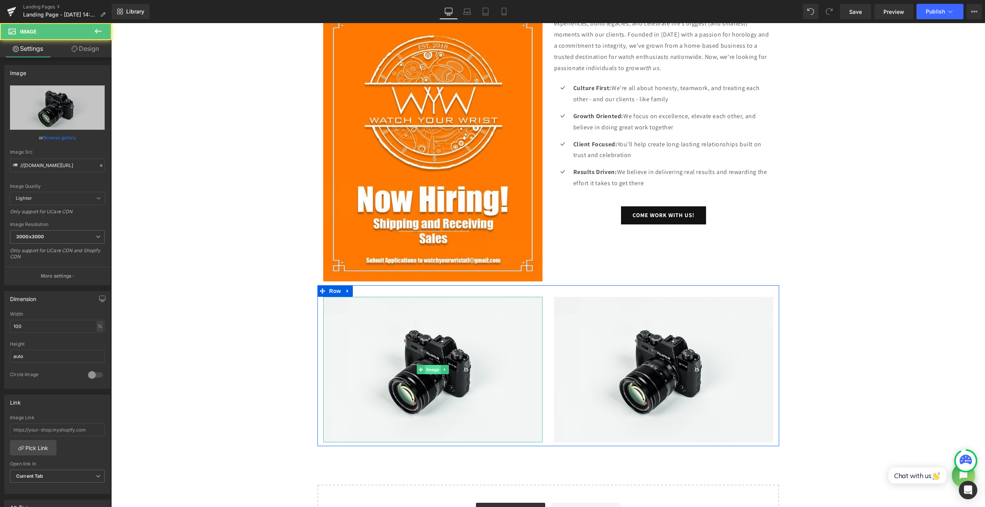
click at [431, 371] on span "Image" at bounding box center [433, 369] width 16 height 9
click at [58, 140] on link "Browse gallery" at bounding box center [59, 137] width 33 height 13
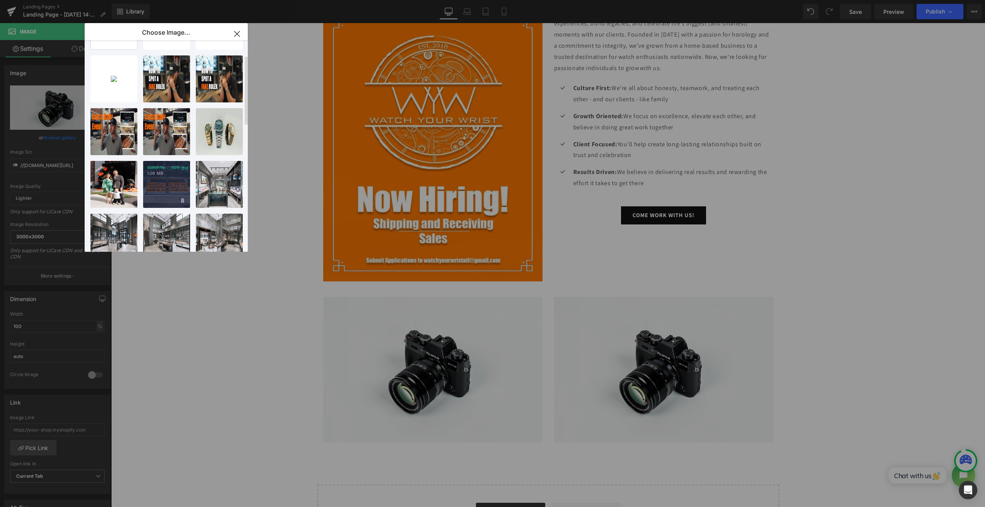
scroll to position [64, 0]
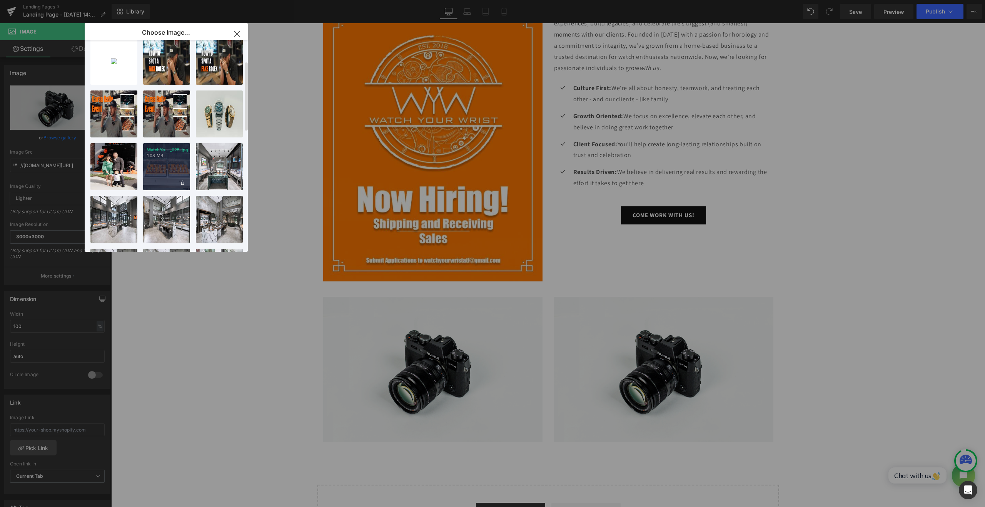
click at [173, 167] on div "WatchYo..._025.jpg 1.08 MB" at bounding box center [166, 166] width 47 height 47
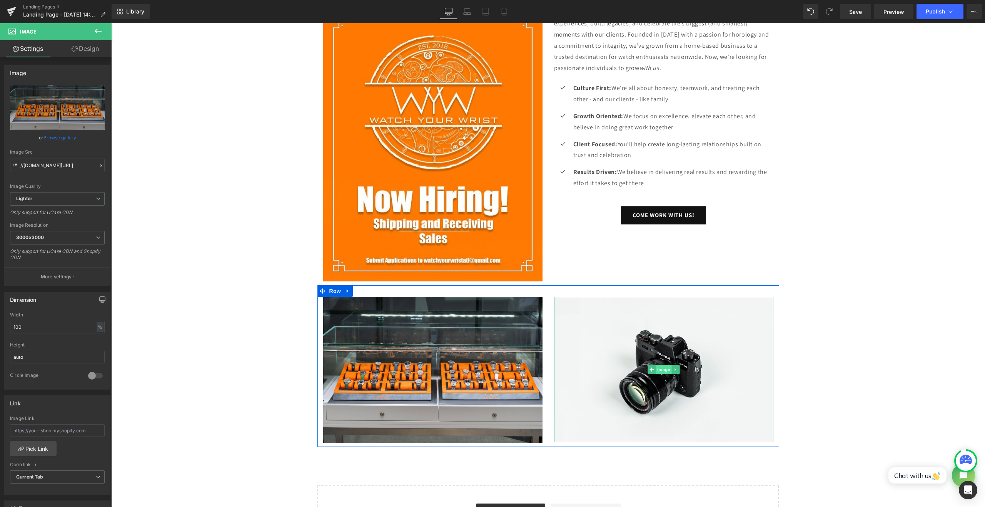
click at [660, 366] on span "Image" at bounding box center [663, 369] width 16 height 9
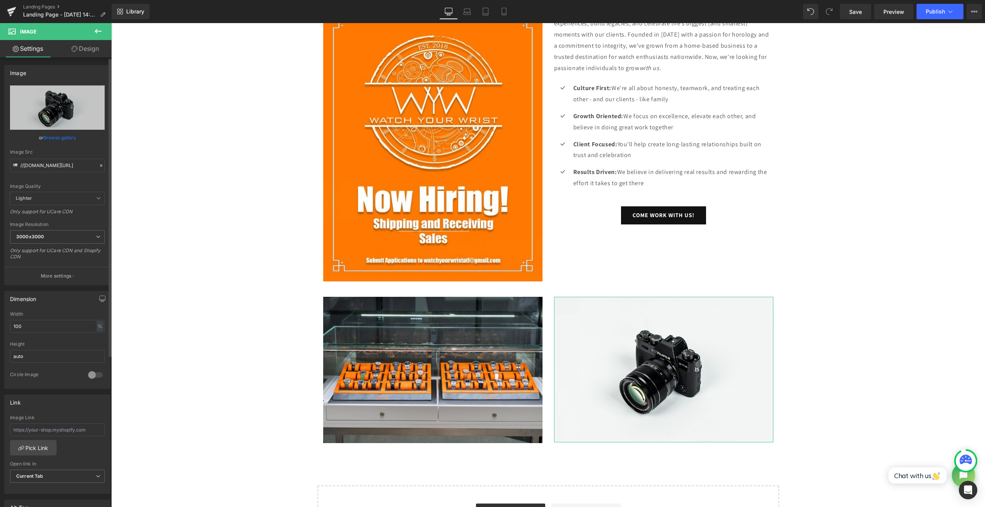
click at [66, 140] on link "Browse gallery" at bounding box center [59, 137] width 33 height 13
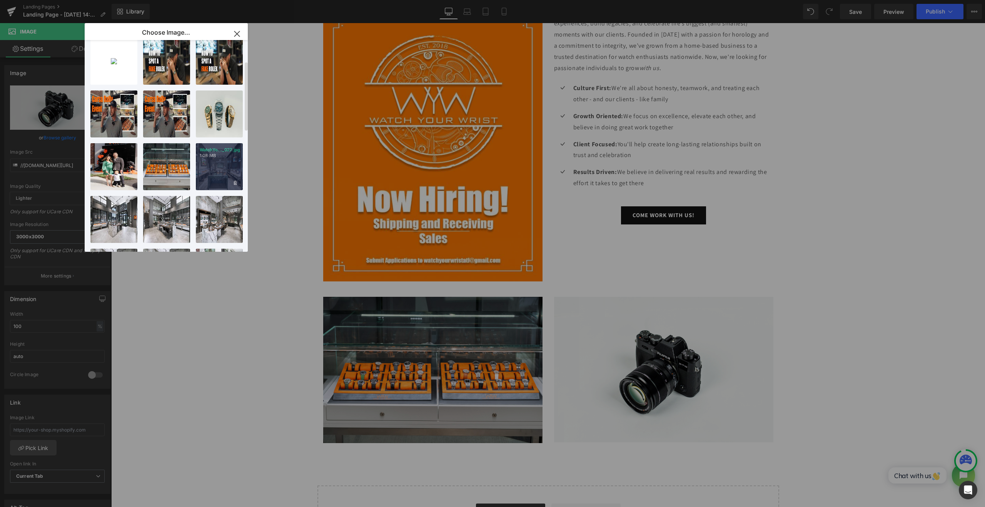
click at [221, 182] on div "WatchYo..._027.jpg 1.08 MB" at bounding box center [219, 166] width 47 height 47
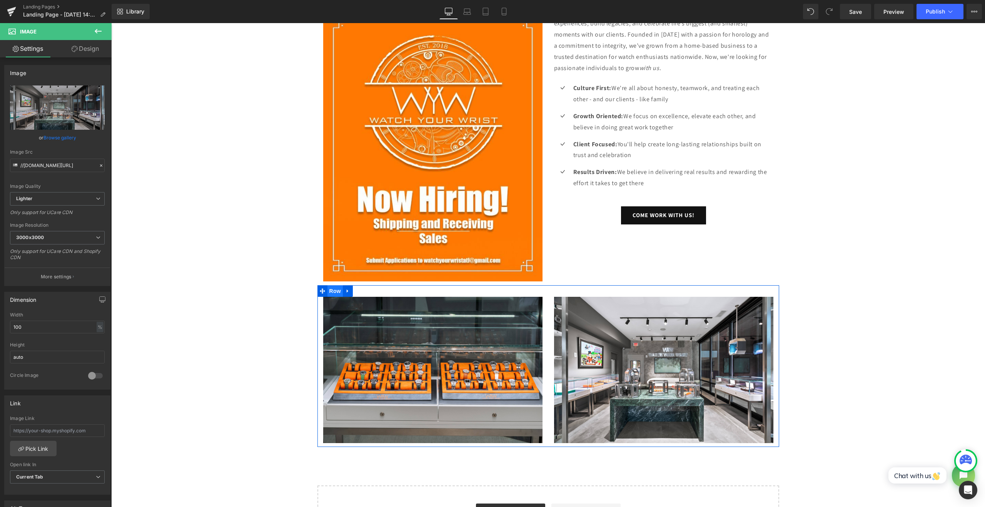
click at [329, 290] on span "Row" at bounding box center [334, 291] width 15 height 12
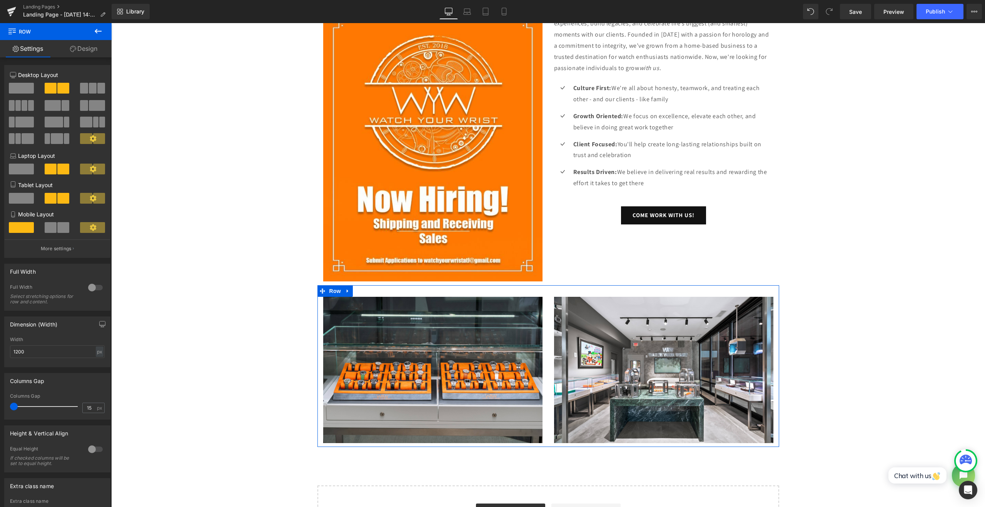
drag, startPoint x: 20, startPoint y: 406, endPoint x: -35, endPoint y: 403, distance: 55.4
click at [0, 403] on html "Row You are previewing how the will restyle your page. You can not edit Element…" at bounding box center [492, 253] width 985 height 507
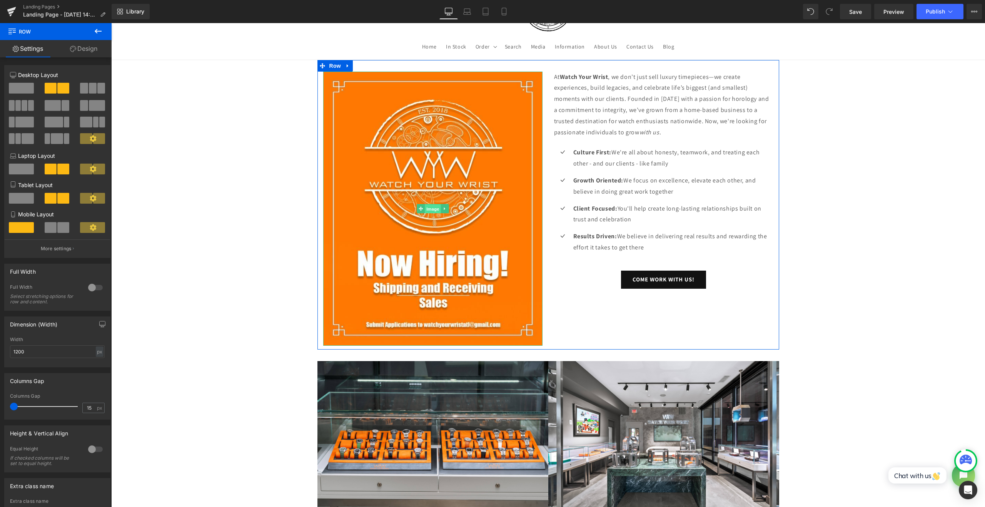
click at [428, 207] on span "Image" at bounding box center [433, 208] width 16 height 9
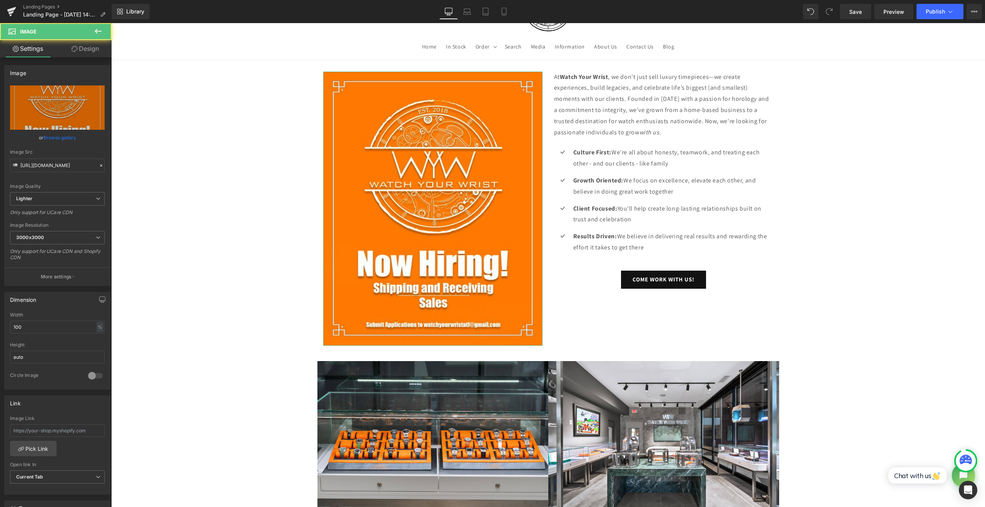
click at [95, 48] on link "Design" at bounding box center [85, 48] width 56 height 17
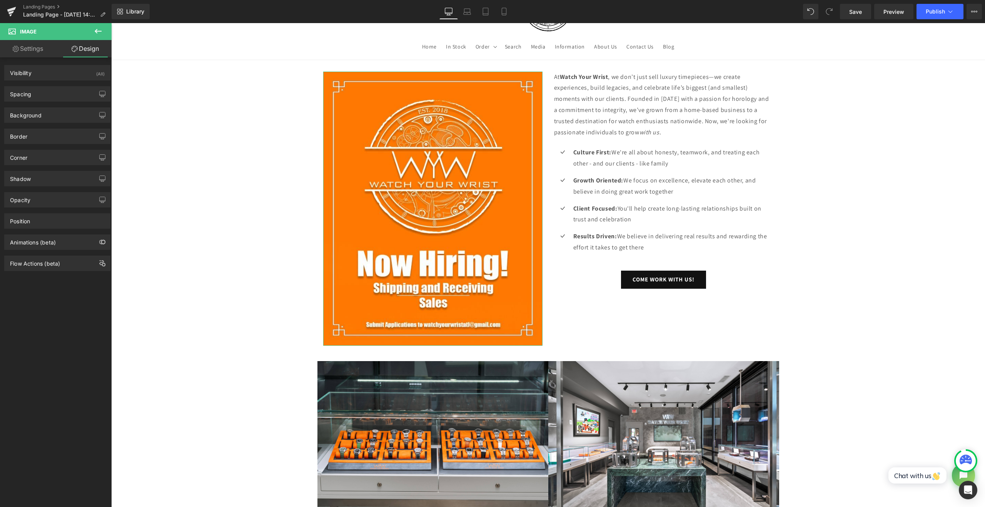
click at [50, 44] on link "Settings" at bounding box center [28, 48] width 56 height 17
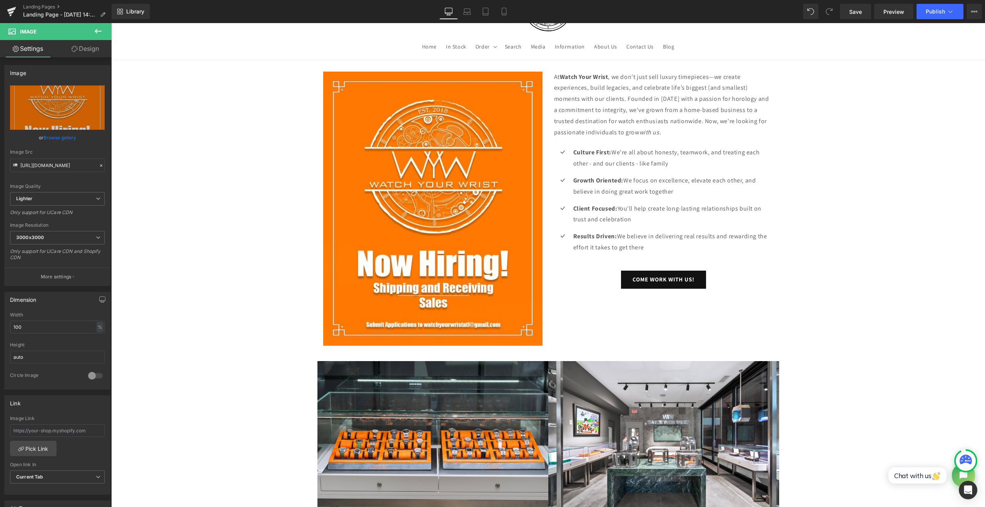
click at [97, 31] on icon at bounding box center [98, 31] width 7 height 5
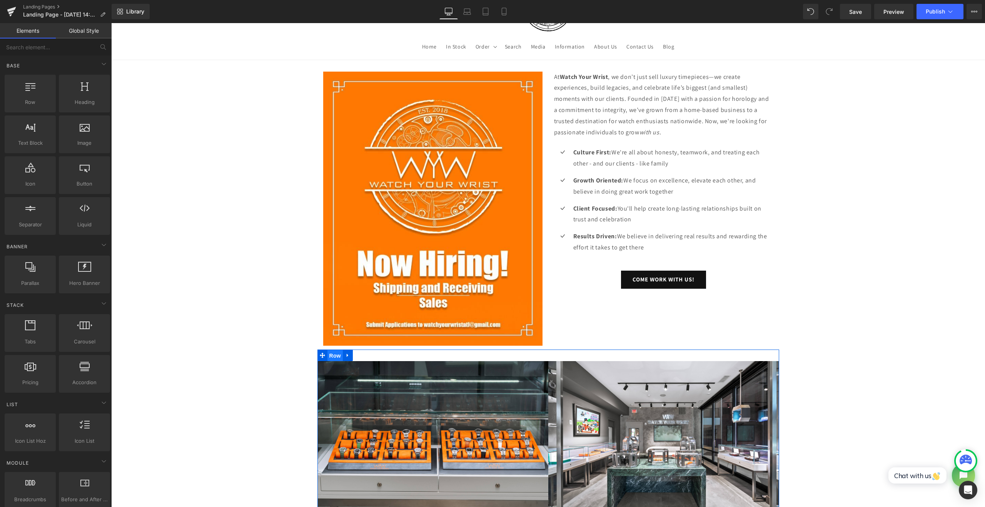
click at [335, 355] on span "Row" at bounding box center [334, 356] width 15 height 12
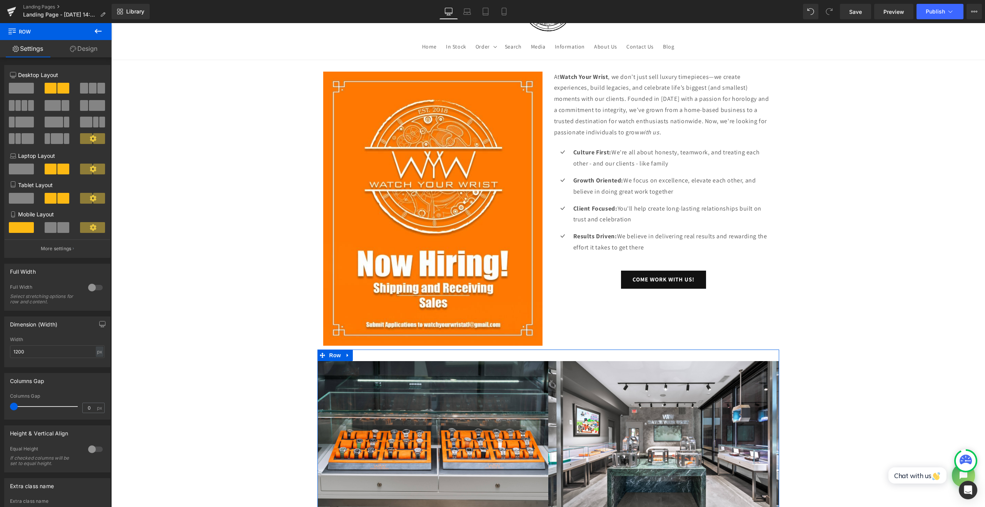
click at [74, 47] on icon at bounding box center [73, 49] width 6 height 6
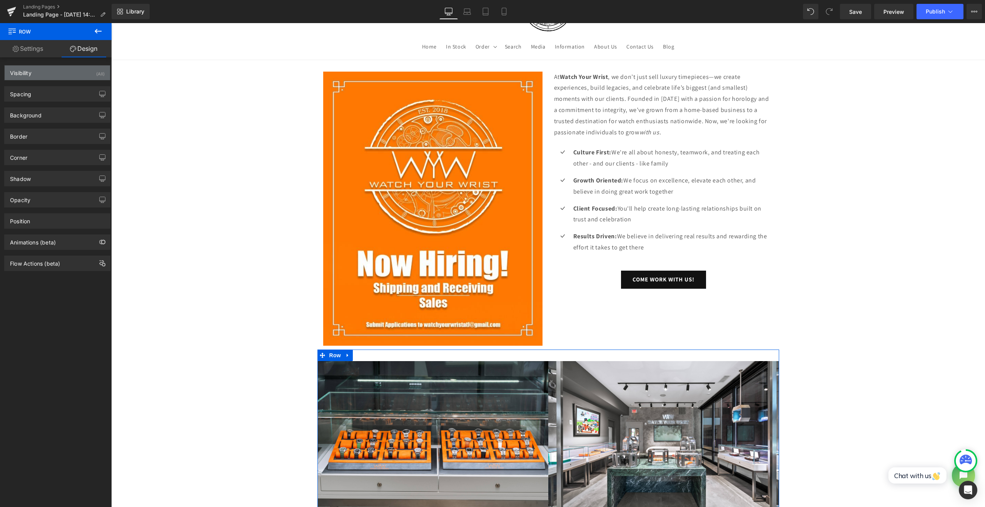
click at [44, 74] on div "Visibility (All)" at bounding box center [57, 72] width 105 height 15
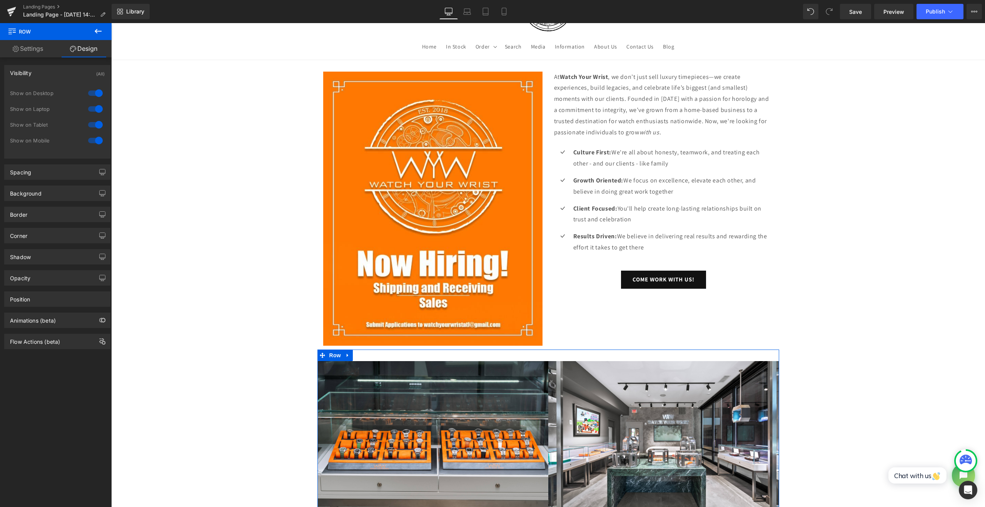
click at [95, 143] on div at bounding box center [95, 140] width 18 height 12
click at [97, 31] on icon at bounding box center [98, 31] width 7 height 5
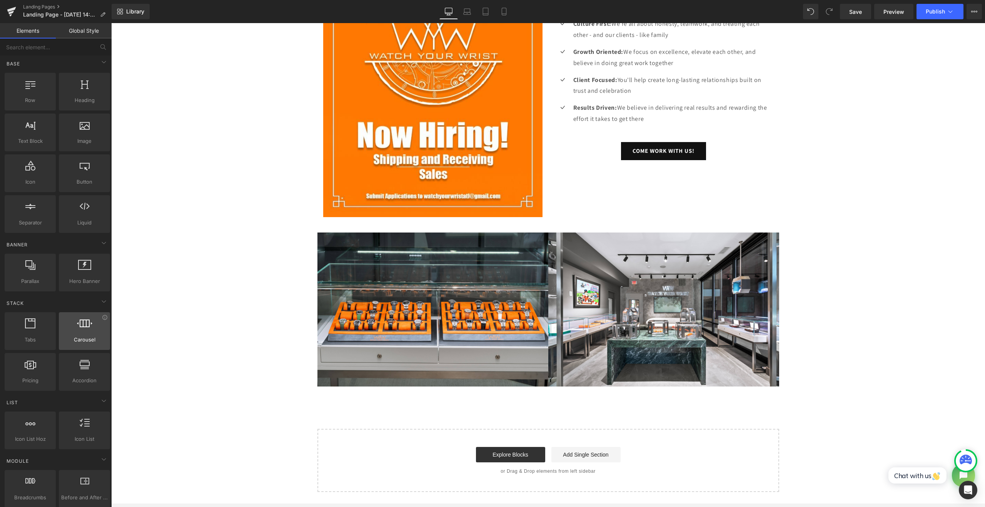
scroll to position [0, 0]
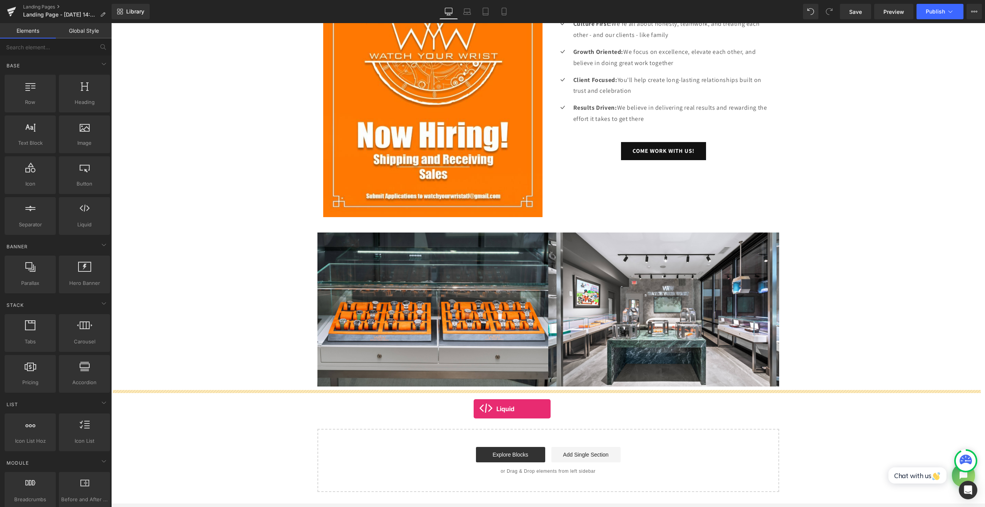
drag, startPoint x: 188, startPoint y: 241, endPoint x: 473, endPoint y: 408, distance: 330.3
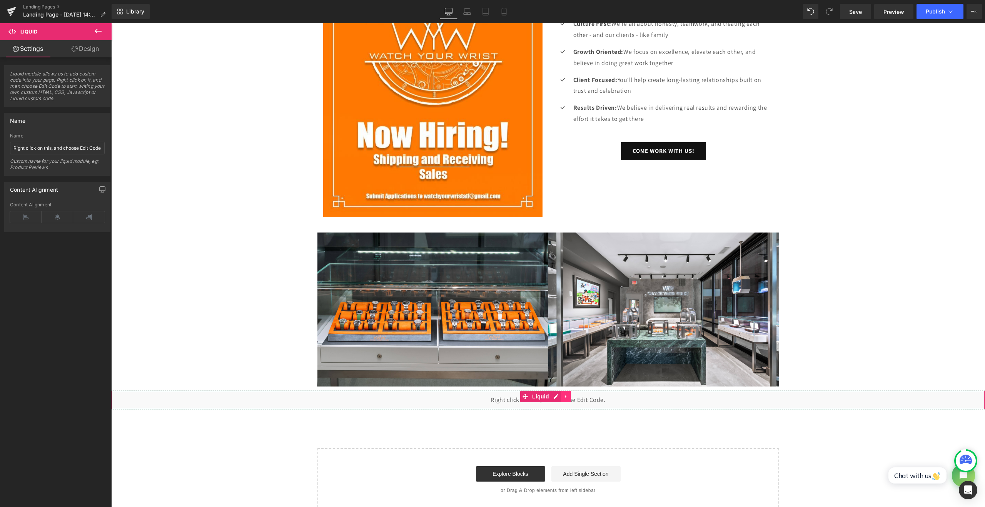
click at [563, 397] on icon at bounding box center [565, 396] width 5 height 6
click at [568, 399] on link at bounding box center [571, 396] width 10 height 12
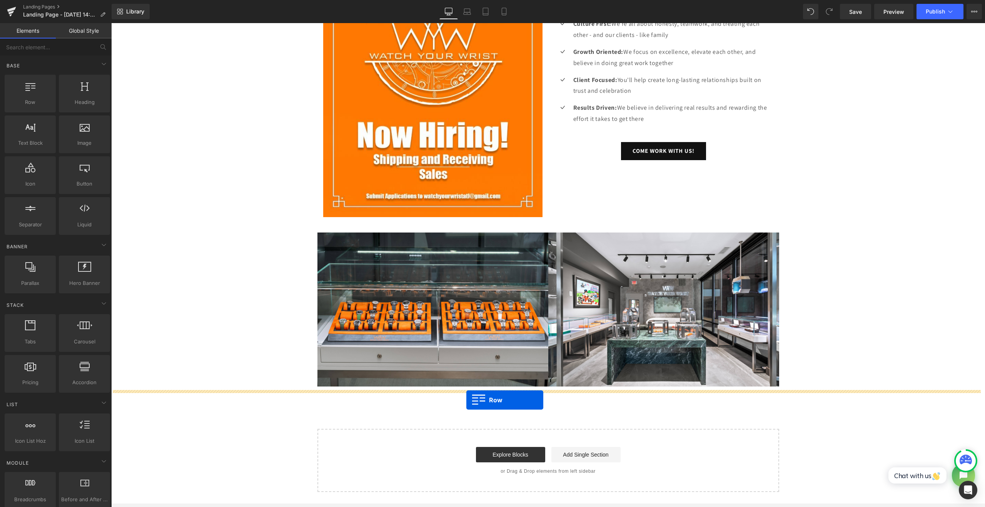
drag, startPoint x: 141, startPoint y: 113, endPoint x: 466, endPoint y: 400, distance: 433.3
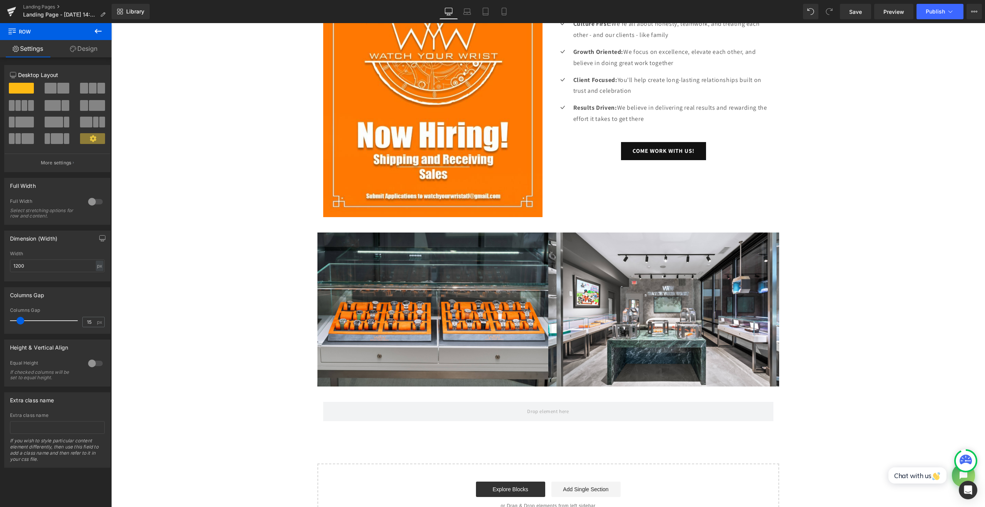
click at [98, 33] on icon at bounding box center [97, 31] width 9 height 9
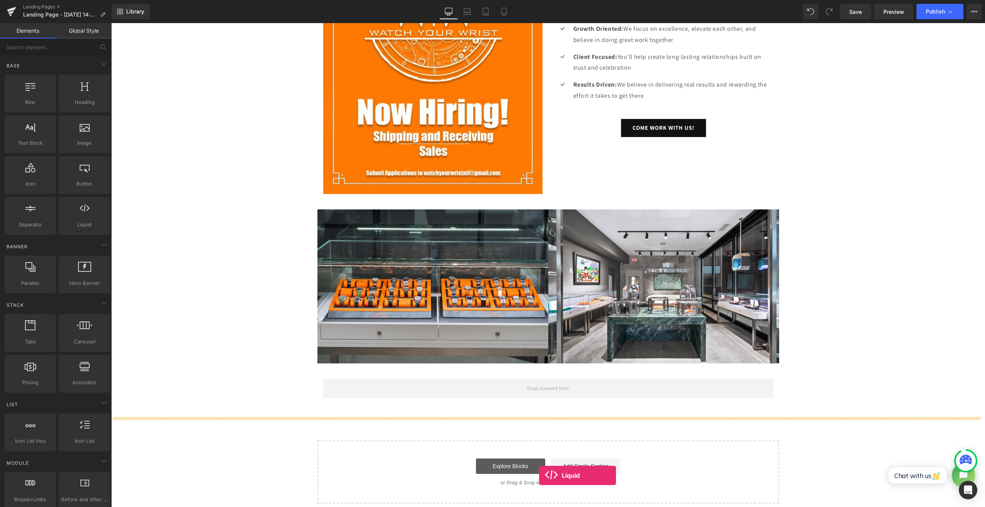
scroll to position [238, 0]
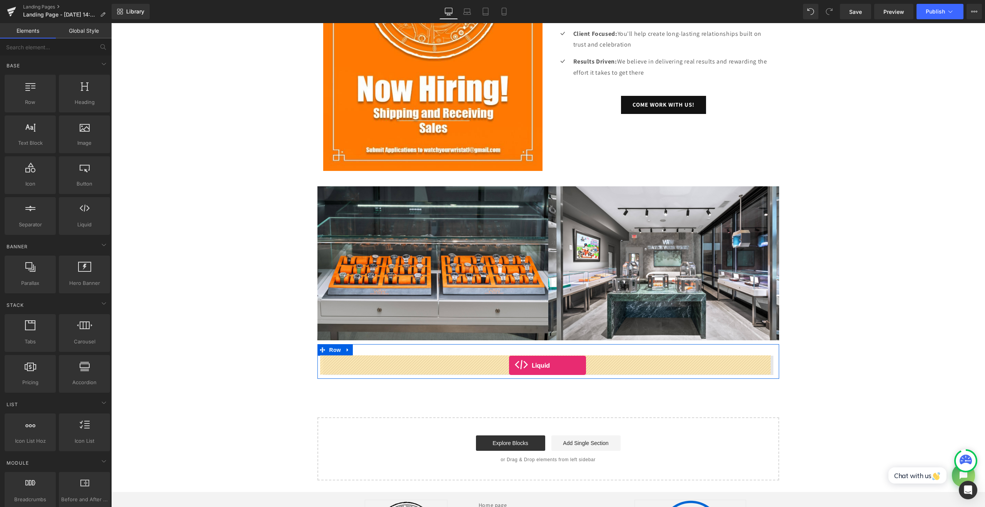
drag, startPoint x: 193, startPoint y: 250, endPoint x: 509, endPoint y: 365, distance: 336.2
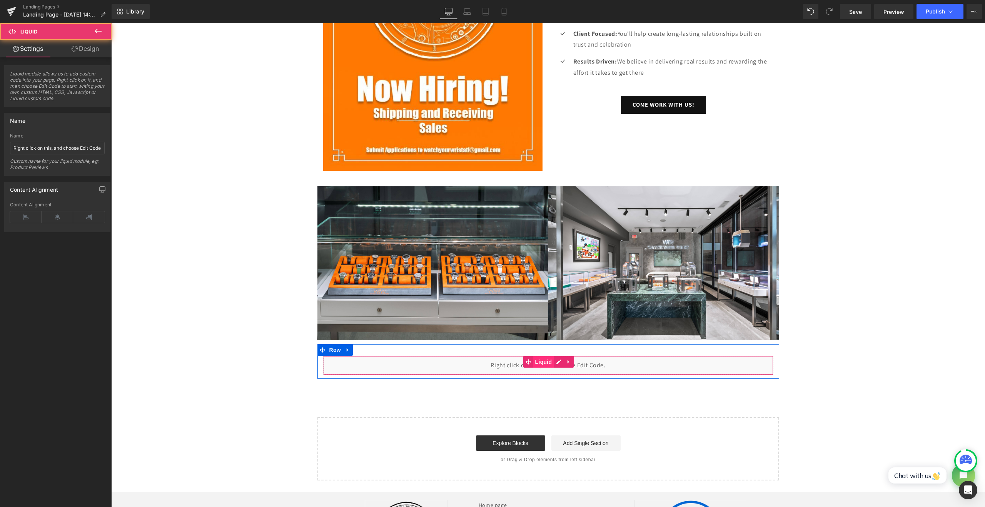
click at [545, 363] on span "Liquid" at bounding box center [543, 362] width 21 height 12
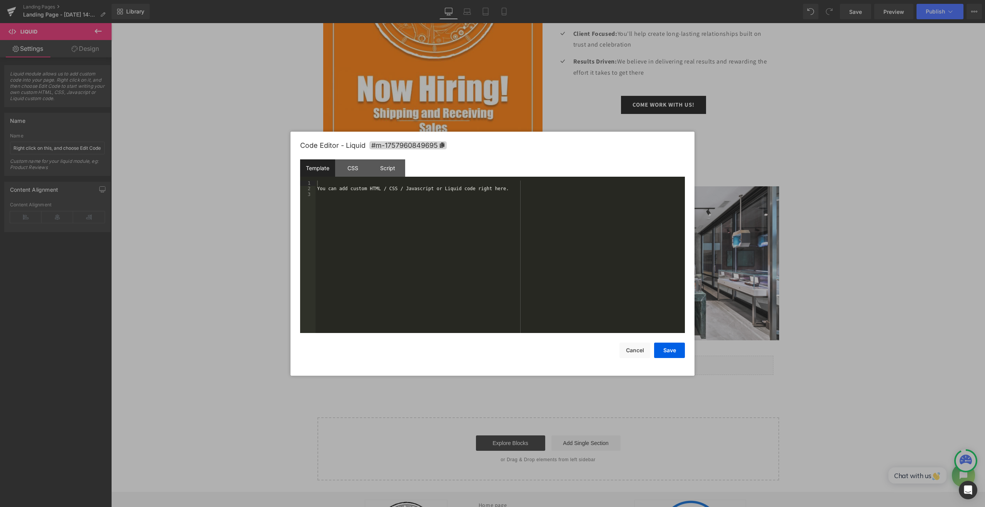
click at [522, 403] on body "Liquid You are previewing how the will restyle your page. You can not edit Elem…" at bounding box center [492, 253] width 985 height 507
drag, startPoint x: 498, startPoint y: 189, endPoint x: 320, endPoint y: 189, distance: 178.1
click at [320, 189] on div "You can add custom HTML / CSS / Javascript or Liquid code right here." at bounding box center [499, 261] width 369 height 163
click at [665, 352] on button "Save" at bounding box center [669, 349] width 31 height 15
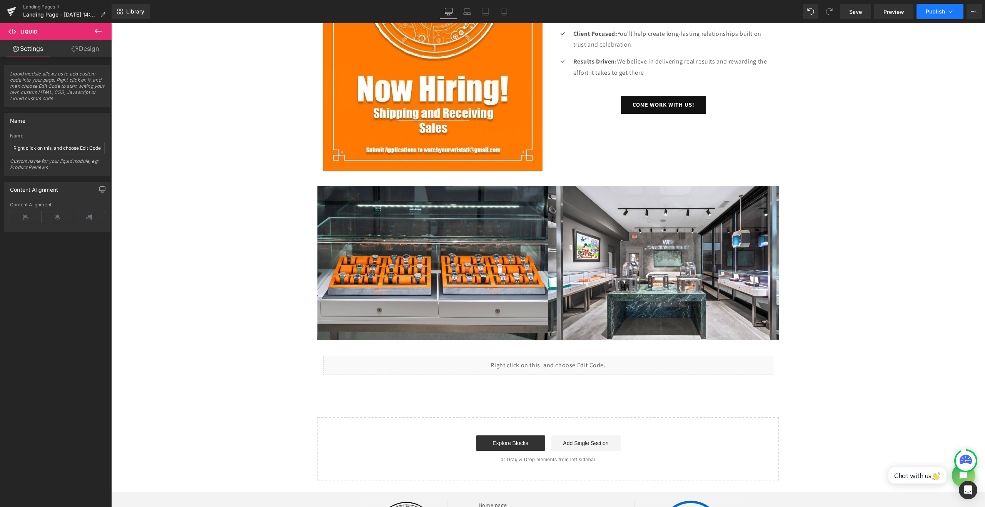
click at [923, 15] on button "Publish" at bounding box center [939, 11] width 47 height 15
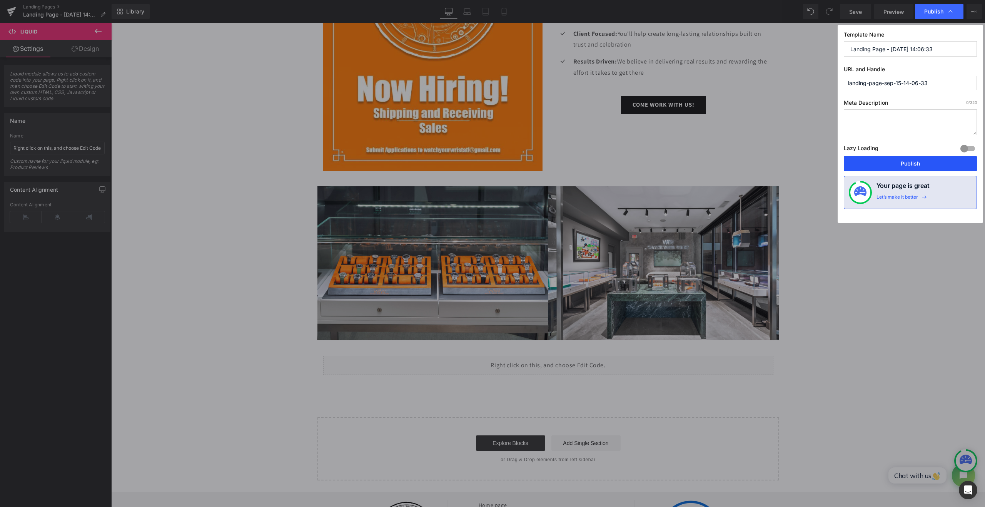
click at [915, 156] on button "Publish" at bounding box center [909, 163] width 133 height 15
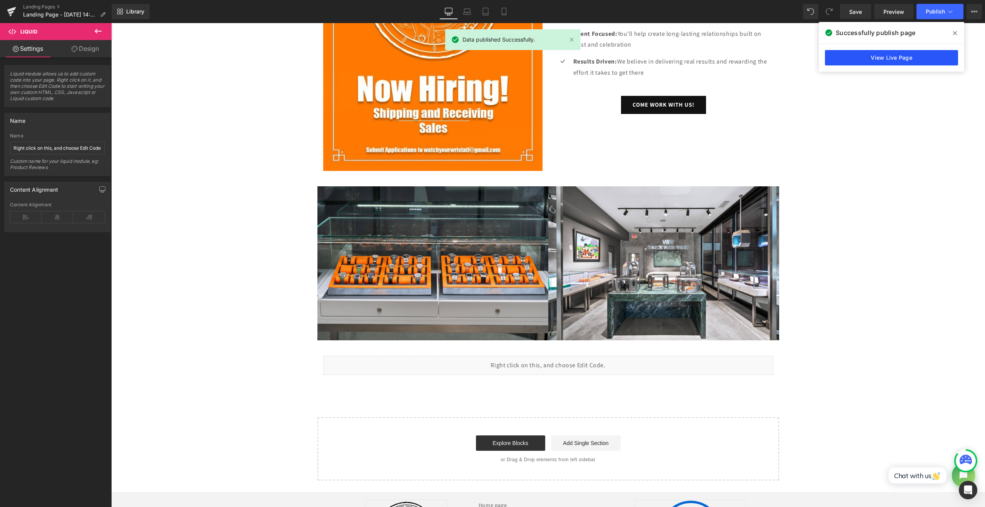
click at [879, 59] on link "View Live Page" at bounding box center [891, 57] width 133 height 15
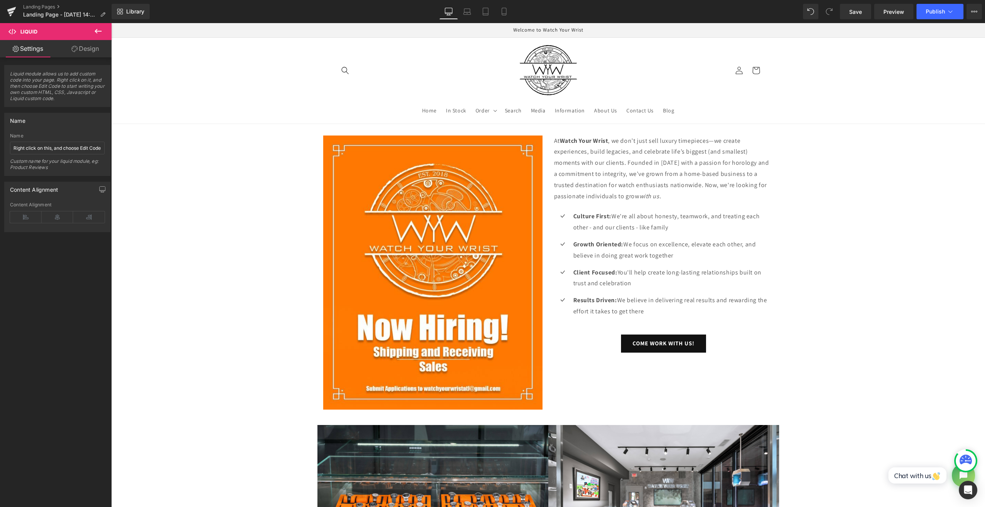
click at [96, 33] on icon at bounding box center [97, 31] width 9 height 9
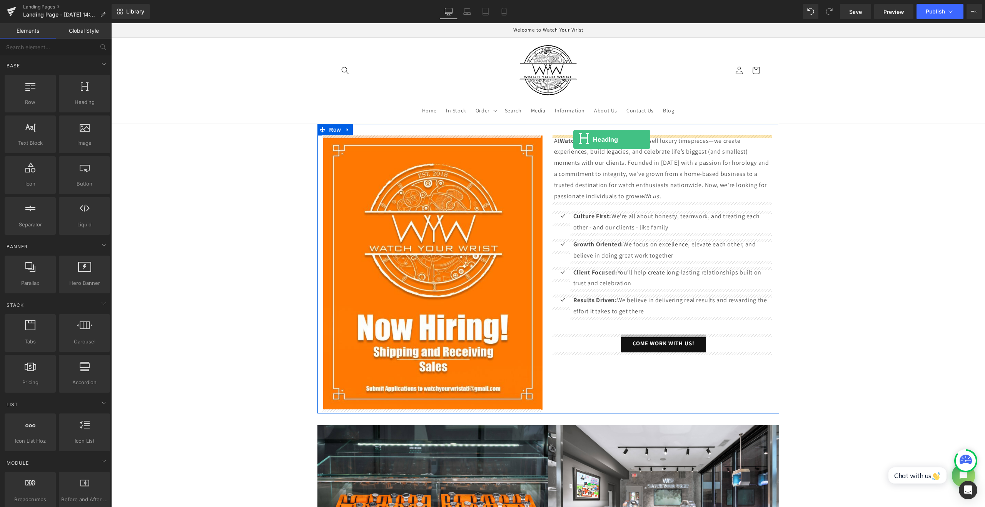
drag, startPoint x: 177, startPoint y: 120, endPoint x: 573, endPoint y: 139, distance: 396.7
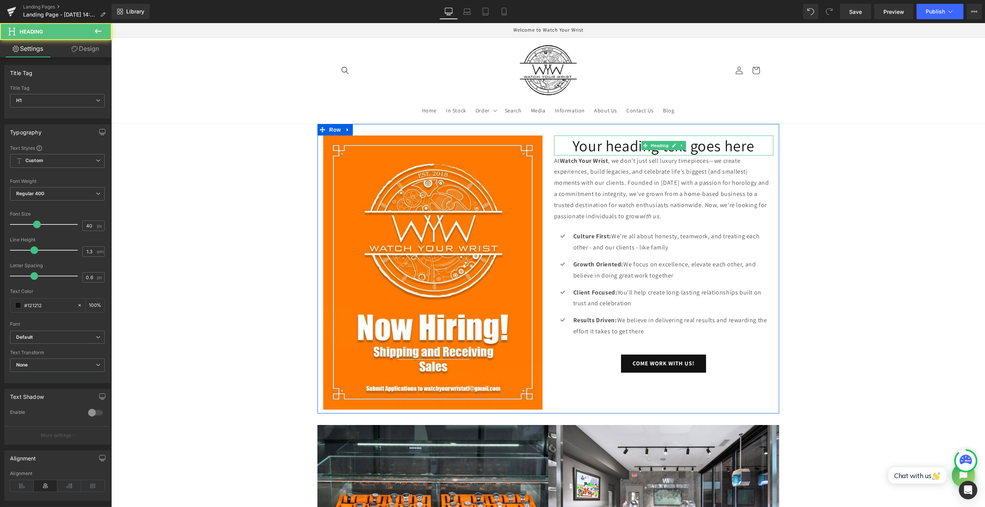
click at [609, 148] on h1 "Your heading text goes here" at bounding box center [663, 145] width 219 height 20
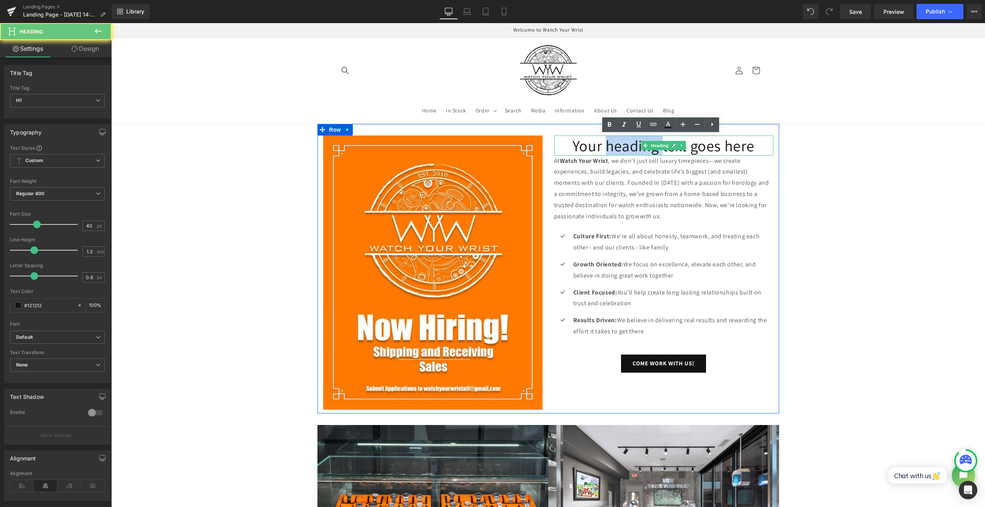
click at [609, 148] on h1 "Your heading text goes here" at bounding box center [663, 145] width 219 height 20
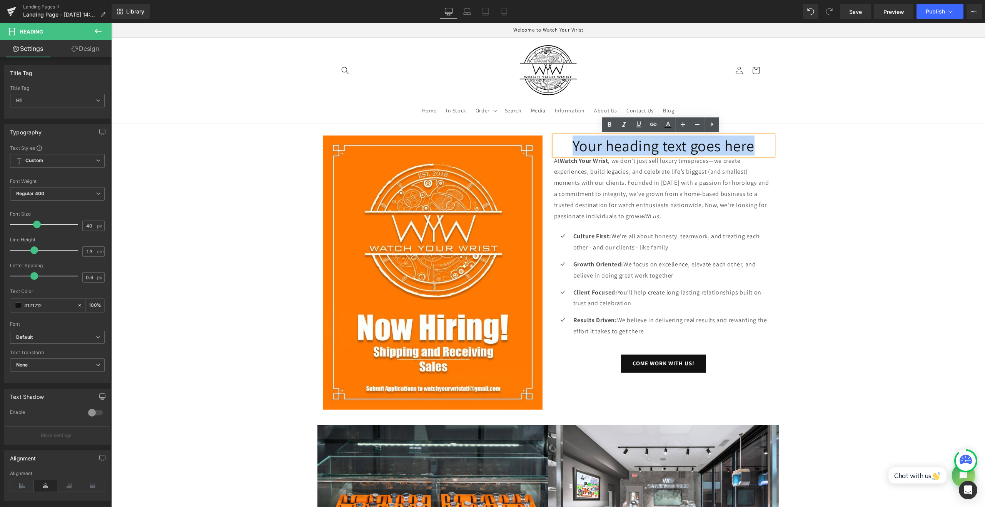
click at [609, 148] on h1 "Your heading text goes here" at bounding box center [663, 145] width 219 height 20
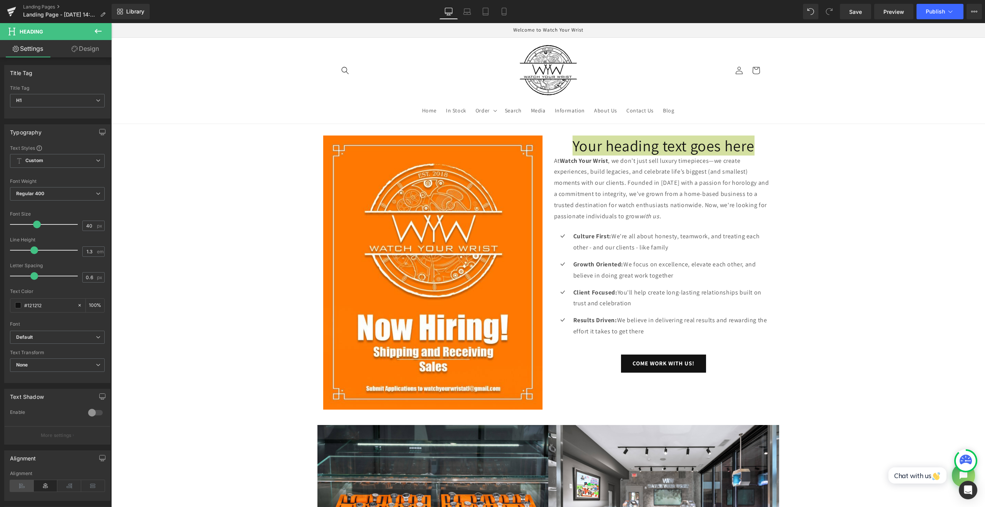
click at [28, 483] on icon at bounding box center [22, 486] width 24 height 12
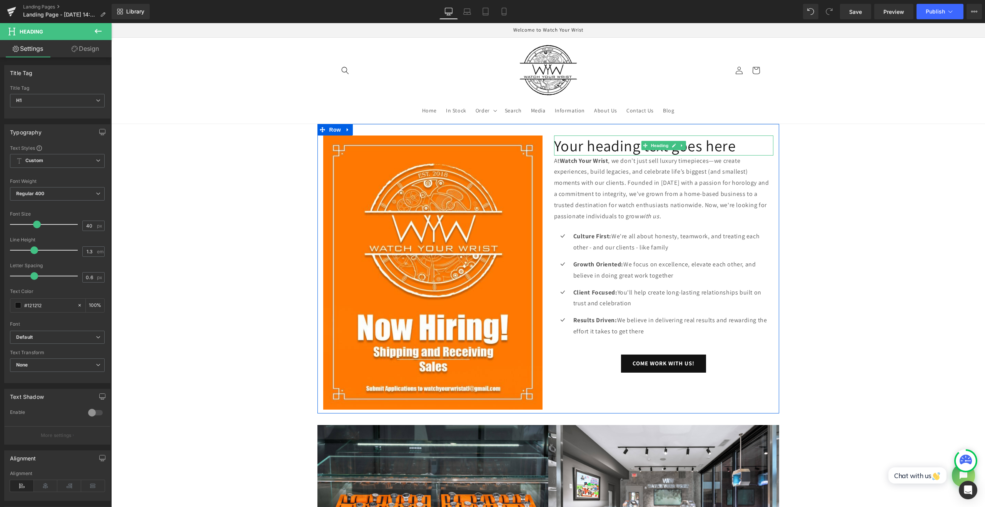
click at [616, 145] on h1 "Your heading text goes here" at bounding box center [663, 145] width 219 height 20
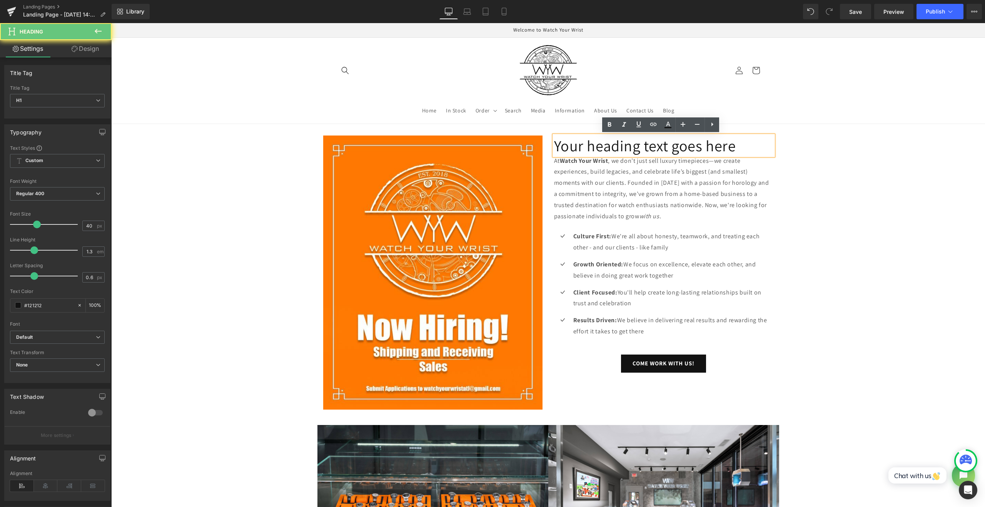
click at [617, 144] on h1 "Your heading text goes here" at bounding box center [663, 145] width 219 height 20
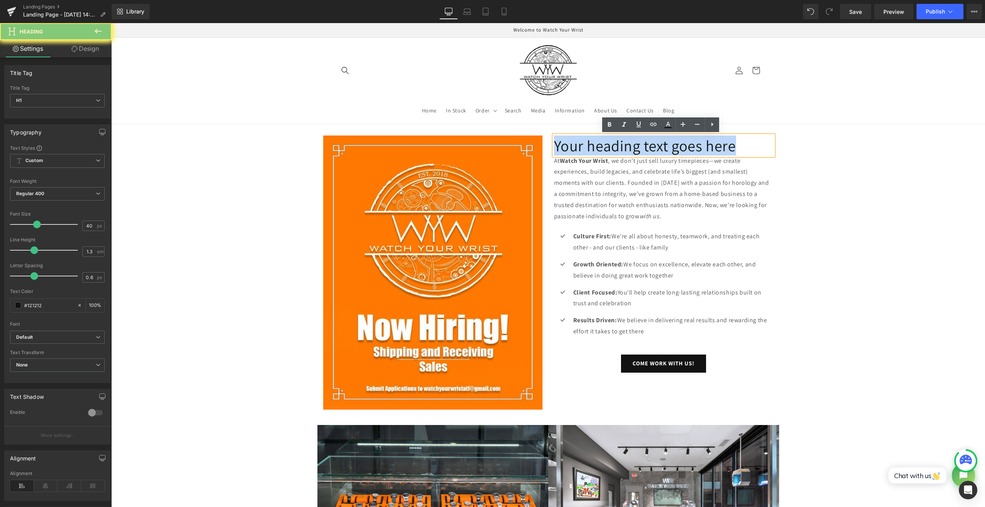
click at [617, 144] on h1 "Your heading text goes here" at bounding box center [663, 145] width 219 height 20
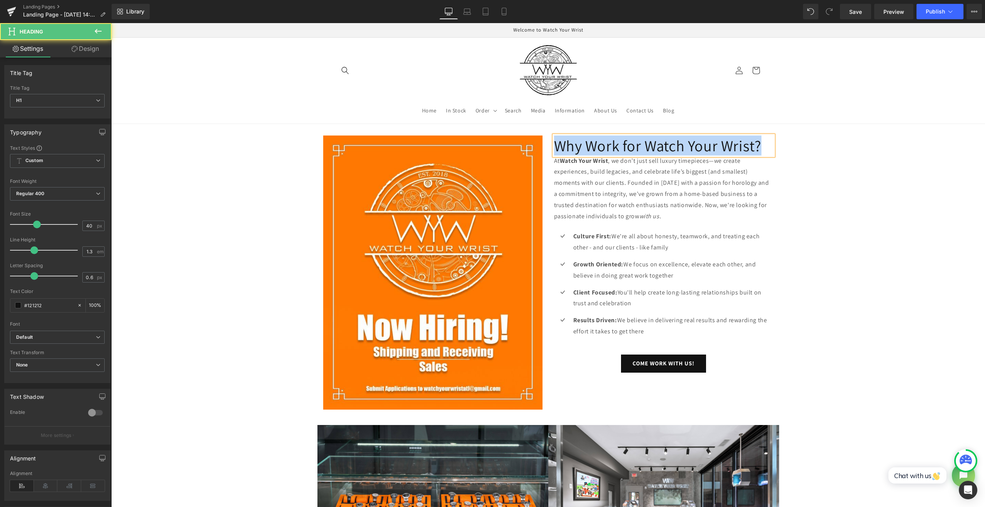
drag, startPoint x: 627, startPoint y: 167, endPoint x: 552, endPoint y: 137, distance: 81.4
click at [554, 137] on h1 "Why Work for Watch Your Wrist?" at bounding box center [663, 145] width 219 height 20
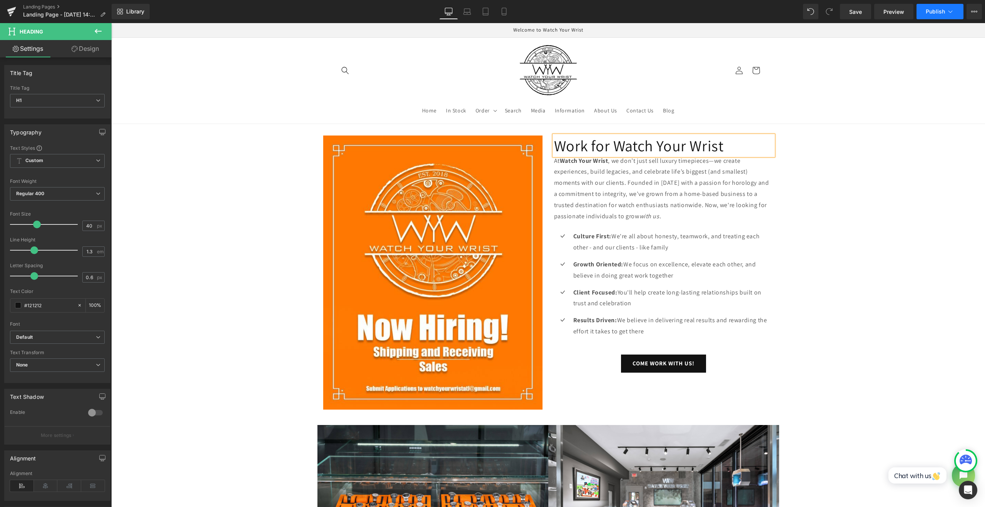
click at [931, 15] on button "Publish" at bounding box center [939, 11] width 47 height 15
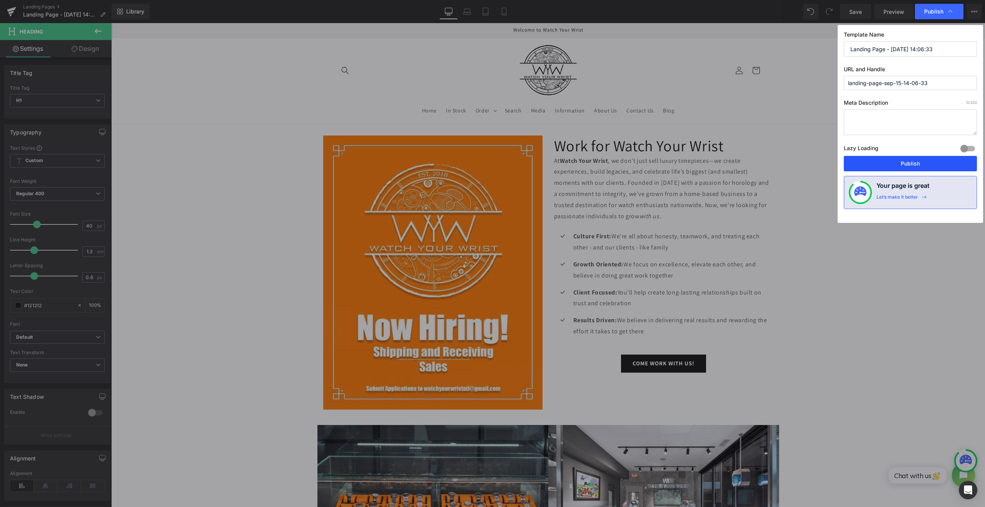
click at [938, 167] on button "Publish" at bounding box center [909, 163] width 133 height 15
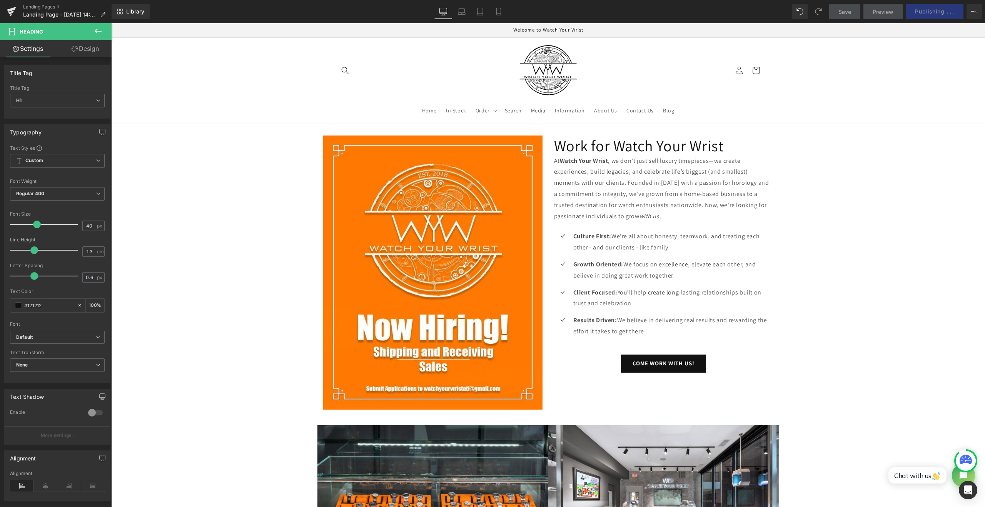
click at [108, 25] on button at bounding box center [98, 31] width 27 height 17
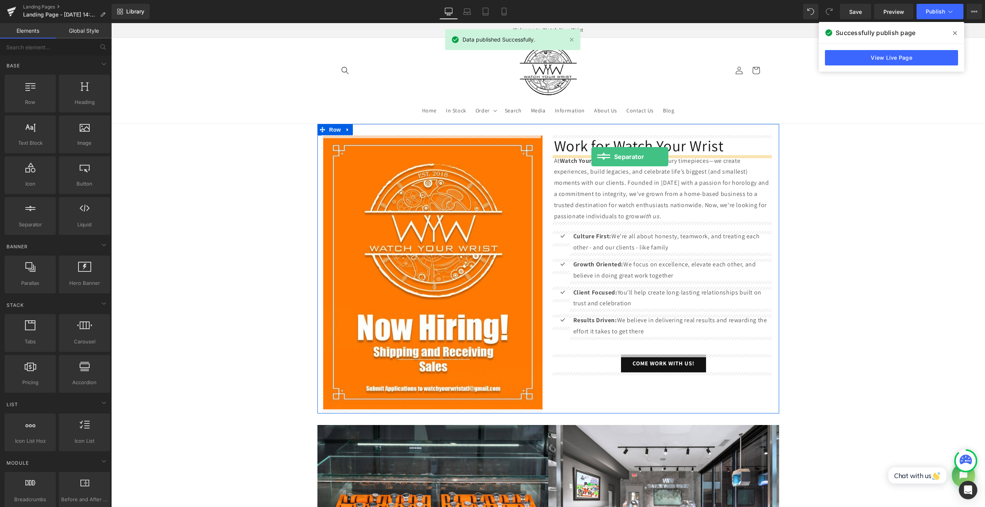
drag, startPoint x: 153, startPoint y: 226, endPoint x: 591, endPoint y: 157, distance: 443.9
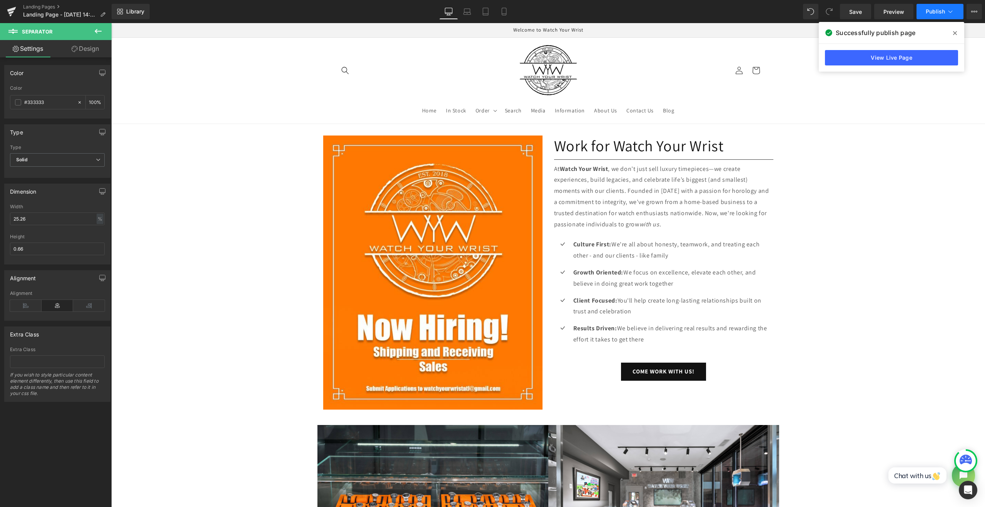
click at [928, 13] on span "Publish" at bounding box center [934, 11] width 19 height 6
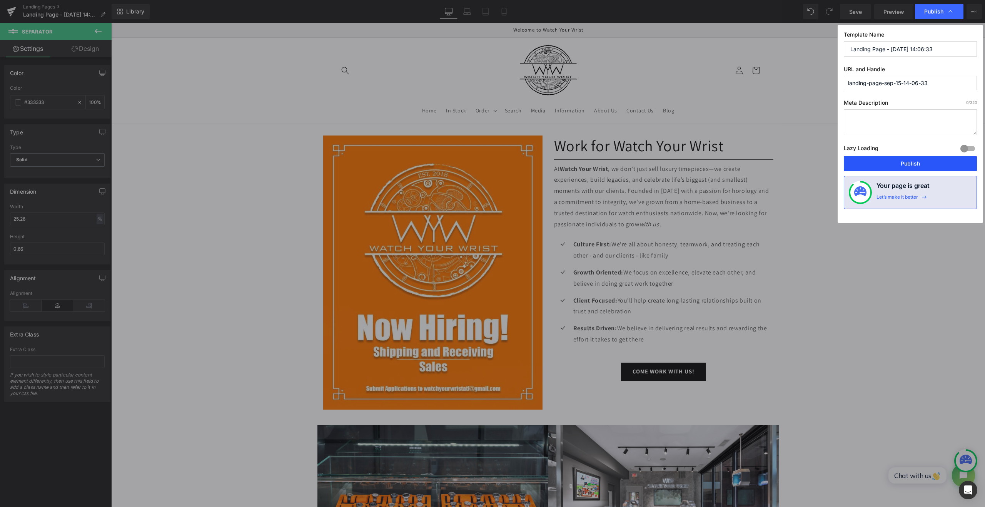
click at [900, 157] on button "Publish" at bounding box center [909, 163] width 133 height 15
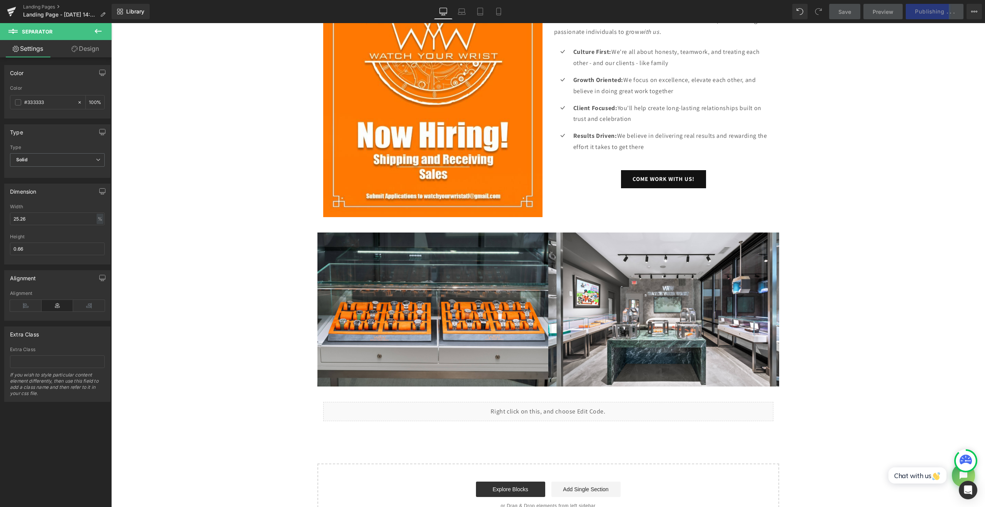
scroll to position [64, 0]
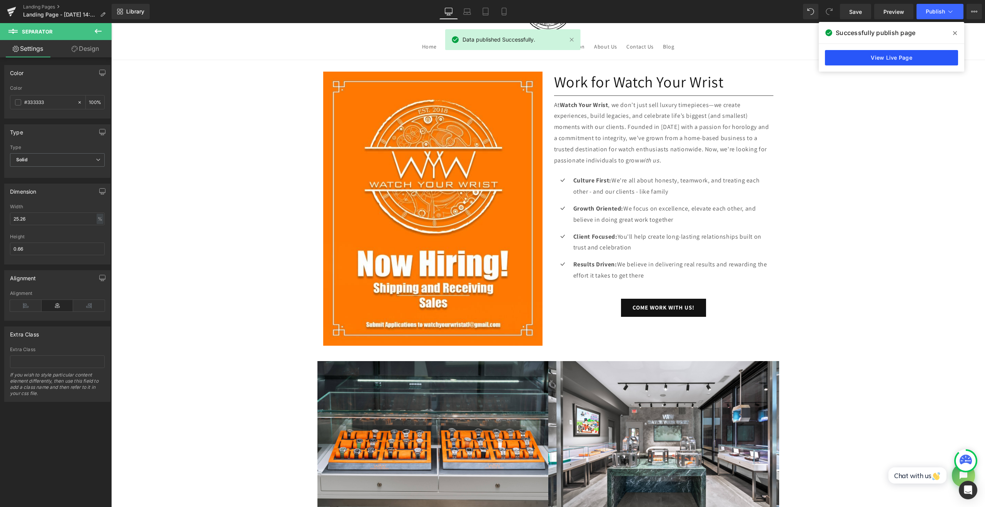
click at [910, 56] on link "View Live Page" at bounding box center [891, 57] width 133 height 15
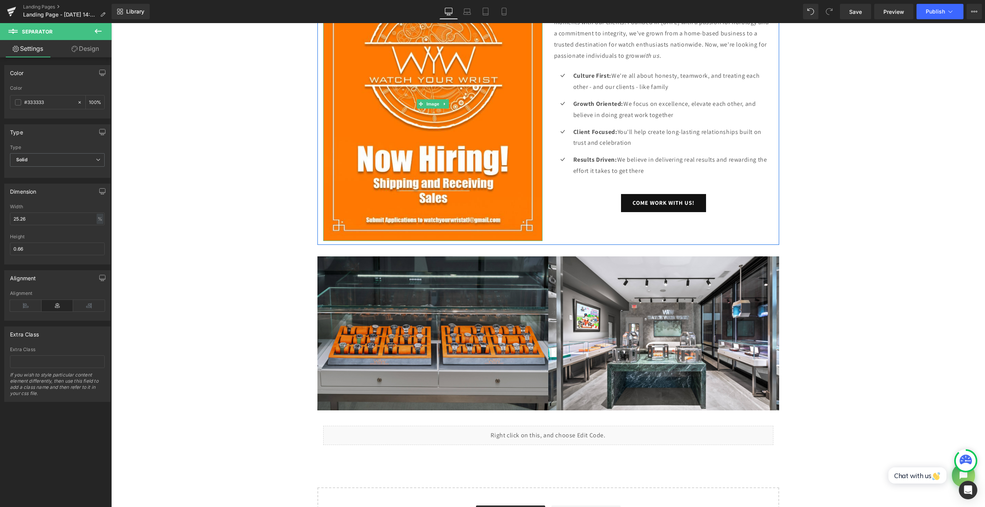
scroll to position [192, 0]
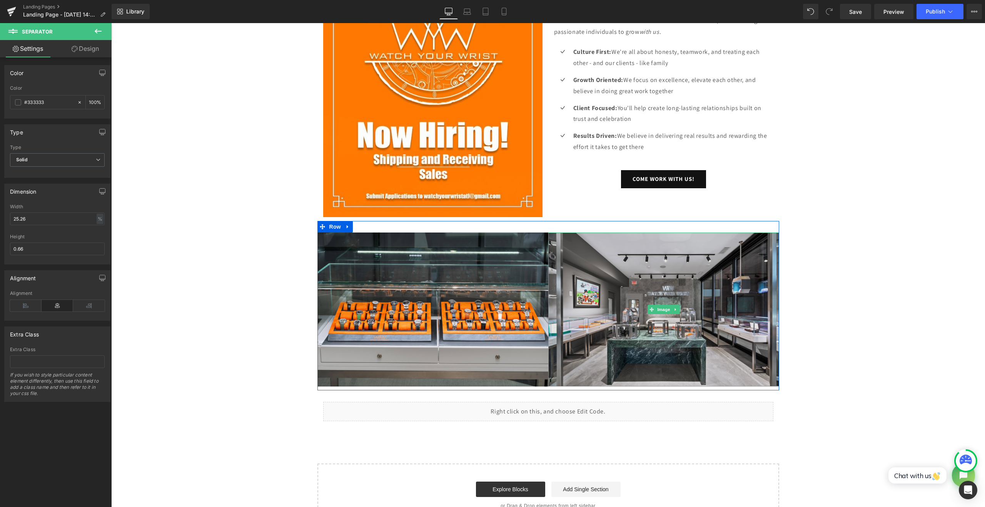
click at [691, 293] on img at bounding box center [663, 309] width 231 height 154
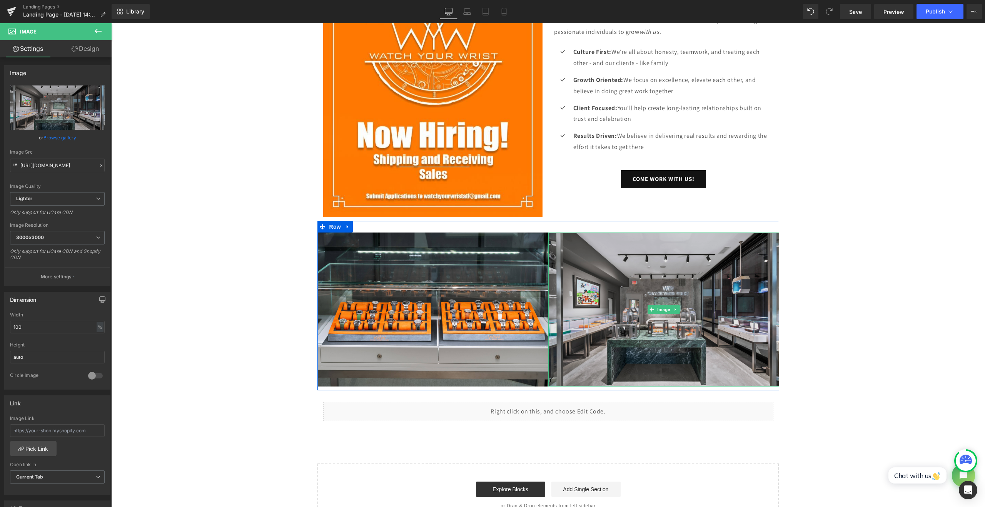
click at [687, 302] on img at bounding box center [663, 309] width 231 height 154
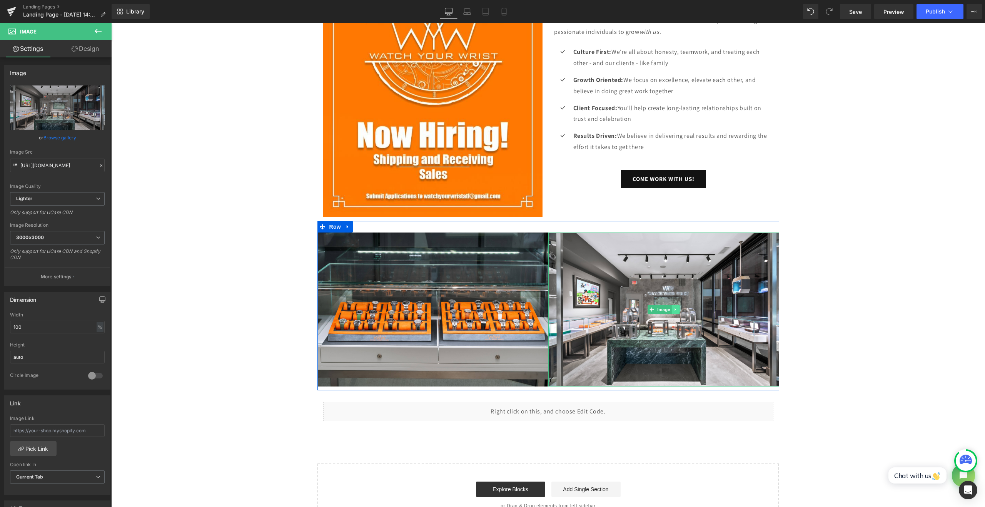
click at [673, 308] on icon at bounding box center [675, 309] width 4 height 5
click at [675, 310] on link at bounding box center [679, 309] width 8 height 9
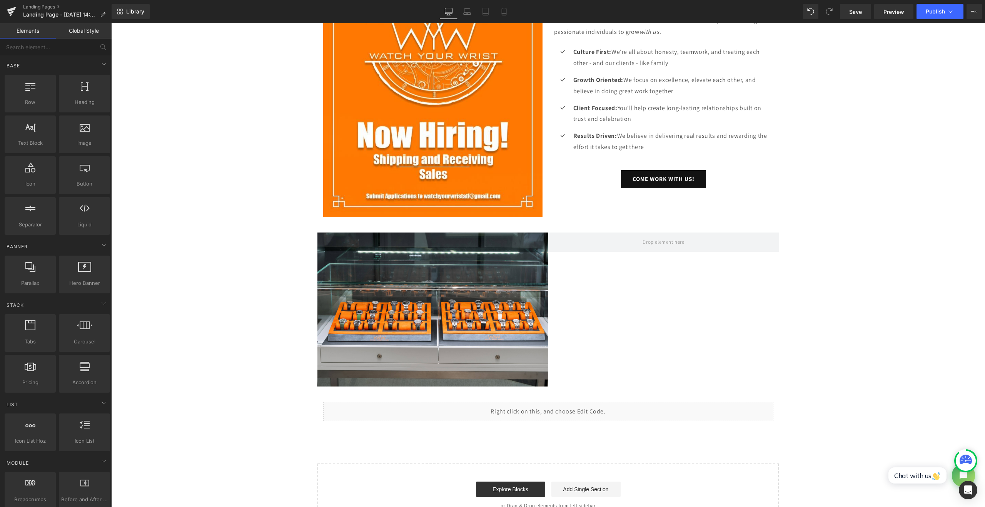
scroll to position [320, 0]
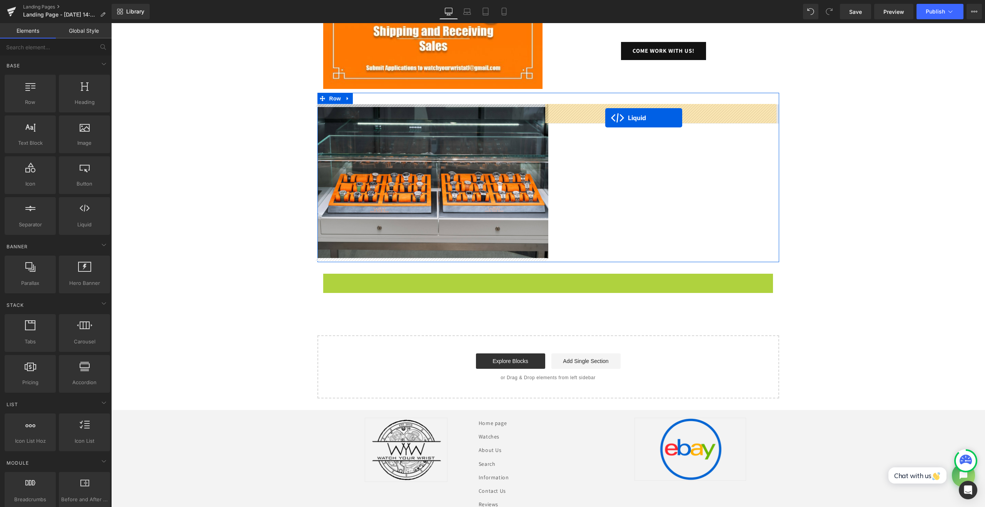
drag, startPoint x: 527, startPoint y: 280, endPoint x: 605, endPoint y: 117, distance: 180.5
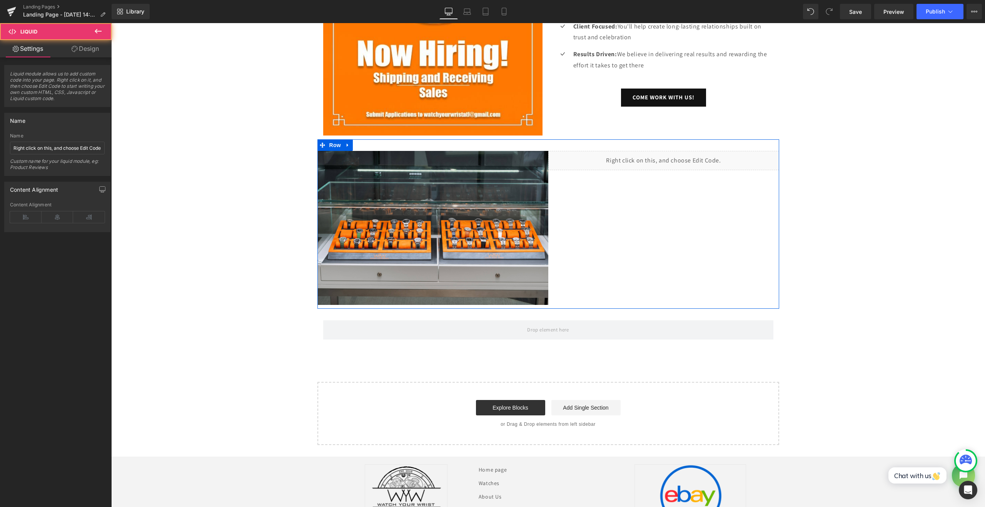
scroll to position [192, 0]
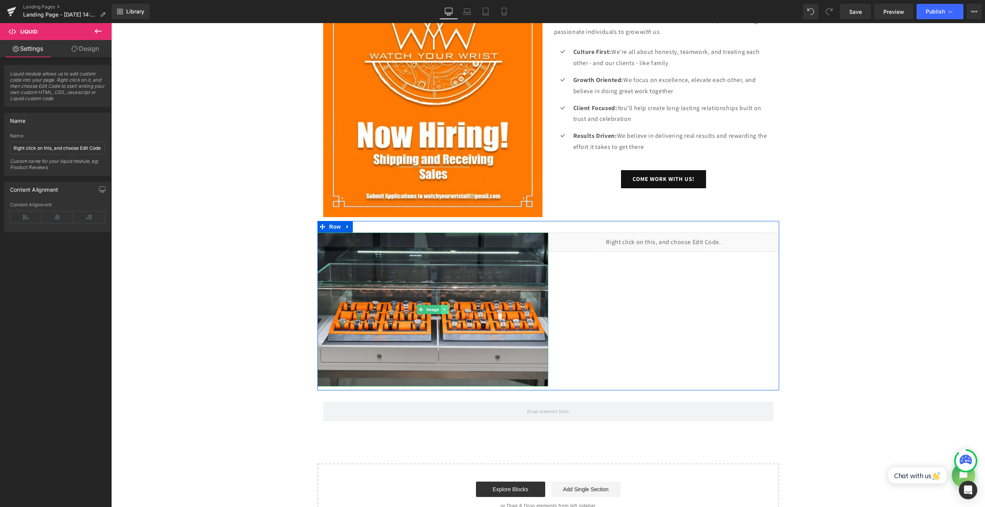
click at [442, 308] on icon at bounding box center [444, 309] width 4 height 5
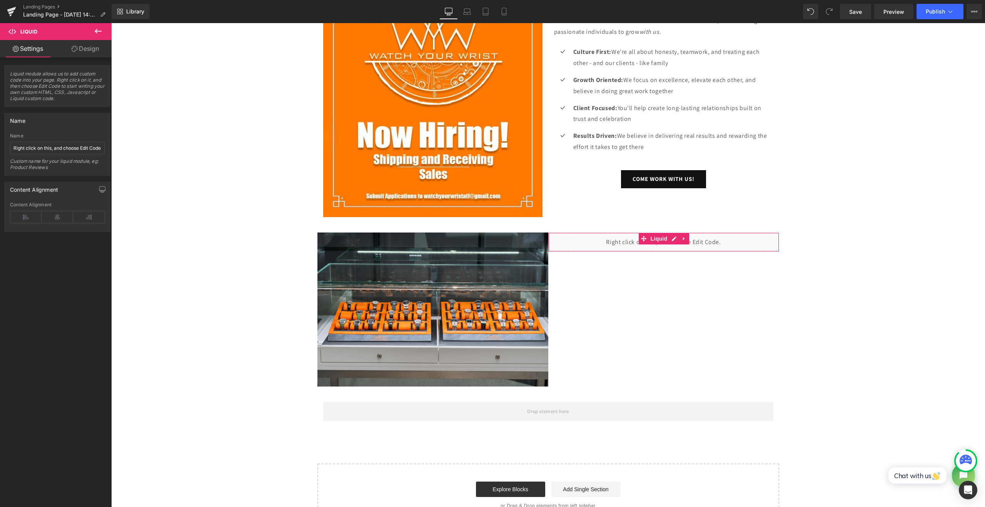
click at [75, 49] on icon at bounding box center [75, 49] width 6 height 6
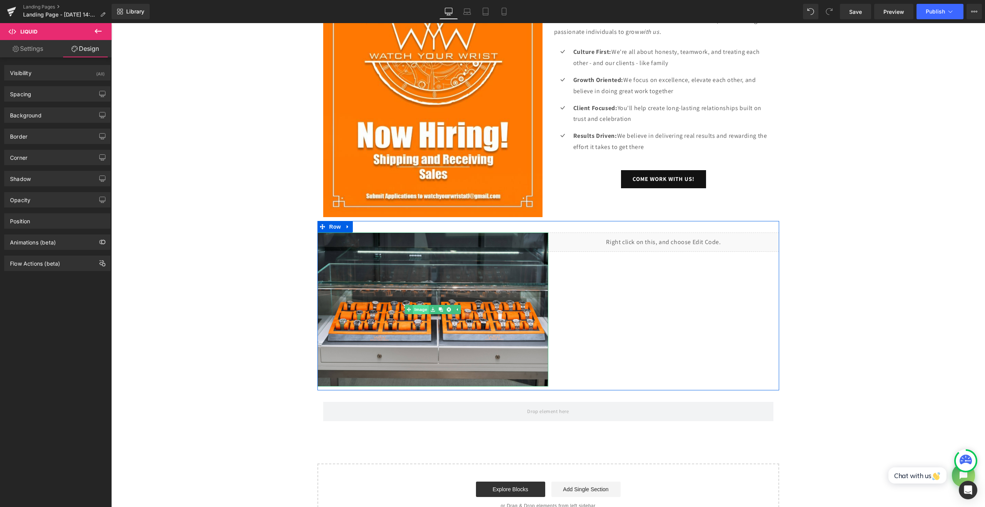
click at [418, 307] on link "Image" at bounding box center [417, 309] width 24 height 9
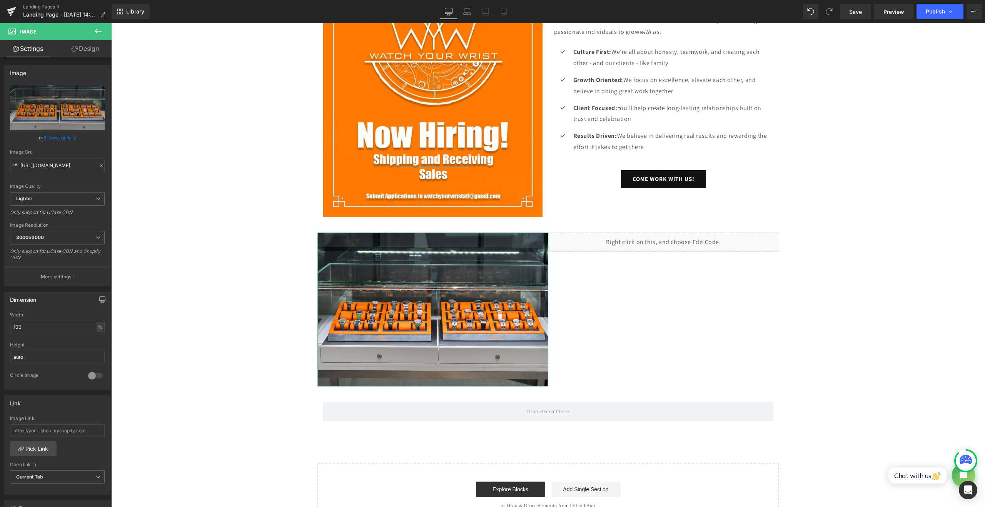
click at [83, 46] on link "Design" at bounding box center [85, 48] width 56 height 17
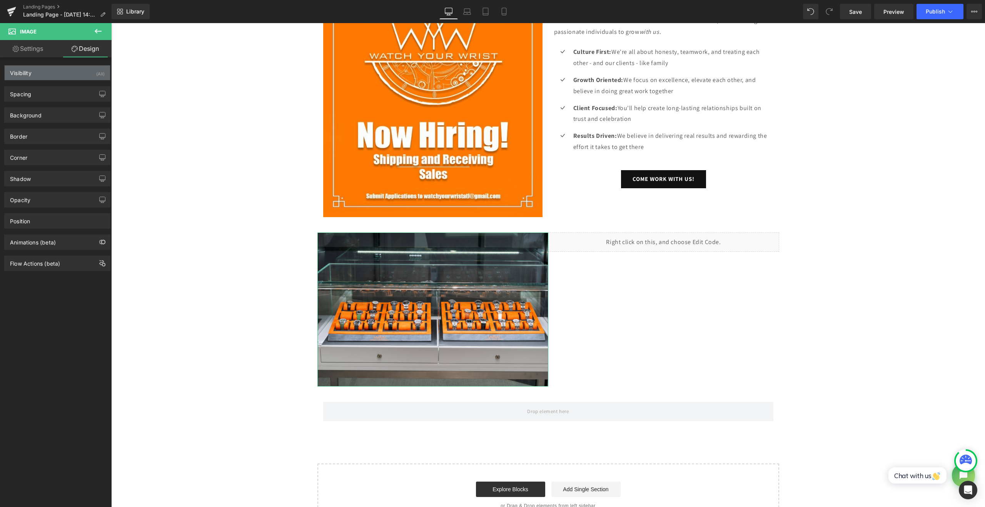
click at [72, 75] on div "Visibility (All)" at bounding box center [57, 72] width 105 height 15
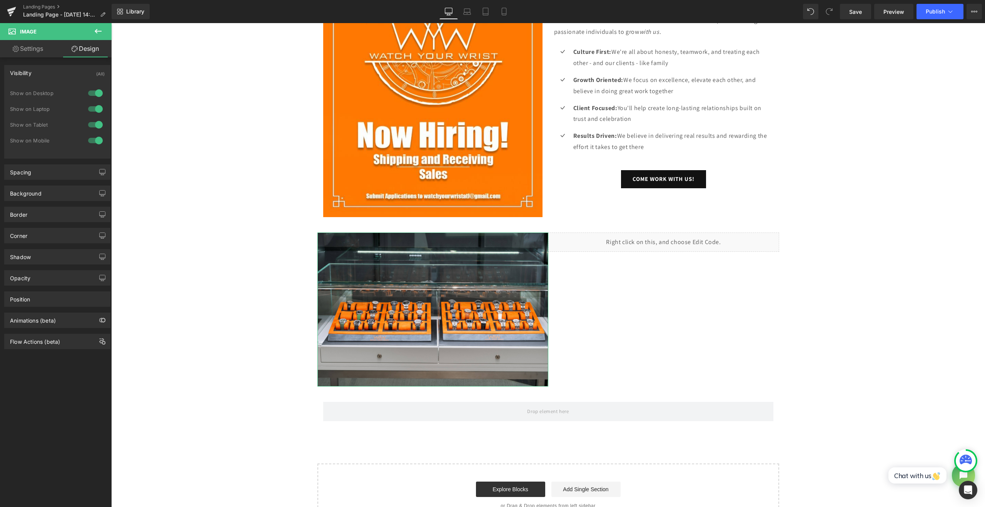
click at [94, 141] on div at bounding box center [95, 140] width 18 height 12
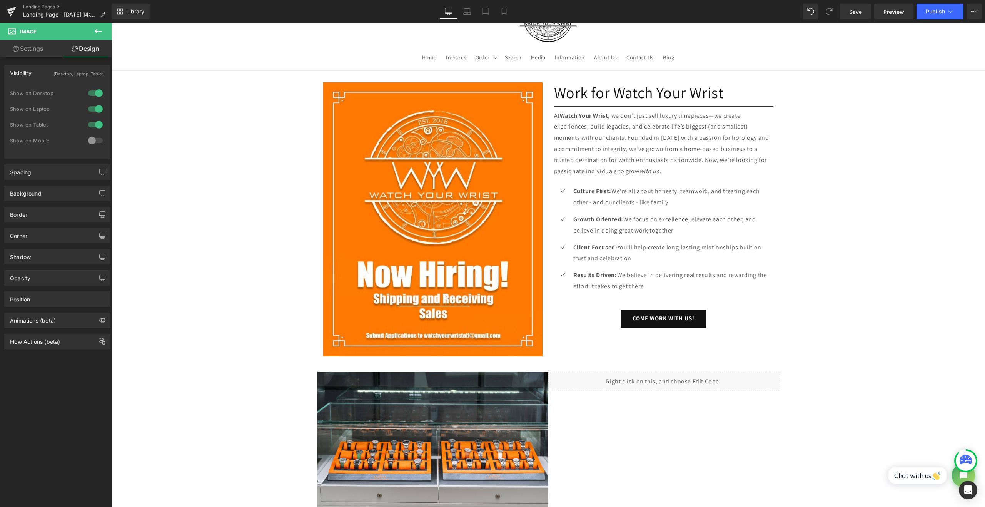
scroll to position [0, 0]
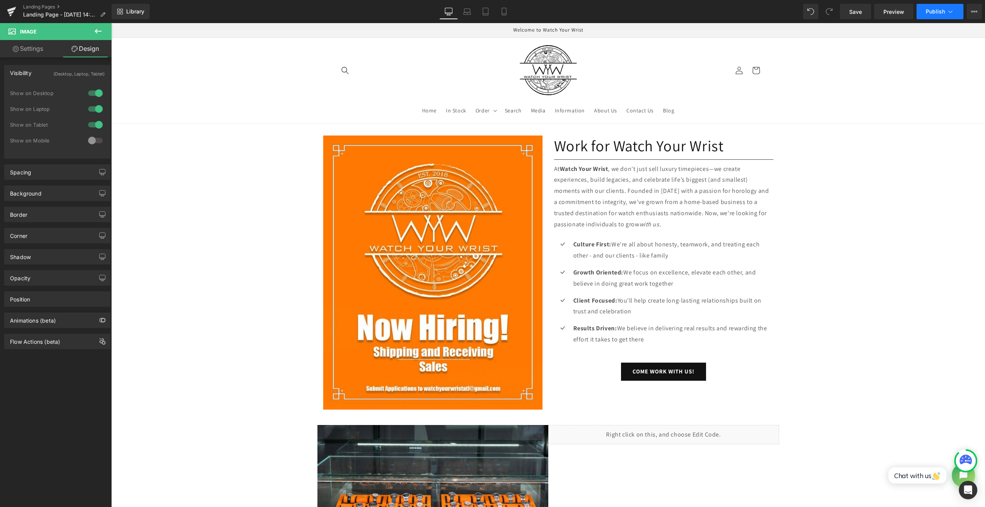
click at [929, 8] on span "Publish" at bounding box center [934, 11] width 19 height 6
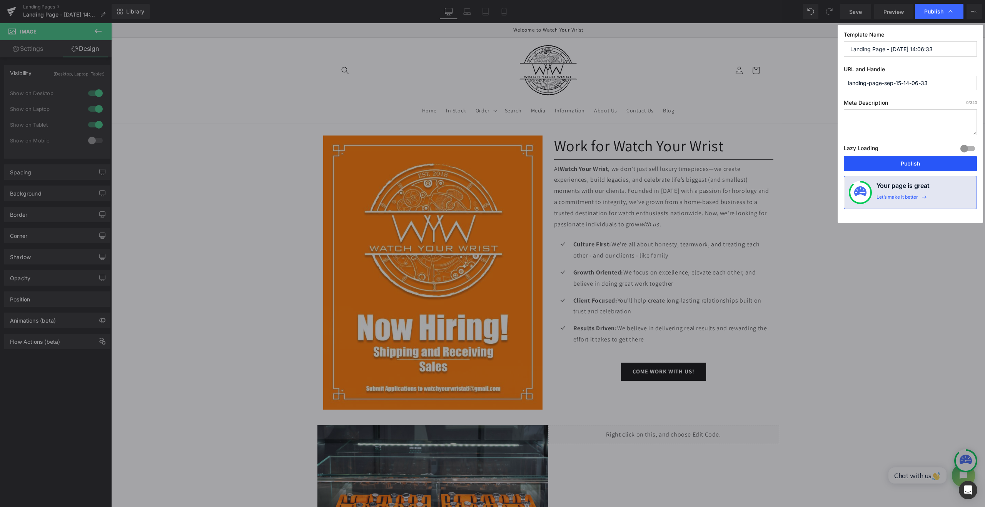
click at [909, 162] on button "Publish" at bounding box center [909, 163] width 133 height 15
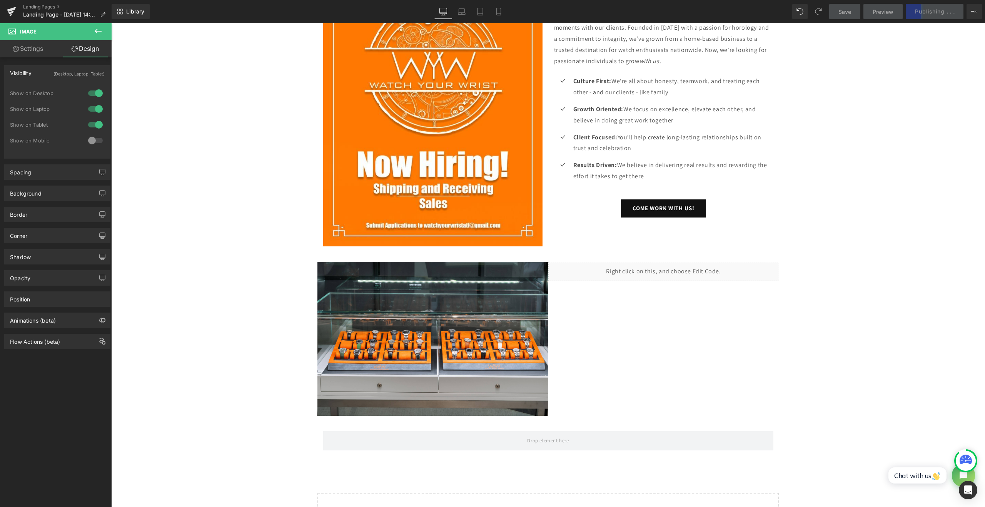
scroll to position [256, 0]
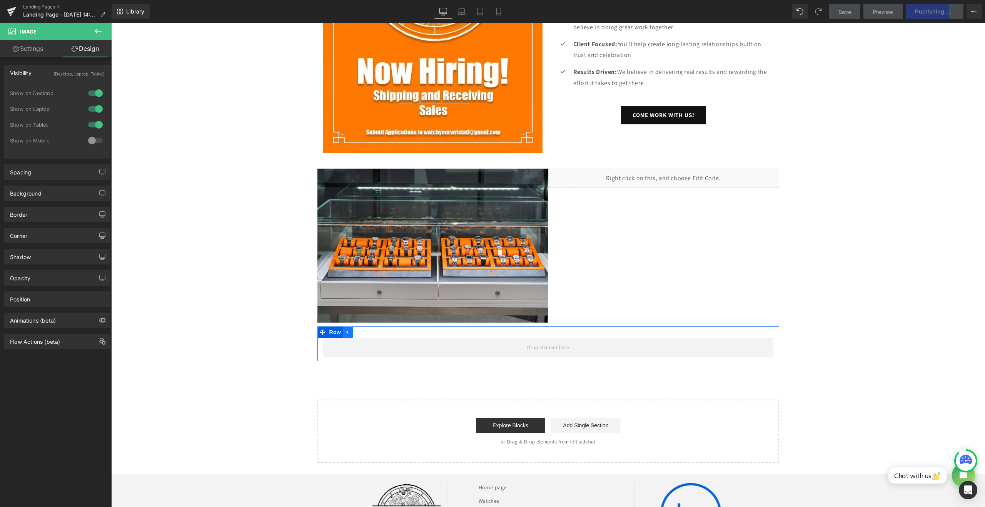
click at [347, 331] on link at bounding box center [348, 332] width 10 height 12
click at [365, 333] on icon at bounding box center [367, 331] width 5 height 5
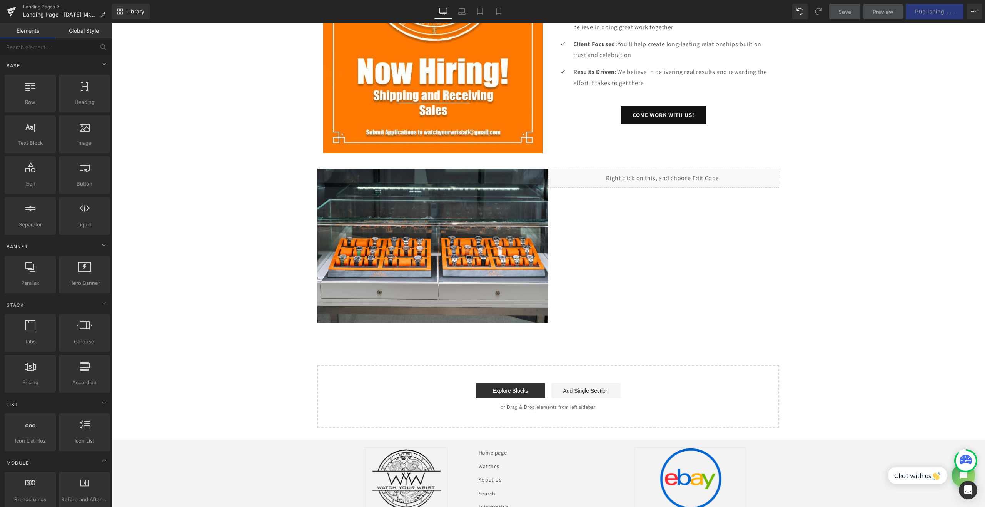
scroll to position [128, 0]
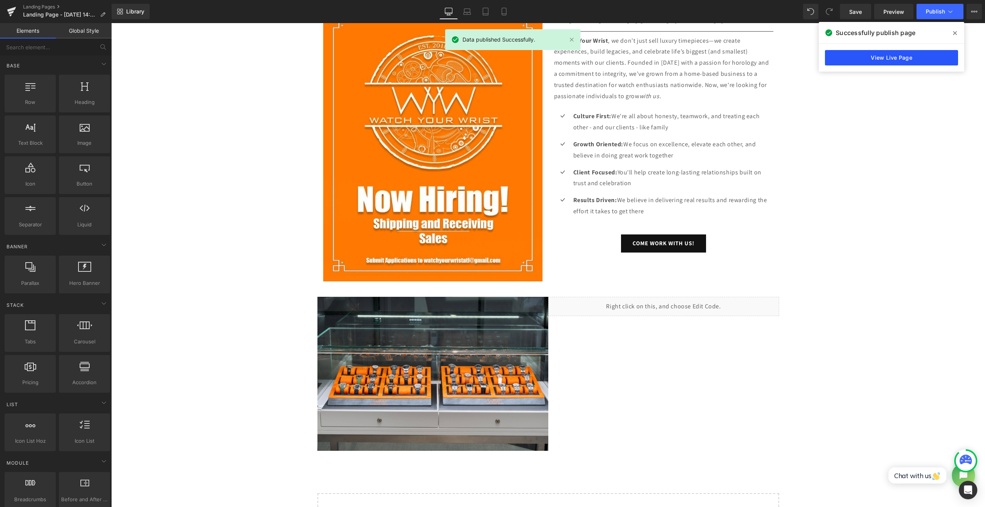
click at [897, 62] on link "View Live Page" at bounding box center [891, 57] width 133 height 15
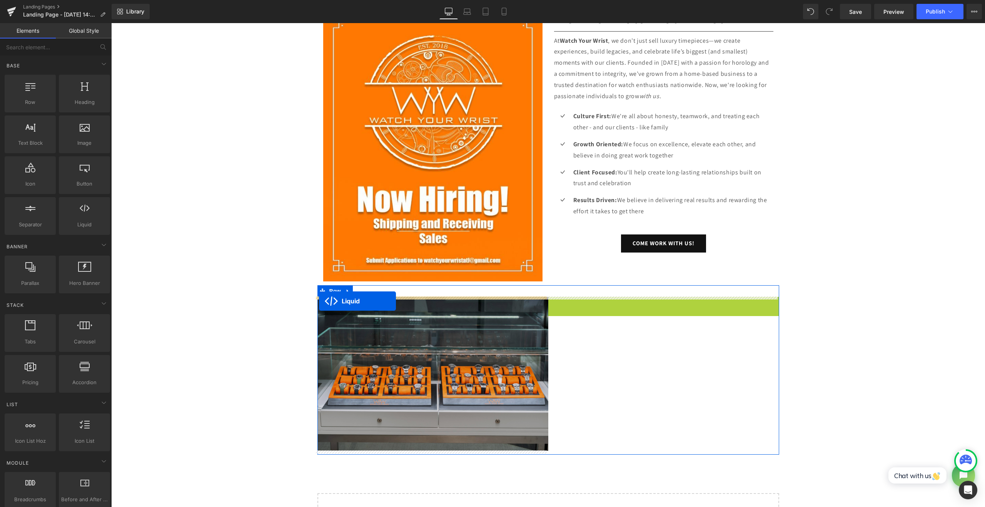
drag, startPoint x: 640, startPoint y: 299, endPoint x: 319, endPoint y: 300, distance: 321.6
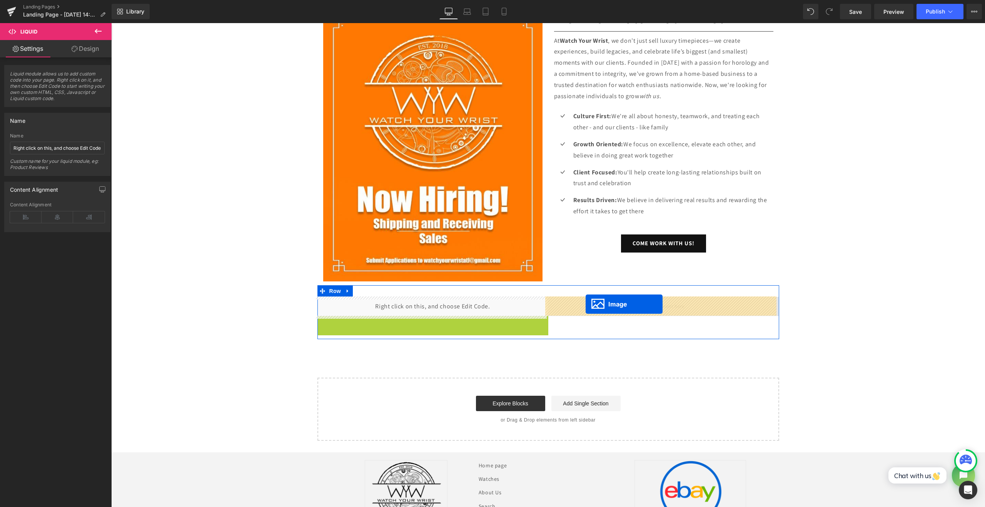
drag, startPoint x: 417, startPoint y: 391, endPoint x: 585, endPoint y: 304, distance: 189.6
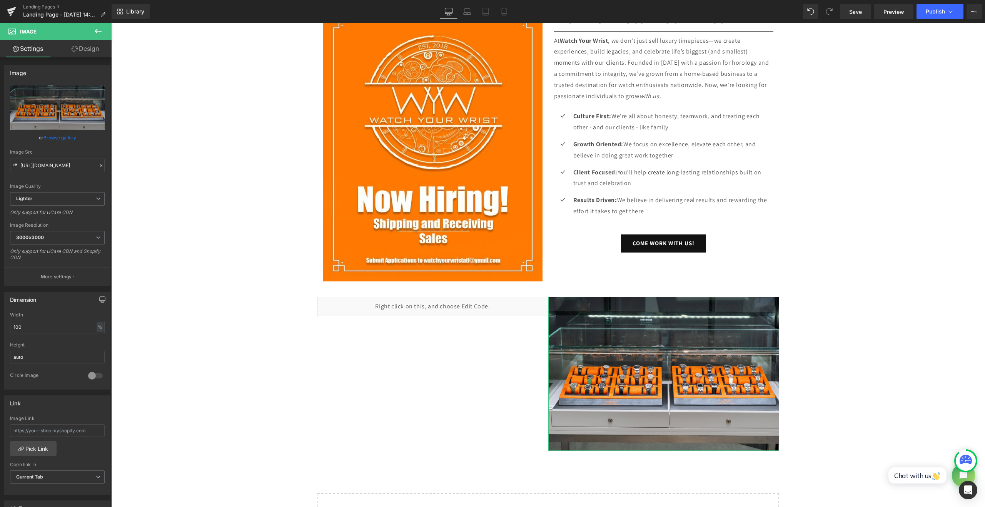
click at [101, 30] on icon at bounding box center [97, 31] width 9 height 9
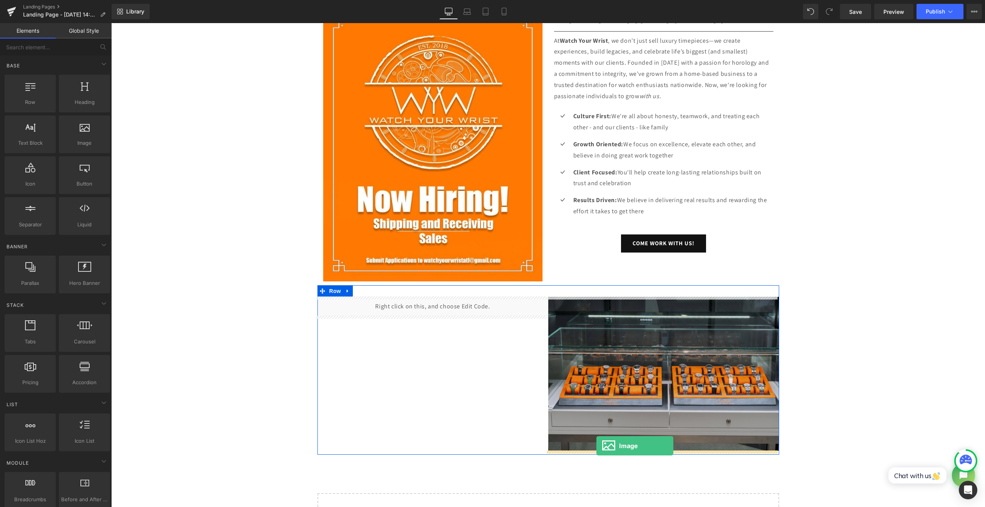
drag, startPoint x: 191, startPoint y: 161, endPoint x: 596, endPoint y: 445, distance: 494.8
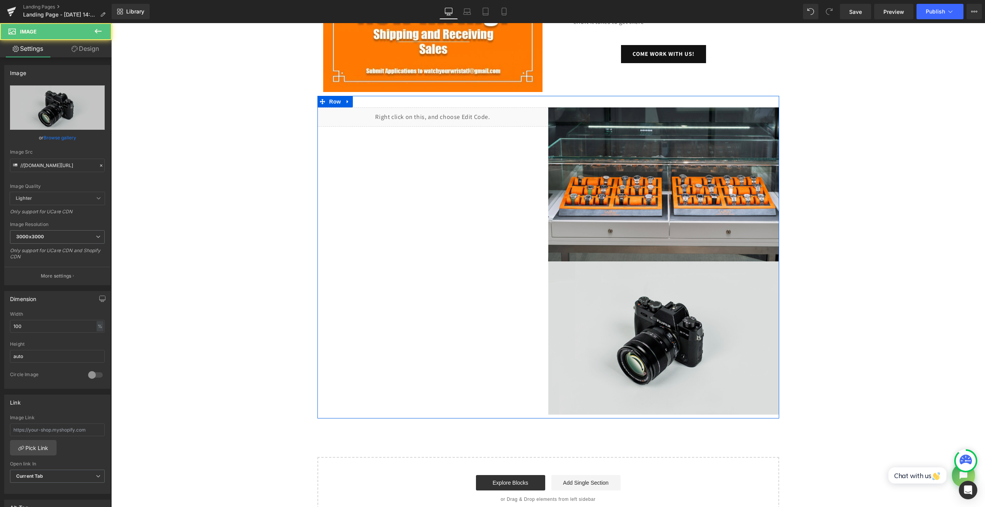
scroll to position [320, 0]
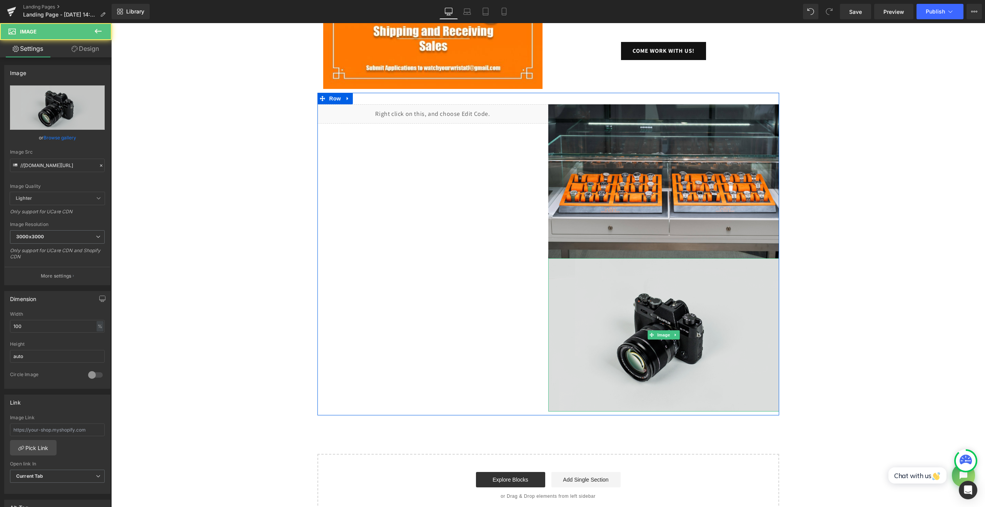
click at [652, 315] on img at bounding box center [663, 334] width 231 height 153
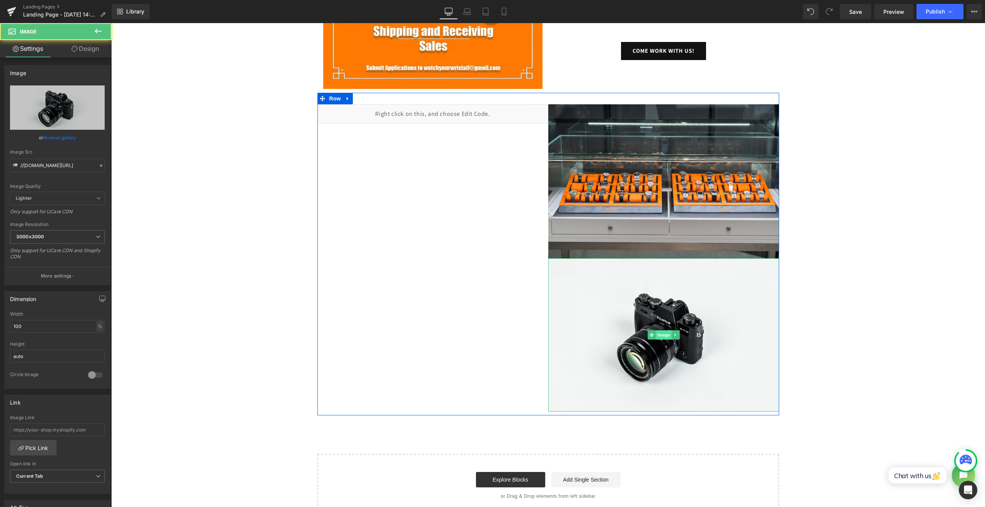
click at [658, 331] on span "Image" at bounding box center [663, 334] width 16 height 9
click at [59, 137] on link "Browse gallery" at bounding box center [59, 137] width 33 height 13
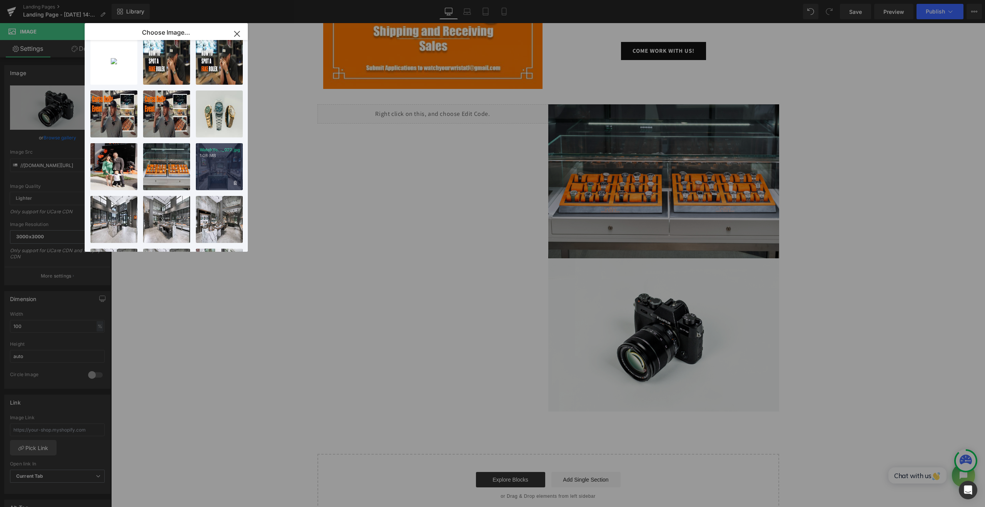
click at [229, 172] on div "WatchYo..._027.jpg 1.08 MB" at bounding box center [219, 166] width 47 height 47
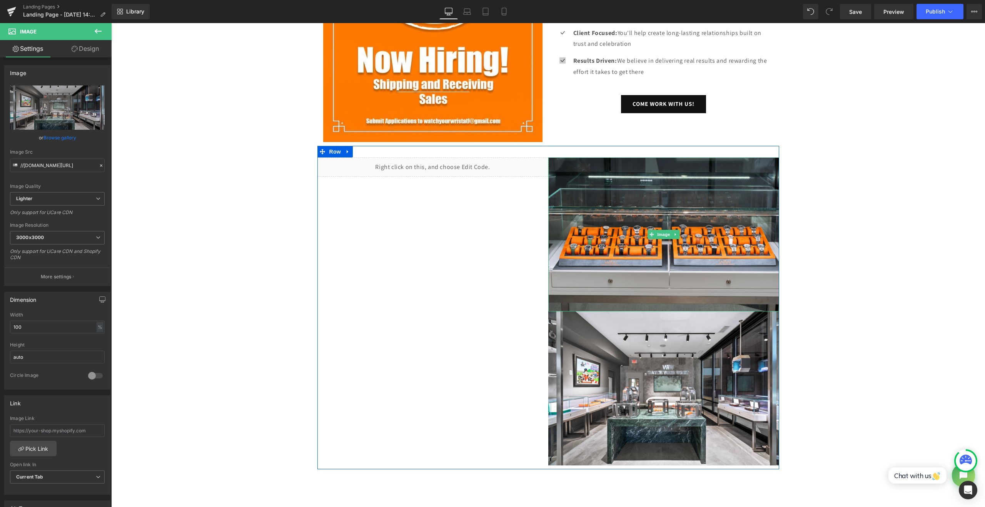
scroll to position [256, 0]
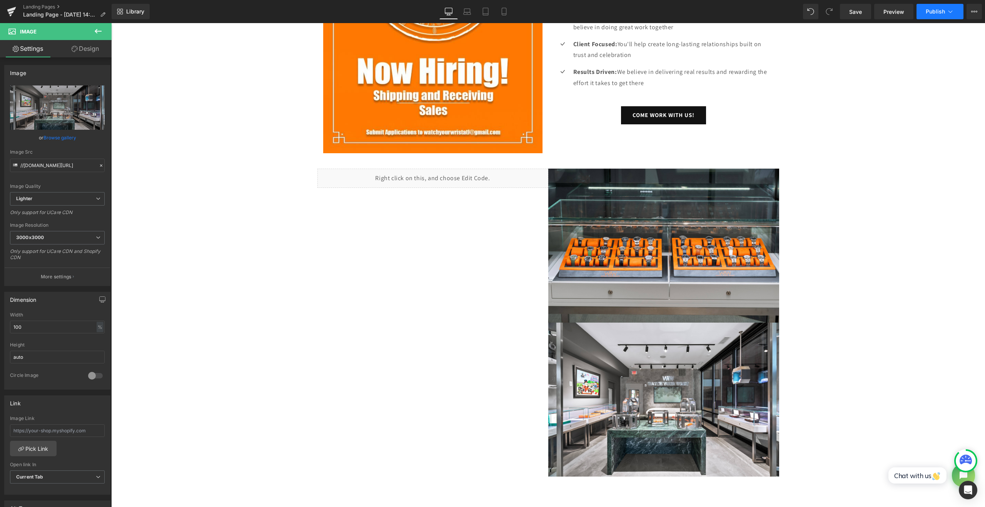
click at [925, 10] on button "Publish" at bounding box center [939, 11] width 47 height 15
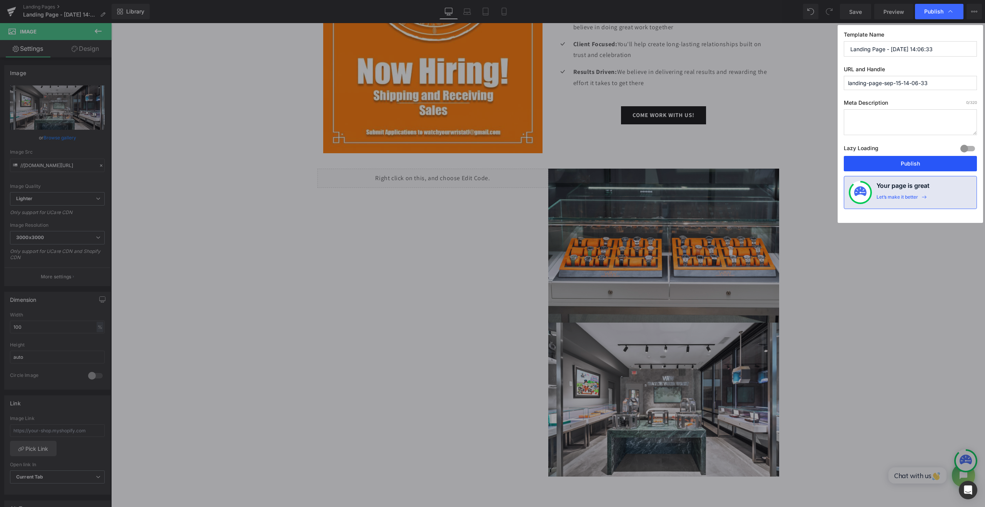
drag, startPoint x: 917, startPoint y: 164, endPoint x: 805, endPoint y: 141, distance: 113.9
click at [917, 164] on button "Publish" at bounding box center [909, 163] width 133 height 15
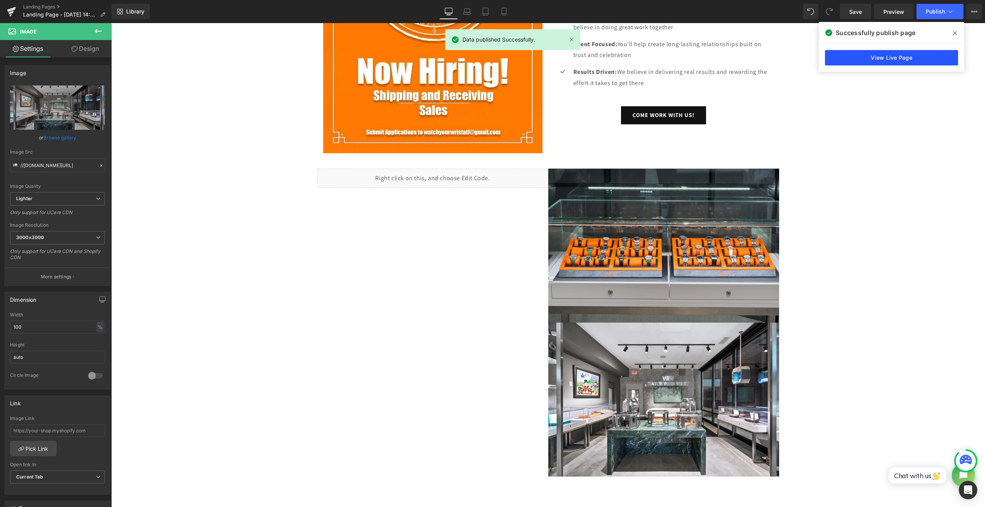
click at [891, 62] on link "View Live Page" at bounding box center [891, 57] width 133 height 15
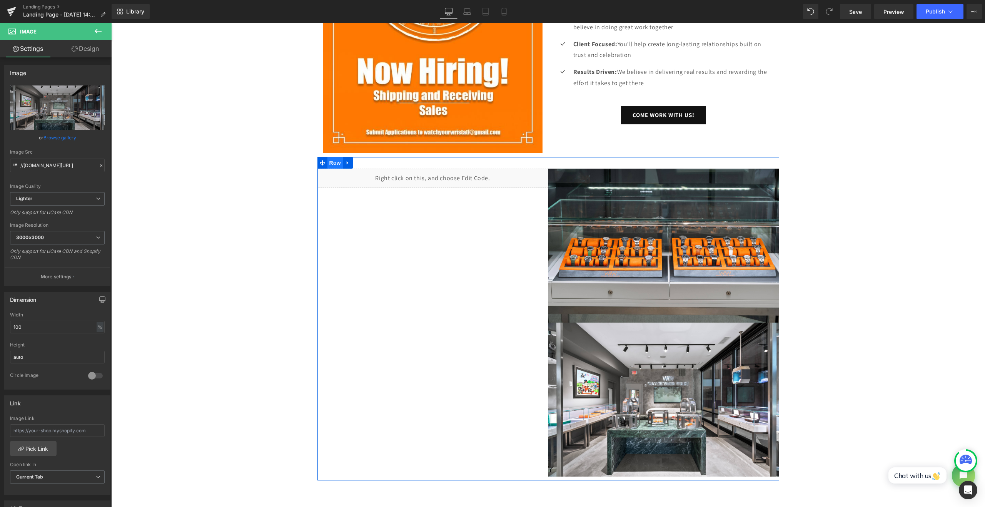
click at [333, 163] on span "Row" at bounding box center [334, 163] width 15 height 12
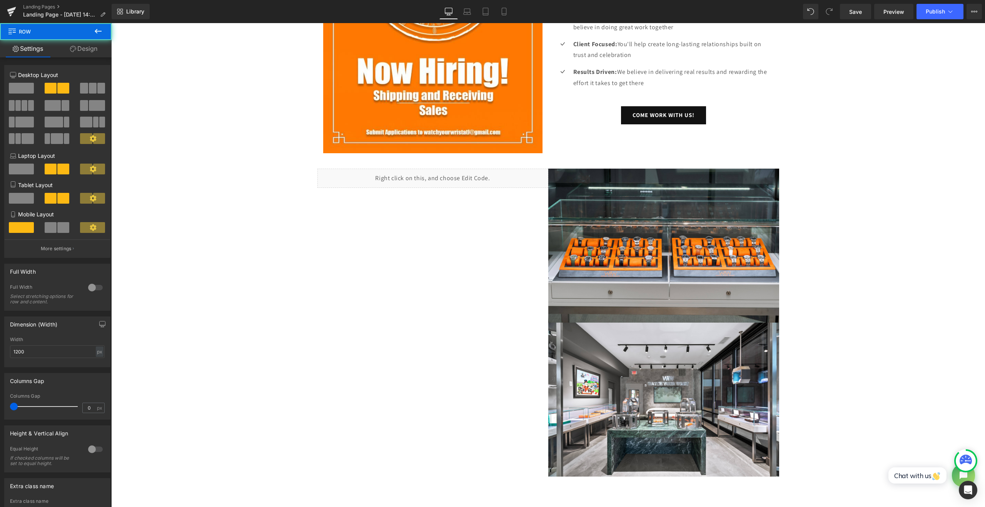
click at [107, 29] on button at bounding box center [98, 31] width 27 height 17
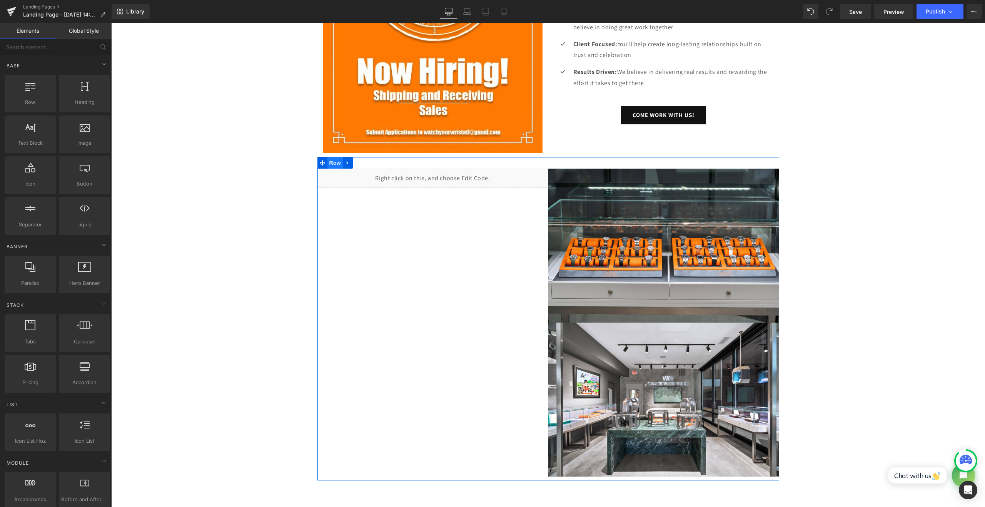
click at [337, 163] on span "Row" at bounding box center [334, 163] width 15 height 12
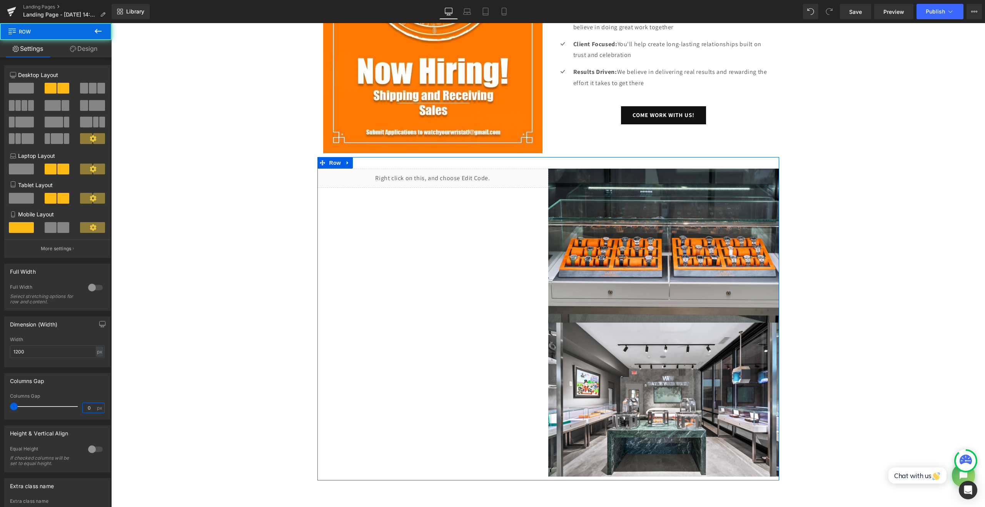
click at [89, 407] on input "0" at bounding box center [89, 408] width 13 height 10
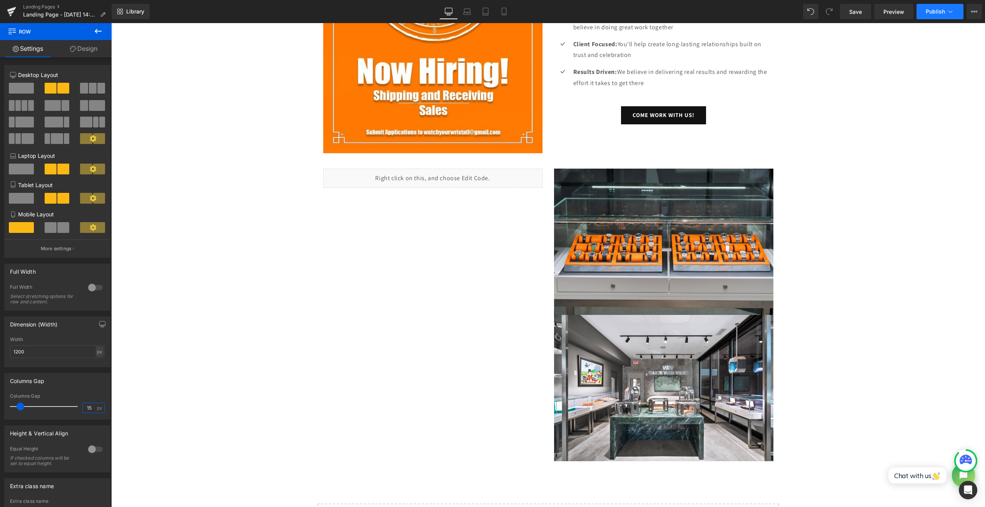
type input "15"
click at [923, 13] on button "Publish" at bounding box center [939, 11] width 47 height 15
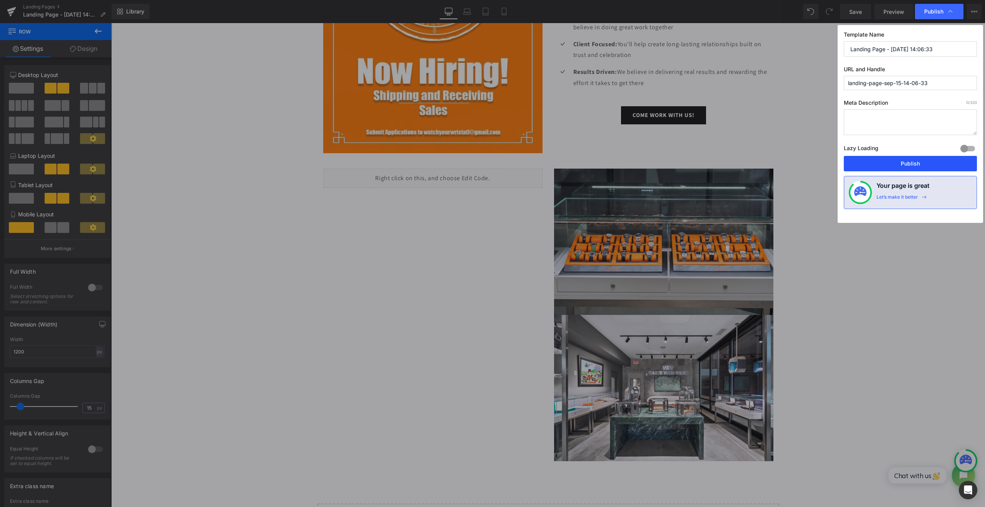
click at [906, 161] on button "Publish" at bounding box center [909, 163] width 133 height 15
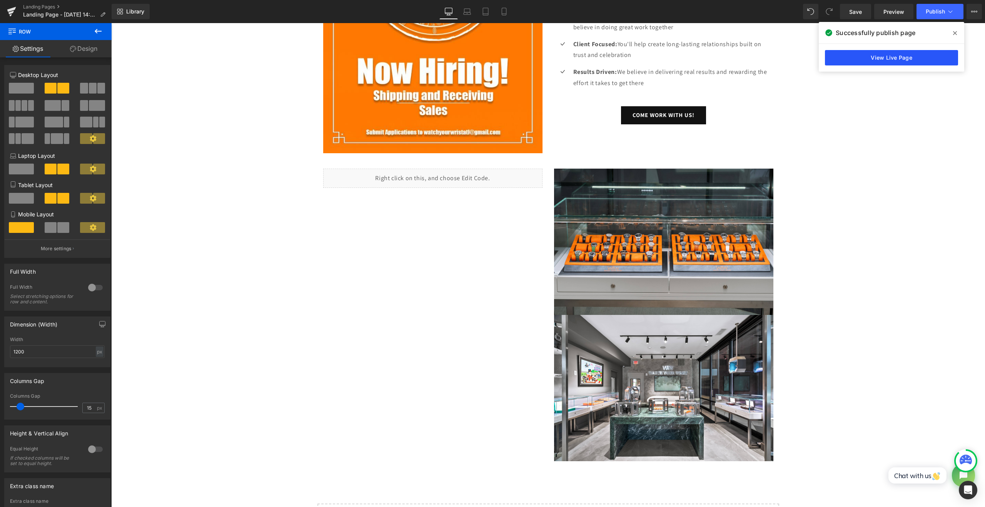
click at [848, 62] on link "View Live Page" at bounding box center [891, 57] width 133 height 15
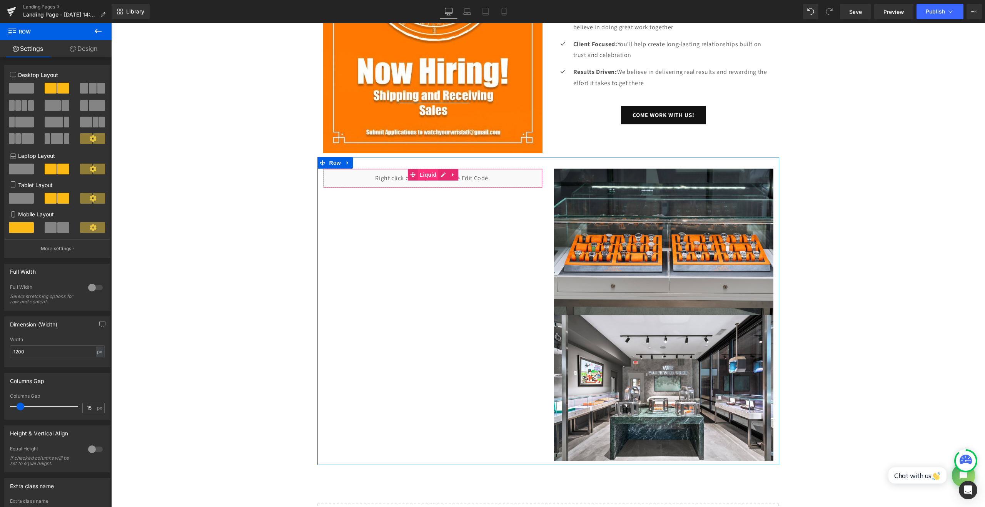
click at [430, 170] on span "Liquid" at bounding box center [428, 175] width 21 height 12
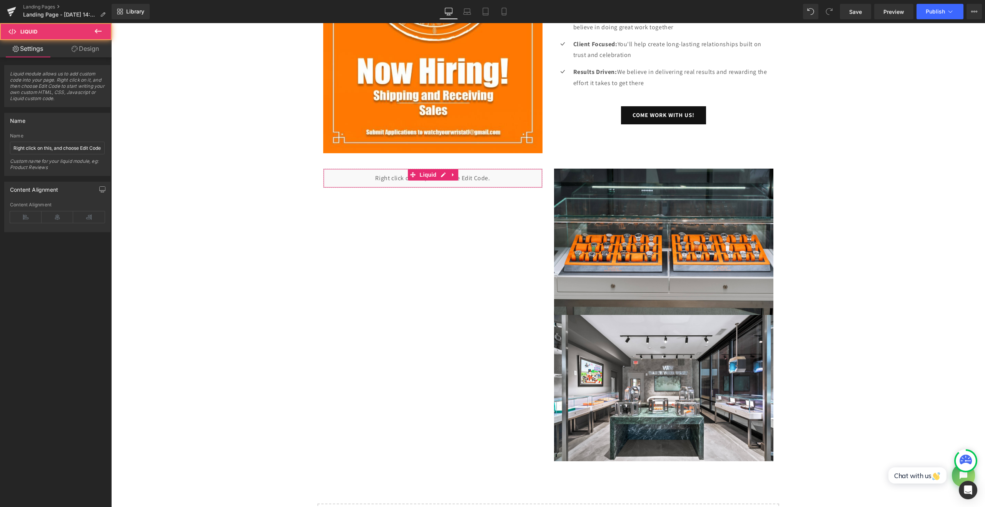
click at [100, 25] on button at bounding box center [98, 31] width 27 height 17
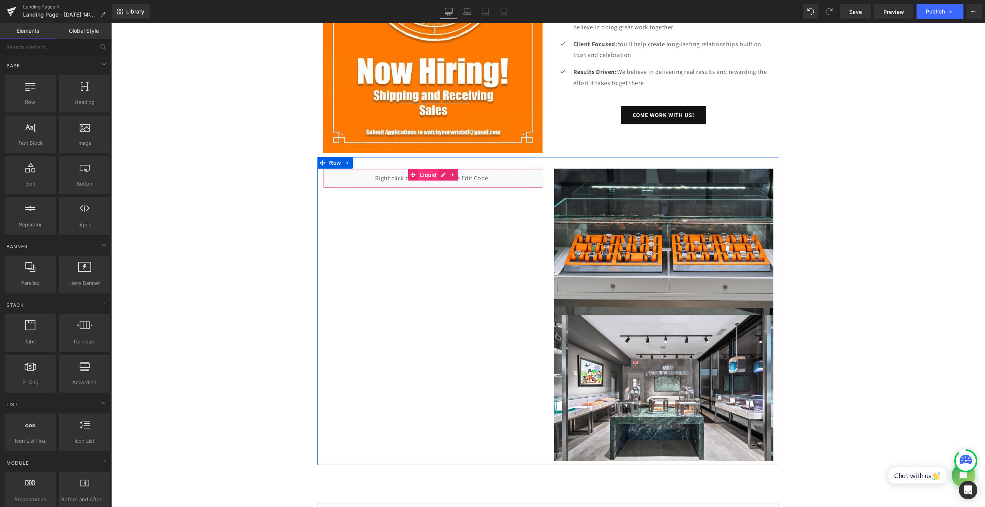
click at [430, 174] on span "Liquid" at bounding box center [428, 175] width 21 height 12
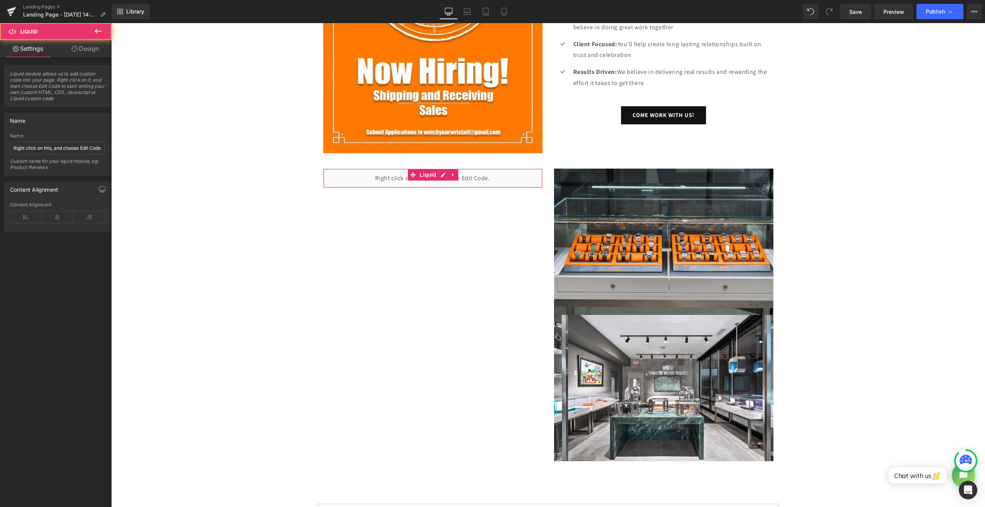
click at [72, 49] on icon at bounding box center [75, 49] width 6 height 6
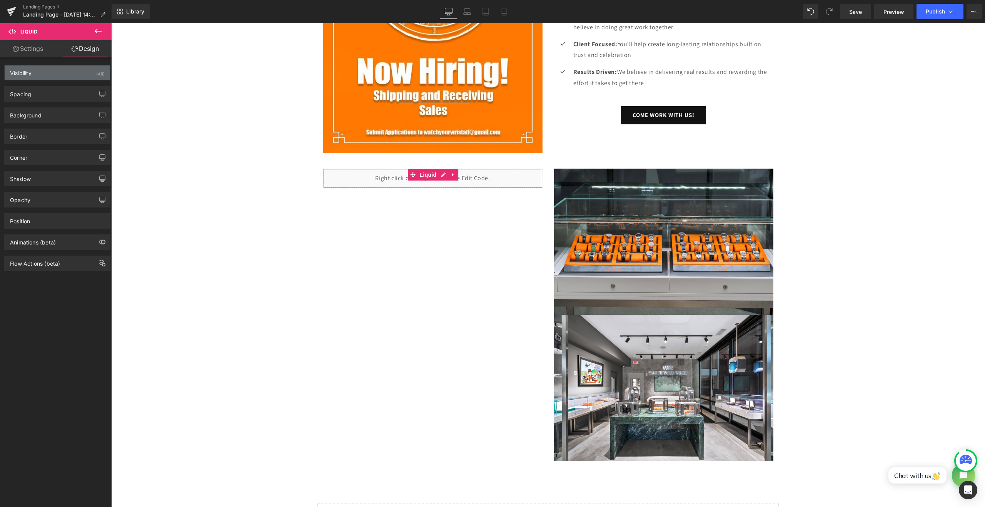
click at [89, 76] on div "Visibility (All)" at bounding box center [57, 72] width 105 height 15
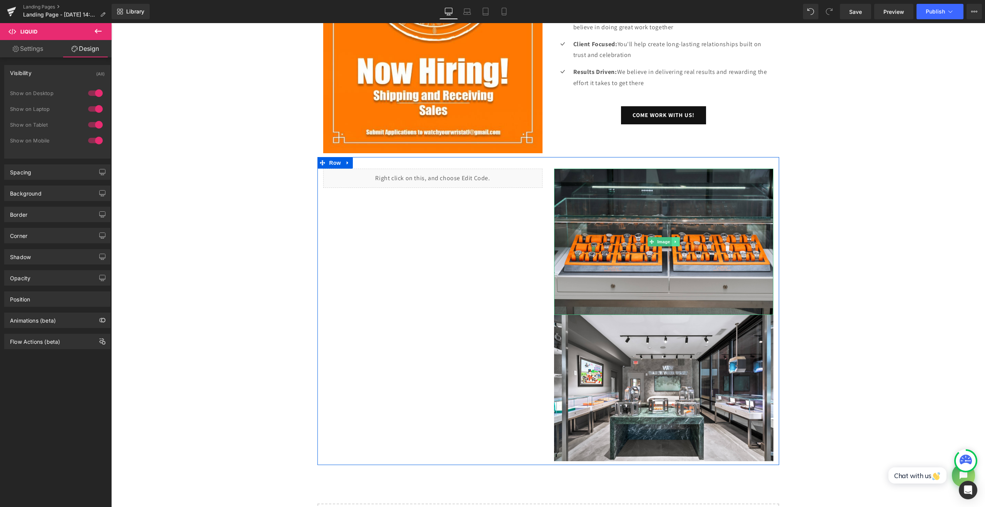
click at [673, 240] on icon at bounding box center [675, 241] width 4 height 5
click at [675, 242] on link at bounding box center [679, 241] width 8 height 9
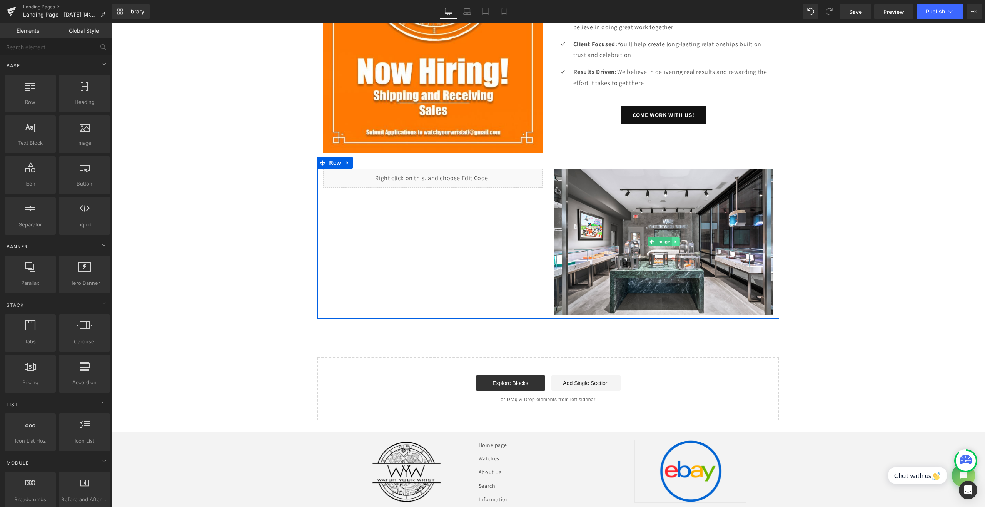
click at [674, 240] on icon at bounding box center [675, 241] width 4 height 5
click at [678, 242] on icon at bounding box center [679, 241] width 4 height 4
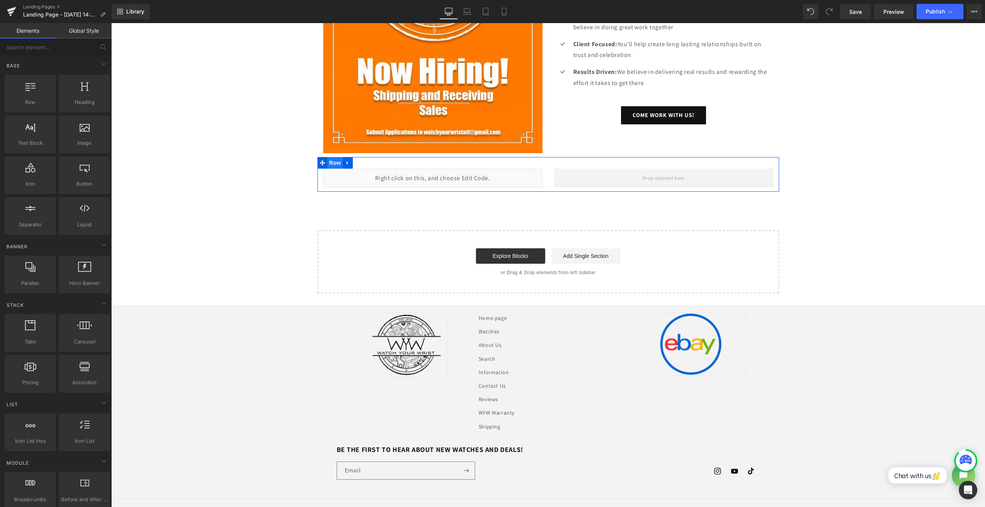
click at [333, 160] on span "Row" at bounding box center [334, 163] width 15 height 12
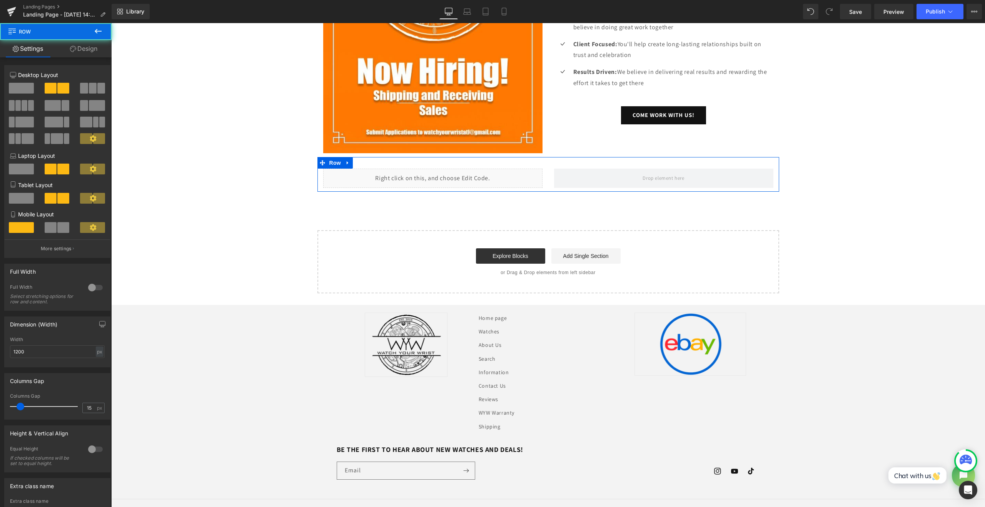
click at [22, 87] on span at bounding box center [21, 88] width 25 height 11
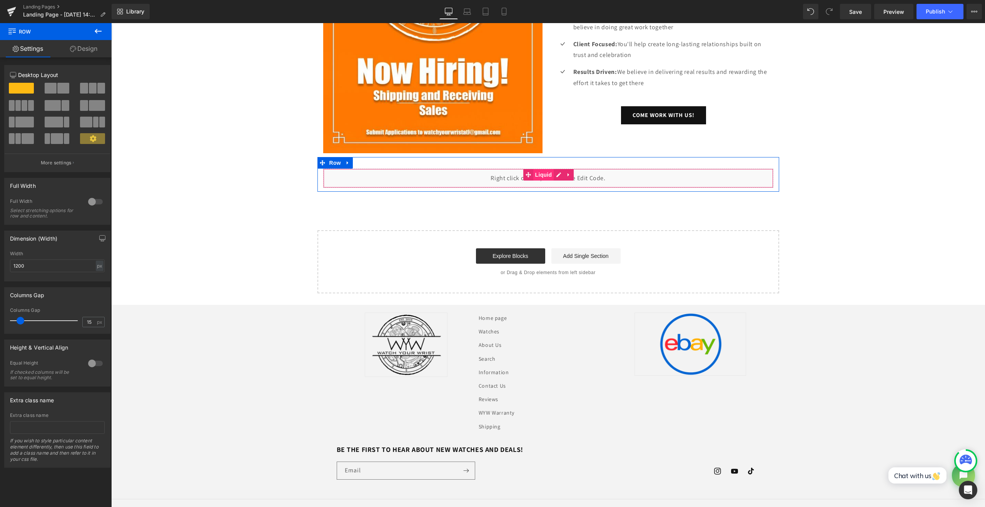
click at [538, 178] on span "Liquid" at bounding box center [543, 175] width 21 height 12
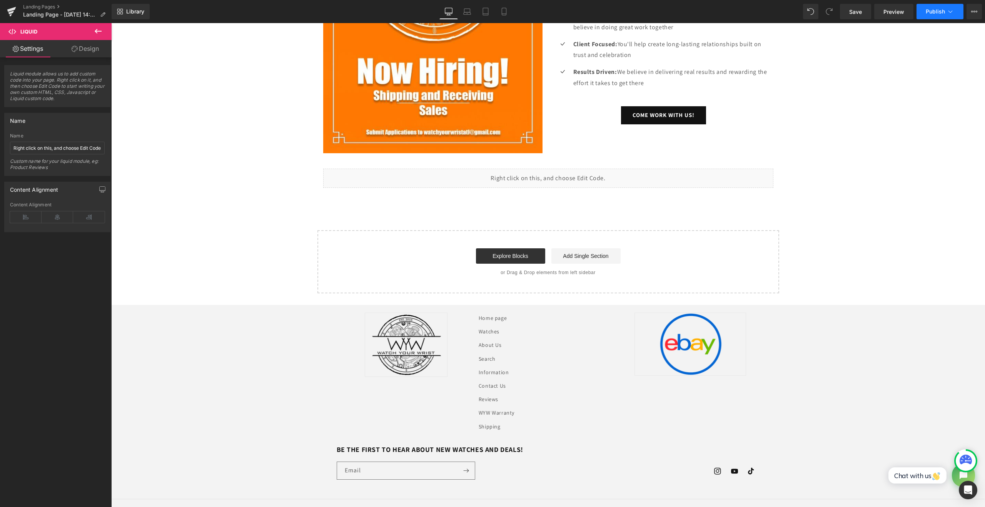
click at [932, 13] on span "Publish" at bounding box center [934, 11] width 19 height 6
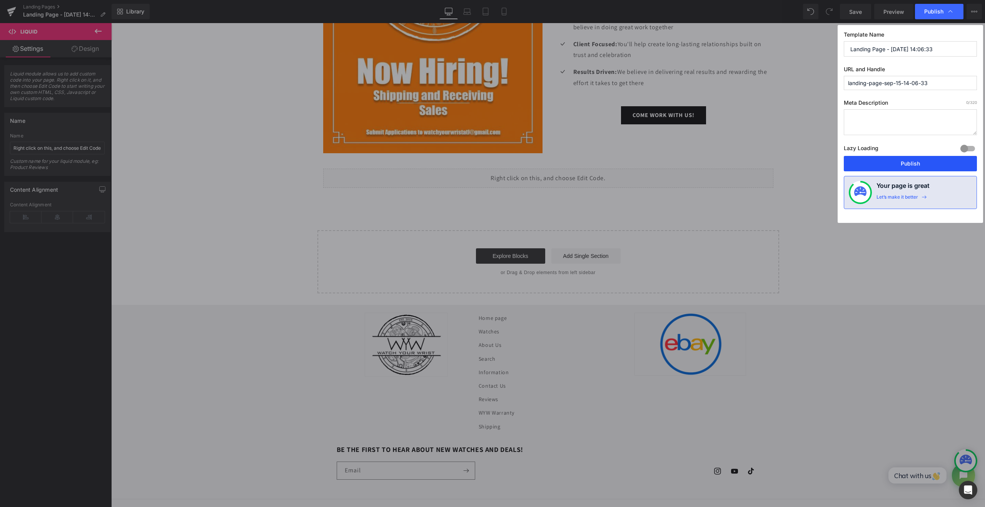
click at [885, 160] on button "Publish" at bounding box center [909, 163] width 133 height 15
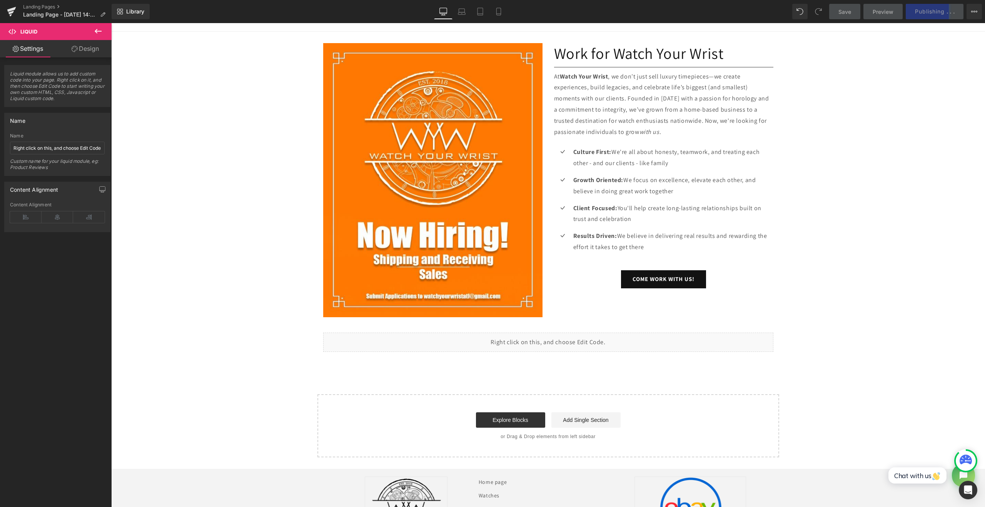
scroll to position [64, 0]
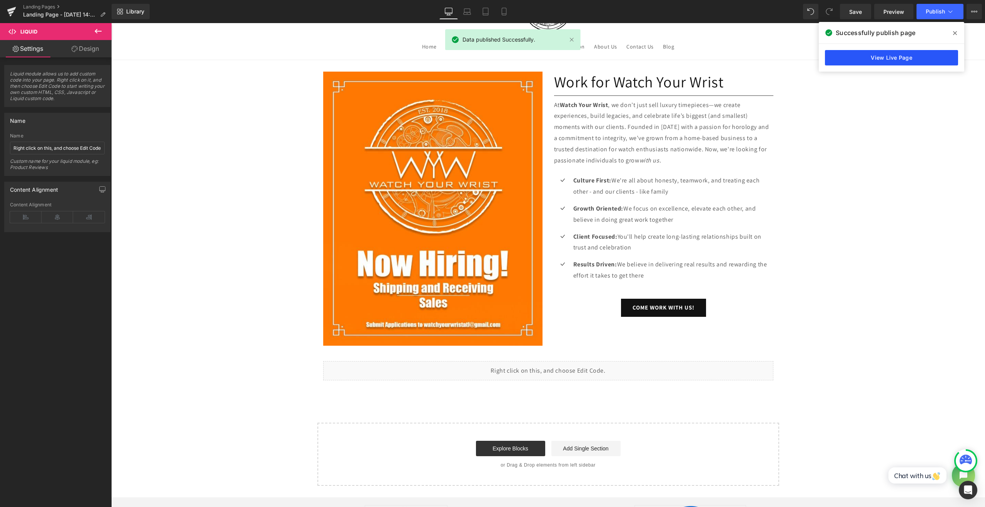
click at [867, 62] on link "View Live Page" at bounding box center [891, 57] width 133 height 15
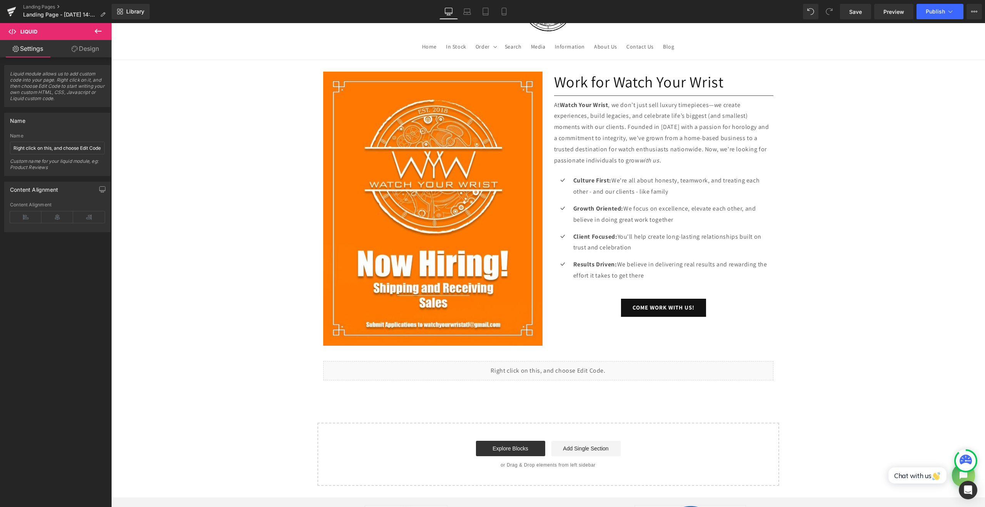
click at [95, 33] on icon at bounding box center [97, 31] width 9 height 9
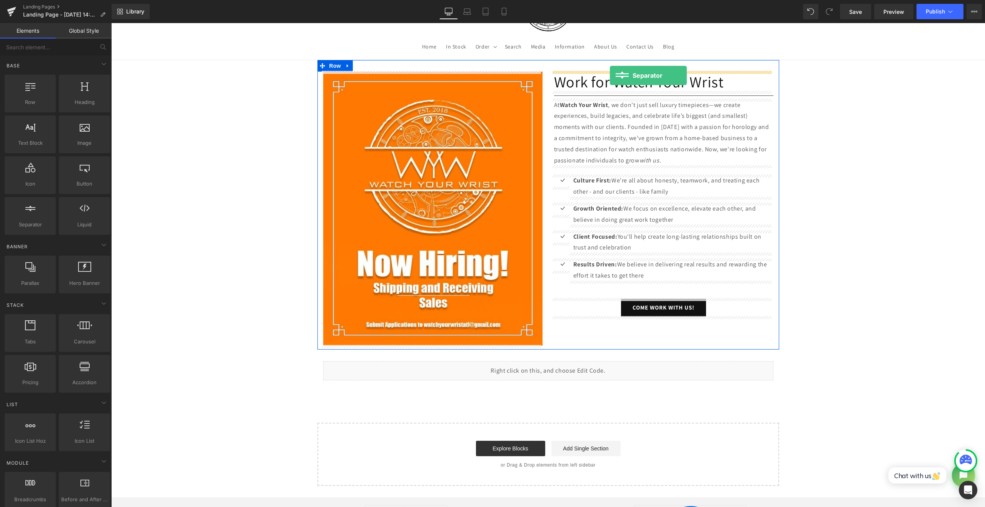
drag, startPoint x: 150, startPoint y: 233, endPoint x: 610, endPoint y: 76, distance: 485.6
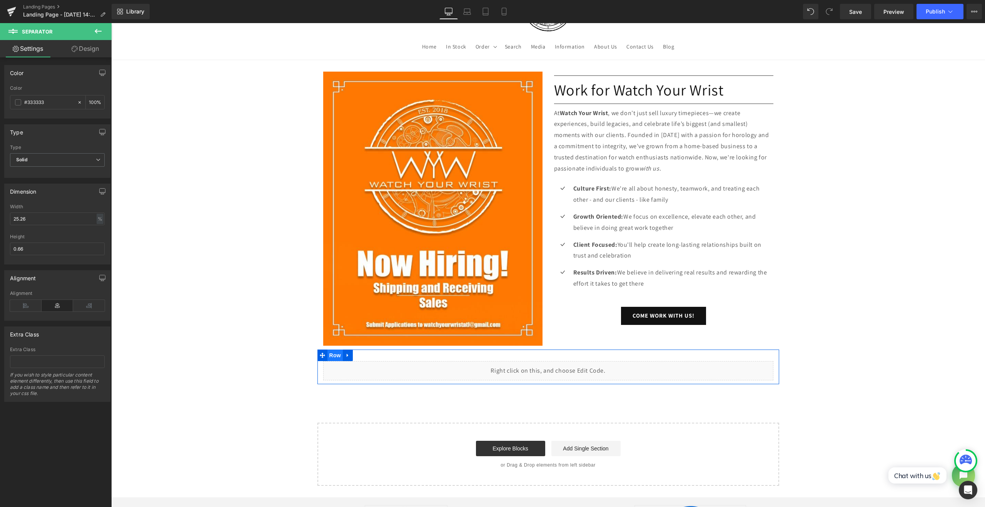
click at [332, 355] on span "Row" at bounding box center [334, 355] width 15 height 12
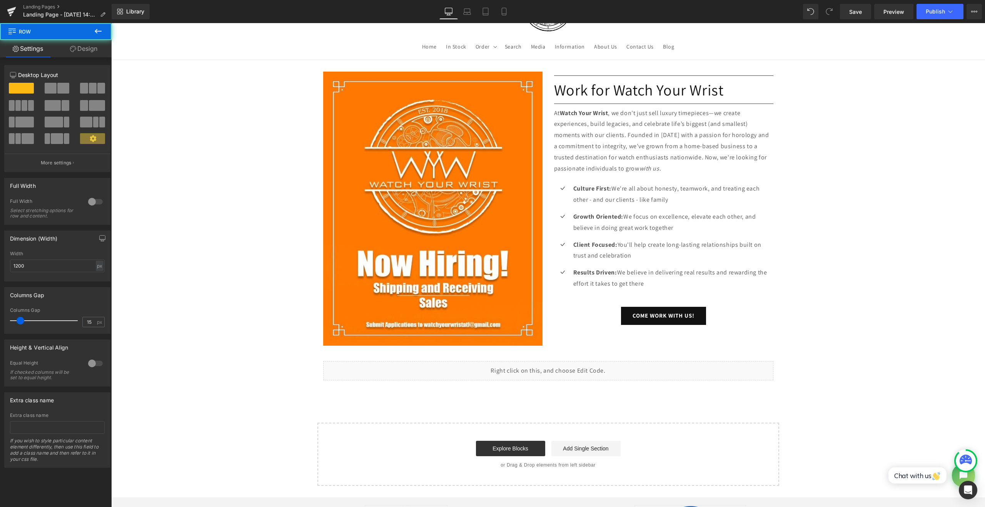
click at [97, 30] on icon at bounding box center [97, 31] width 9 height 9
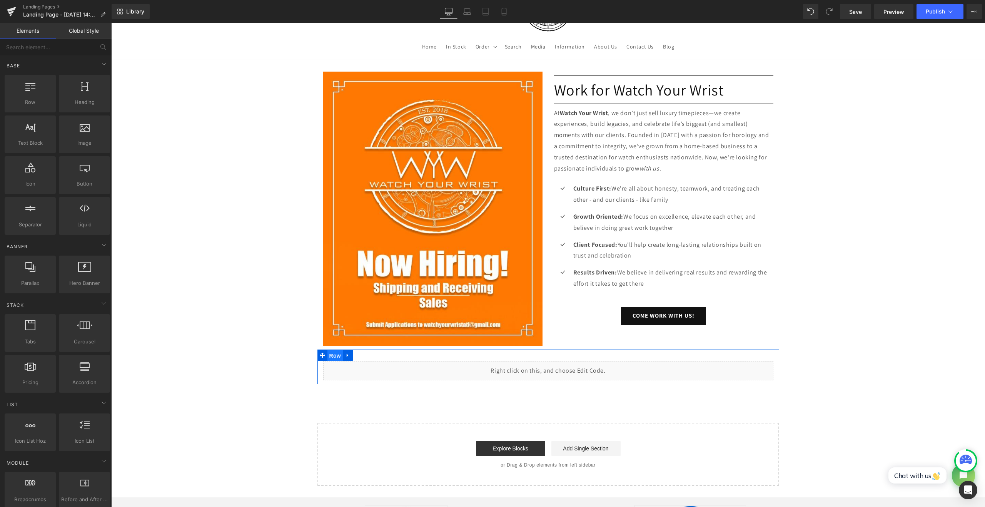
click at [333, 353] on span "Row" at bounding box center [334, 356] width 15 height 12
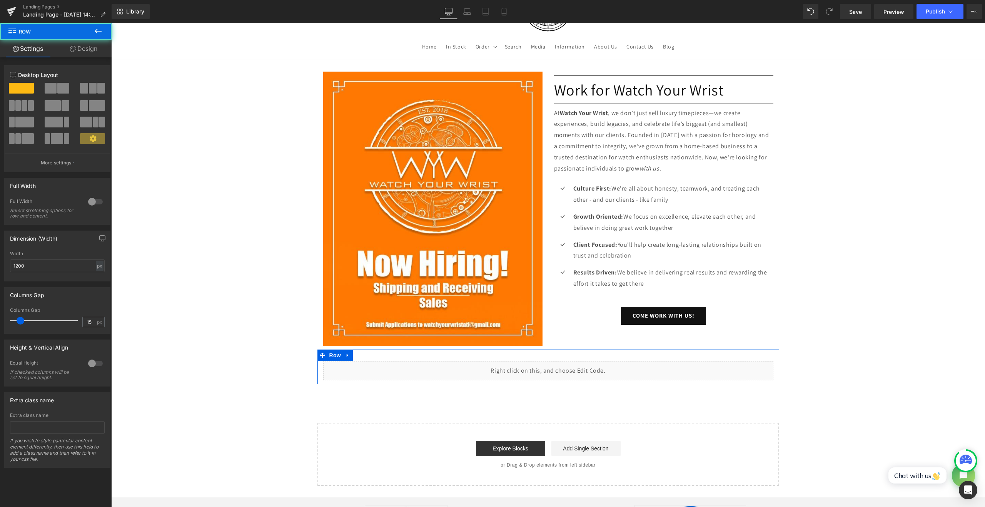
click at [92, 53] on link "Design" at bounding box center [84, 48] width 56 height 17
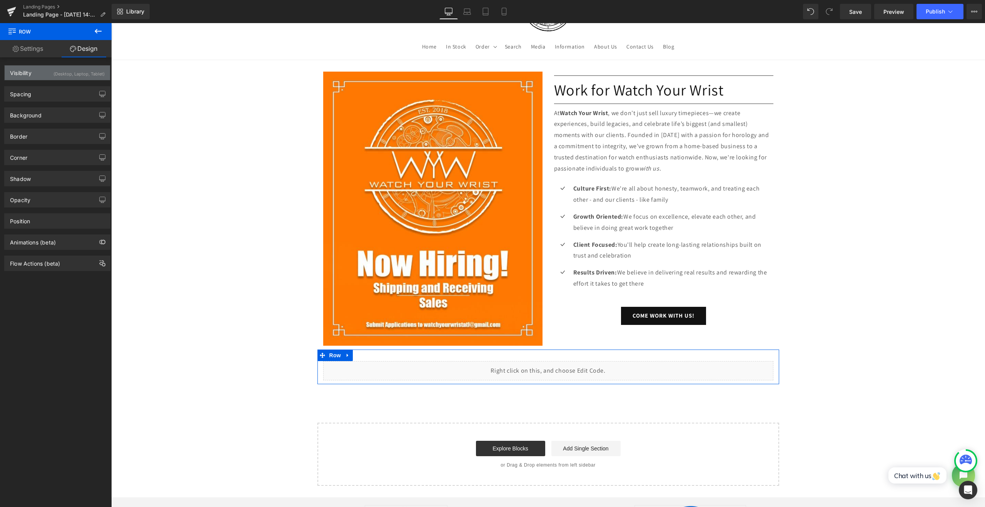
click at [57, 75] on div "(Desktop, Laptop, Tablet)" at bounding box center [78, 71] width 51 height 13
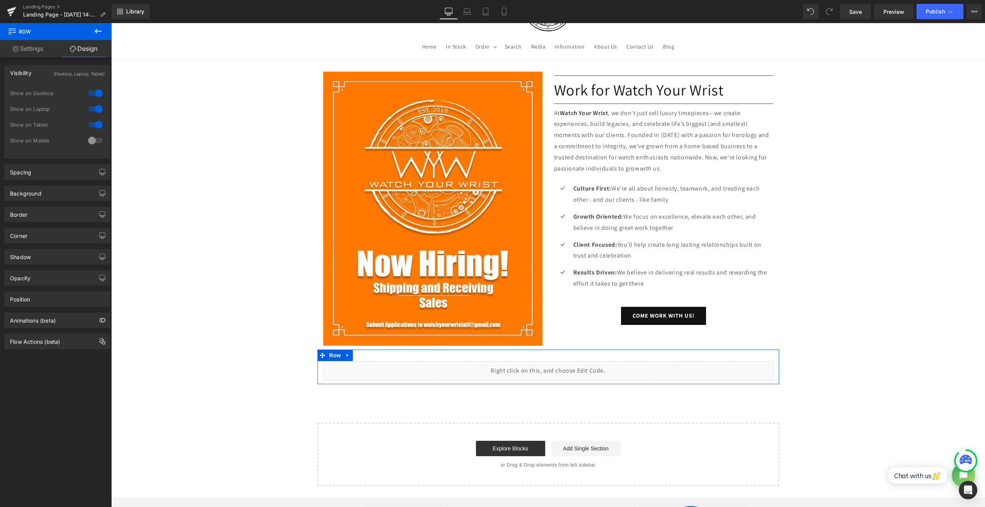
click at [93, 138] on div at bounding box center [95, 140] width 18 height 12
click at [933, 12] on span "Publish" at bounding box center [934, 11] width 19 height 6
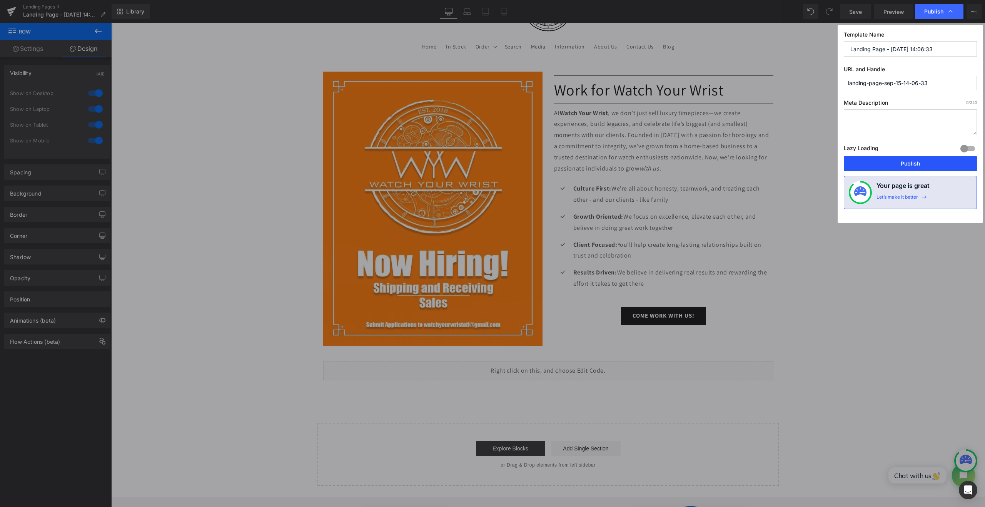
click at [903, 162] on button "Publish" at bounding box center [909, 163] width 133 height 15
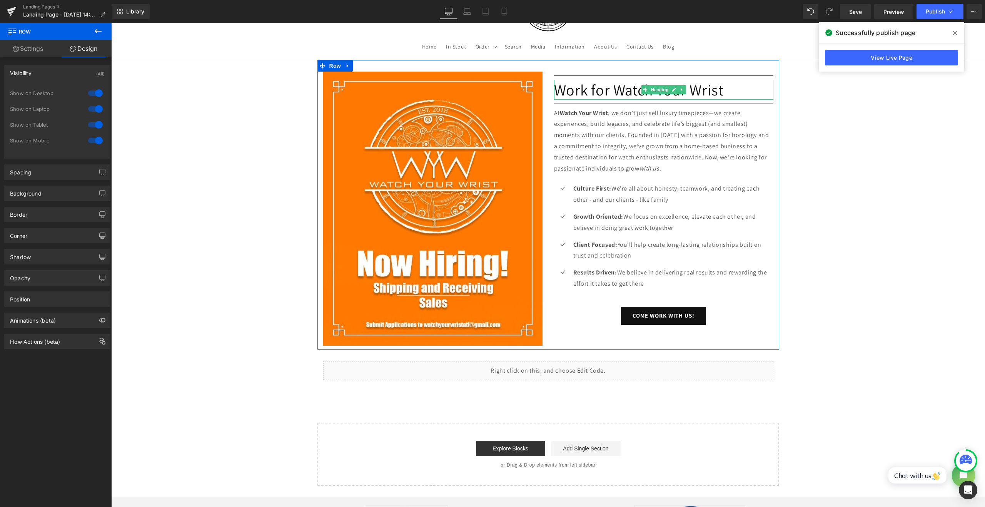
click at [554, 87] on h1 "Work for Watch Your Wrist" at bounding box center [663, 90] width 219 height 20
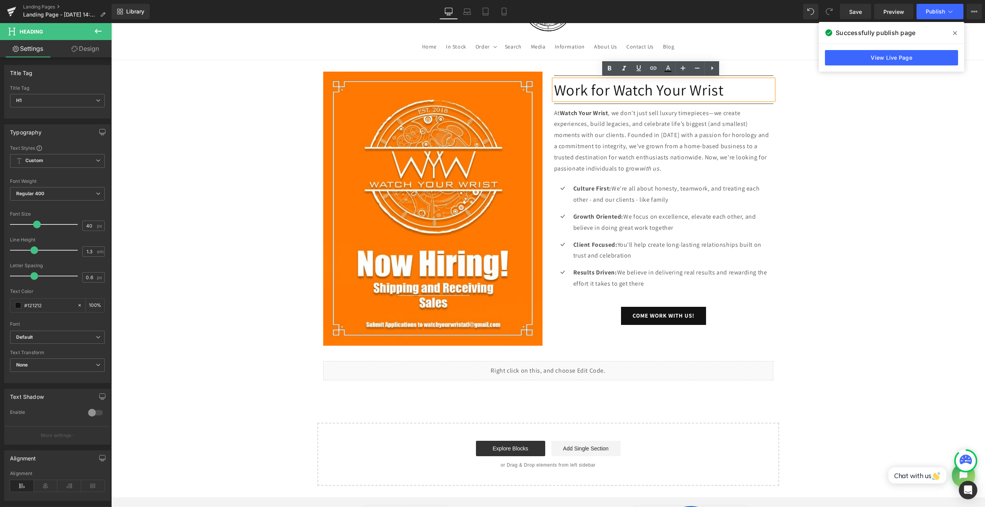
click at [640, 88] on h1 "Work for Watch Your Wrist" at bounding box center [663, 90] width 219 height 20
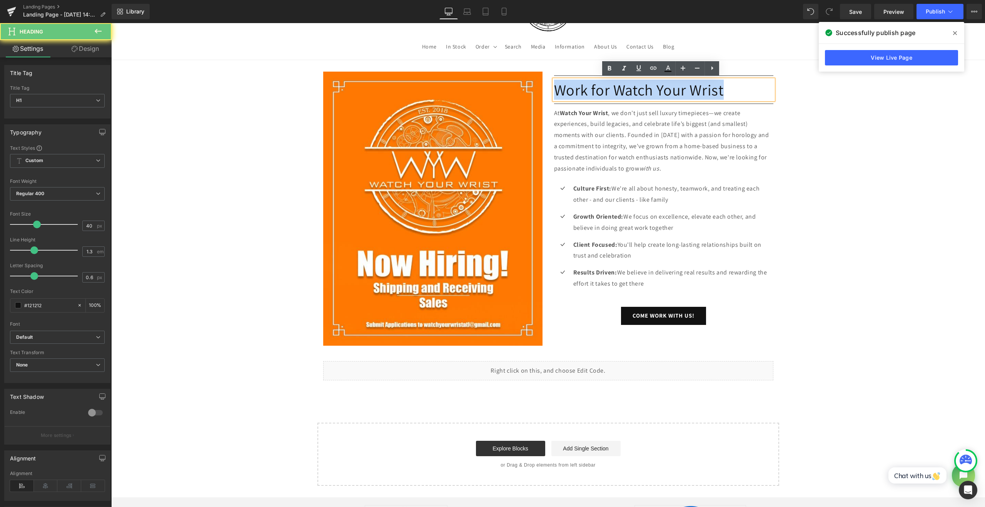
click at [640, 88] on h1 "Work for Watch Your Wrist" at bounding box center [663, 90] width 219 height 20
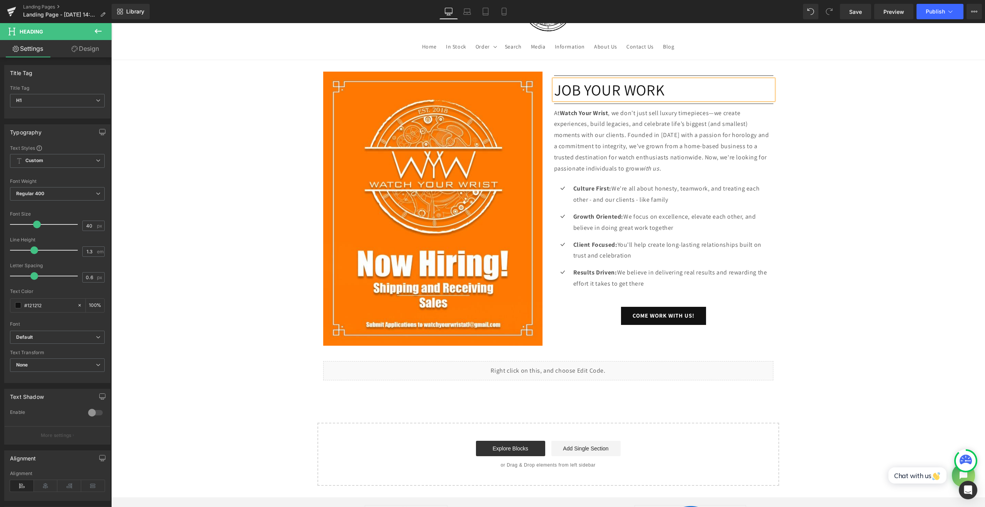
click at [700, 92] on h1 "JOB YOUR WORK" at bounding box center [663, 90] width 219 height 20
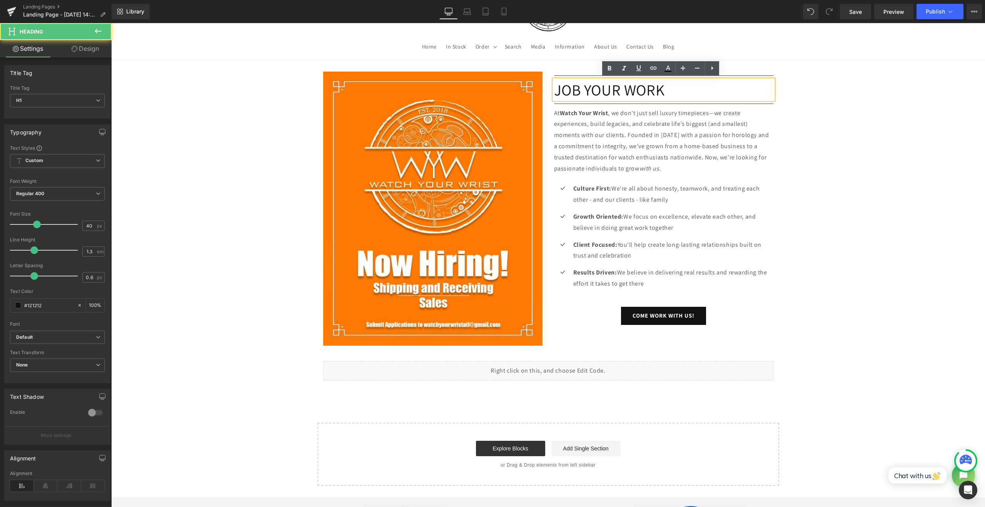
click at [700, 92] on h1 "JOB YOUR WORK" at bounding box center [663, 90] width 219 height 20
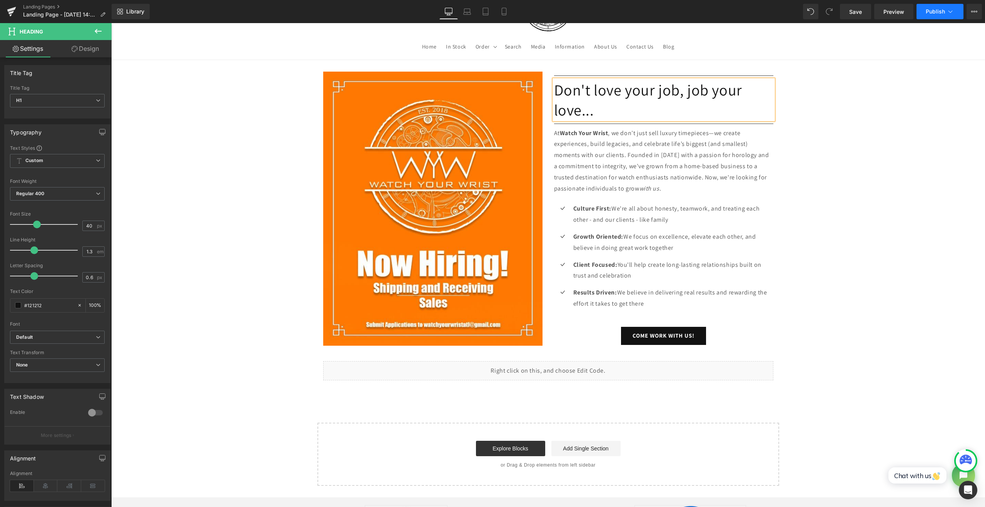
click at [932, 11] on span "Publish" at bounding box center [934, 11] width 19 height 6
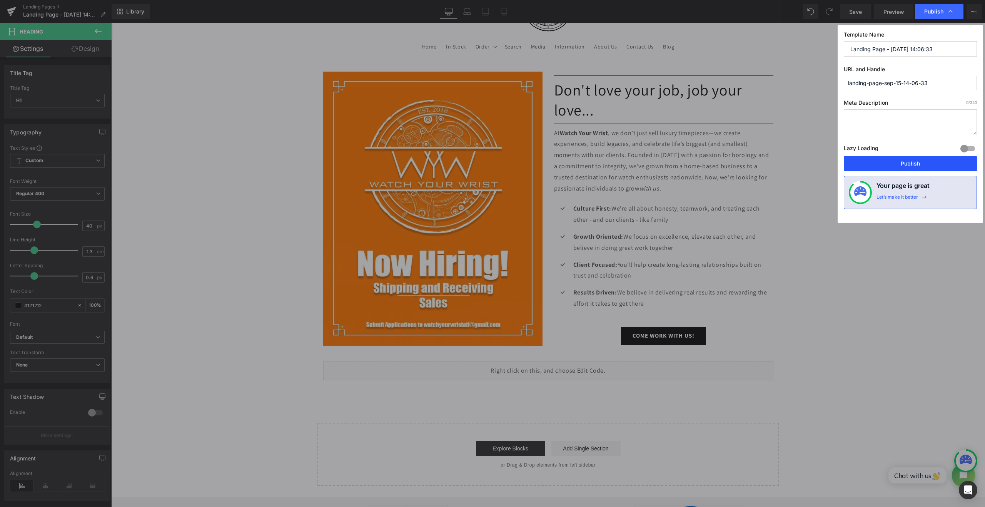
click at [904, 167] on button "Publish" at bounding box center [909, 163] width 133 height 15
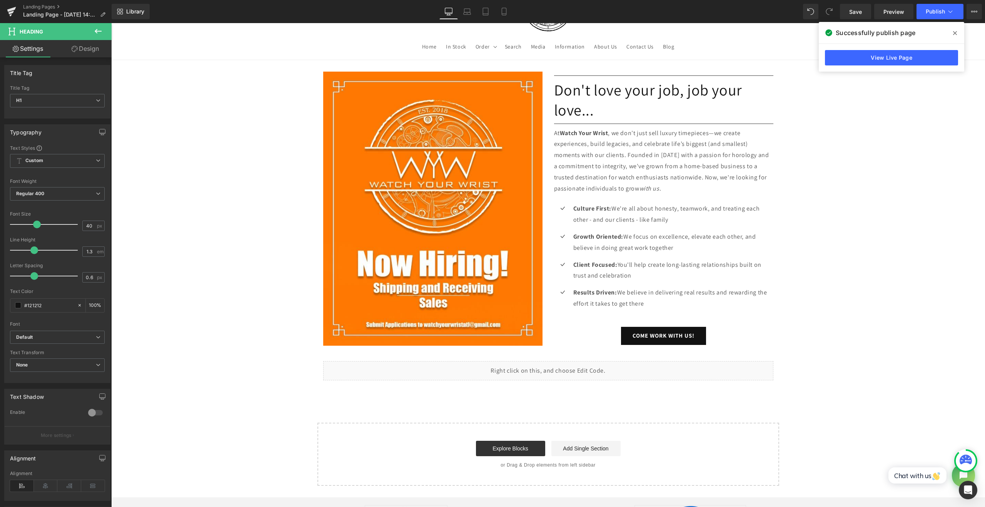
click at [95, 35] on icon at bounding box center [97, 31] width 9 height 9
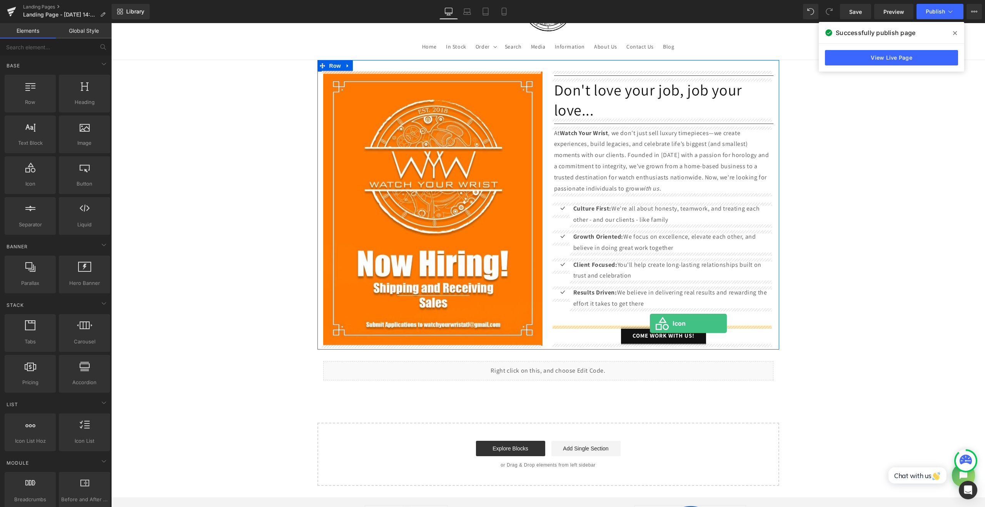
drag, startPoint x: 147, startPoint y: 201, endPoint x: 650, endPoint y: 323, distance: 517.3
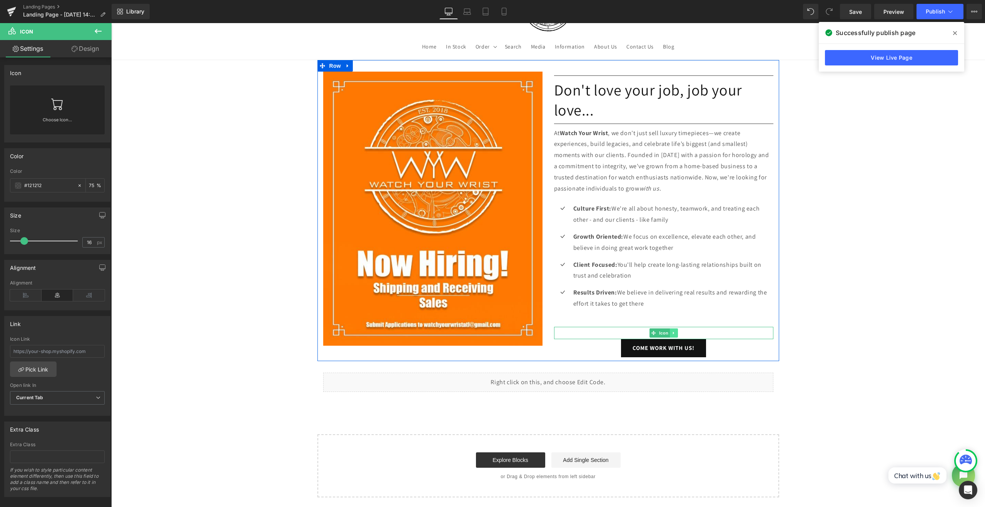
click at [671, 330] on icon at bounding box center [673, 332] width 4 height 5
click at [675, 330] on icon at bounding box center [677, 332] width 4 height 4
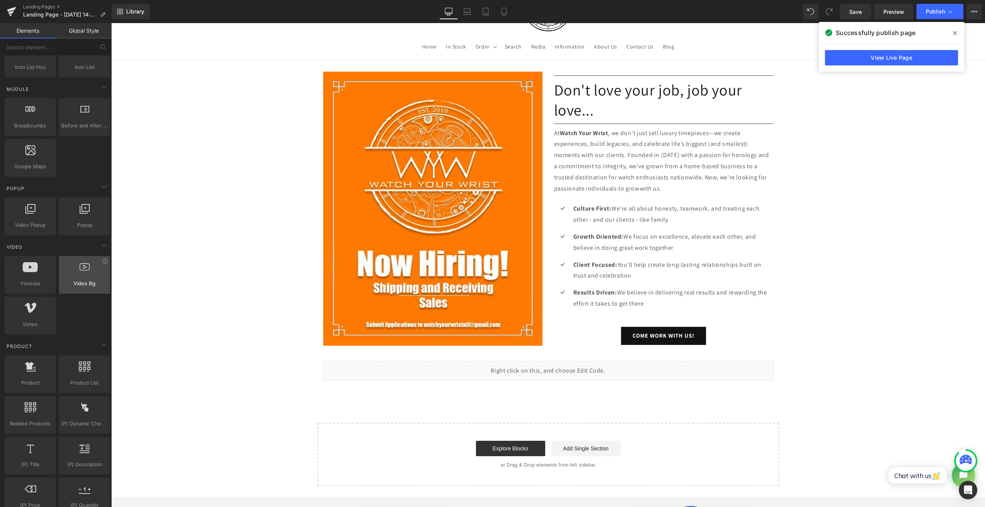
scroll to position [385, 0]
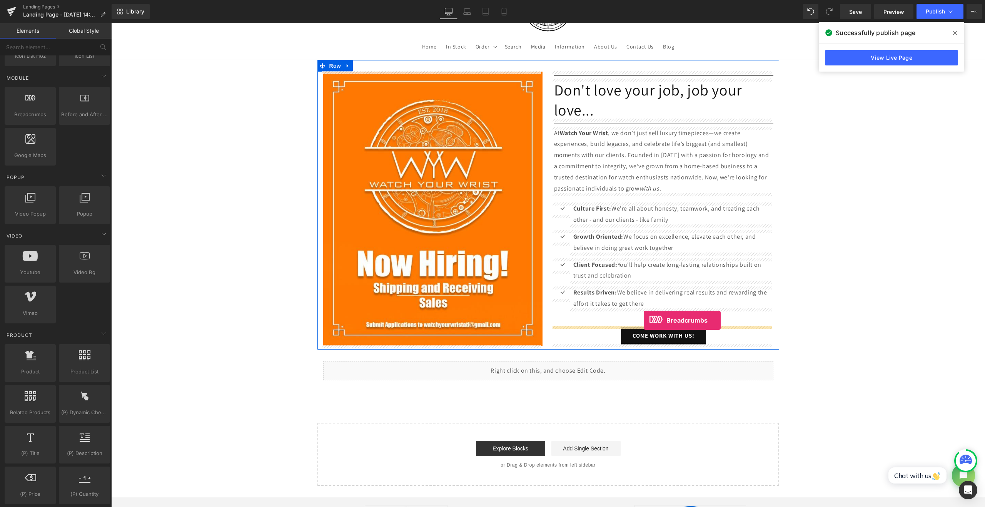
drag, startPoint x: 143, startPoint y: 127, endPoint x: 643, endPoint y: 320, distance: 536.0
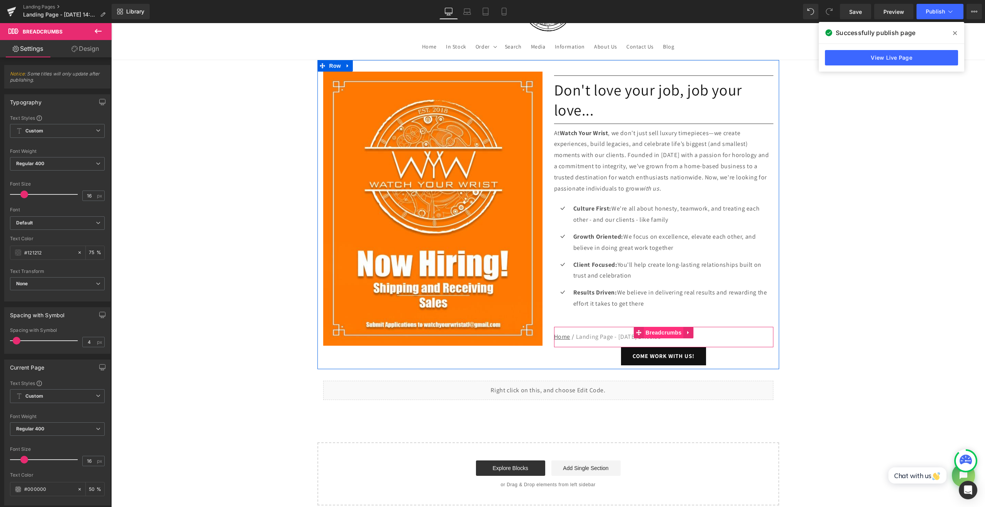
click at [655, 330] on span "Breadcrumbs" at bounding box center [663, 333] width 40 height 12
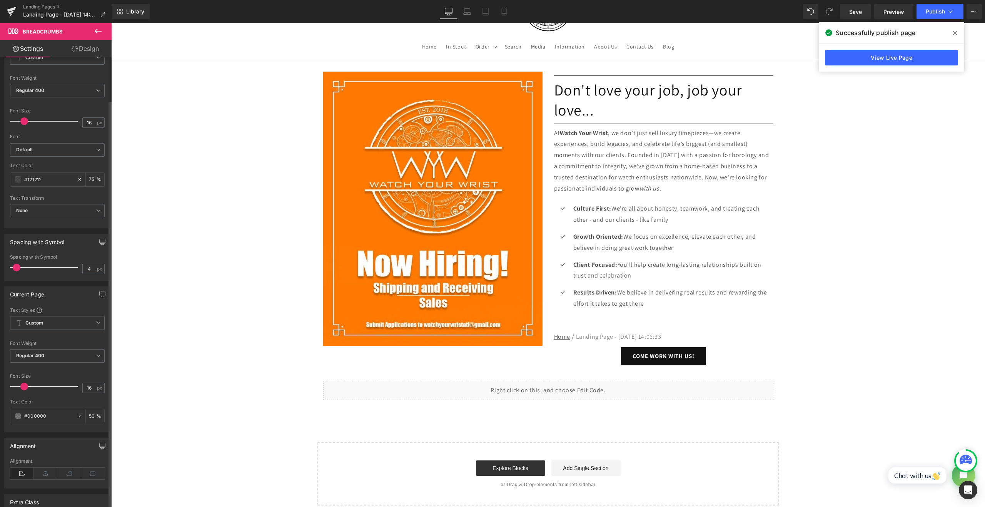
scroll to position [128, 0]
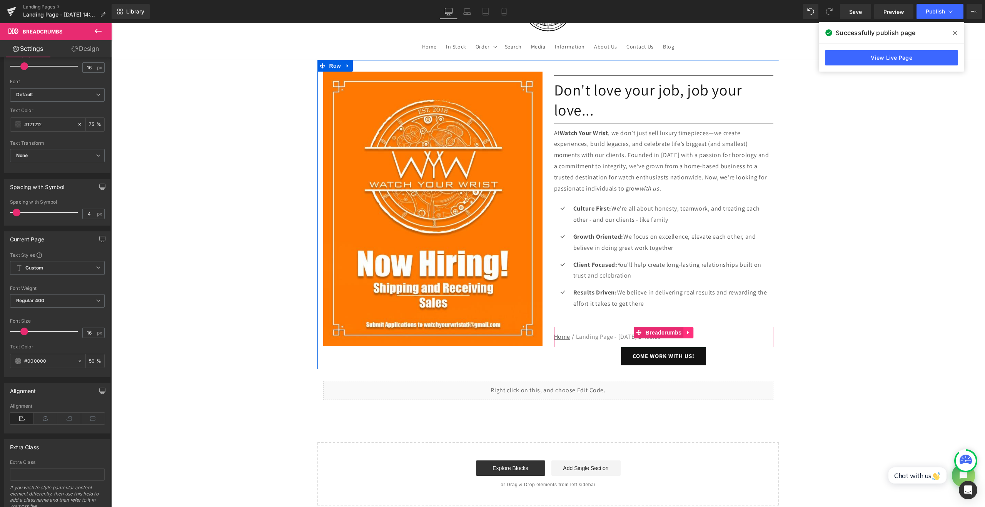
click at [687, 329] on icon at bounding box center [687, 332] width 5 height 6
click at [690, 332] on icon at bounding box center [692, 332] width 5 height 5
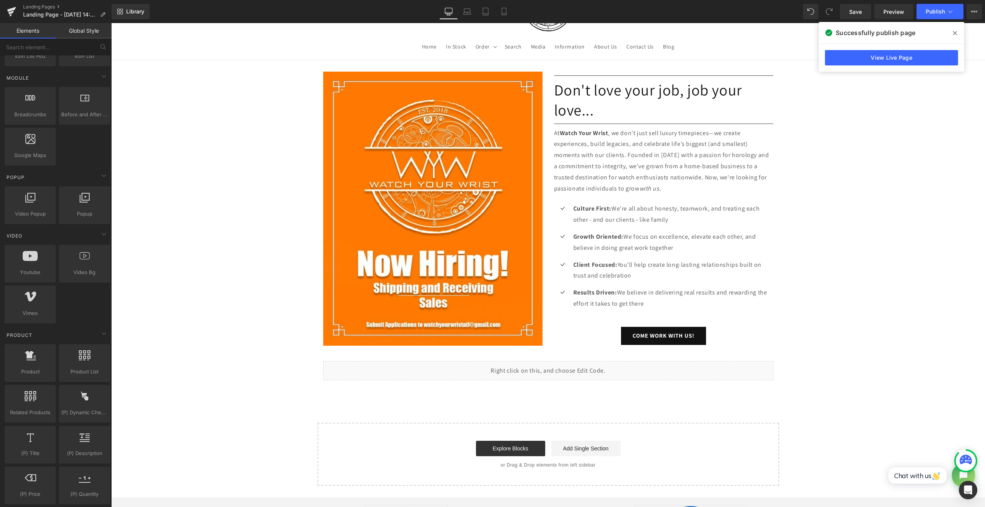
click at [952, 35] on span at bounding box center [954, 33] width 12 height 12
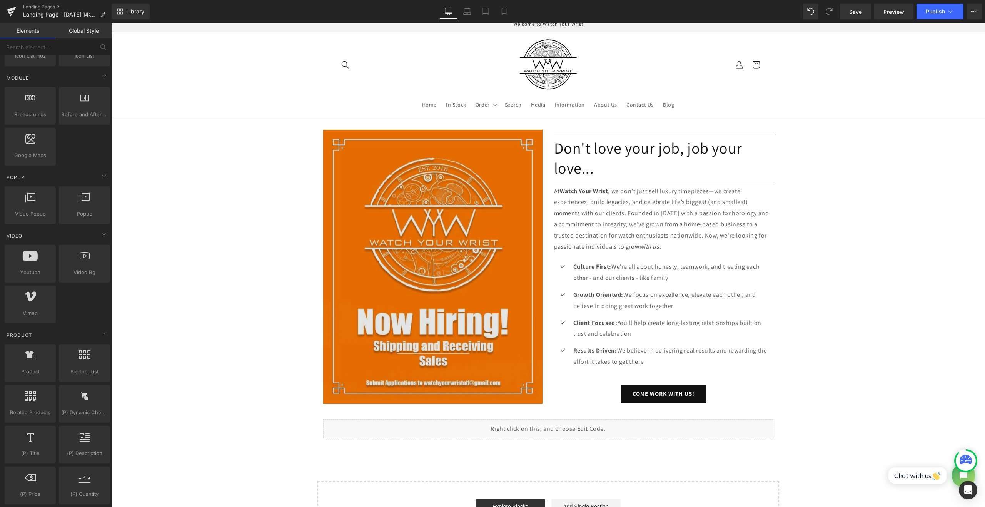
scroll to position [0, 0]
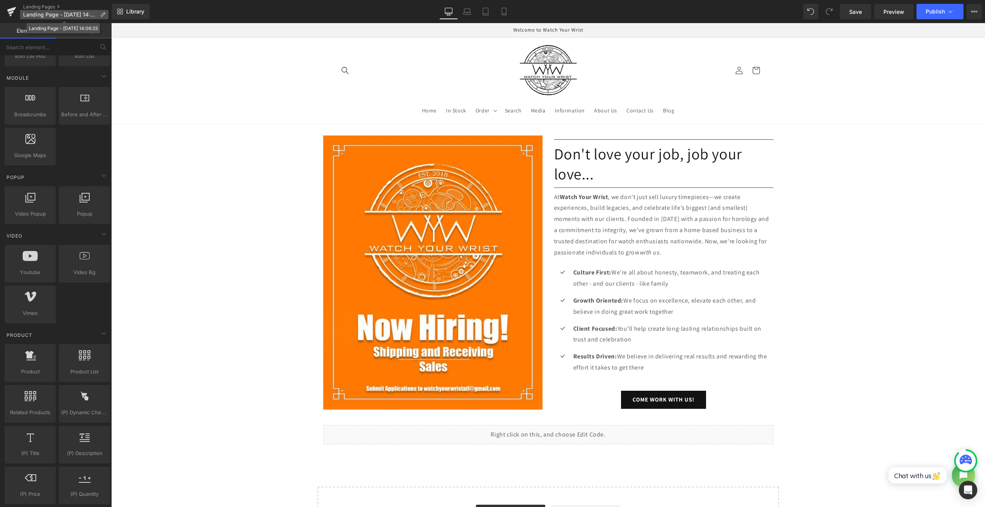
click at [102, 16] on icon at bounding box center [102, 14] width 5 height 5
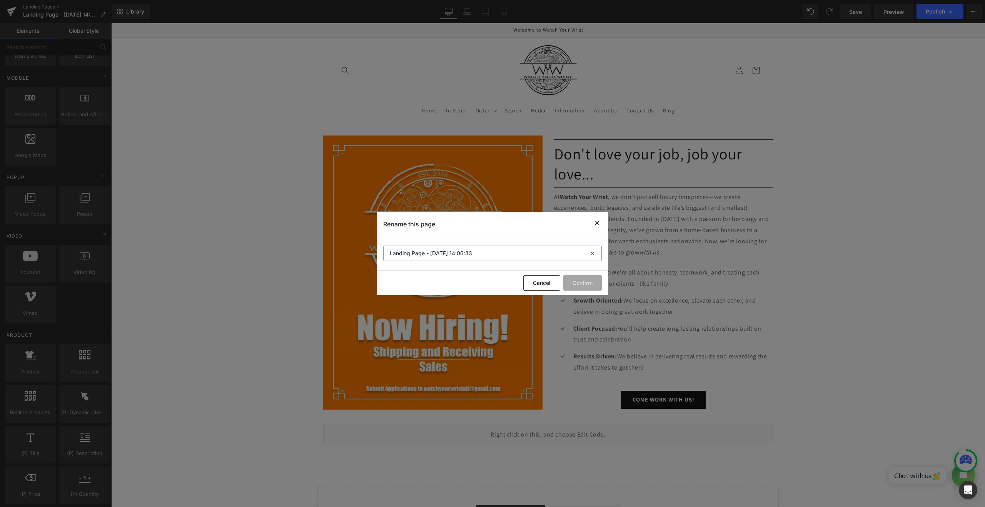
click at [473, 252] on input "Landing Page - [DATE] 14:06:33" at bounding box center [492, 252] width 218 height 15
type input "Careers"
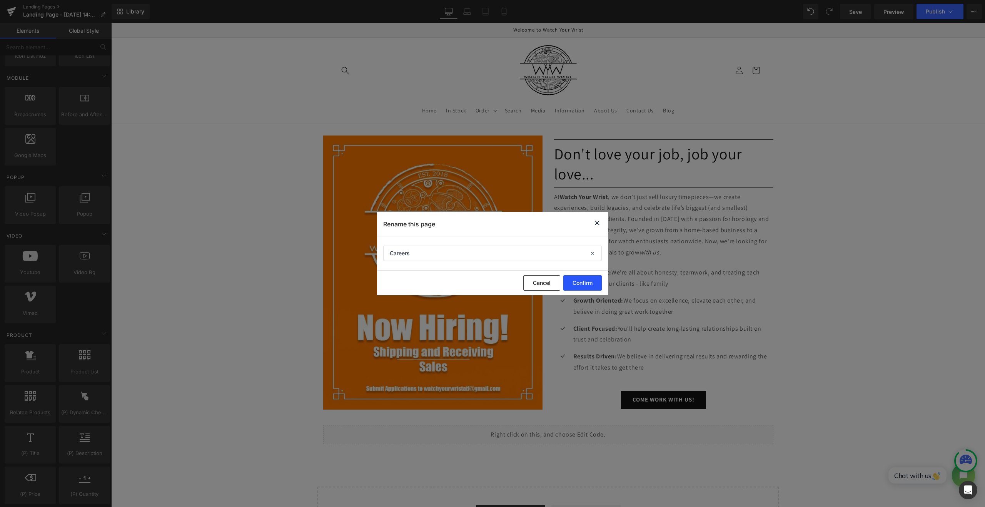
click at [587, 283] on button "Confirm" at bounding box center [582, 282] width 38 height 15
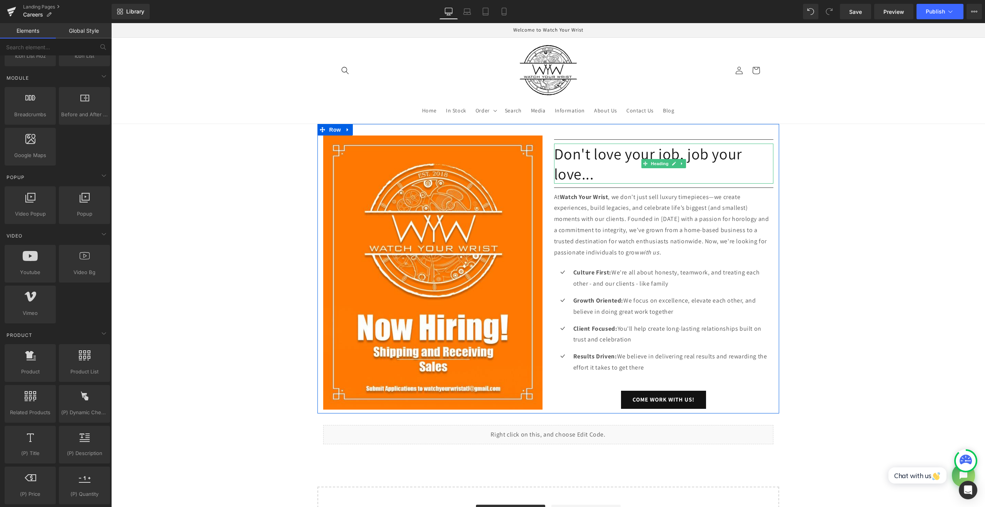
click at [571, 174] on h1 "Don't love your job, job your love..." at bounding box center [663, 163] width 219 height 40
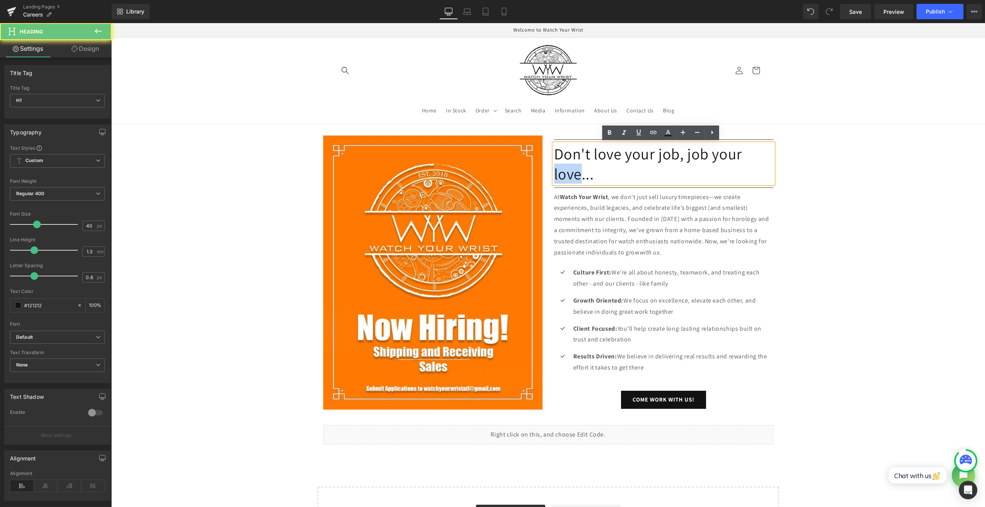
click at [571, 174] on h1 "Don't love your job, job your love..." at bounding box center [663, 163] width 219 height 40
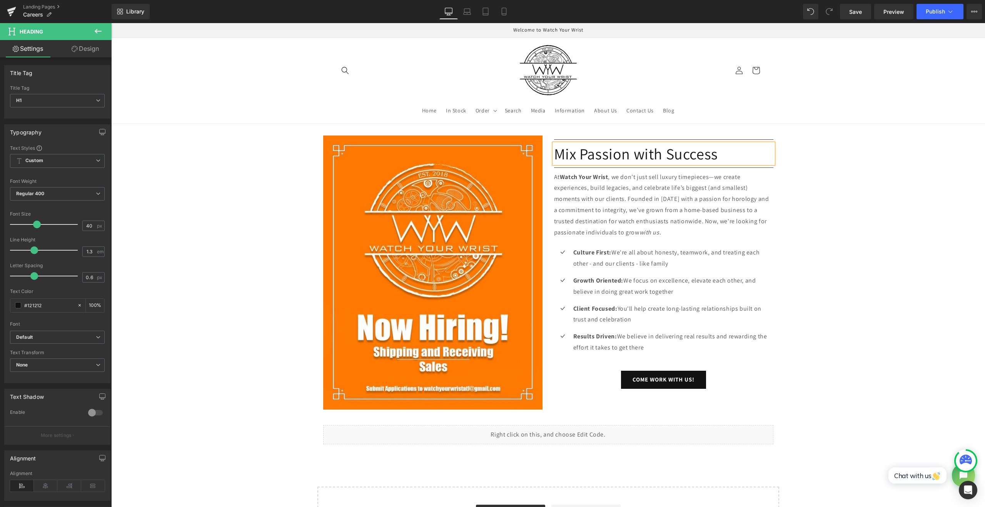
click at [649, 154] on h1 "Mix Passion with Success" at bounding box center [663, 153] width 219 height 20
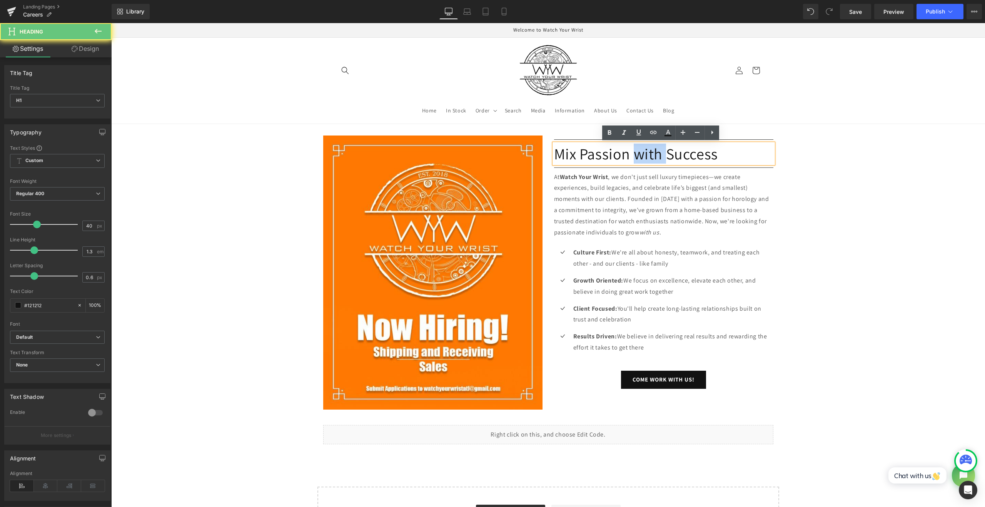
click at [649, 155] on h1 "Mix Passion with Success" at bounding box center [663, 153] width 219 height 20
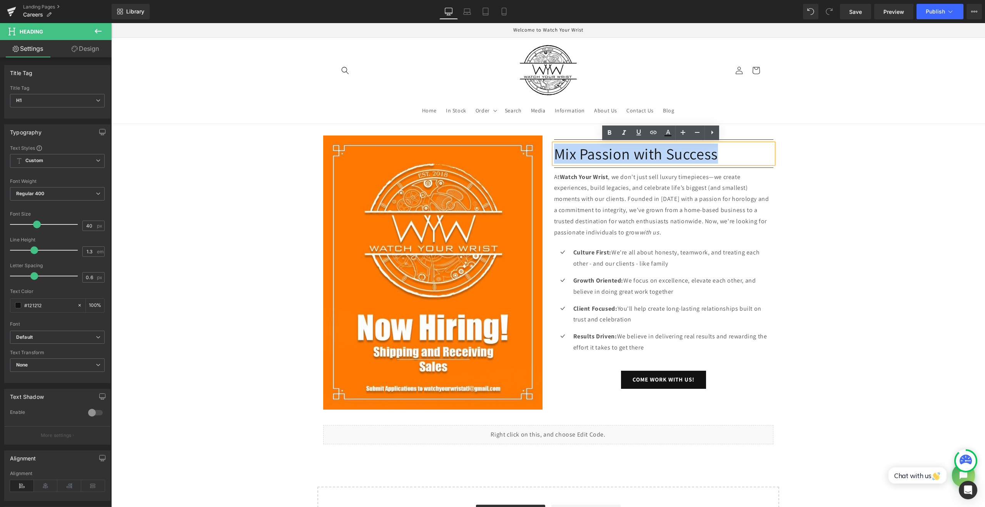
click at [651, 155] on h1 "Mix Passion with Success" at bounding box center [663, 153] width 219 height 20
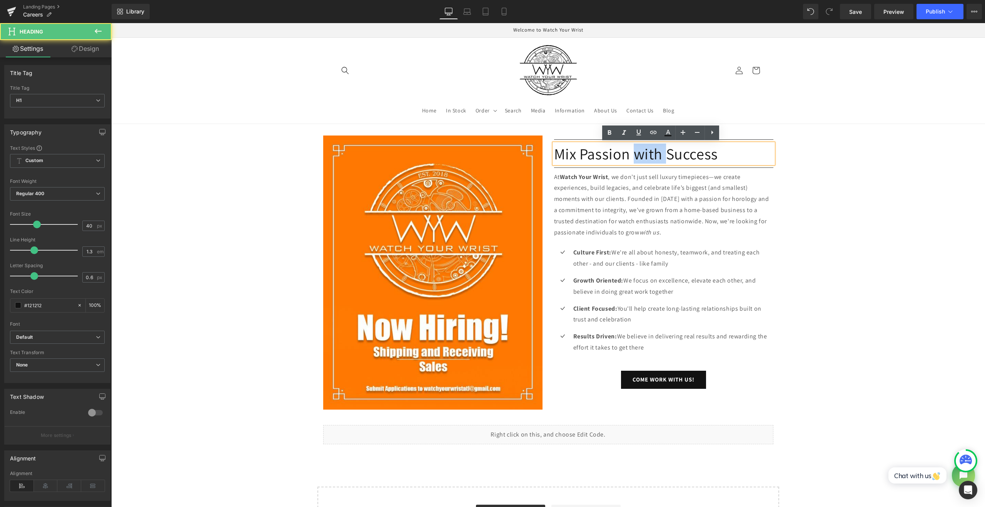
click at [651, 155] on h1 "Mix Passion with Success" at bounding box center [663, 153] width 219 height 20
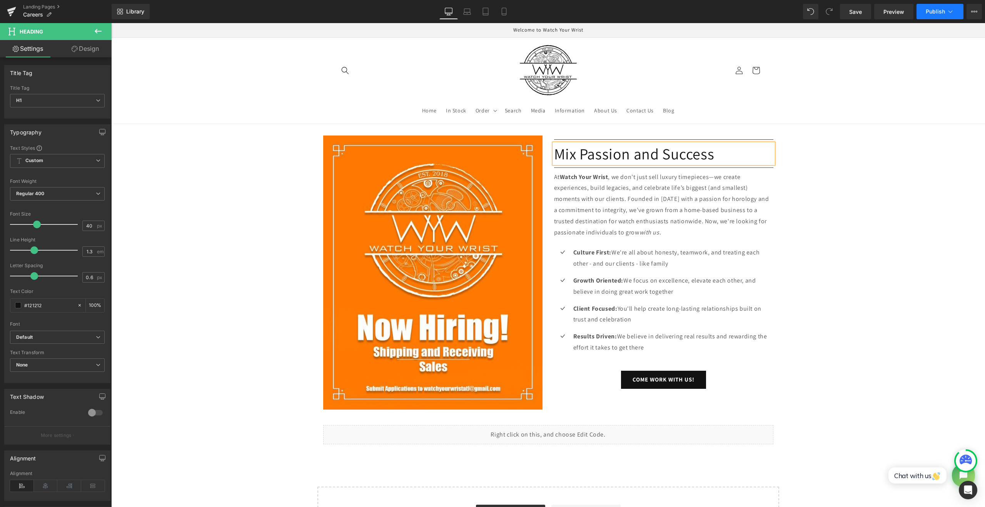
click at [934, 9] on span "Publish" at bounding box center [934, 11] width 19 height 6
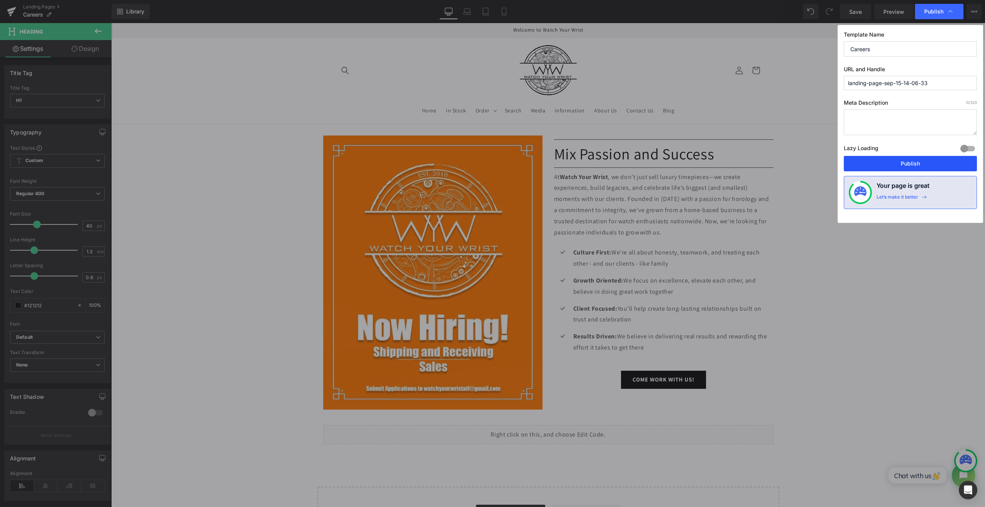
click at [915, 167] on button "Publish" at bounding box center [909, 163] width 133 height 15
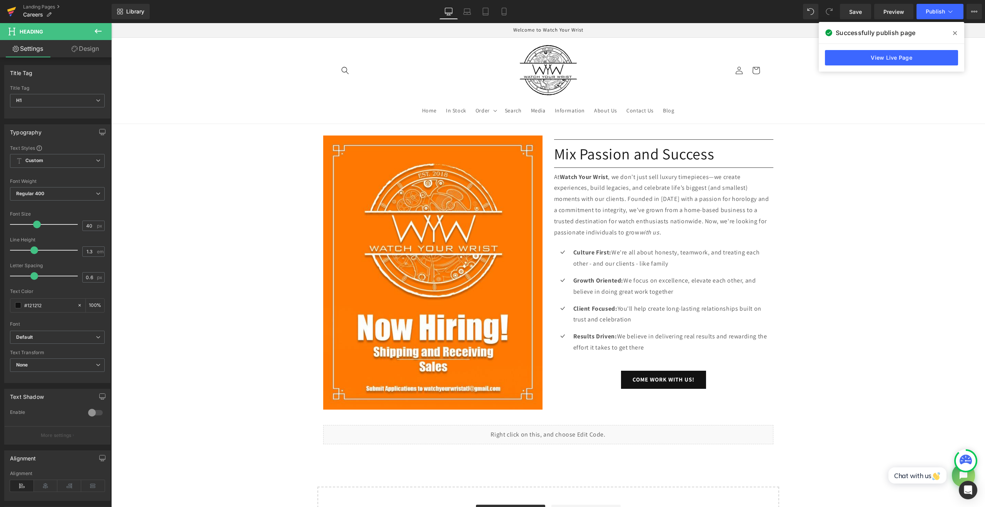
click at [2, 13] on link at bounding box center [11, 11] width 23 height 23
